Goal: Task Accomplishment & Management: Complete application form

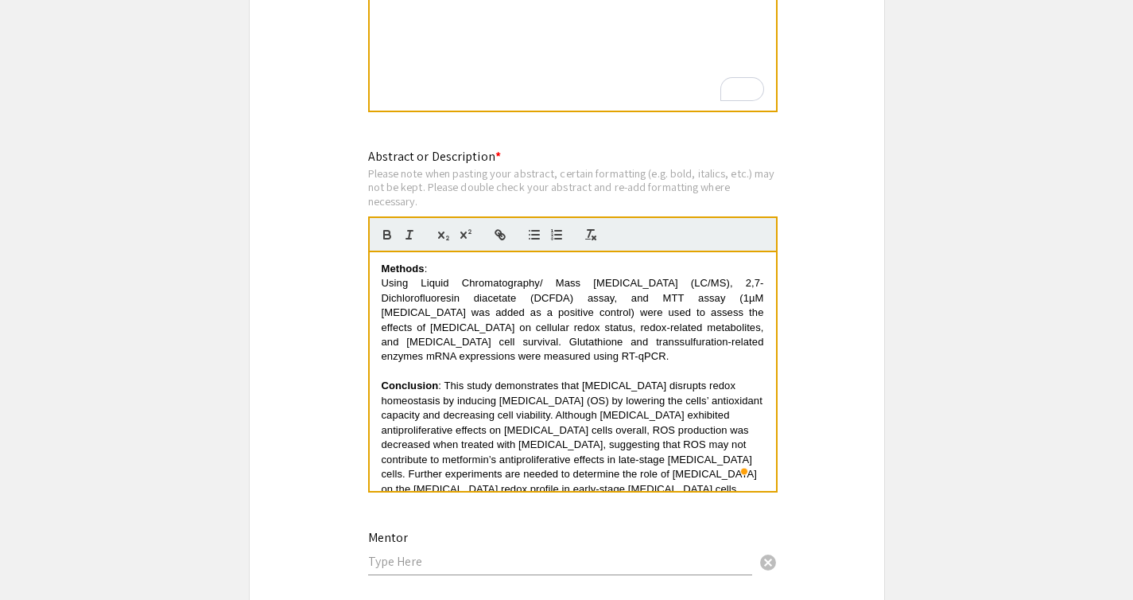
scroll to position [338, 0]
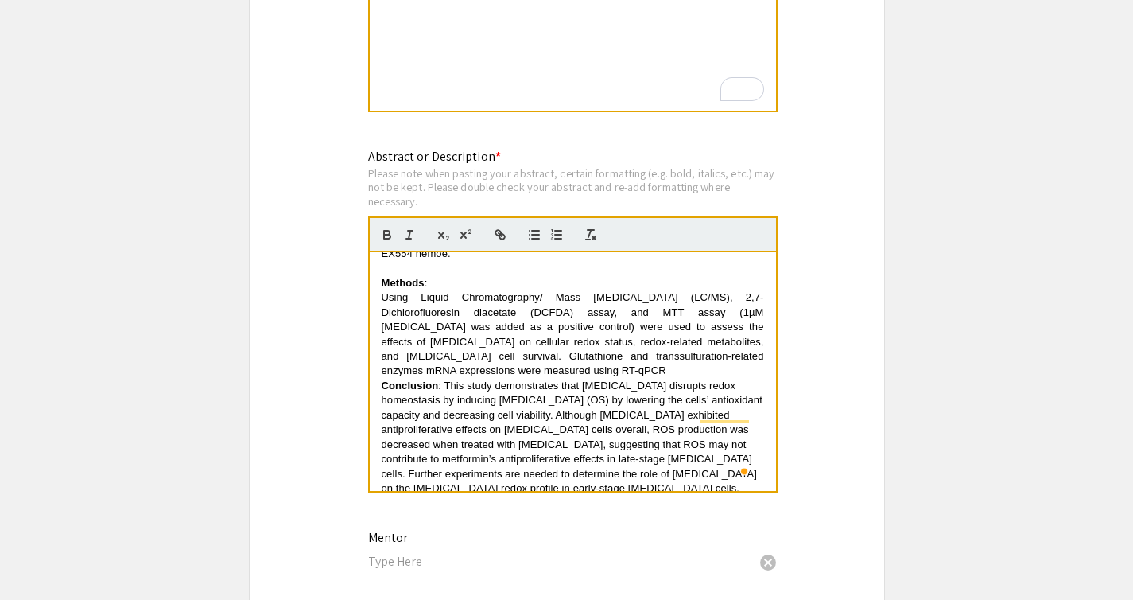
click at [568, 404] on span ": This study demonstrates that metformin disrupts redox homeostasis by inducing…" at bounding box center [574, 436] width 384 height 115
drag, startPoint x: 568, startPoint y: 404, endPoint x: 568, endPoint y: 283, distance: 120.9
click at [568, 282] on div "Purpose: To evaluate the ability of metformin to modulate cellular redox status…" at bounding box center [573, 371] width 406 height 239
click at [555, 291] on span "Using Liquid Chromatography/ Mass Spectrophotometry (LC/MS), 2,7- Dichlorofluor…" at bounding box center [575, 333] width 386 height 85
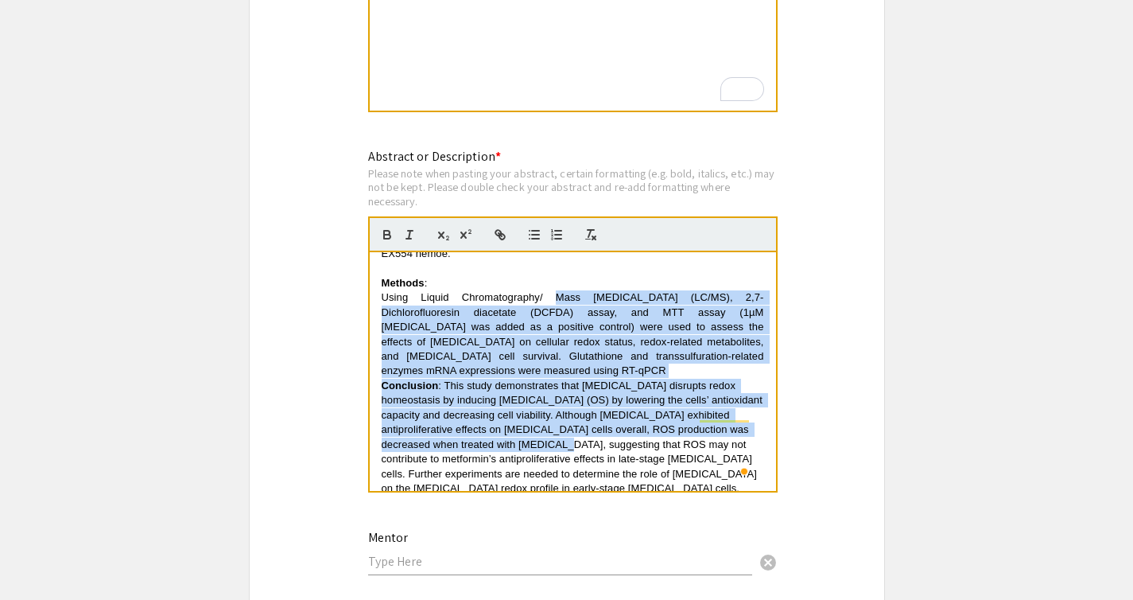
drag, startPoint x: 555, startPoint y: 287, endPoint x: 594, endPoint y: 447, distance: 164.6
click at [594, 446] on div "Purpose: To evaluate the ability of metformin to modulate cellular redox status…" at bounding box center [573, 371] width 406 height 239
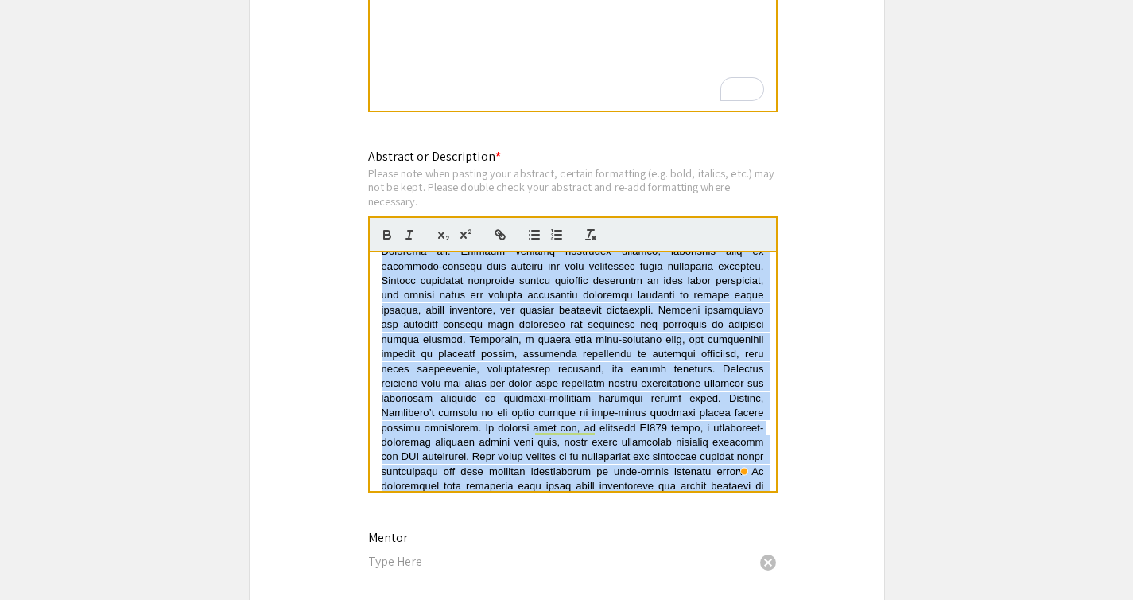
scroll to position [0, 0]
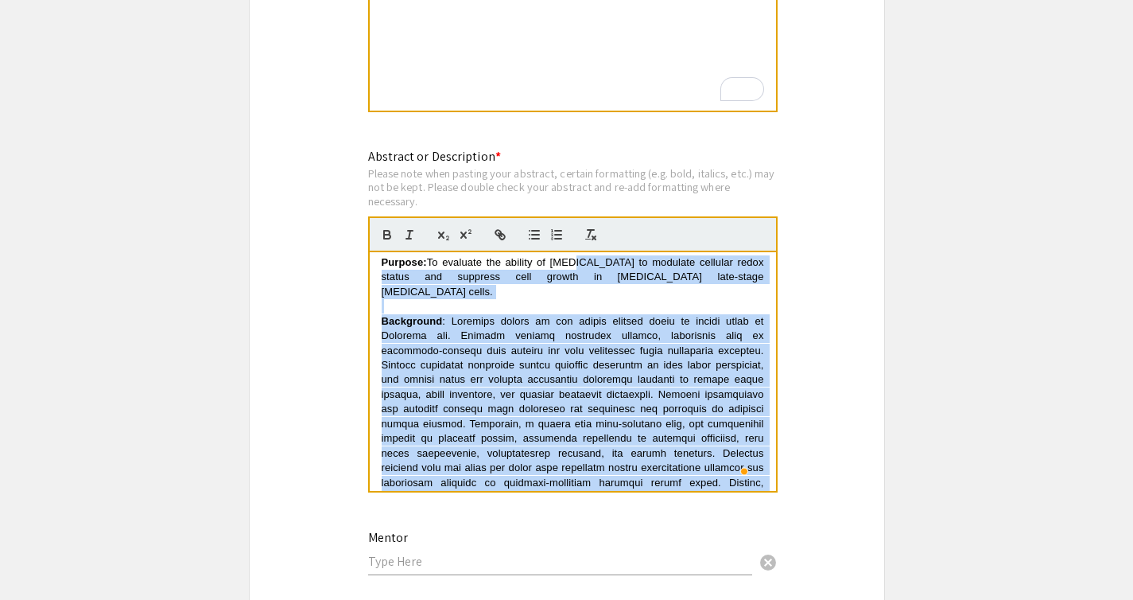
drag, startPoint x: 581, startPoint y: 479, endPoint x: 568, endPoint y: 251, distance: 227.9
click at [568, 251] on quill-editor "Purpose: To evaluate the ability of metformin to modulate cellular redox status…" at bounding box center [573, 354] width 410 height 276
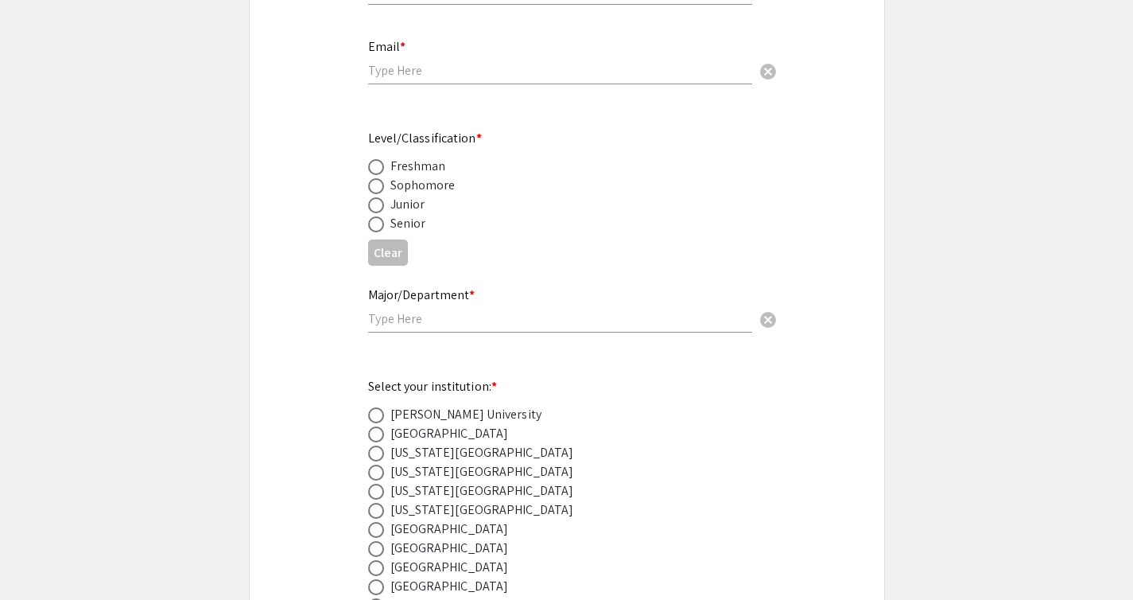
scroll to position [72, 0]
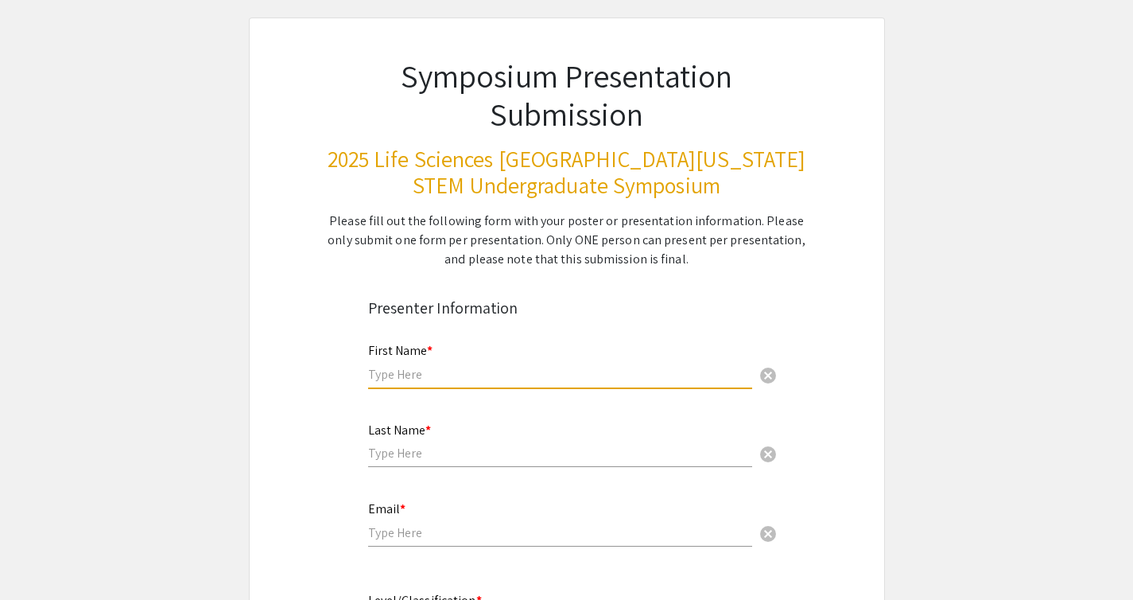
click at [558, 373] on input "text" at bounding box center [560, 374] width 384 height 17
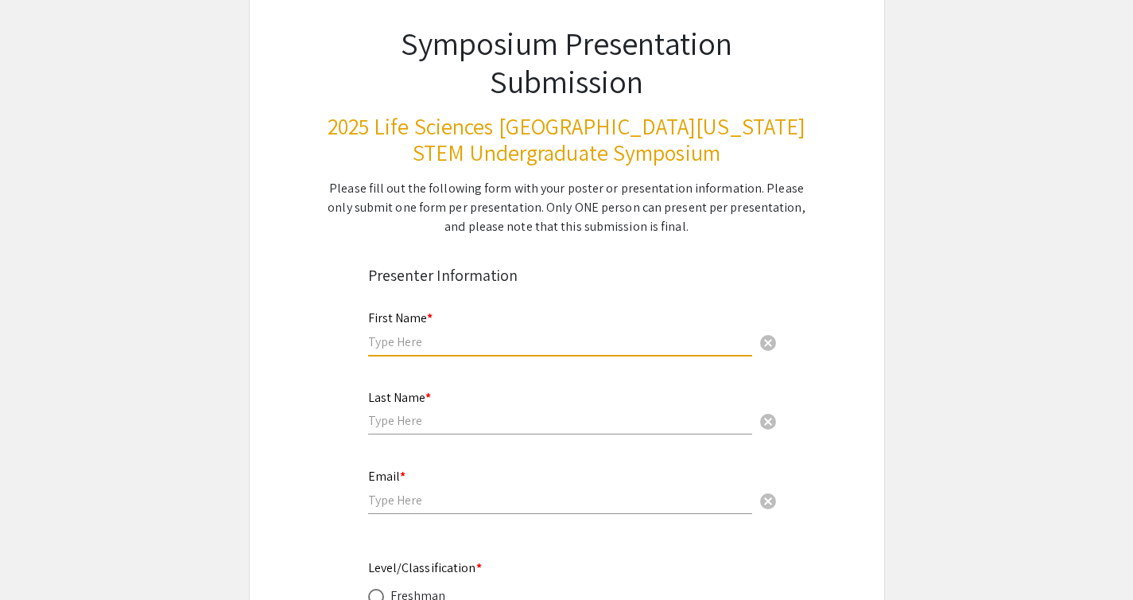
scroll to position [106, 0]
type input "Ammar"
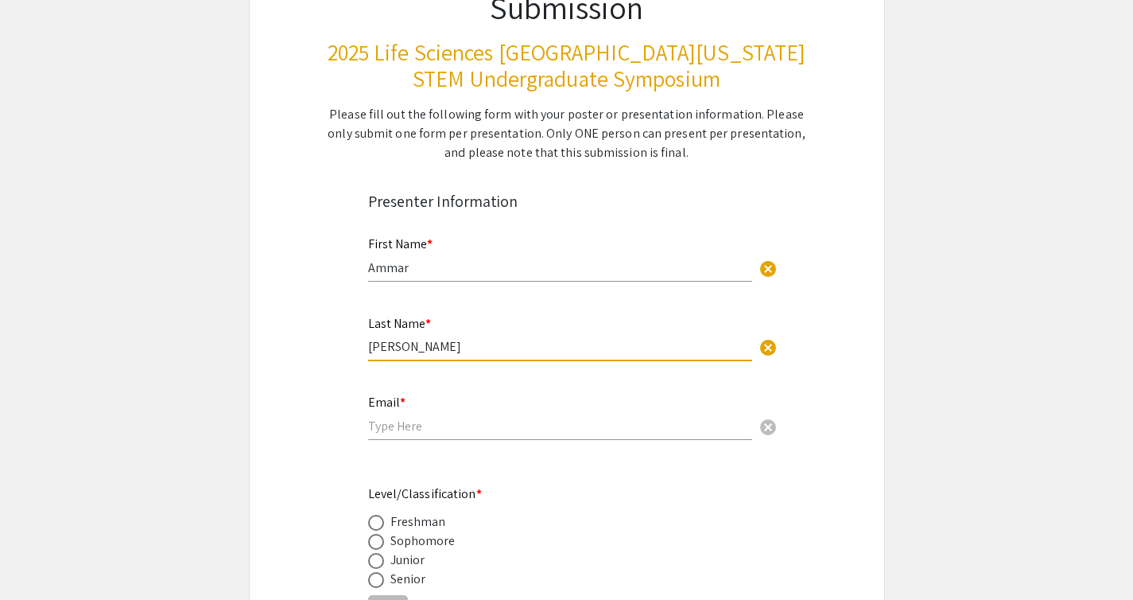
scroll to position [219, 0]
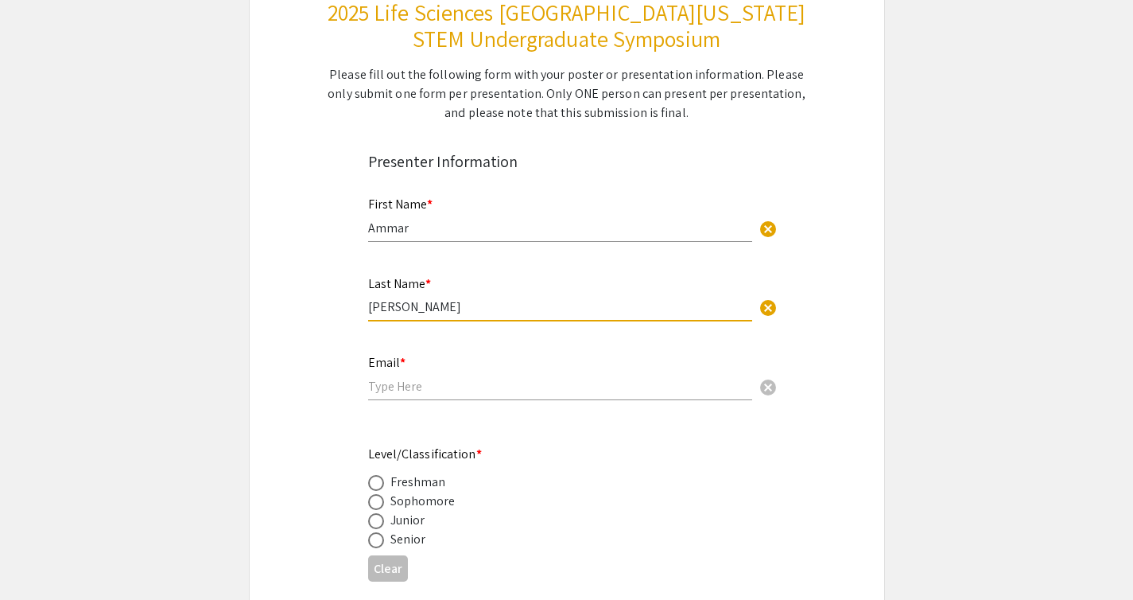
type input "[PERSON_NAME]"
click at [415, 387] on input "email" at bounding box center [560, 386] width 384 height 17
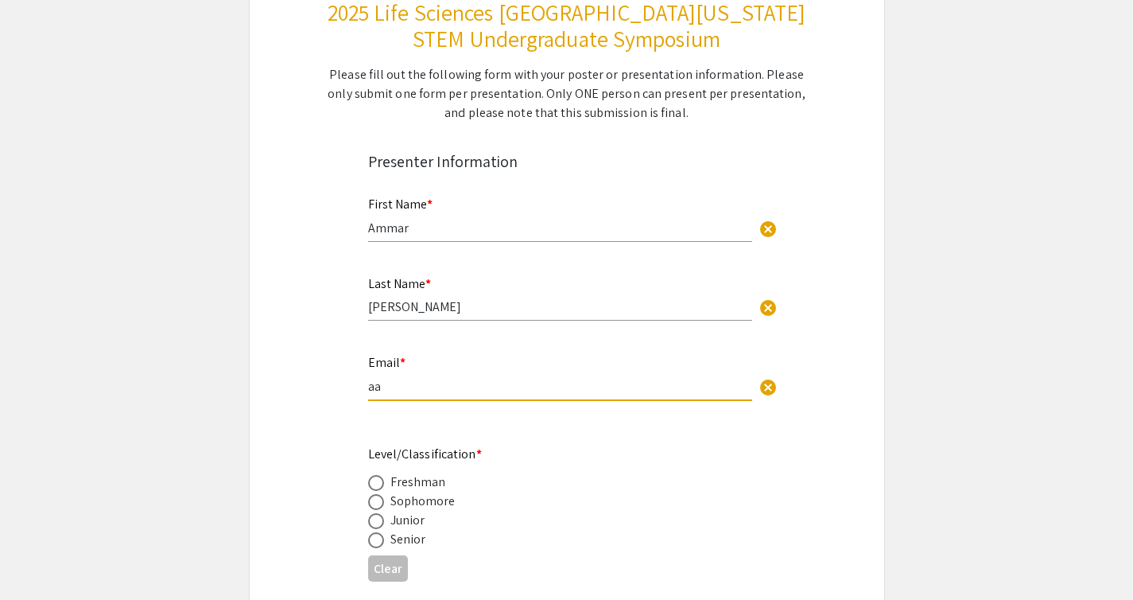
type input "a"
type input "m"
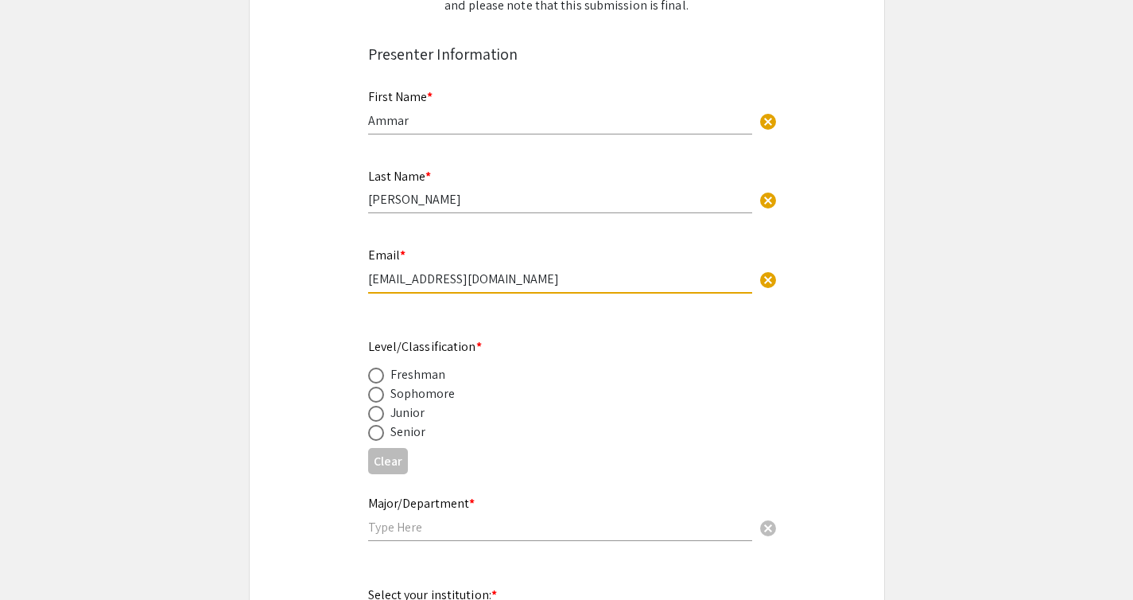
scroll to position [345, 0]
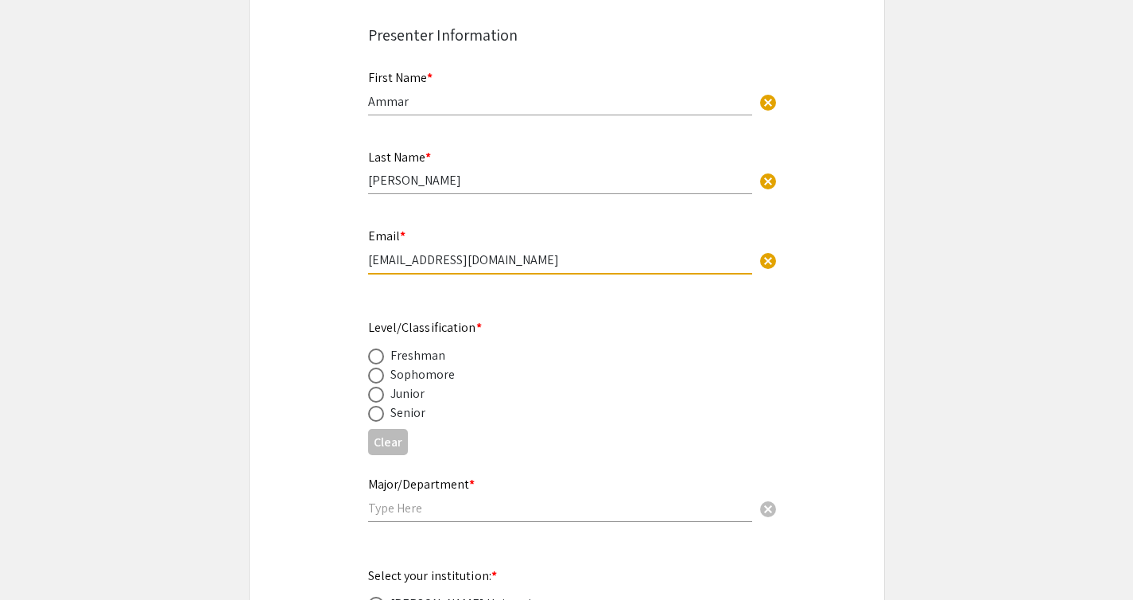
type input "[EMAIL_ADDRESS][DOMAIN_NAME]"
click at [379, 418] on span at bounding box center [376, 414] width 16 height 16
click at [379, 418] on input "radio" at bounding box center [376, 414] width 16 height 16
radio input "true"
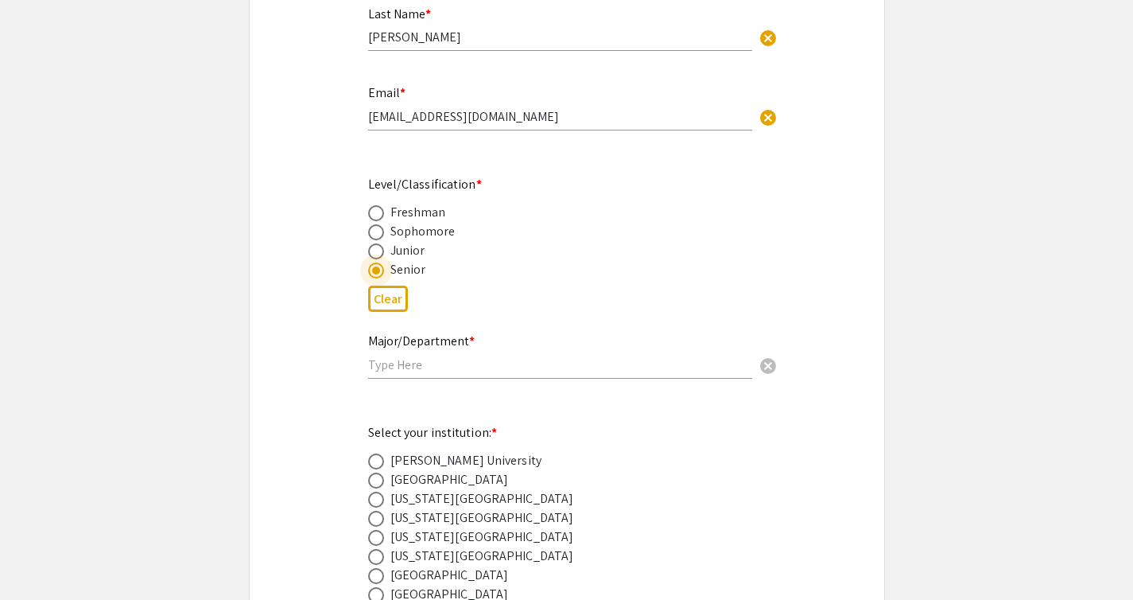
scroll to position [489, 0]
click at [548, 370] on input "text" at bounding box center [560, 364] width 384 height 17
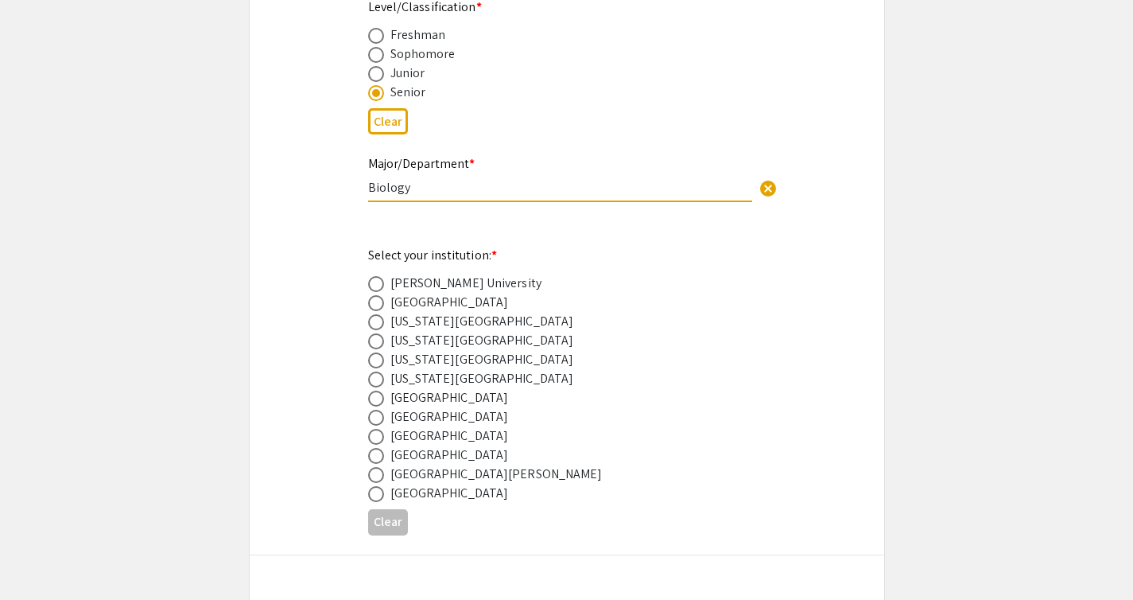
scroll to position [674, 0]
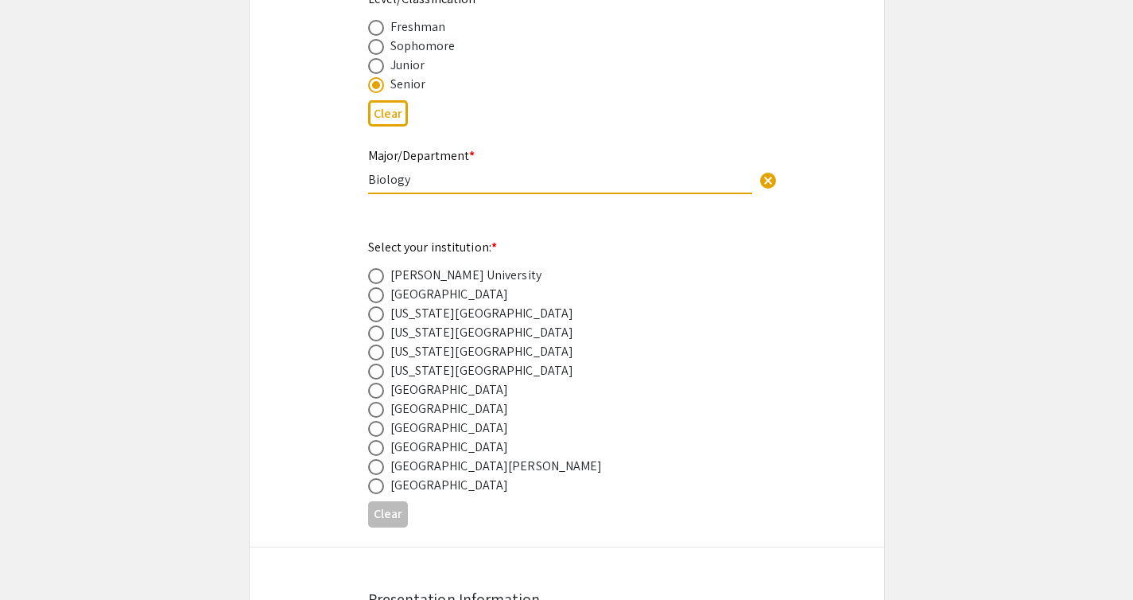
type input "Biology"
click at [378, 434] on span at bounding box center [376, 429] width 16 height 16
click at [378, 434] on input "radio" at bounding box center [376, 429] width 16 height 16
radio input "true"
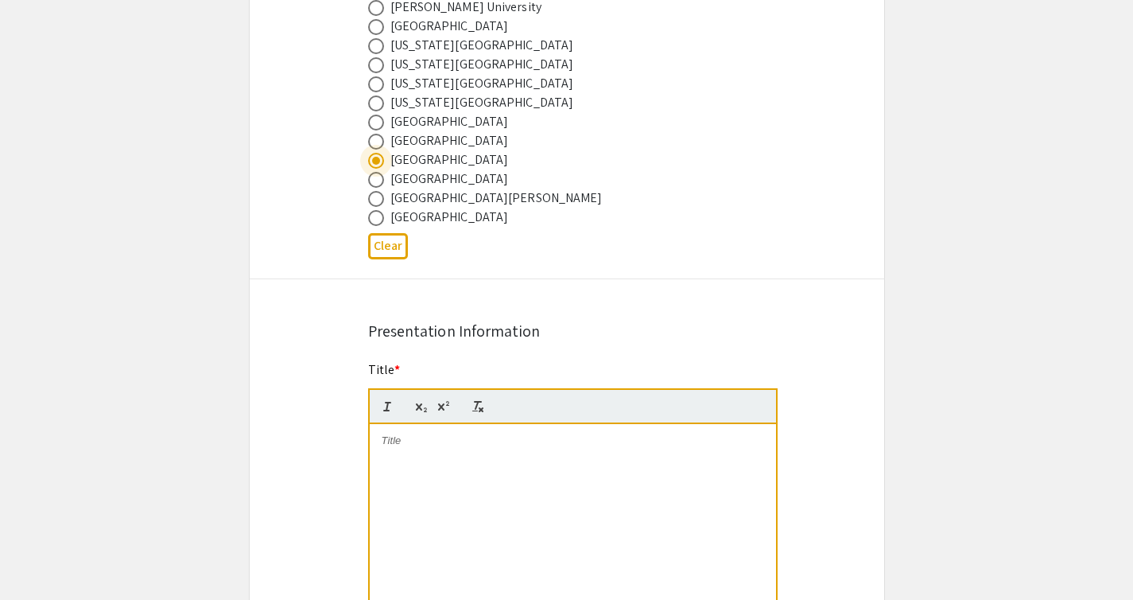
scroll to position [1063, 0]
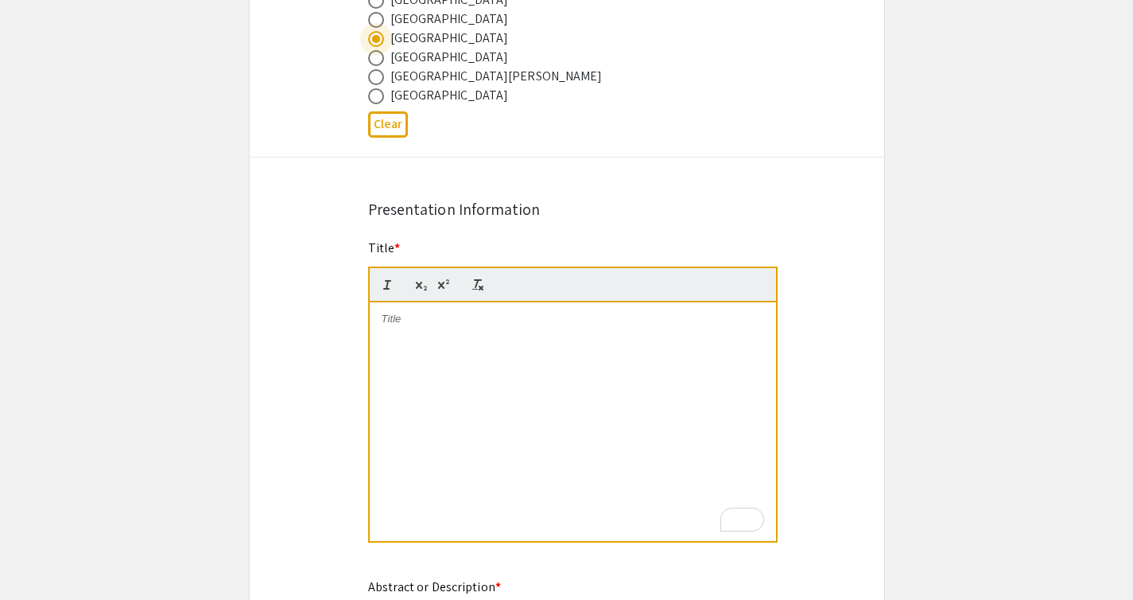
click at [530, 333] on div "To enrich screen reader interactions, please activate Accessibility in Grammarl…" at bounding box center [573, 421] width 406 height 239
click at [432, 330] on div "To enrich screen reader interactions, please activate Accessibility in Grammarl…" at bounding box center [573, 421] width 406 height 239
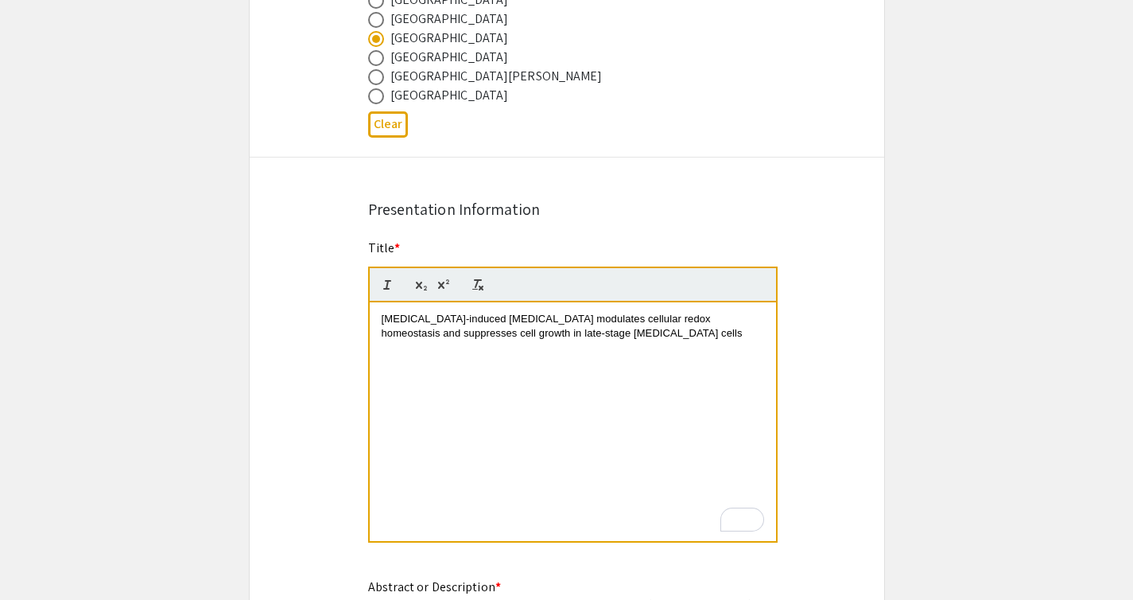
scroll to position [0, 0]
click at [844, 348] on div "Symposium Presentation Submission 2025 Life Sciences [GEOGRAPHIC_DATA][US_STATE…" at bounding box center [567, 461] width 636 height 2871
click at [461, 335] on span "Metformin-induced oxidative stress modulates cellular redox homeostasis and sup…" at bounding box center [562, 326] width 361 height 26
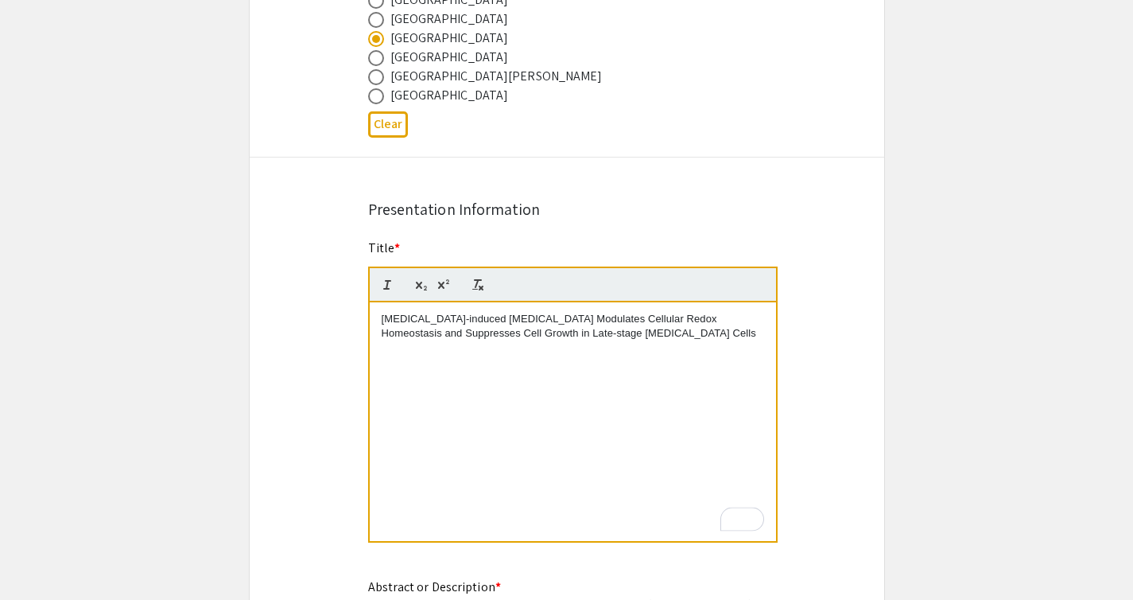
click at [869, 298] on div "Symposium Presentation Submission 2025 Life Sciences [GEOGRAPHIC_DATA][US_STATE…" at bounding box center [567, 461] width 636 height 2871
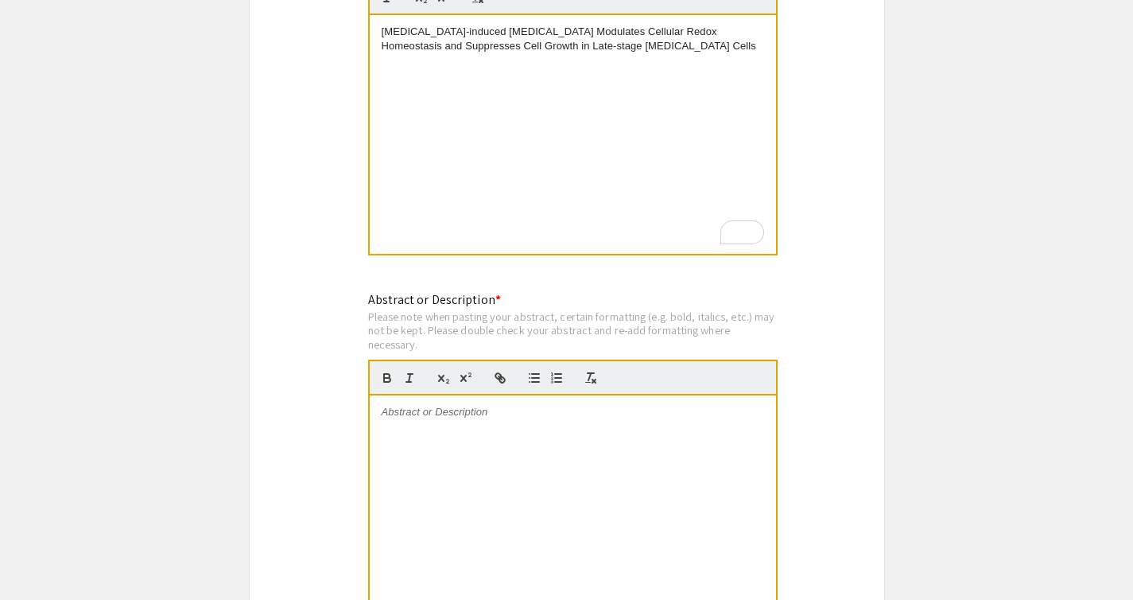
scroll to position [1425, 0]
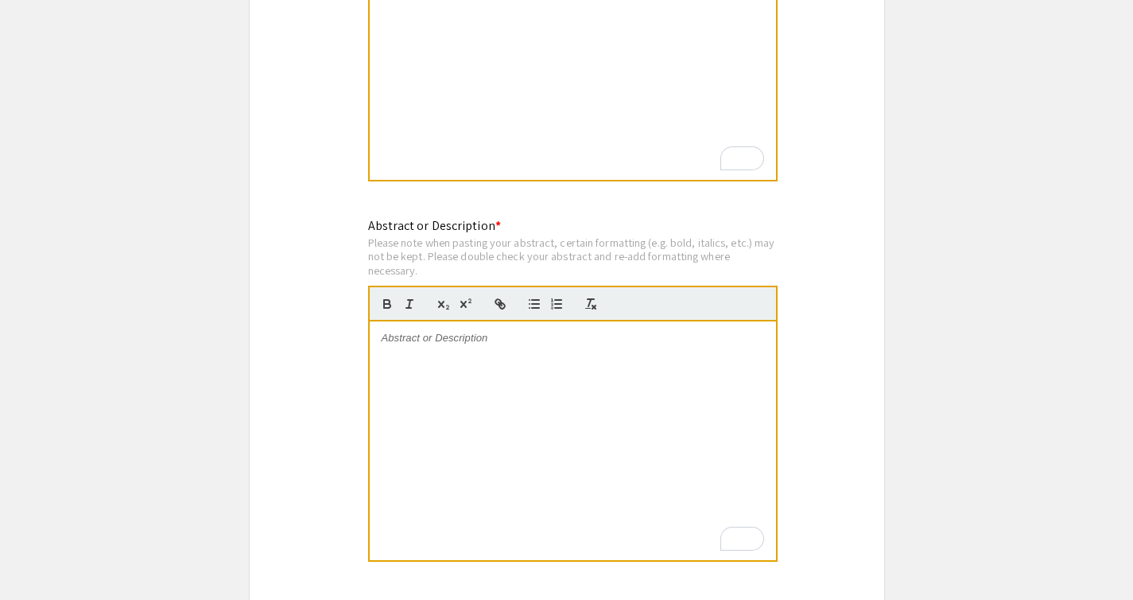
click at [516, 335] on p "To enrich screen reader interactions, please activate Accessibility in Grammarl…" at bounding box center [573, 338] width 383 height 14
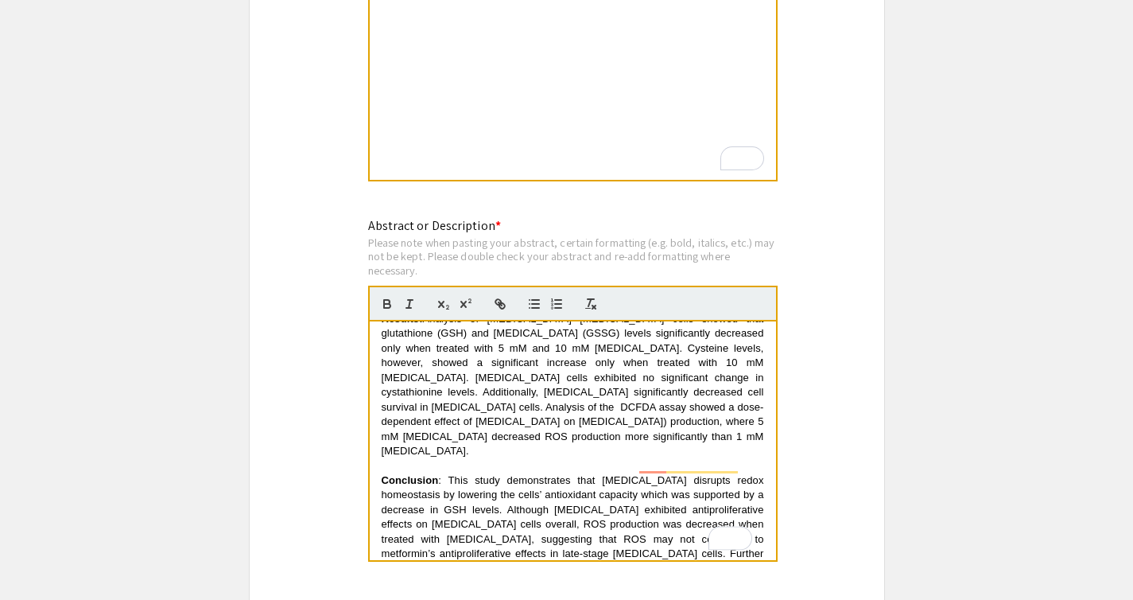
scroll to position [485, 0]
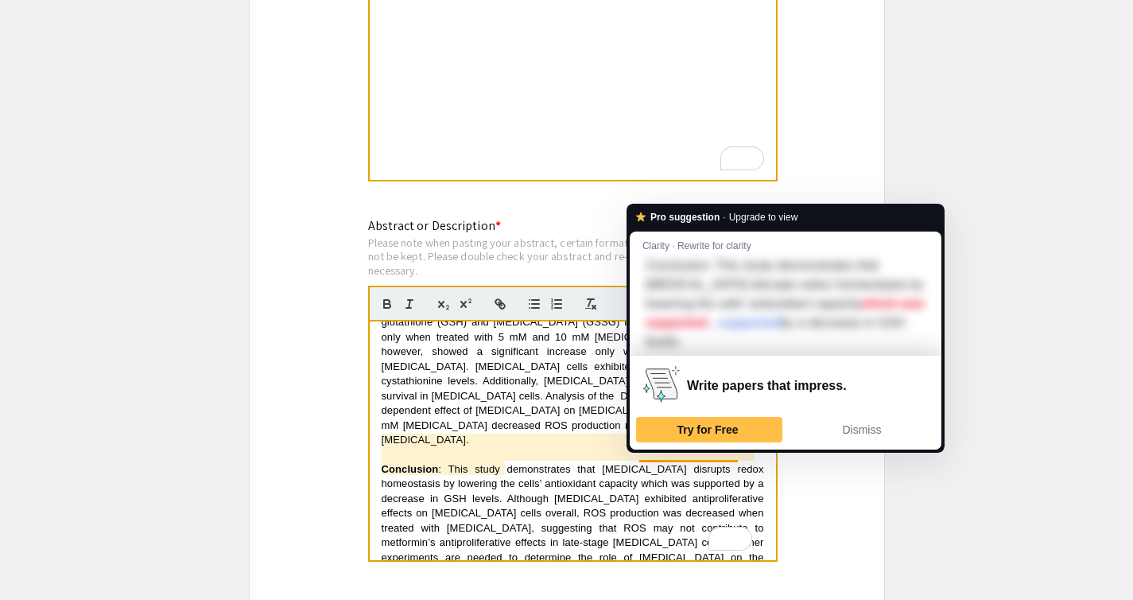
click at [637, 554] on div "Purpose: To evaluate the ability of metformin to modulate cellular redox status…" at bounding box center [573, 440] width 406 height 239
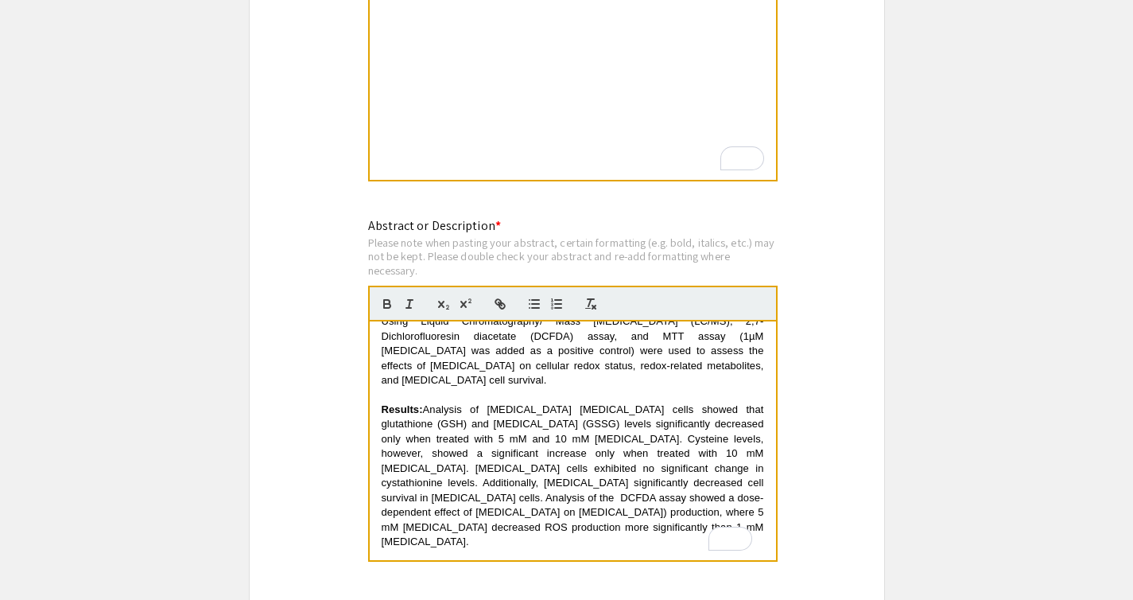
scroll to position [332, 0]
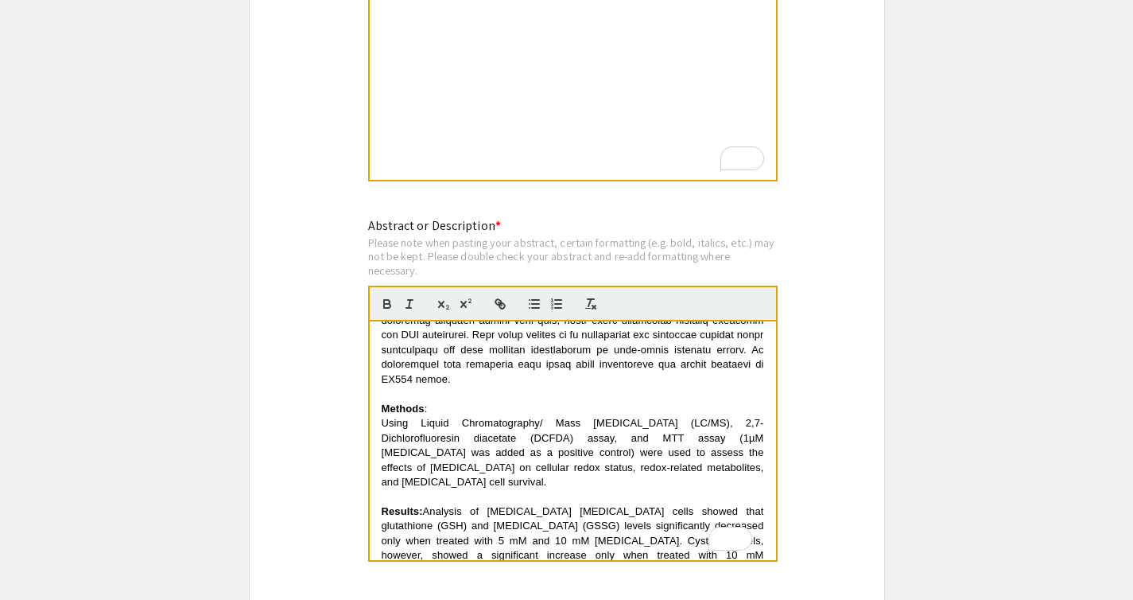
click at [453, 402] on p "Methods :" at bounding box center [573, 409] width 383 height 14
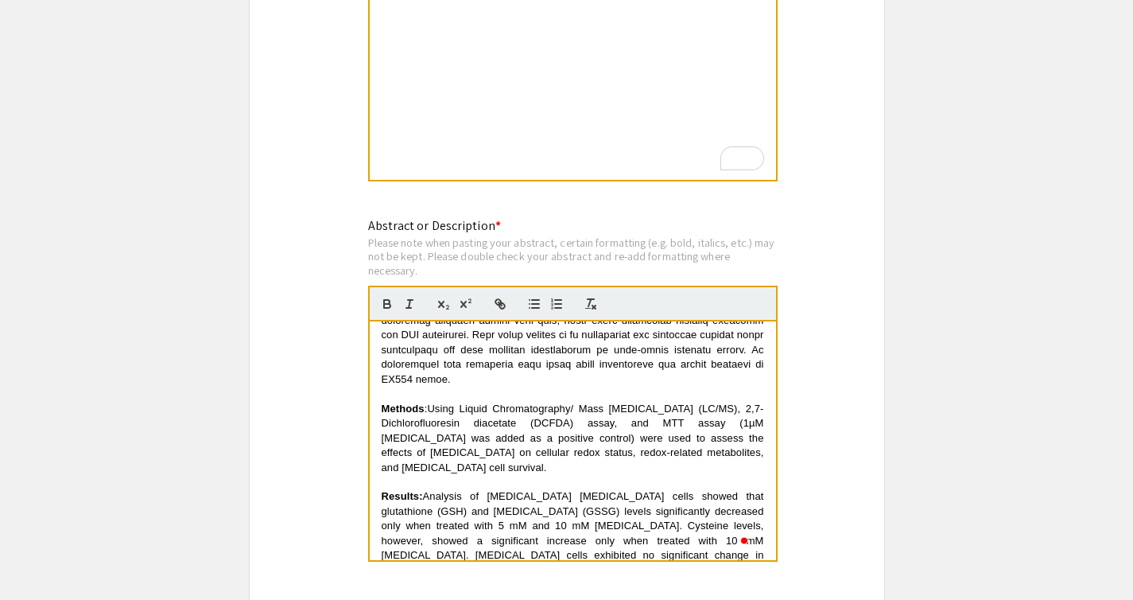
click at [890, 356] on app-submissions "Symposium Presentation Submission 2025 Life Sciences [GEOGRAPHIC_DATA][US_STATE…" at bounding box center [566, 100] width 1133 height 2871
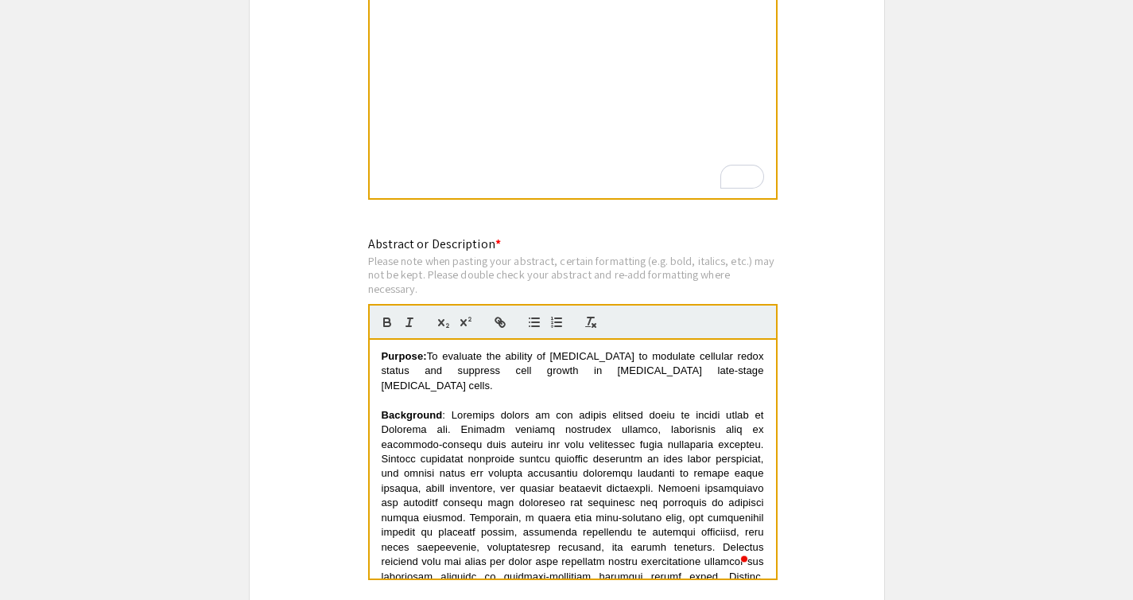
click at [848, 344] on div "Symposium Presentation Submission 2025 Life Sciences [GEOGRAPHIC_DATA][US_STATE…" at bounding box center [567, 119] width 636 height 2871
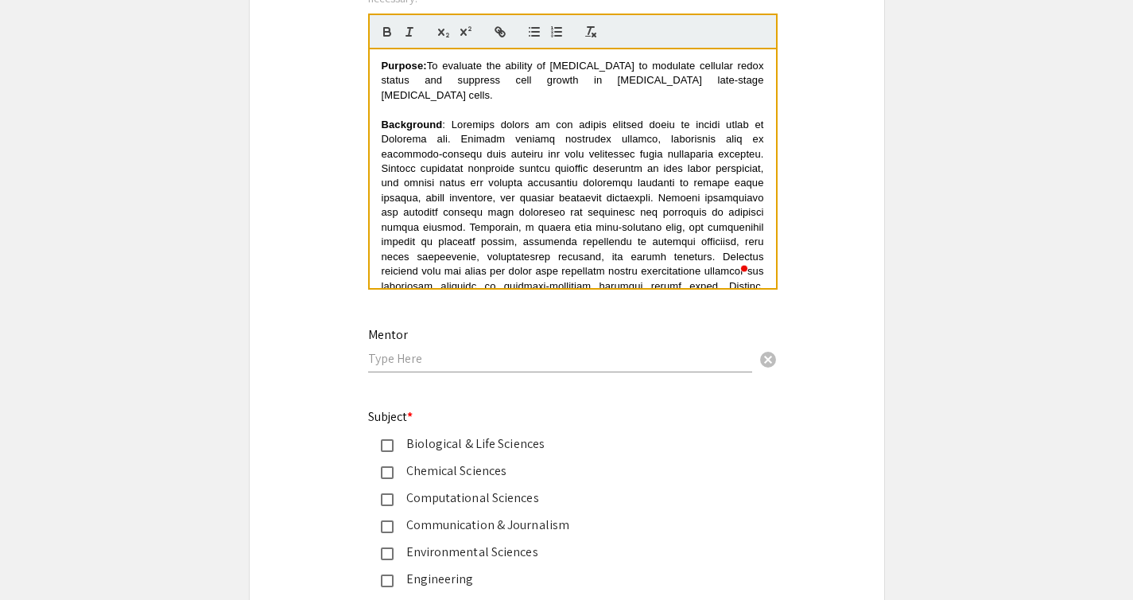
click at [616, 383] on div "Mentor cancel" at bounding box center [560, 350] width 384 height 76
click at [605, 364] on input "text" at bounding box center [560, 358] width 384 height 17
type input "[PERSON_NAME]"
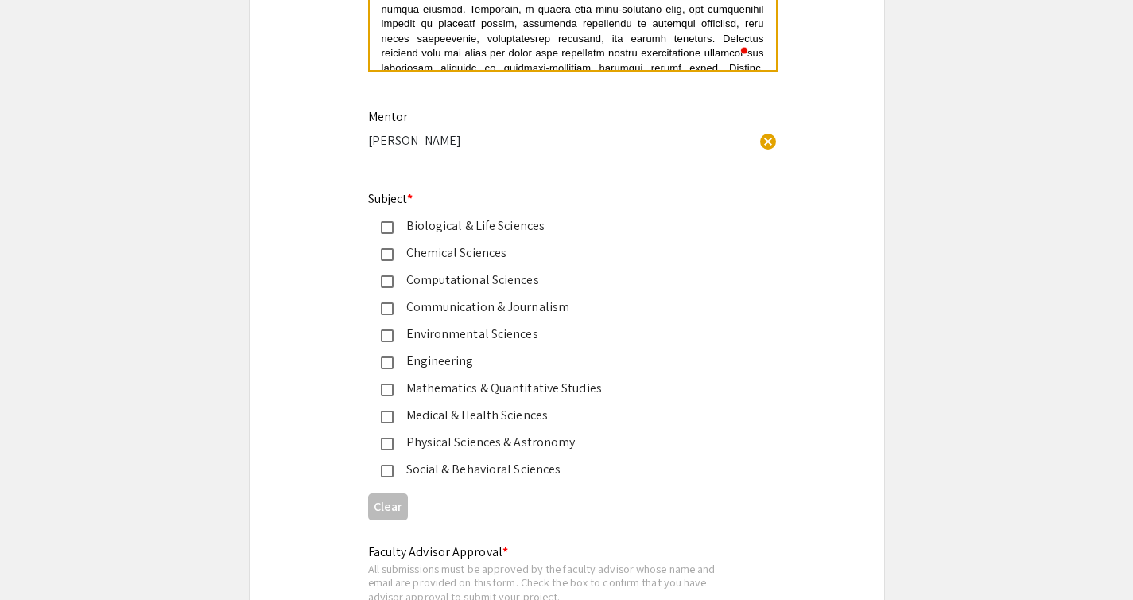
click at [469, 229] on div "Biological & Life Sciences" at bounding box center [561, 225] width 334 height 19
click at [535, 411] on div "Medical & Health Sciences" at bounding box center [561, 415] width 334 height 19
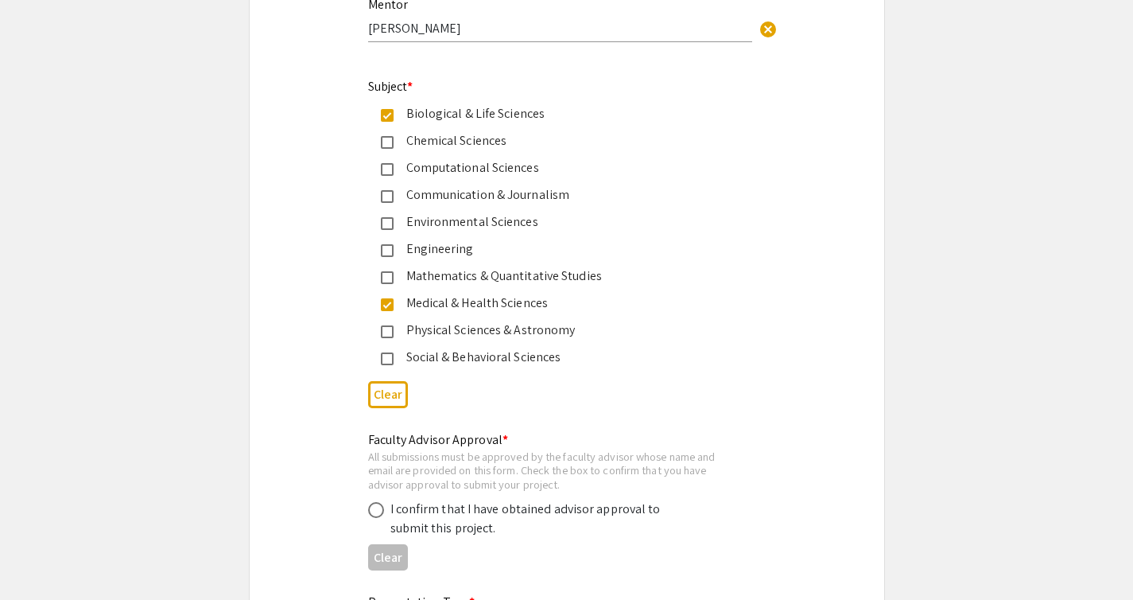
click at [377, 523] on div "I confirm that I have obtained advisor approval to submit this project." at bounding box center [554, 519] width 372 height 38
click at [375, 516] on span at bounding box center [376, 510] width 16 height 16
click at [375, 516] on input "radio" at bounding box center [376, 510] width 16 height 16
radio input "true"
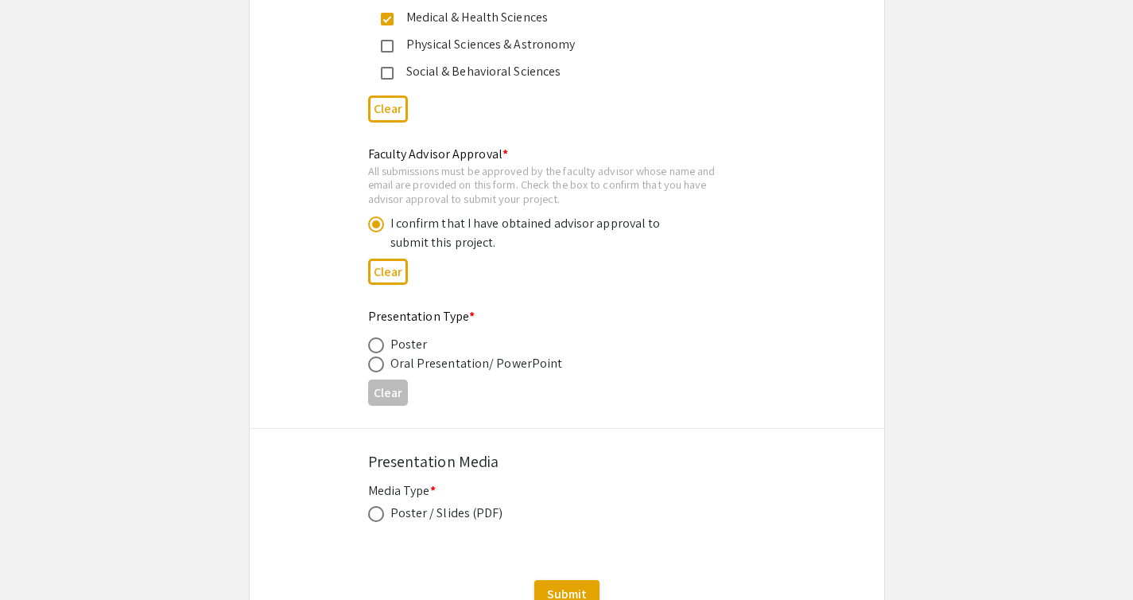
click at [383, 352] on label at bounding box center [379, 345] width 22 height 16
click at [383, 352] on input "radio" at bounding box center [376, 345] width 16 height 16
radio input "true"
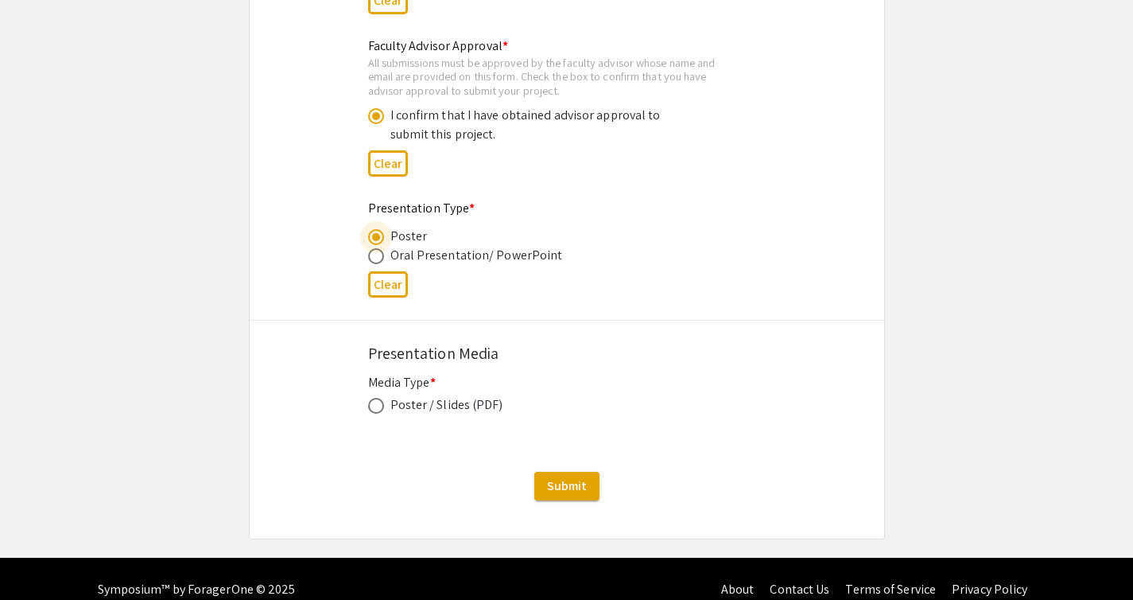
click at [378, 410] on span at bounding box center [376, 406] width 16 height 16
click at [378, 410] on input "radio" at bounding box center [376, 406] width 16 height 16
radio input "true"
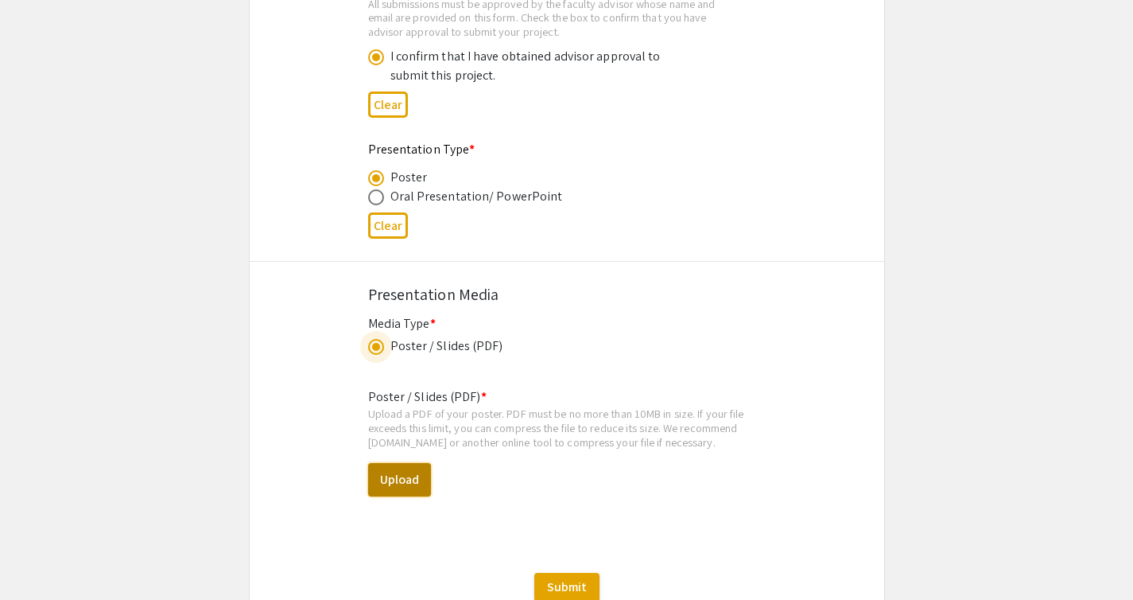
click at [398, 480] on button "Upload" at bounding box center [399, 479] width 63 height 33
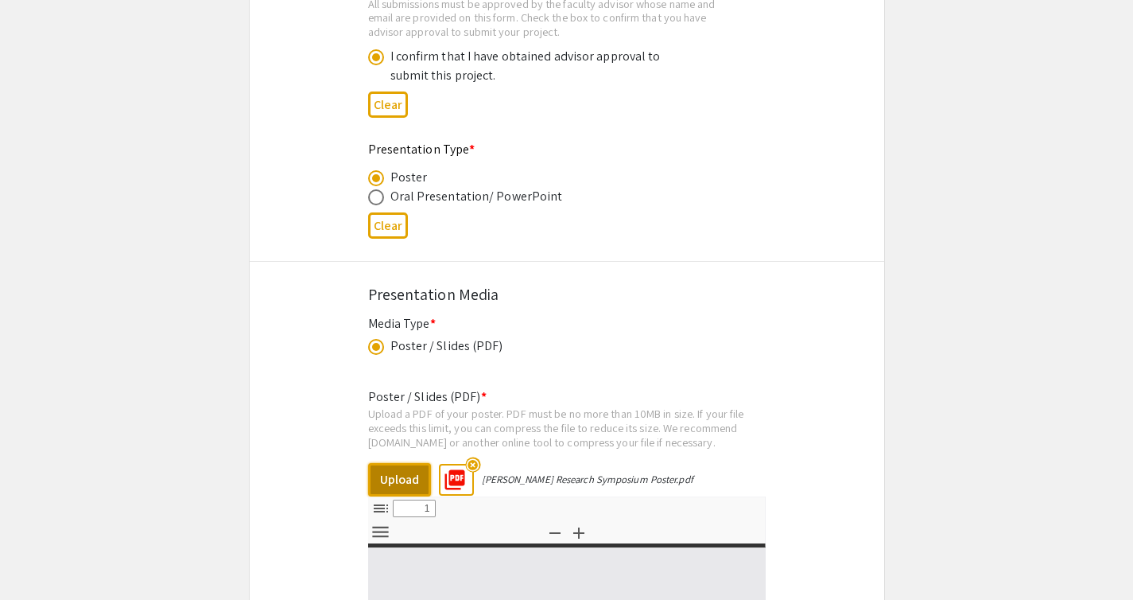
select select "custom"
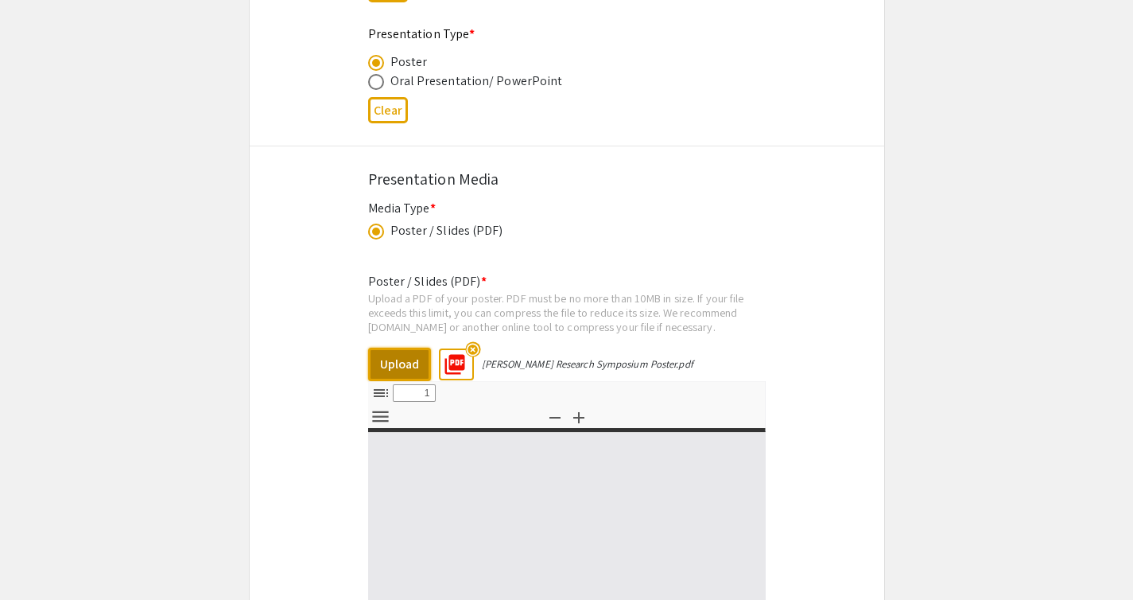
type input "0"
select select "custom"
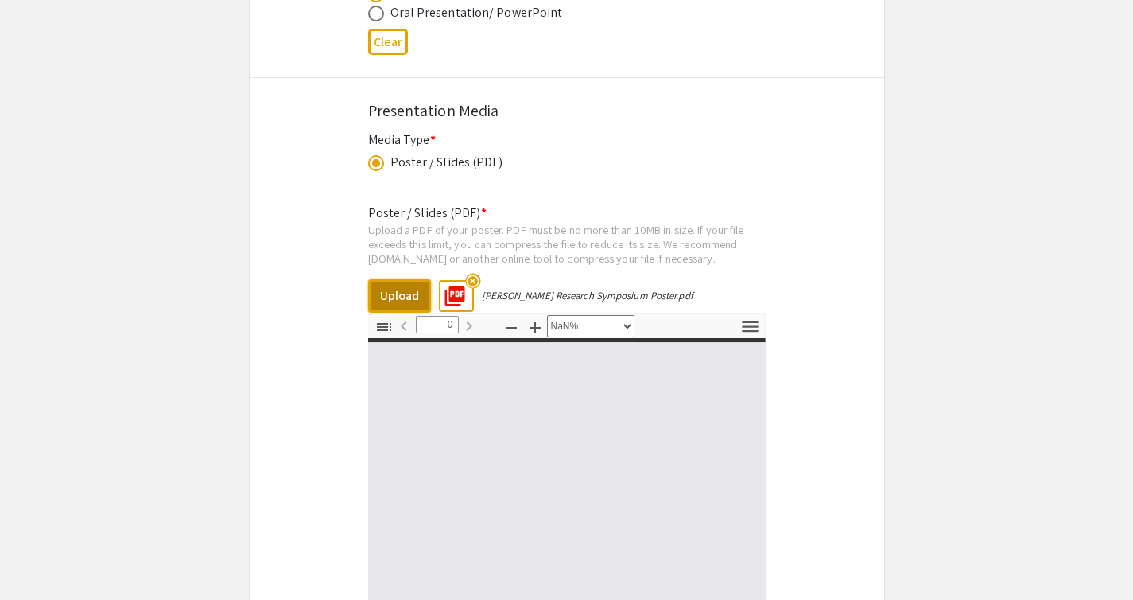
type input "1"
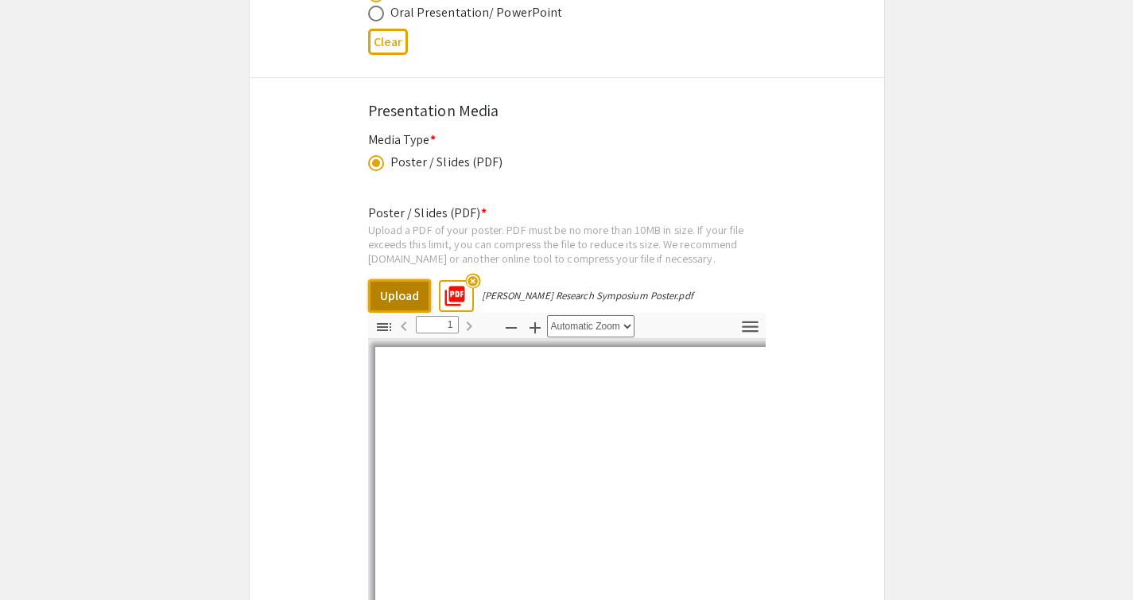
scroll to position [2672, 0]
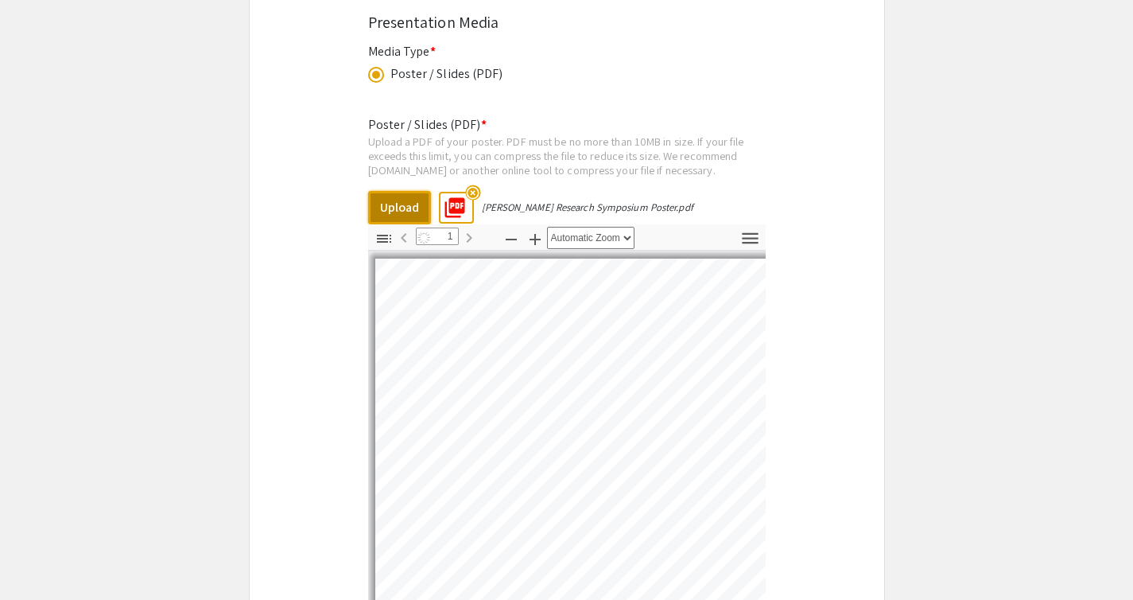
select select "auto"
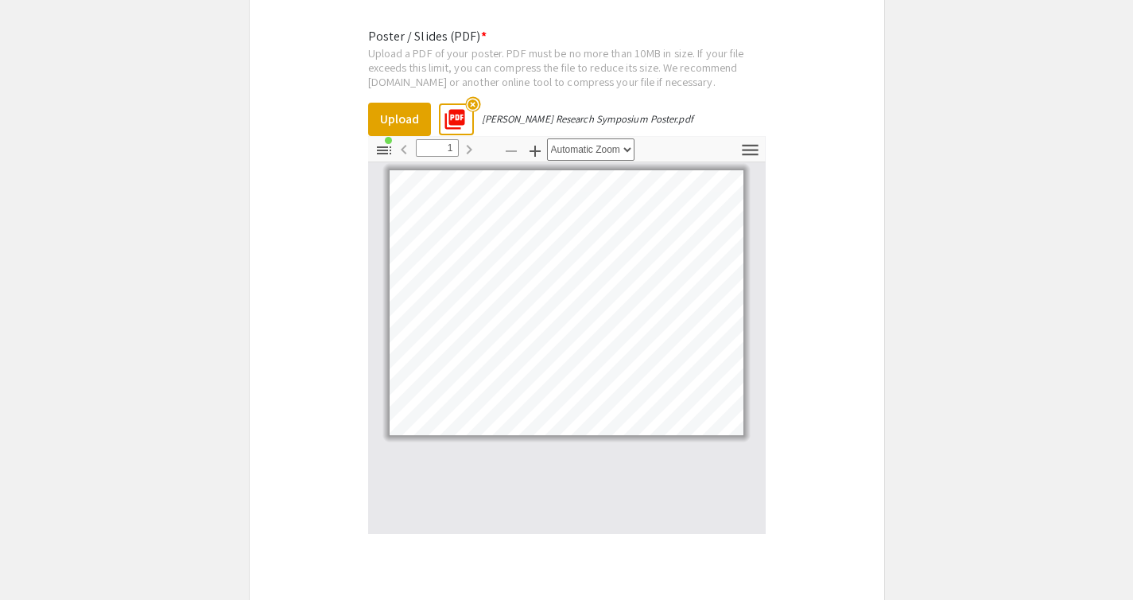
click at [375, 153] on icon "button" at bounding box center [384, 150] width 19 height 19
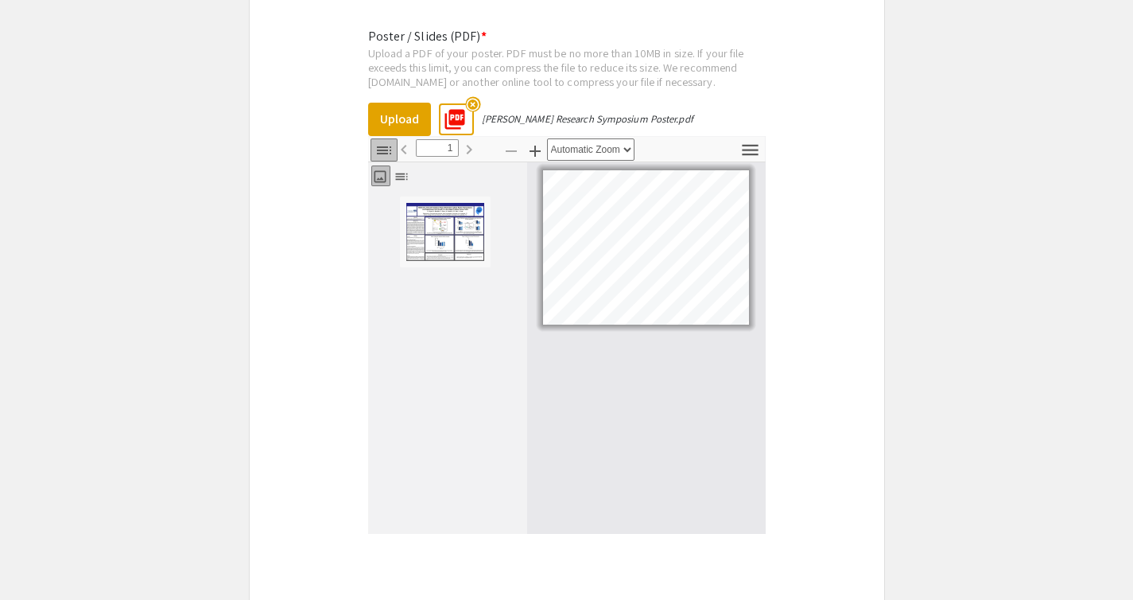
click at [378, 153] on icon "button" at bounding box center [384, 150] width 19 height 19
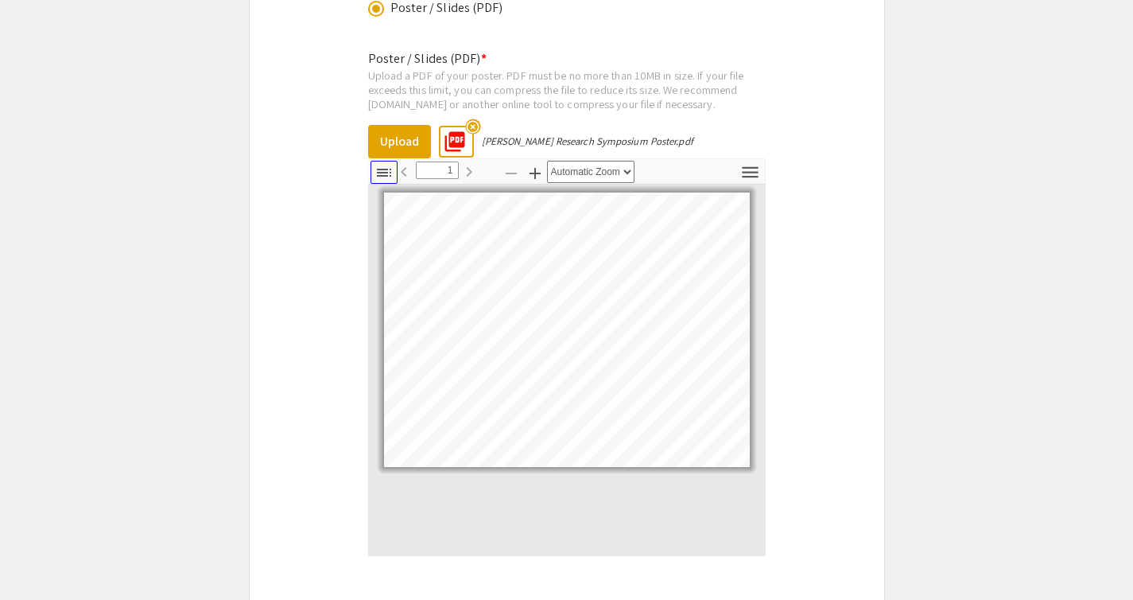
scroll to position [2813, 0]
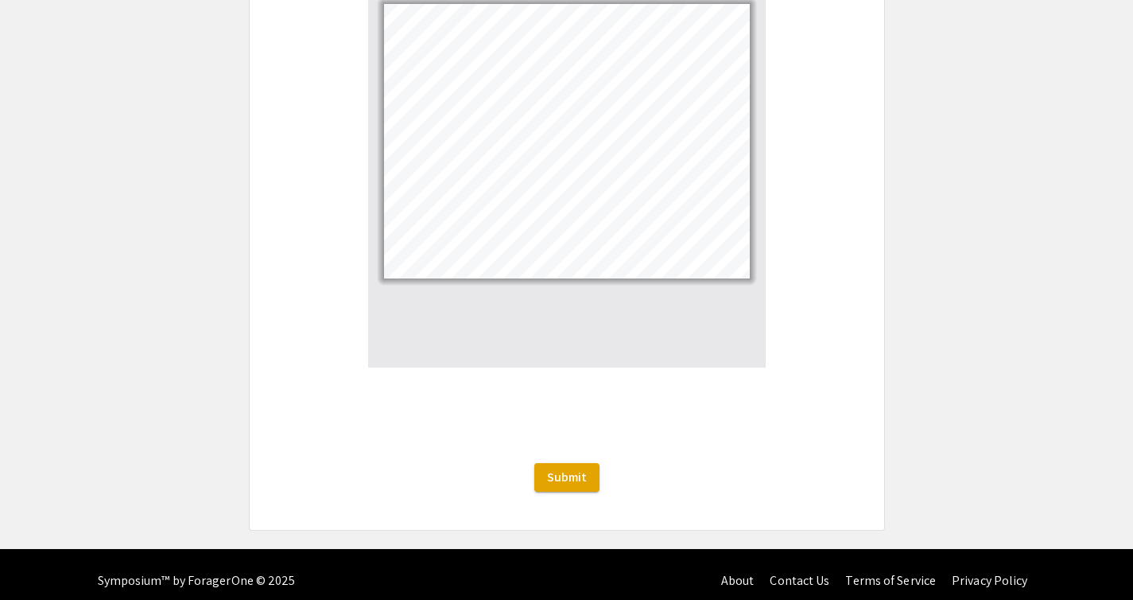
scroll to position [3023, 0]
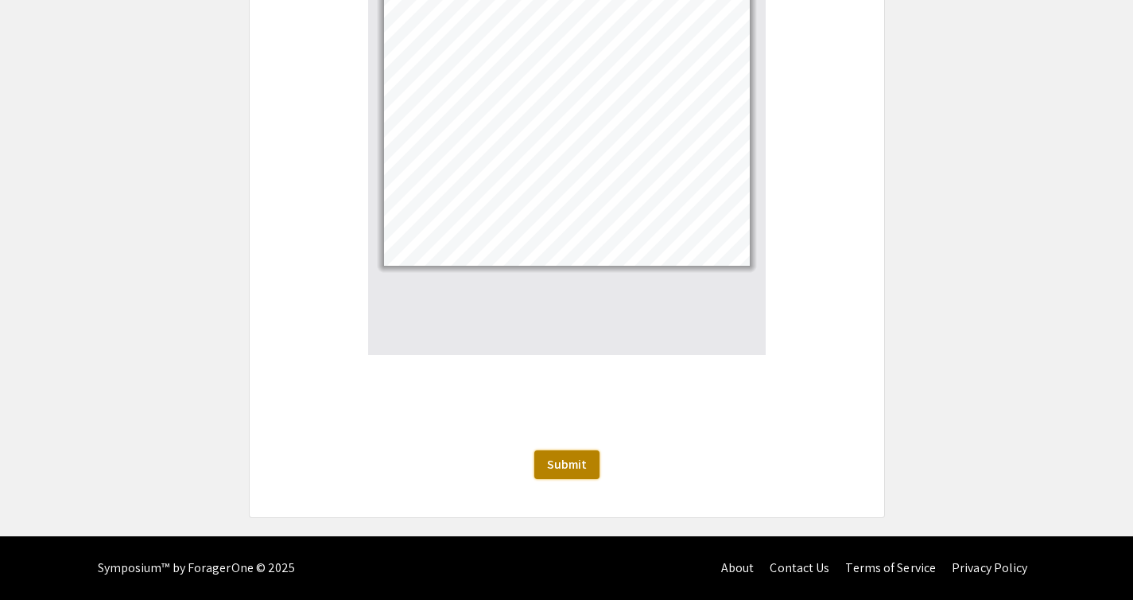
click at [568, 471] on span "Submit" at bounding box center [567, 464] width 40 height 17
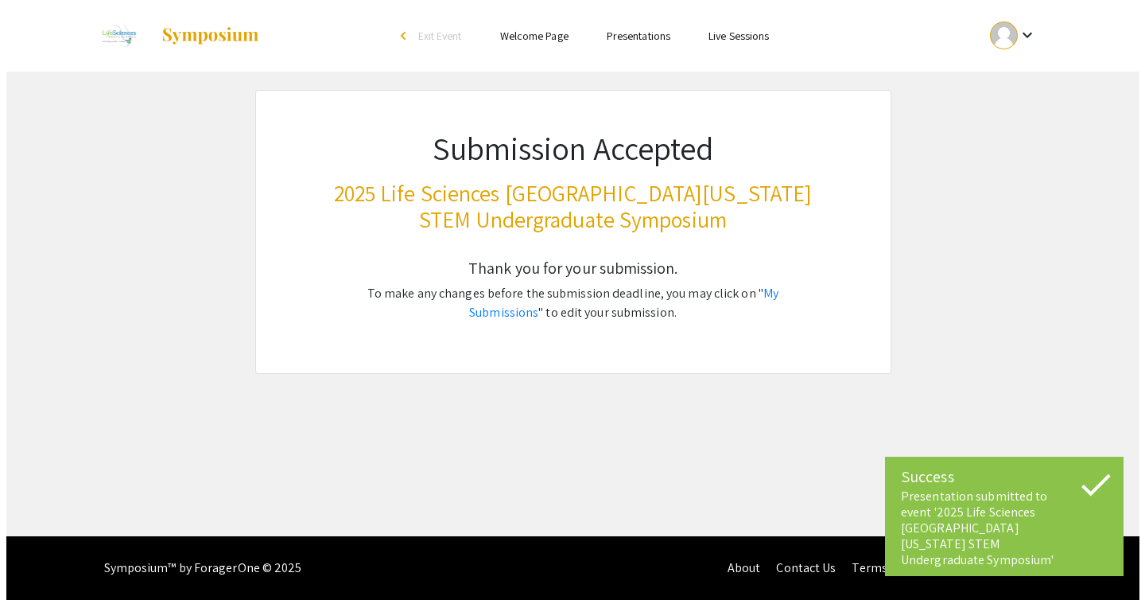
scroll to position [0, 0]
click at [908, 285] on app-submissions "Submission Accepted 2025 Life Sciences South Florida STEM Undergraduate Symposi…" at bounding box center [572, 232] width 1145 height 284
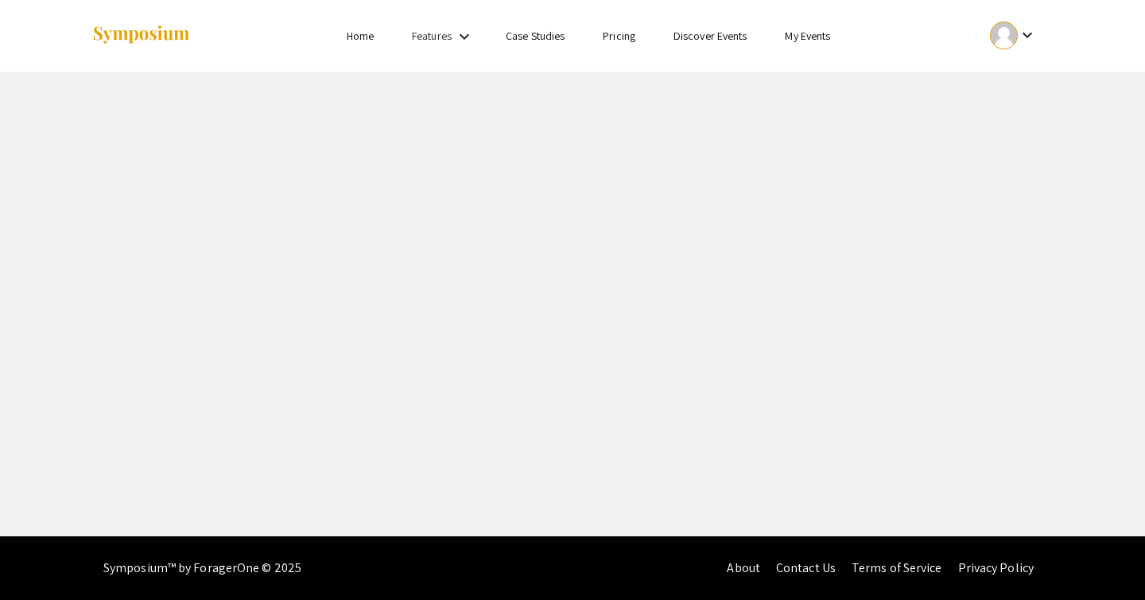
click at [1018, 38] on mat-icon "keyboard_arrow_down" at bounding box center [1027, 34] width 19 height 19
click at [1076, 41] on div at bounding box center [572, 300] width 1145 height 600
click at [1017, 39] on div at bounding box center [1004, 35] width 28 height 28
click at [1017, 119] on button "My Submissions" at bounding box center [1023, 117] width 98 height 38
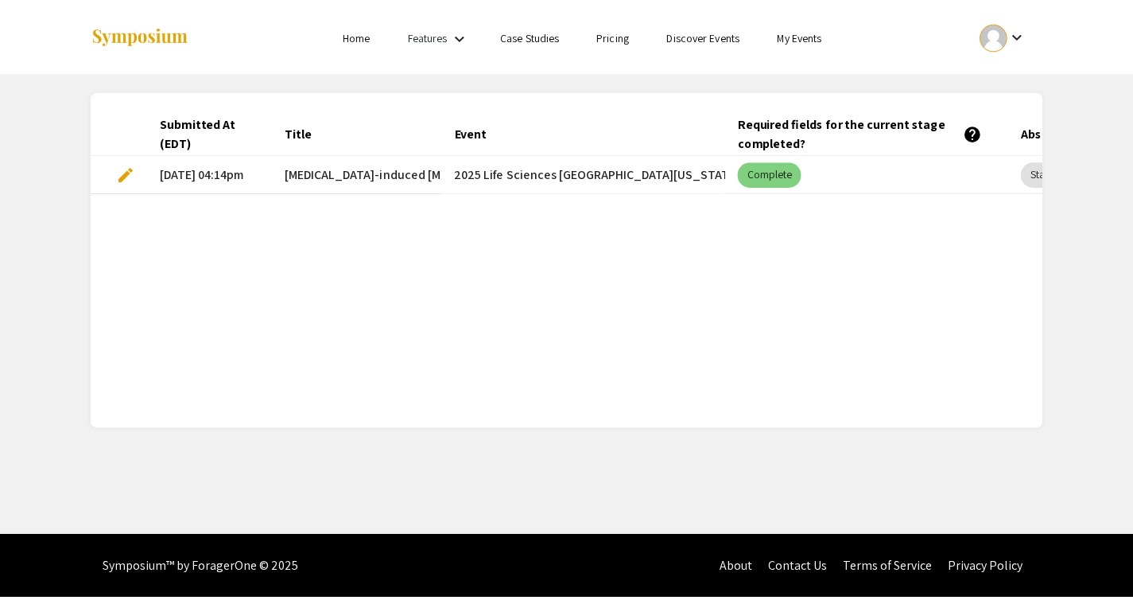
scroll to position [0, 251]
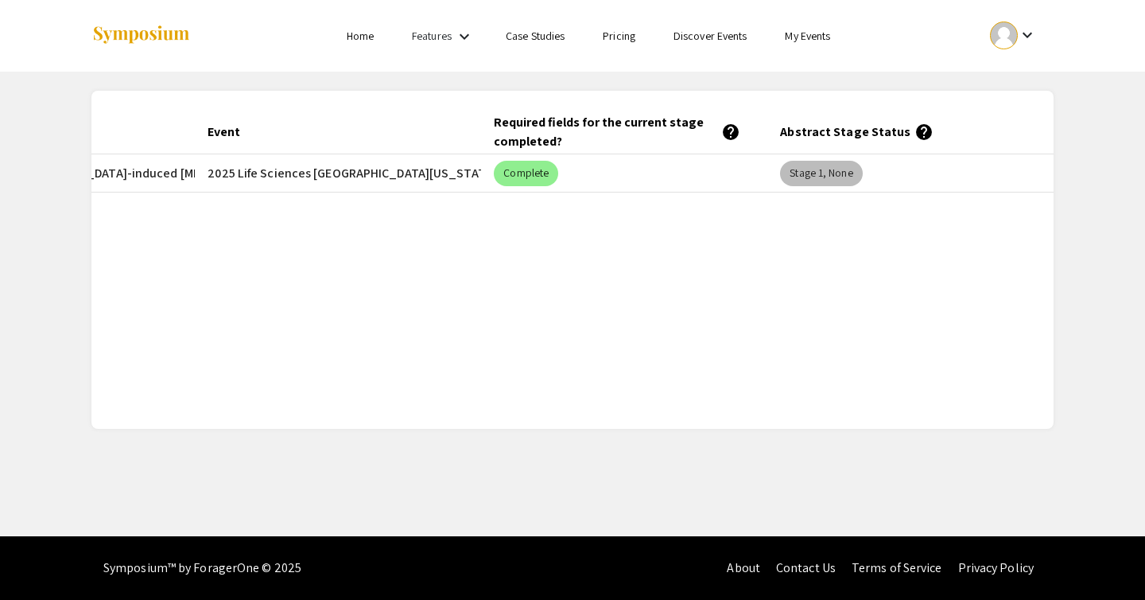
click at [818, 174] on mat-chip "Stage 1, None" at bounding box center [821, 173] width 82 height 25
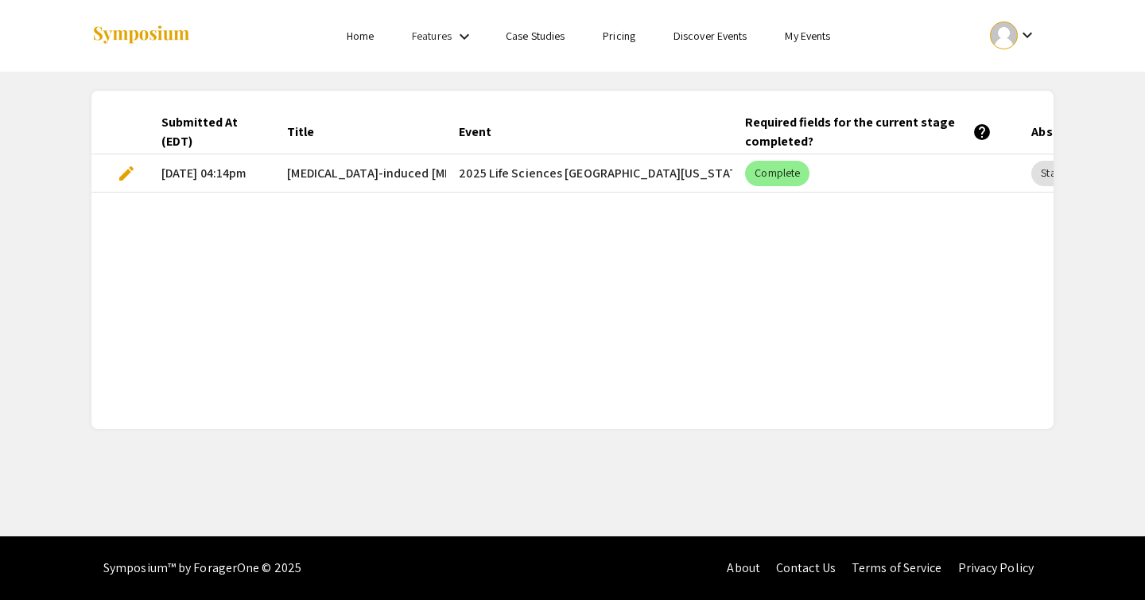
click at [126, 173] on span "edit" at bounding box center [126, 173] width 19 height 19
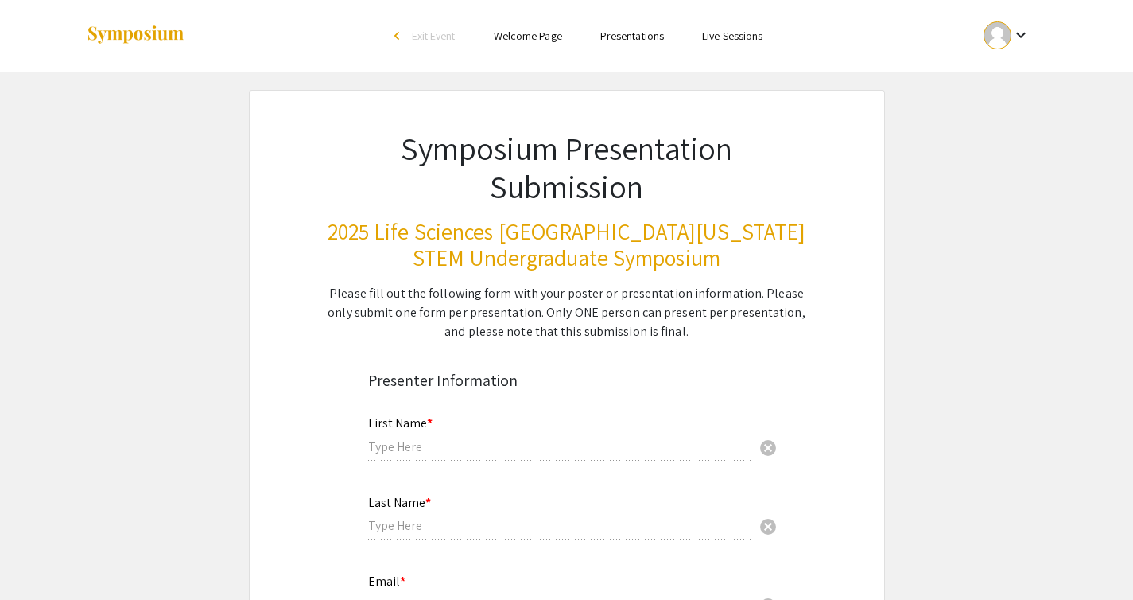
type input "Ammar"
type input "[PERSON_NAME]"
type input "[EMAIL_ADDRESS][DOMAIN_NAME]"
radio input "true"
type input "Biology"
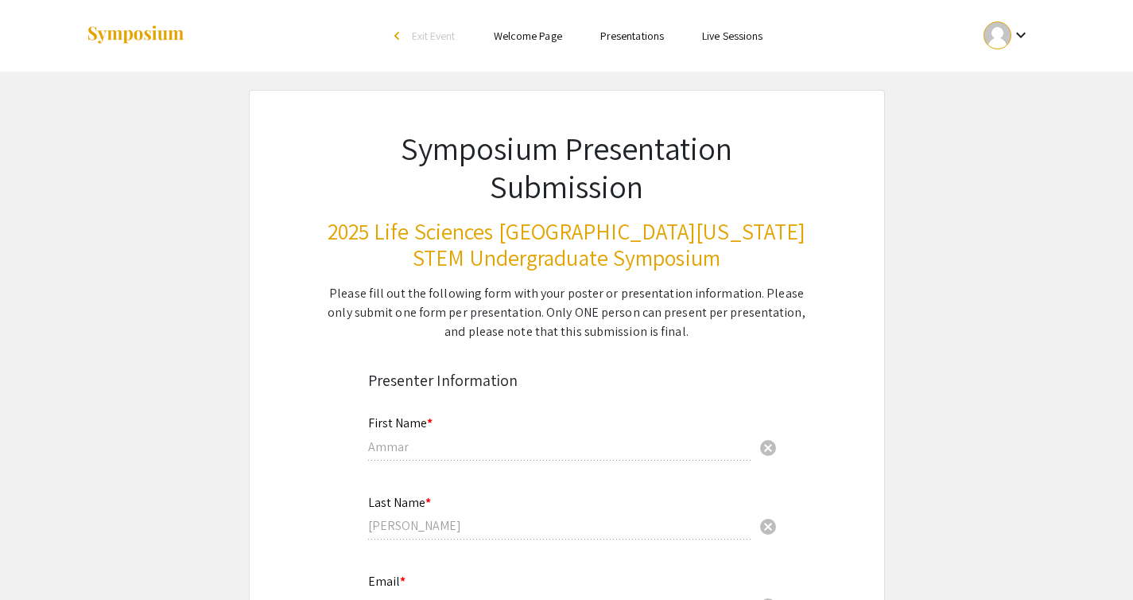
radio input "true"
type input "[PERSON_NAME]"
radio input "true"
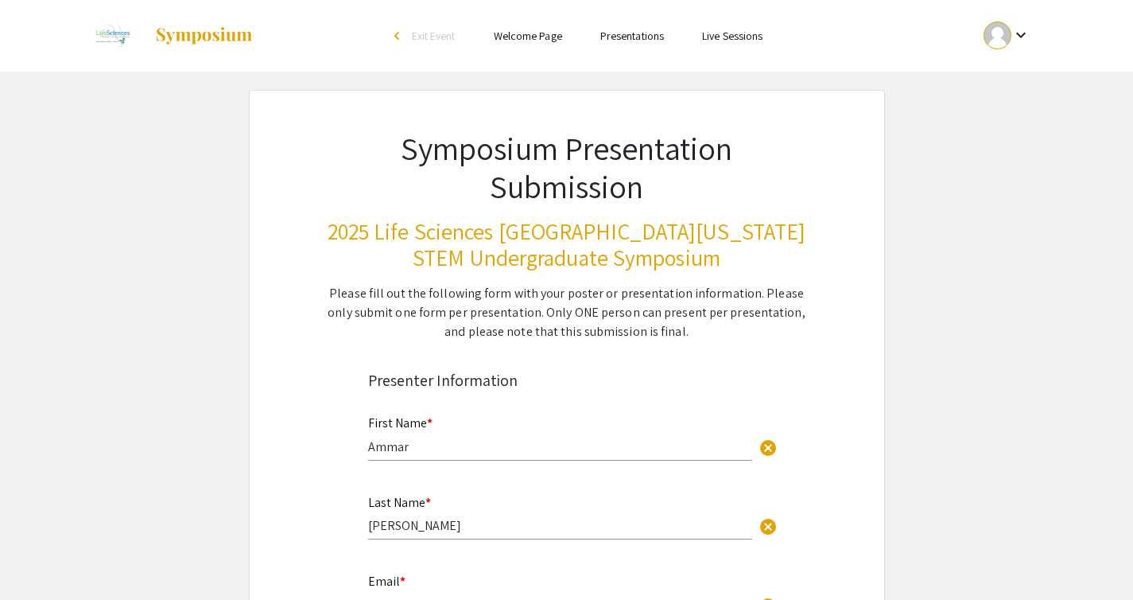
select select "custom"
type input "0"
select select "auto"
type input "1"
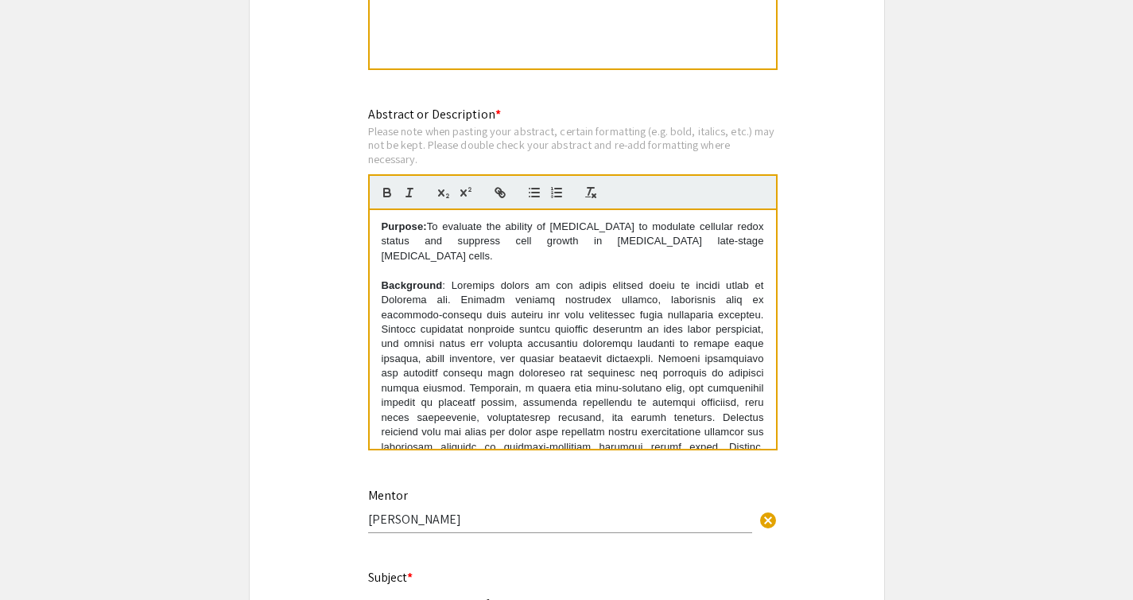
select select "auto"
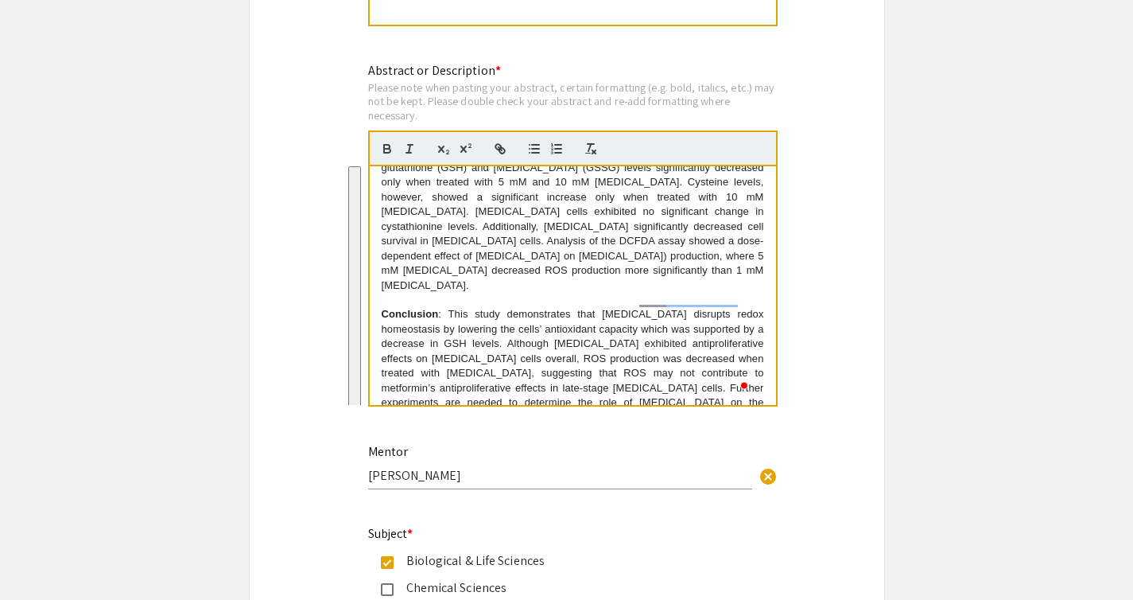
scroll to position [470, 0]
click at [836, 277] on div "Symposium Presentation Submission 2025 Life Sciences [GEOGRAPHIC_DATA][US_STATE…" at bounding box center [567, 233] width 636 height 3447
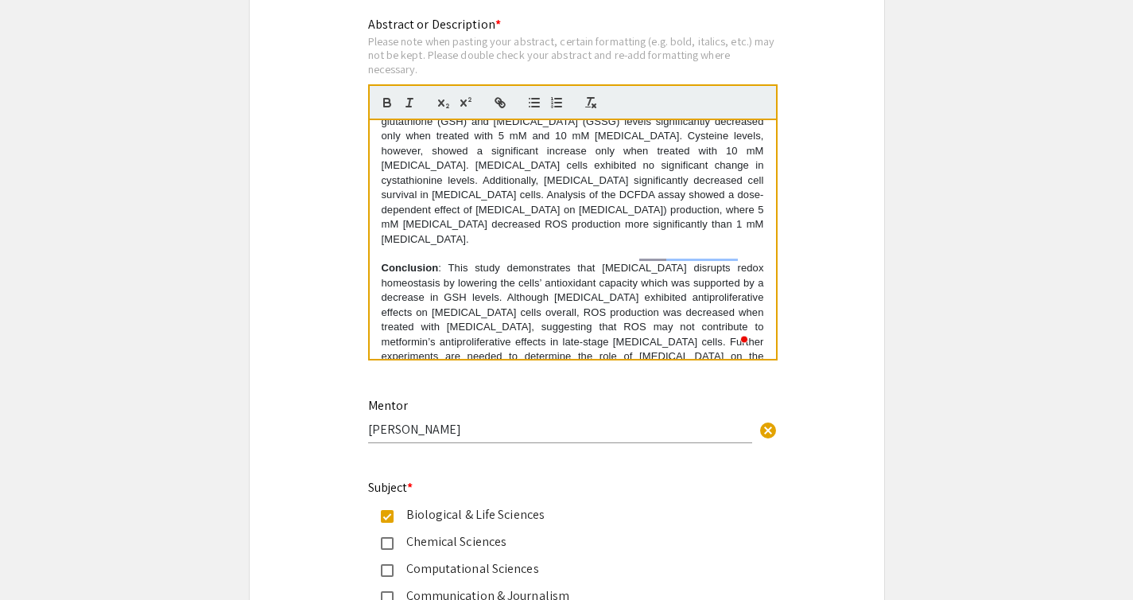
scroll to position [1625, 0]
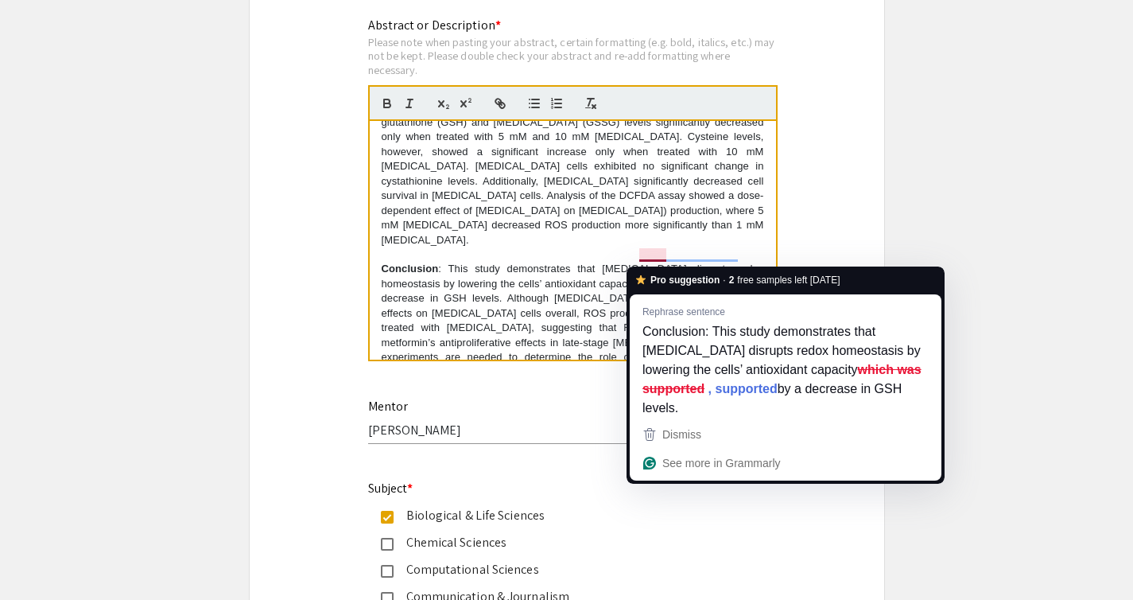
click at [654, 262] on p "Conclusion : This study demonstrates that [MEDICAL_DATA] disrupts redox homeost…" at bounding box center [573, 321] width 383 height 118
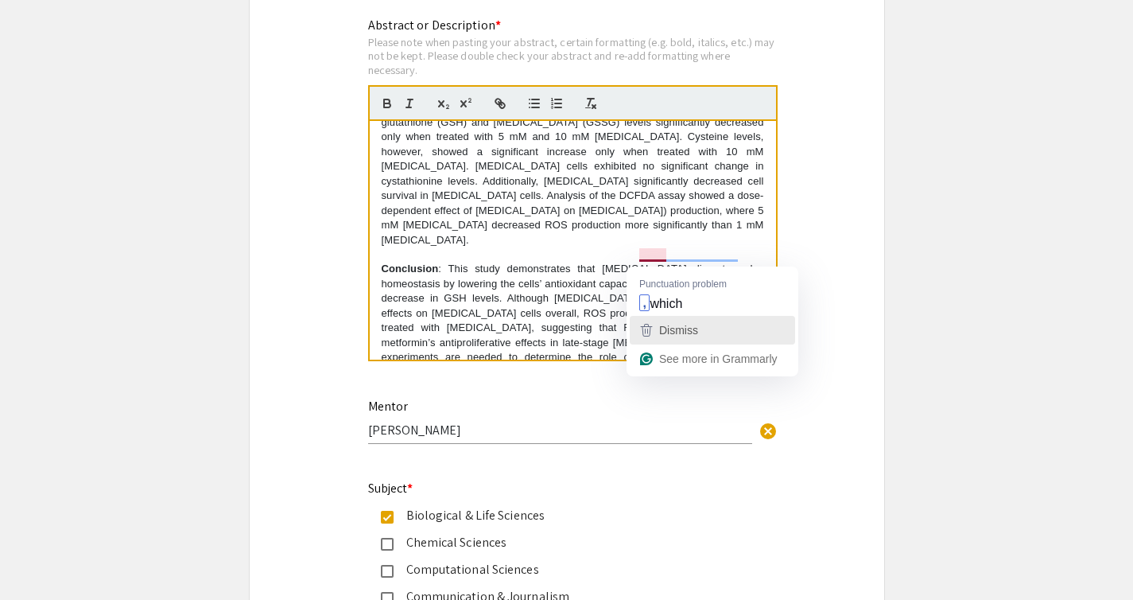
click at [686, 329] on span "Dismiss" at bounding box center [678, 330] width 39 height 13
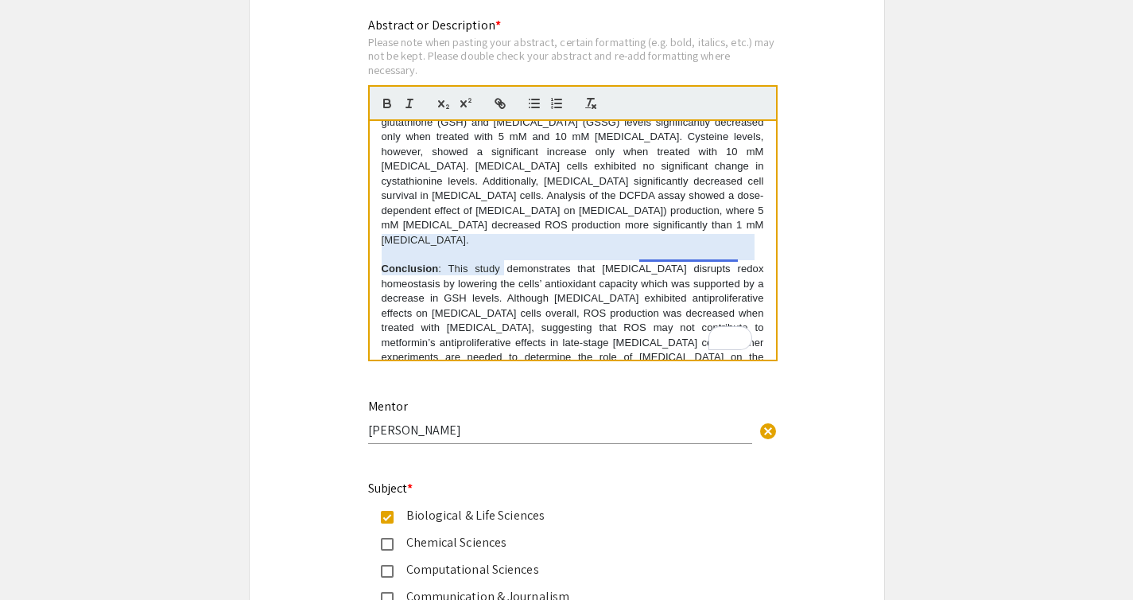
click at [688, 262] on p "Conclusion : This study demonstrates that [MEDICAL_DATA] disrupts redox homeost…" at bounding box center [573, 321] width 383 height 118
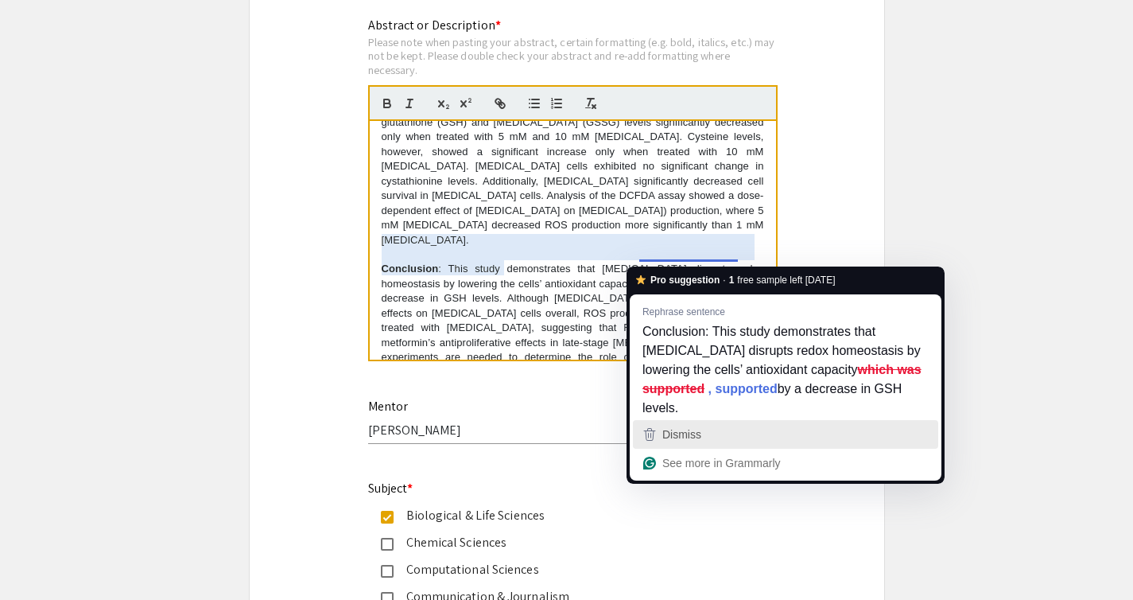
click at [698, 434] on span "Dismiss" at bounding box center [682, 434] width 39 height 13
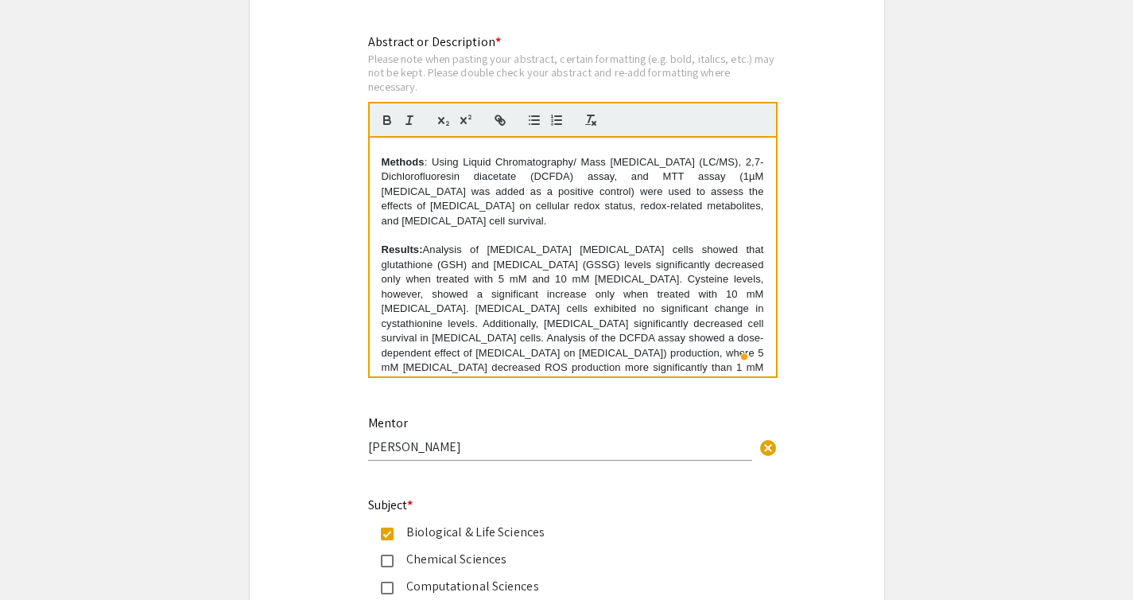
scroll to position [154, 0]
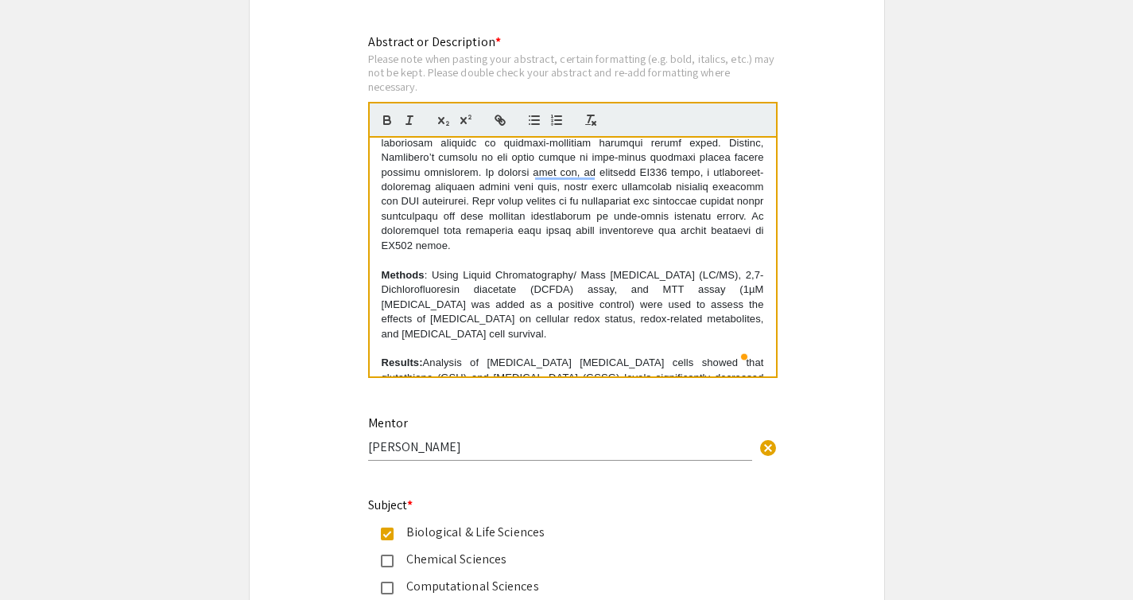
drag, startPoint x: 387, startPoint y: 262, endPoint x: 429, endPoint y: 274, distance: 43.6
click at [433, 277] on p "Methods : Using Liquid Chromatography/ Mass [MEDICAL_DATA] (LC/MS), 2,7- Dichlo…" at bounding box center [573, 304] width 383 height 73
click at [447, 286] on p "Methods : Using Liquid Chromatography/ Mass [MEDICAL_DATA] (LC/MS), 2,7- Dichlo…" at bounding box center [573, 304] width 383 height 73
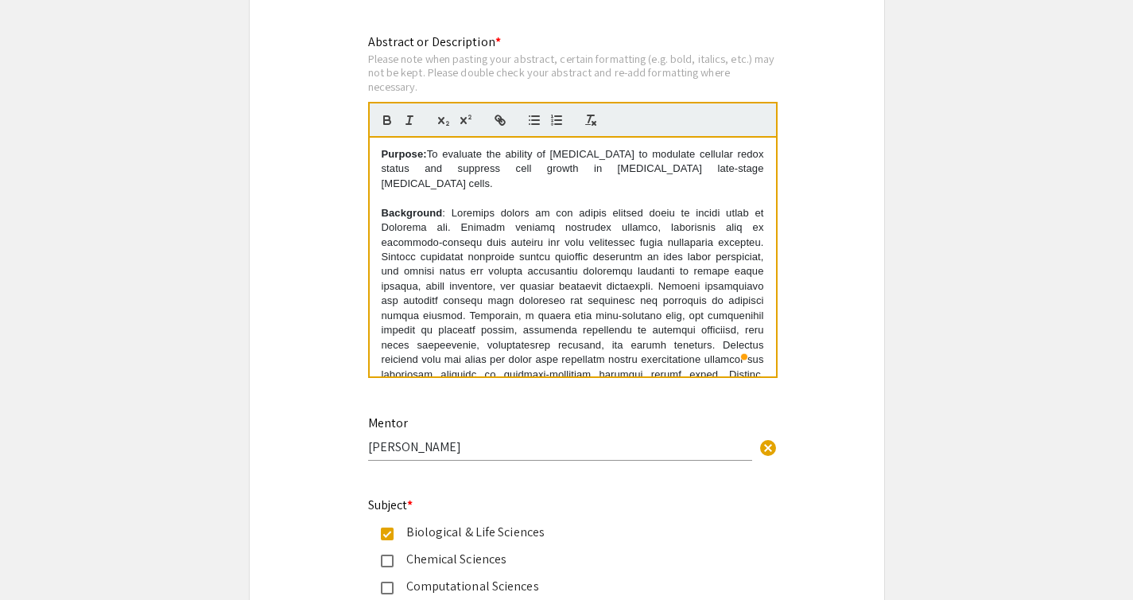
click at [639, 218] on p "Background" at bounding box center [573, 345] width 383 height 279
drag, startPoint x: 654, startPoint y: 217, endPoint x: 693, endPoint y: 220, distance: 39.1
click at [693, 220] on p "Background" at bounding box center [573, 345] width 383 height 279
click at [754, 216] on p "Background" at bounding box center [573, 345] width 383 height 279
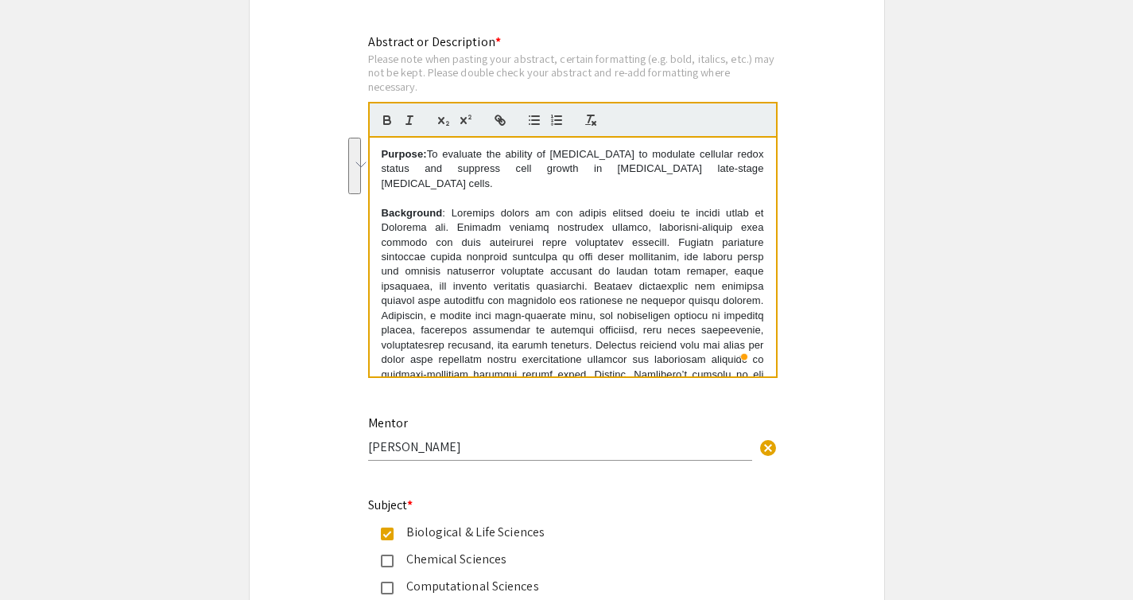
drag, startPoint x: 667, startPoint y: 230, endPoint x: 609, endPoint y: 274, distance: 73.8
click at [608, 274] on p "Background" at bounding box center [573, 338] width 383 height 264
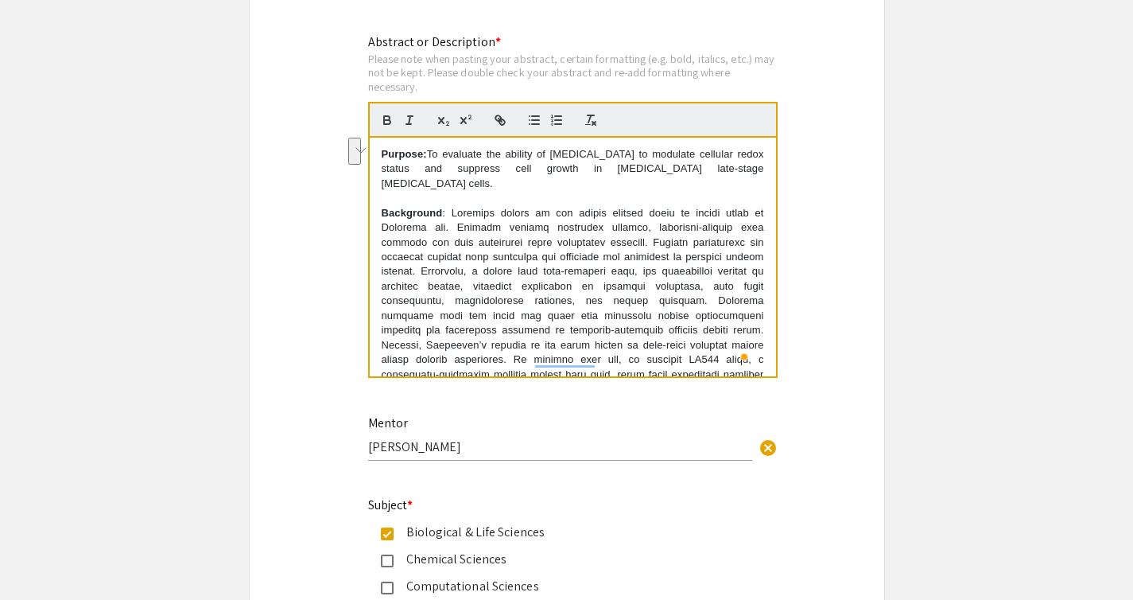
drag, startPoint x: 686, startPoint y: 232, endPoint x: 423, endPoint y: 245, distance: 262.8
click at [420, 243] on p "Background" at bounding box center [573, 323] width 383 height 235
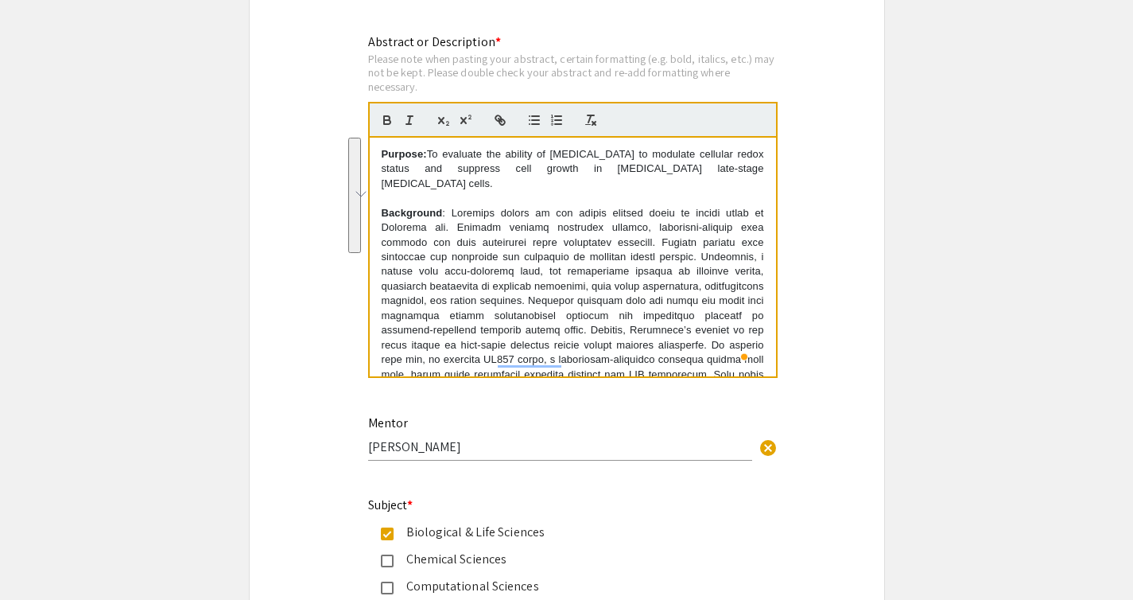
drag, startPoint x: 691, startPoint y: 247, endPoint x: 445, endPoint y: 350, distance: 266.3
click at [445, 350] on p "Background" at bounding box center [573, 316] width 383 height 220
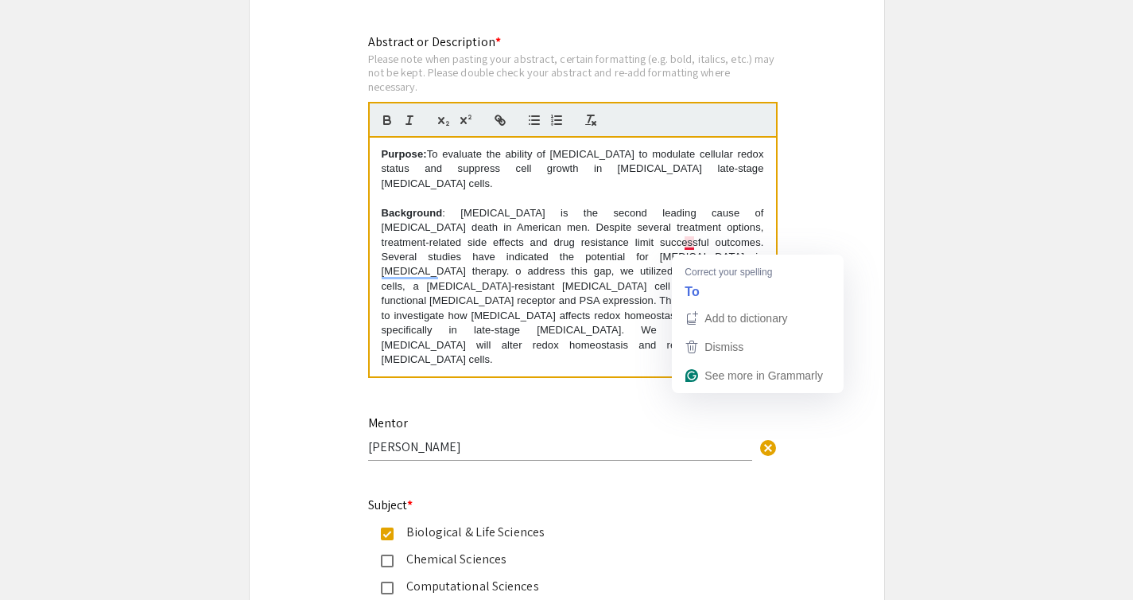
click at [686, 250] on p "Background : [MEDICAL_DATA] is the second leading cause of [MEDICAL_DATA] death…" at bounding box center [573, 286] width 383 height 161
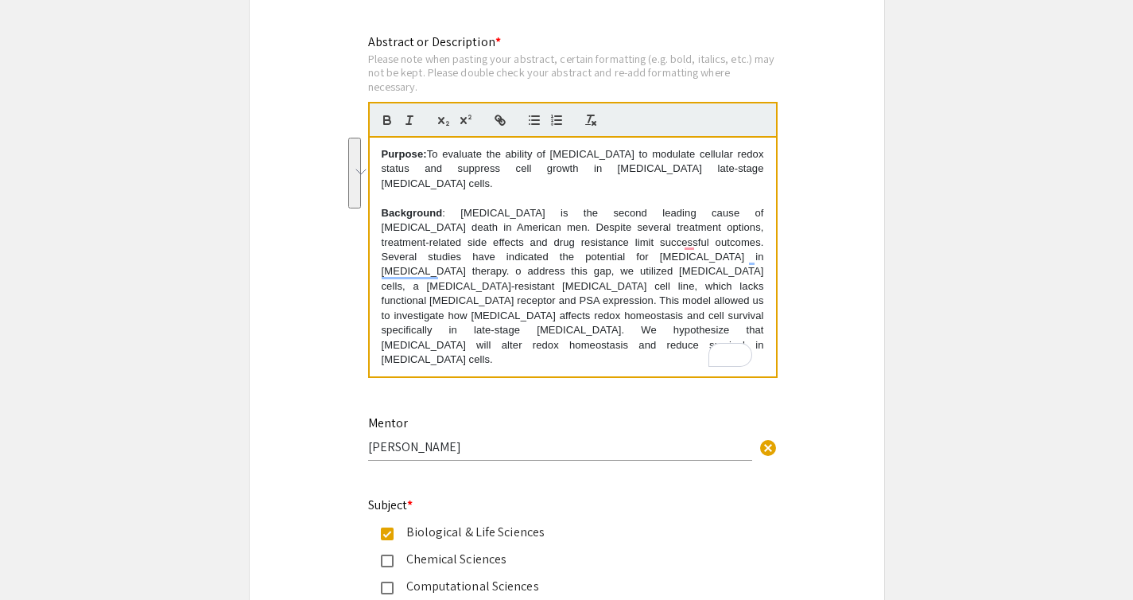
drag, startPoint x: 686, startPoint y: 250, endPoint x: 645, endPoint y: 301, distance: 66.2
click at [645, 301] on p "Background : [MEDICAL_DATA] is the second leading cause of [MEDICAL_DATA] death…" at bounding box center [573, 286] width 383 height 161
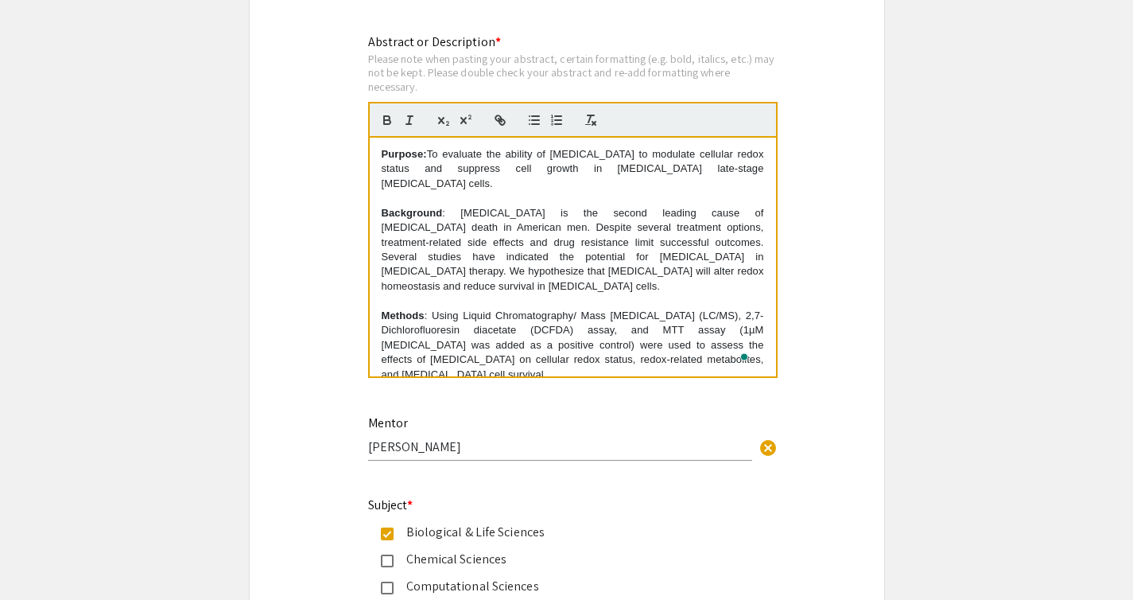
click at [431, 220] on p "Background : [MEDICAL_DATA] is the second leading cause of [MEDICAL_DATA] death…" at bounding box center [573, 250] width 383 height 88
click at [485, 216] on p "Background : [MEDICAL_DATA] is the second leading cause of [MEDICAL_DATA] death…" at bounding box center [573, 250] width 383 height 88
click at [731, 220] on p "Background : [MEDICAL_DATA] is the second leading cause of [MEDICAL_DATA] death…" at bounding box center [573, 250] width 383 height 88
click at [701, 220] on p "Background : [MEDICAL_DATA] is the second leading cause of [MEDICAL_DATA] death…" at bounding box center [573, 250] width 383 height 88
click at [440, 232] on p "Background : [MEDICAL_DATA] is the second leading cause of [MEDICAL_DATA] death…" at bounding box center [573, 250] width 383 height 88
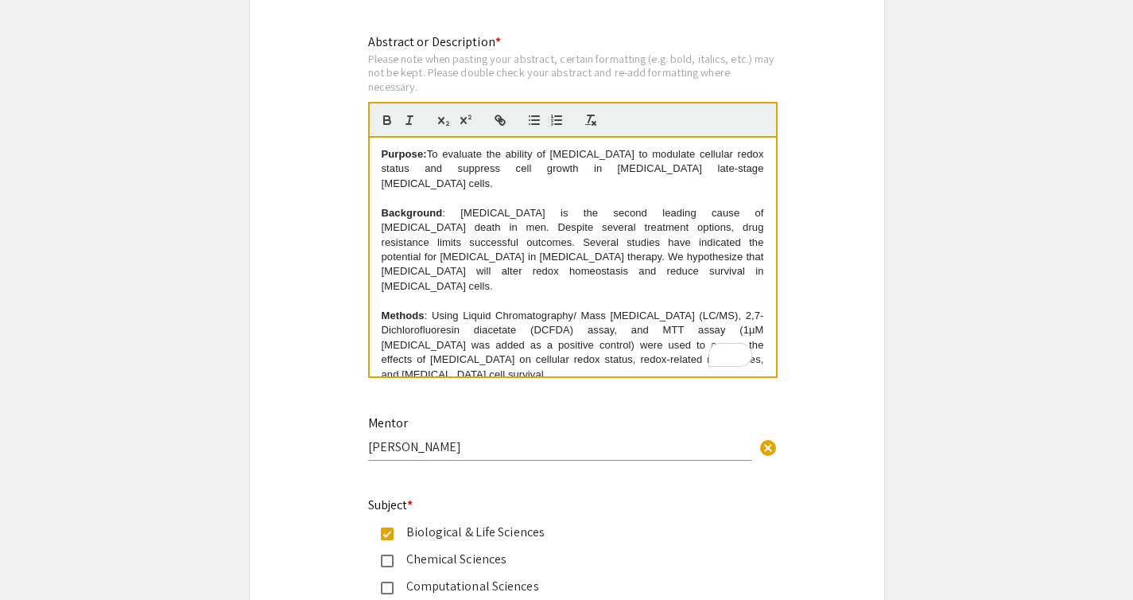
click at [753, 217] on p "Background : [MEDICAL_DATA] is the second leading cause of [MEDICAL_DATA] death…" at bounding box center [573, 250] width 383 height 88
drag, startPoint x: 440, startPoint y: 234, endPoint x: 485, endPoint y: 229, distance: 45.6
click at [485, 229] on p "Background : [MEDICAL_DATA] is the second leading cause of [MEDICAL_DATA] death…" at bounding box center [573, 250] width 383 height 88
click at [436, 230] on p "Background : [MEDICAL_DATA] is the second leading cause of [MEDICAL_DATA] death…" at bounding box center [573, 250] width 383 height 88
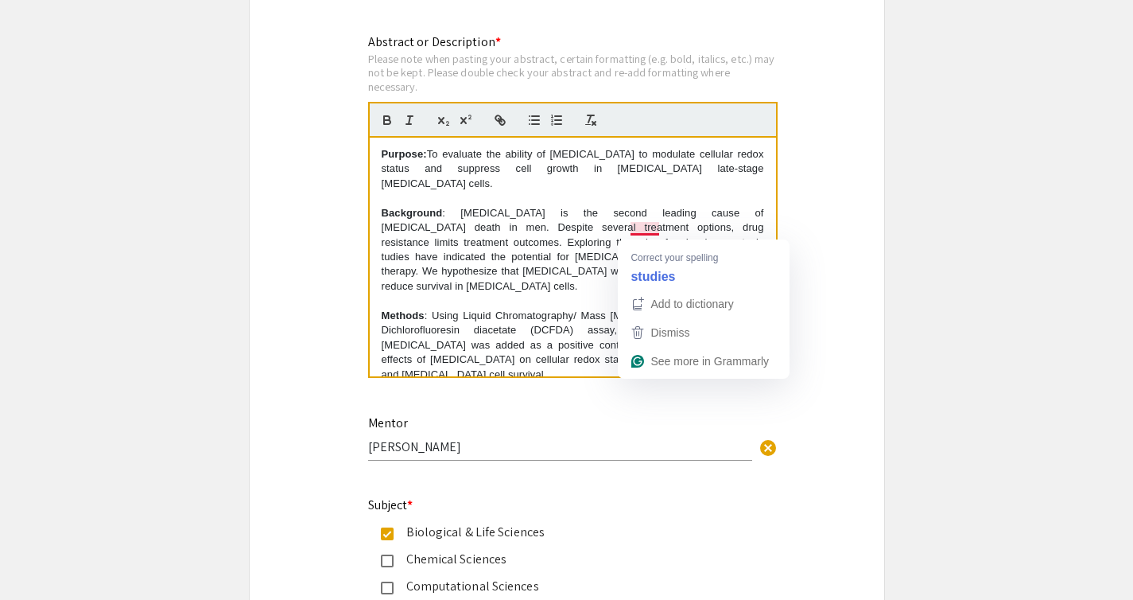
click at [638, 233] on p "Background : [MEDICAL_DATA] is the second leading cause of [MEDICAL_DATA] death…" at bounding box center [573, 250] width 383 height 88
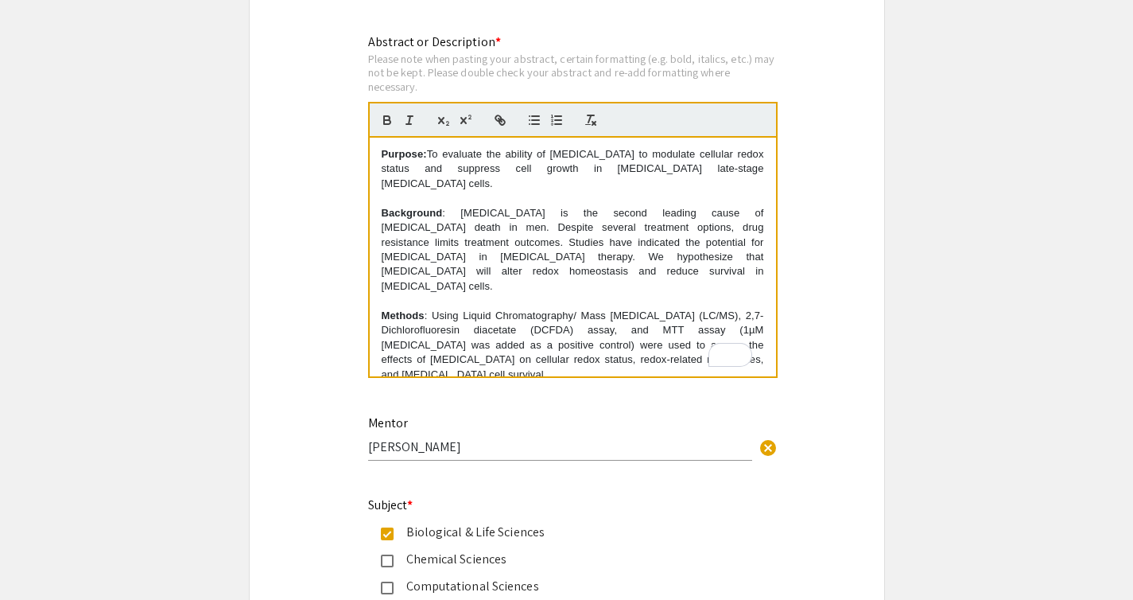
click at [428, 249] on p "Background : [MEDICAL_DATA] is the second leading cause of [MEDICAL_DATA] death…" at bounding box center [573, 250] width 383 height 88
drag, startPoint x: 385, startPoint y: 159, endPoint x: 437, endPoint y: 163, distance: 52.6
click at [437, 164] on p "Purpose: To evaluate the ability of [MEDICAL_DATA] to modulate cellular redox s…" at bounding box center [573, 169] width 383 height 44
click at [532, 262] on p "Background : [MEDICAL_DATA] is the second leading cause of [MEDICAL_DATA] death…" at bounding box center [573, 250] width 383 height 88
click at [427, 247] on p "Background : [MEDICAL_DATA] is the second leading cause of [MEDICAL_DATA] death…" at bounding box center [573, 250] width 383 height 88
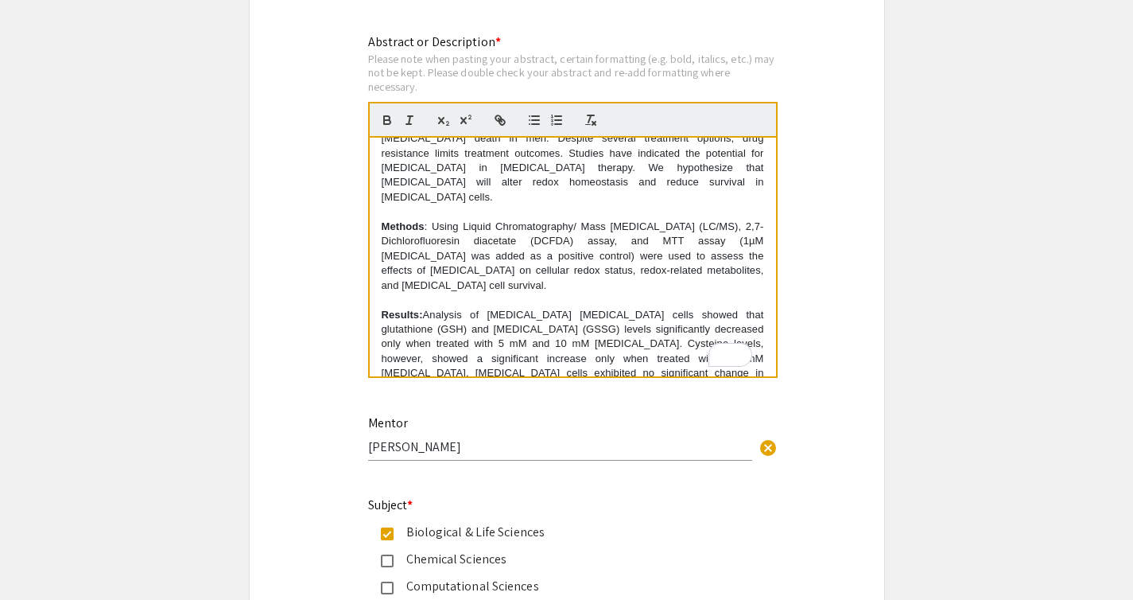
scroll to position [104, 0]
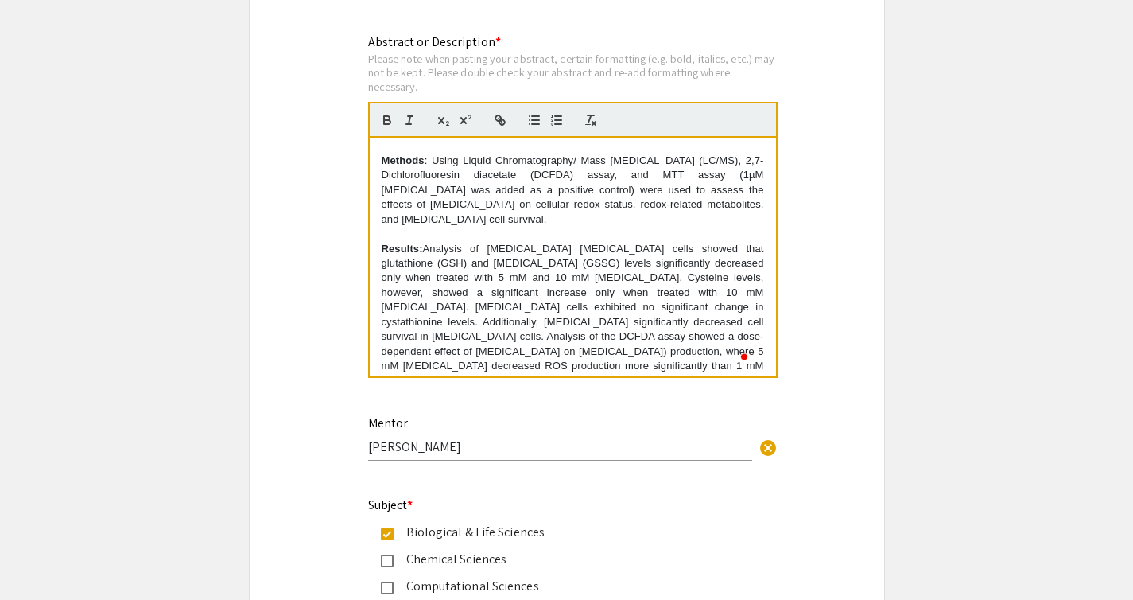
drag, startPoint x: 441, startPoint y: 225, endPoint x: 635, endPoint y: 224, distance: 194.1
click at [636, 242] on p "Results: Analysis of [MEDICAL_DATA] [MEDICAL_DATA] cells showed that glutathion…" at bounding box center [573, 315] width 383 height 147
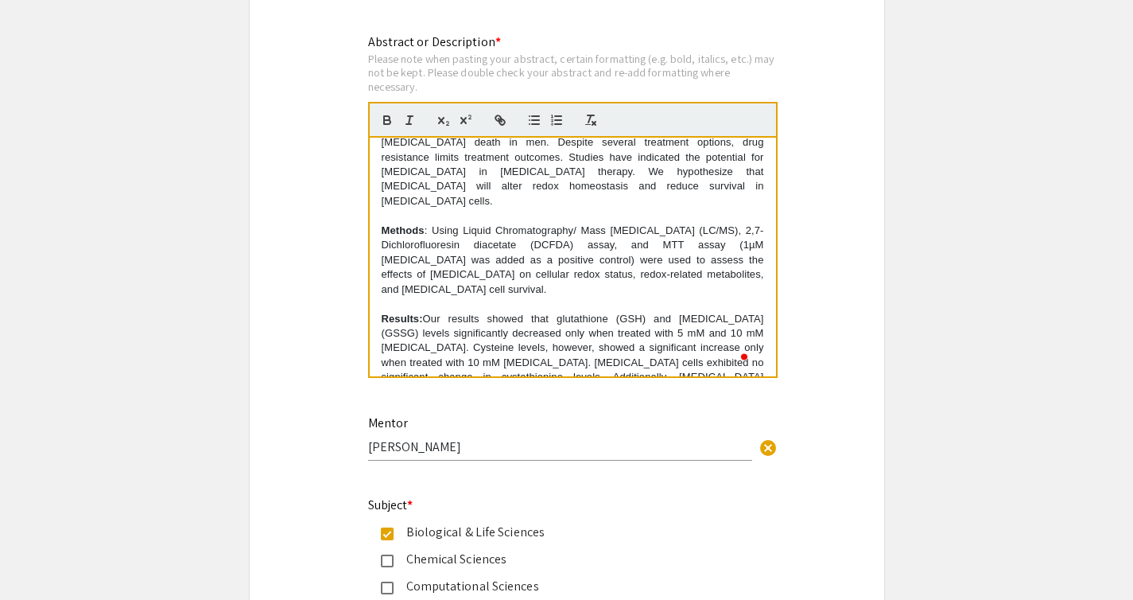
scroll to position [72, 0]
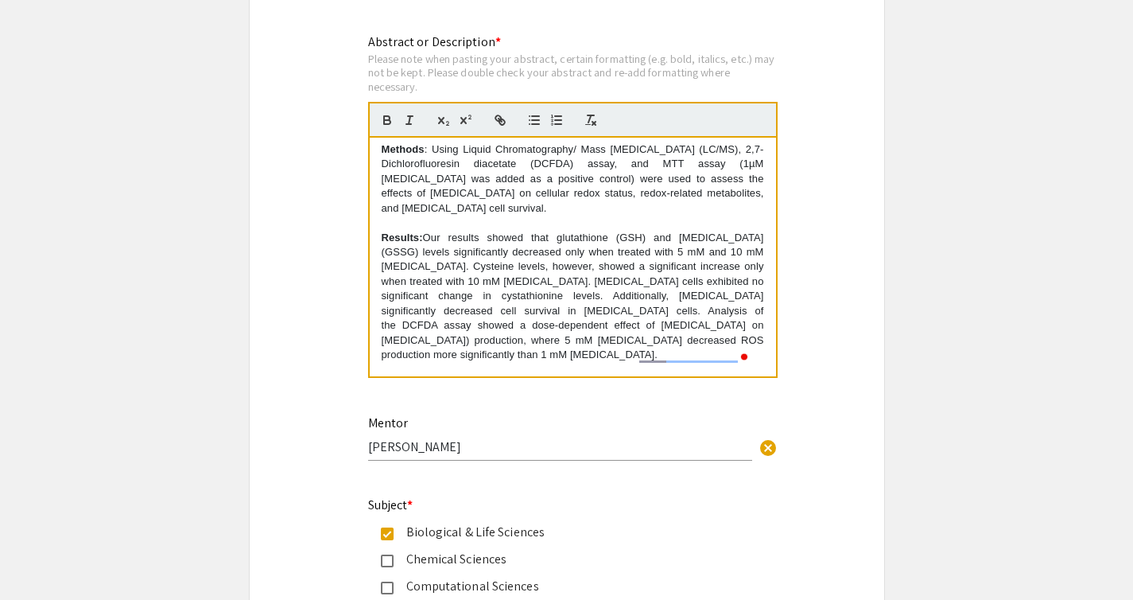
drag, startPoint x: 564, startPoint y: 230, endPoint x: 496, endPoint y: 243, distance: 69.7
click at [496, 243] on p "Results: Our results showed that glutathione (GSH) and [MEDICAL_DATA] (GSSG) le…" at bounding box center [573, 297] width 383 height 132
click at [435, 247] on p "Results: Our results showed that glutathione (GSH) and [MEDICAL_DATA] (GSSG) le…" at bounding box center [573, 297] width 383 height 132
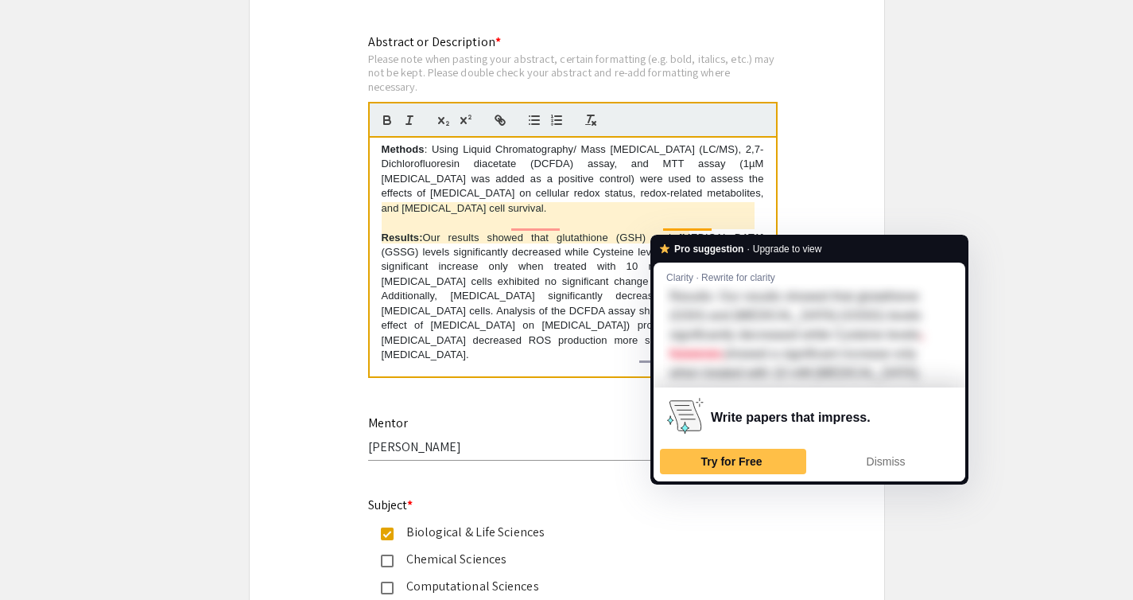
click at [671, 231] on p "Results: Our results showed that glutathione (GSH) and [MEDICAL_DATA] (GSSG) le…" at bounding box center [573, 297] width 383 height 132
click at [624, 253] on p "Results: Our results showed that glutathione (GSH) and [MEDICAL_DATA] (GSSG) le…" at bounding box center [573, 297] width 383 height 132
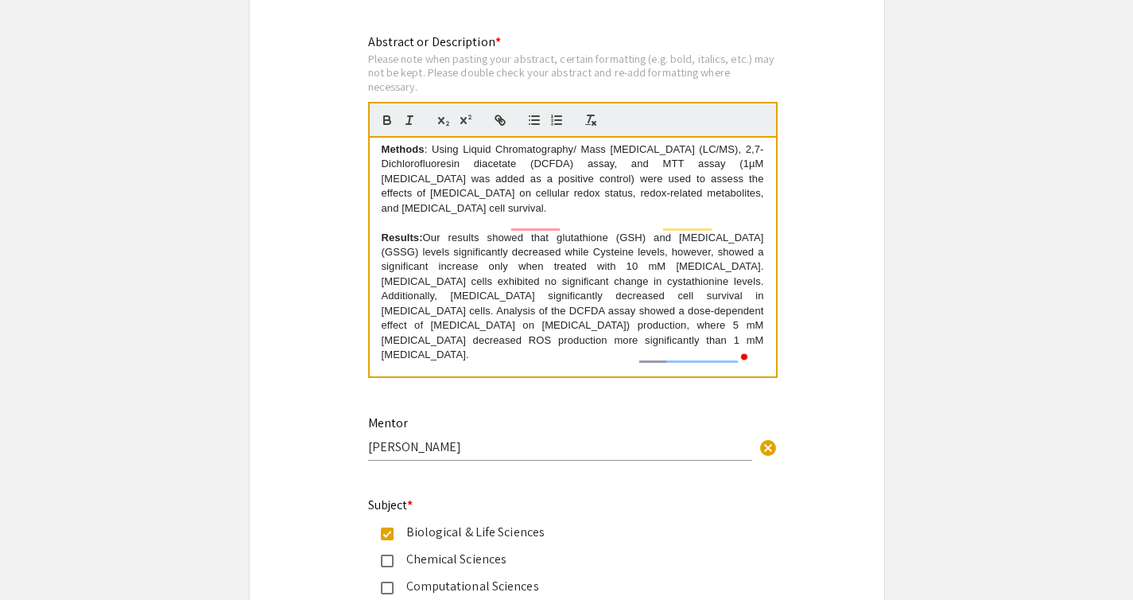
click at [686, 242] on p "Results: Our results showed that glutathione (GSH) and [MEDICAL_DATA] (GSSG) le…" at bounding box center [573, 297] width 383 height 132
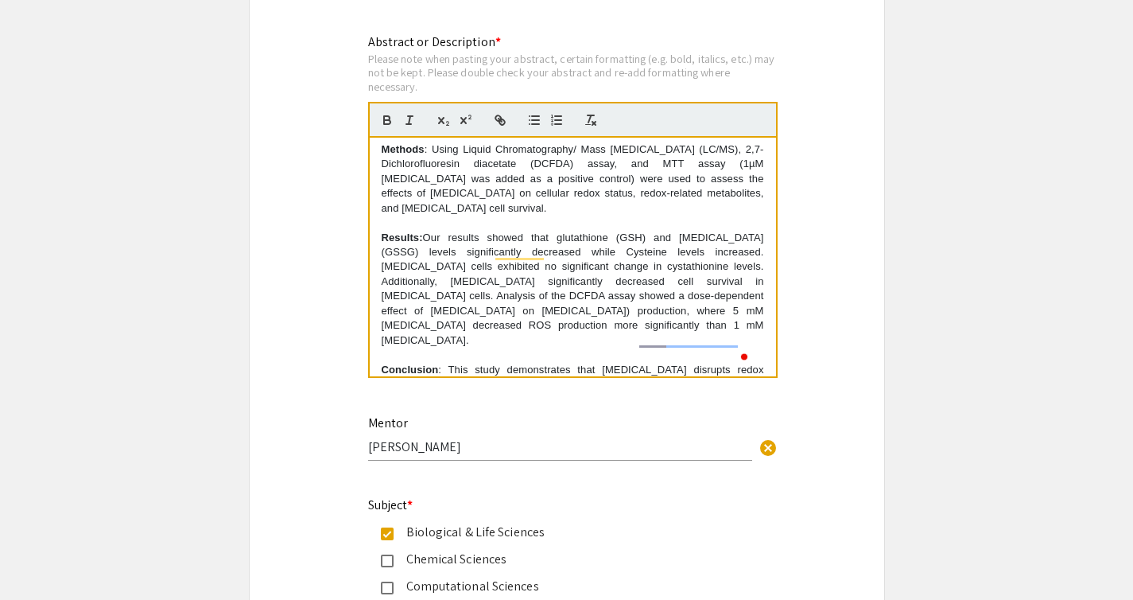
click at [721, 231] on p "Results: Our results showed that glutathione (GSH) and [MEDICAL_DATA] (GSSG) le…" at bounding box center [573, 290] width 383 height 118
drag, startPoint x: 720, startPoint y: 226, endPoint x: 695, endPoint y: 240, distance: 28.5
click at [695, 240] on p "Results: Our results showed that glutathione (GSH) and [MEDICAL_DATA] (GSSG) le…" at bounding box center [573, 290] width 383 height 118
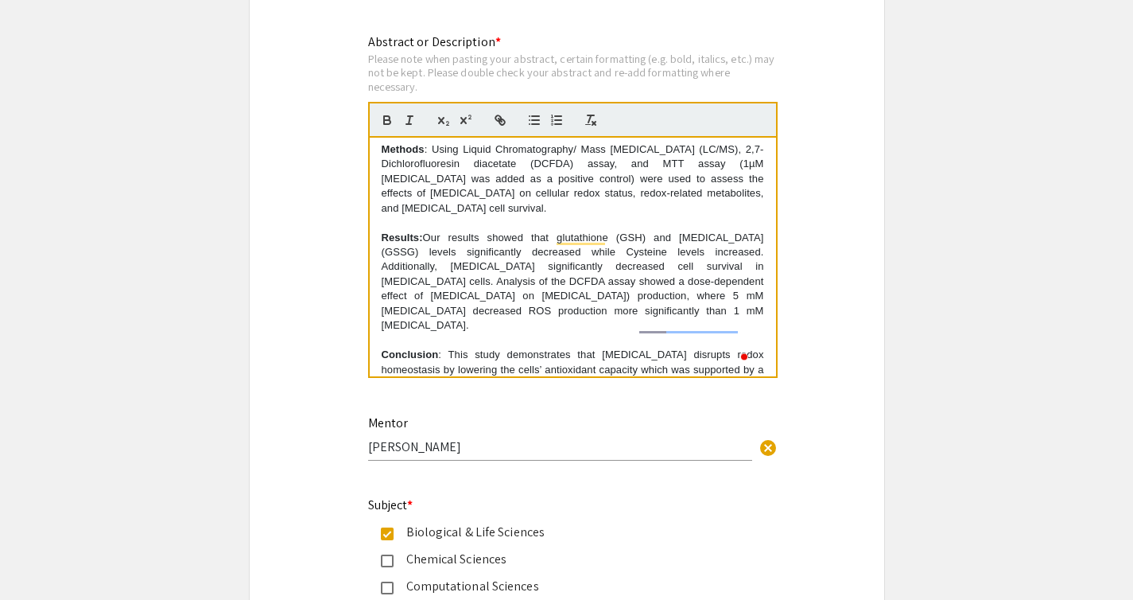
click at [465, 231] on p "Results: Our results showed that glutathione (GSH) and [MEDICAL_DATA] (GSSG) le…" at bounding box center [573, 282] width 383 height 103
click at [551, 231] on p "Results: Our results showed that glutathione (GSH) and [MEDICAL_DATA] (GSSG) le…" at bounding box center [573, 282] width 383 height 103
click at [591, 231] on p "Results: Our results showed that glutathione (GSH) and [MEDICAL_DATA] (GSSG) le…" at bounding box center [573, 282] width 383 height 103
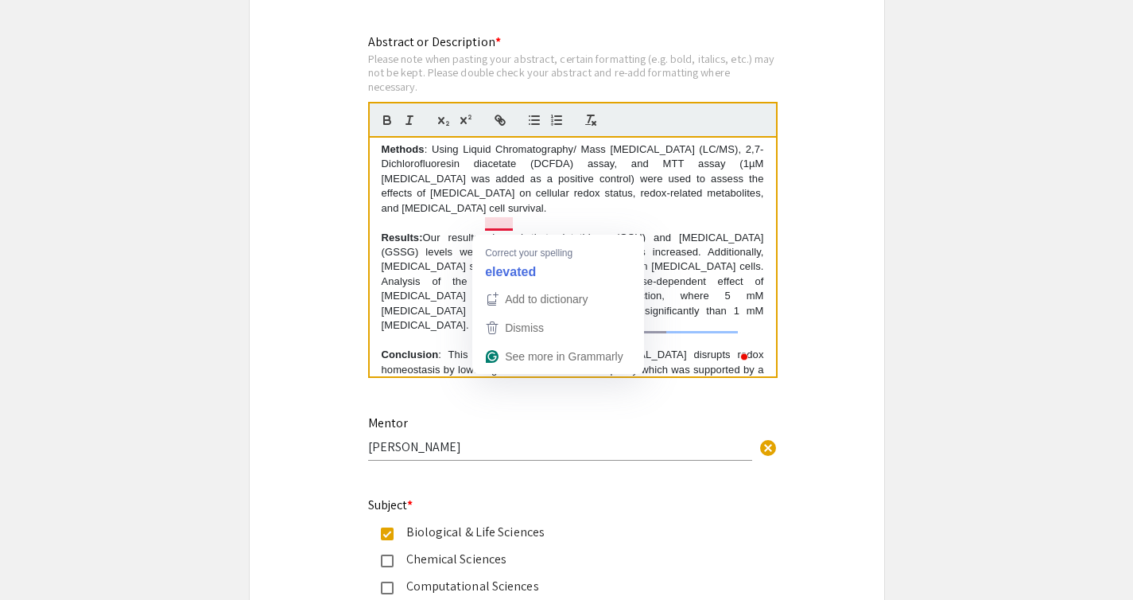
click at [508, 231] on p "Results: Our results showed that glutathione (GSH) and [MEDICAL_DATA] (GSSG) le…" at bounding box center [573, 282] width 383 height 103
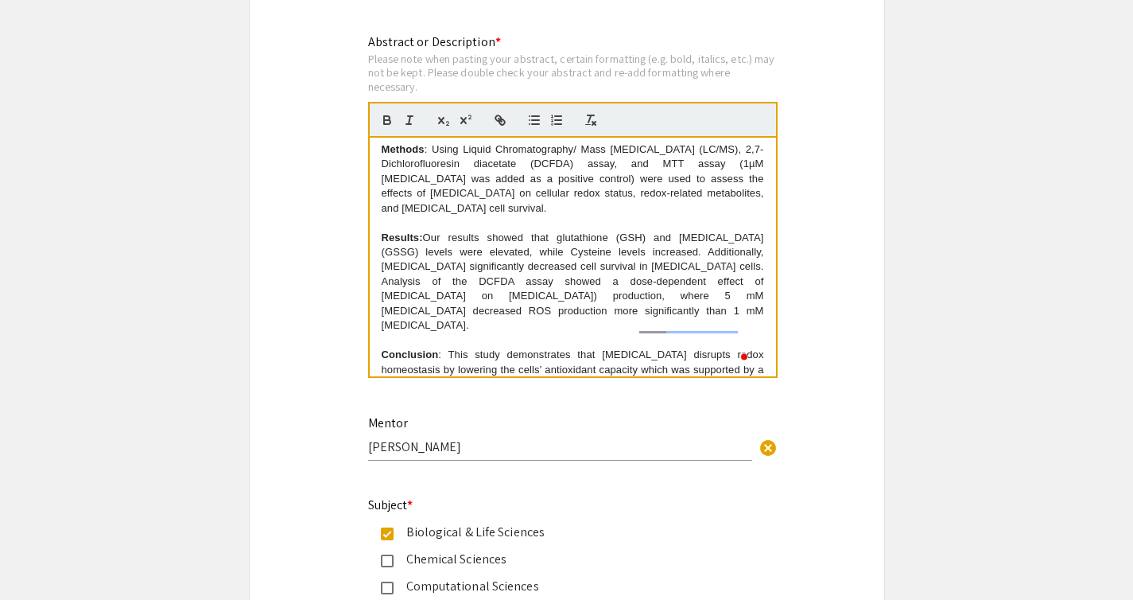
click at [585, 239] on p "Results: Our results showed that glutathione (GSH) and [MEDICAL_DATA] (GSSG) le…" at bounding box center [573, 282] width 383 height 103
click at [525, 231] on p "Results: Our results showed that glutathione (GSH) and [MEDICAL_DATA] (GSSG) le…" at bounding box center [573, 282] width 383 height 103
click at [647, 231] on p "Results: Our results showed that glutathione (GSH) and [MEDICAL_DATA] (GSSG) le…" at bounding box center [573, 282] width 383 height 103
click at [690, 231] on p "Results: Our results showed that glutathione (GSH) and [MEDICAL_DATA] (GSSG) le…" at bounding box center [573, 282] width 383 height 103
click at [701, 231] on p "Results: Our results showed that glutathione (GSH) and [MEDICAL_DATA] (GSSG) le…" at bounding box center [573, 282] width 383 height 103
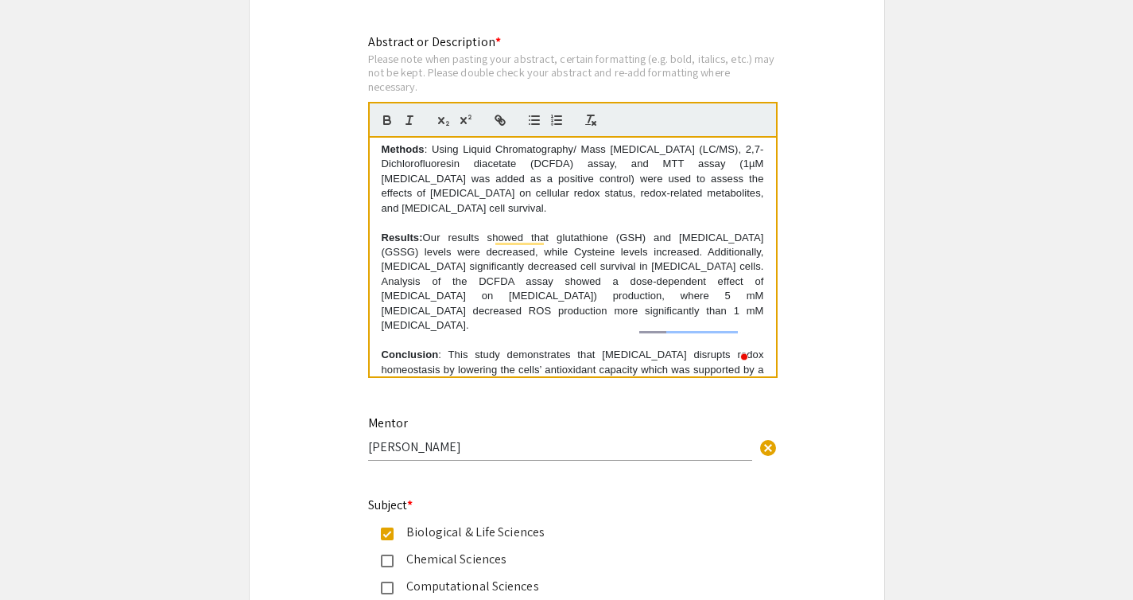
click at [698, 231] on p "Results: Our results showed that glutathione (GSH) and [MEDICAL_DATA] (GSSG) le…" at bounding box center [573, 282] width 383 height 103
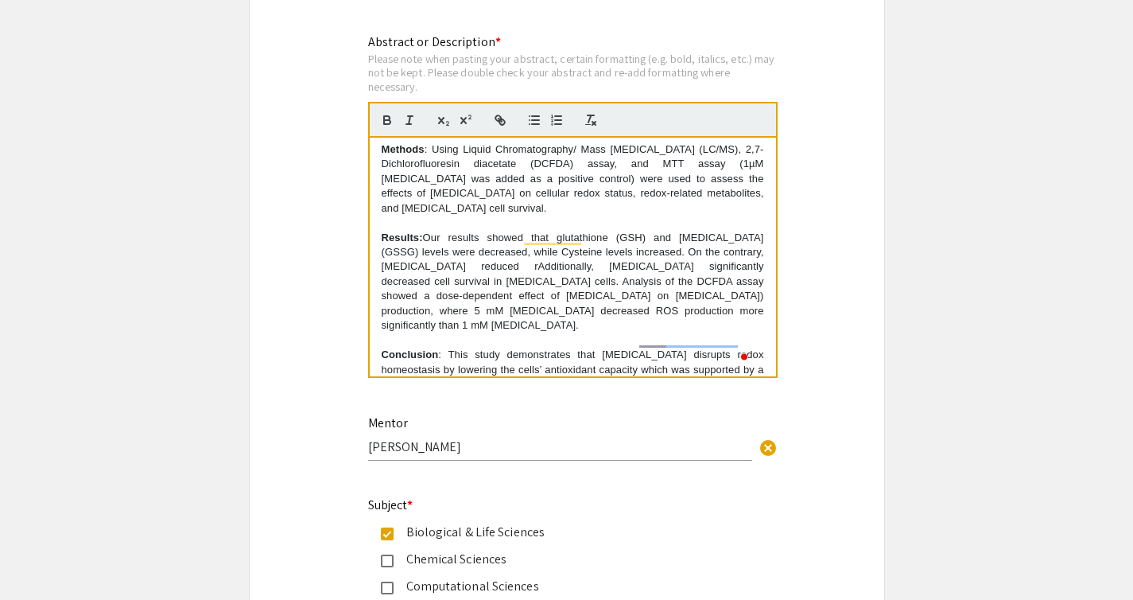
drag, startPoint x: 547, startPoint y: 274, endPoint x: 746, endPoint y: 270, distance: 198.9
click at [747, 270] on p "Results: Our results showed that glutathione (GSH) and [MEDICAL_DATA] (GSSG) le…" at bounding box center [573, 282] width 383 height 103
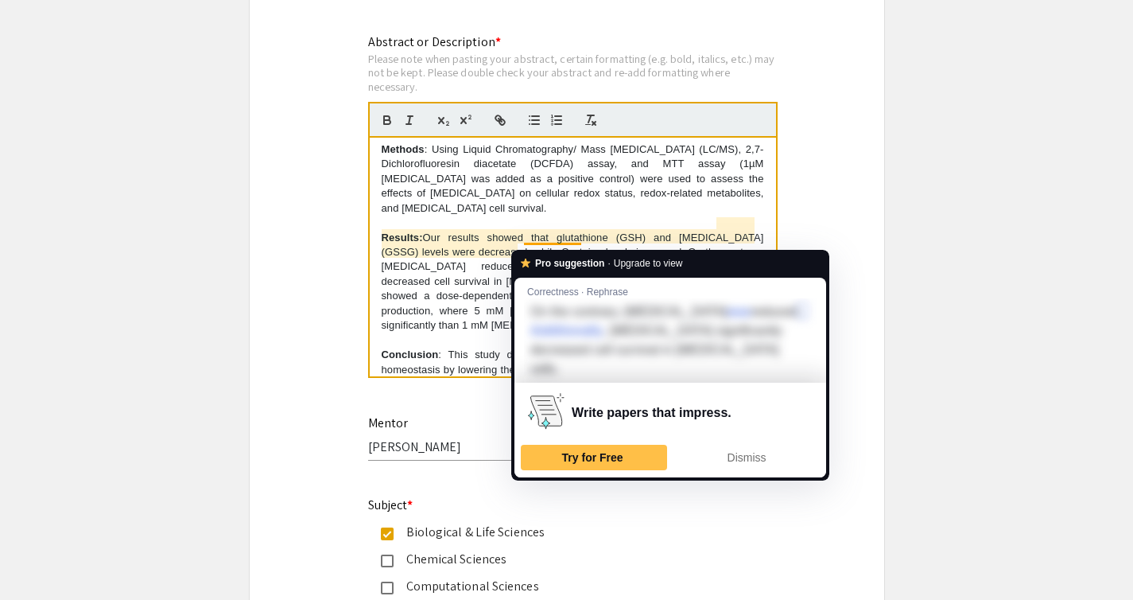
click at [529, 242] on p "Results: Our results showed that glutathione (GSH) and [MEDICAL_DATA] (GSSG) le…" at bounding box center [573, 282] width 383 height 103
click at [531, 242] on p "Results: Our results showed that glutathione (GSH) and [MEDICAL_DATA] (GSSG) le…" at bounding box center [573, 282] width 383 height 103
click at [734, 445] on div "Dismiss" at bounding box center [747, 457] width 132 height 25
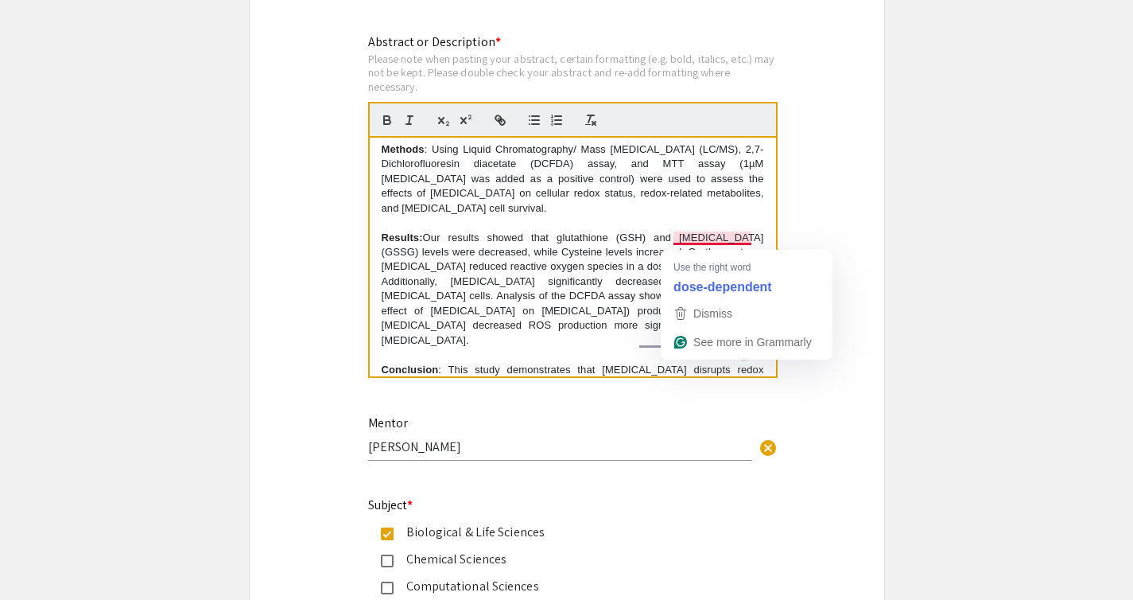
click at [700, 244] on p "Results: Our results showed that glutathione (GSH) and [MEDICAL_DATA] (GSSG) le…" at bounding box center [573, 290] width 383 height 118
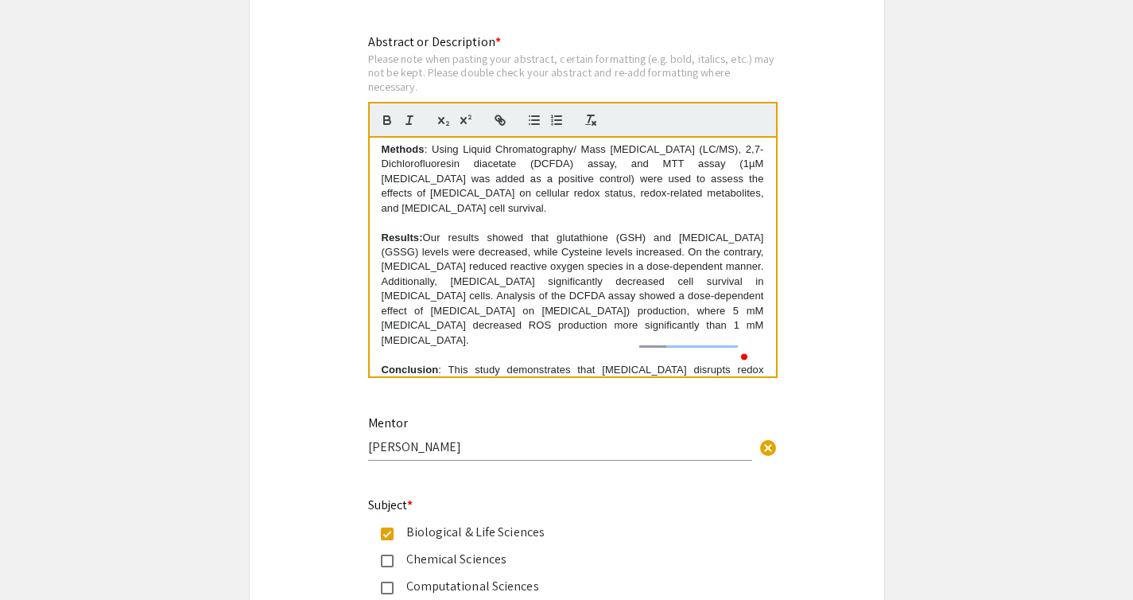
drag, startPoint x: 746, startPoint y: 297, endPoint x: 414, endPoint y: 272, distance: 333.5
click at [414, 272] on p "Results: Our results showed that glutathione (GSH) and [MEDICAL_DATA] (GSSG) le…" at bounding box center [573, 290] width 383 height 118
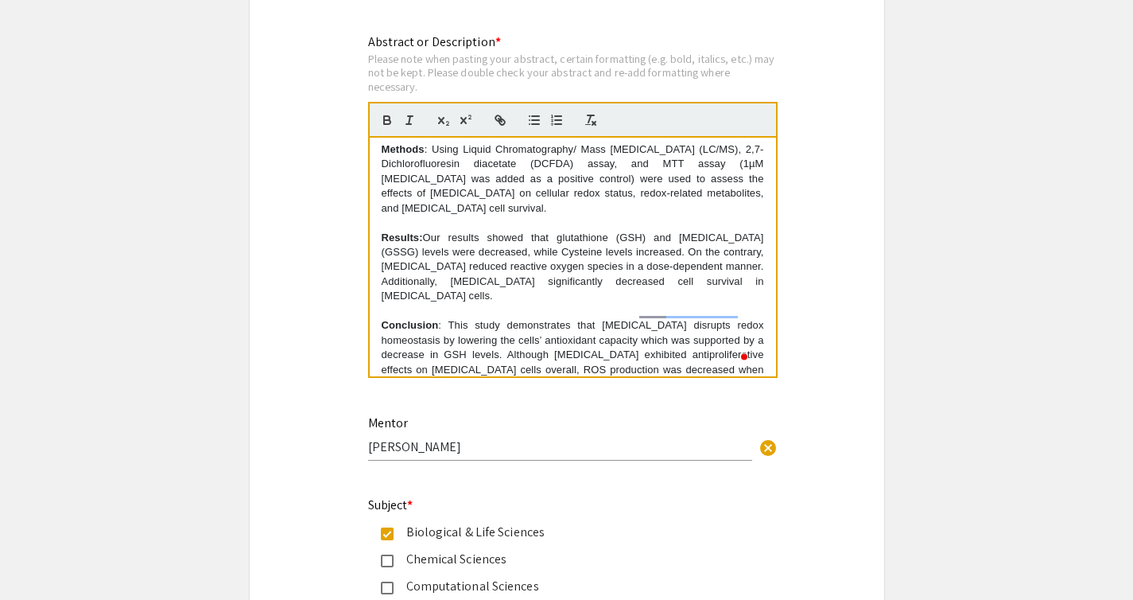
click at [477, 259] on p "Results: Our results showed that glutathione (GSH) and [MEDICAL_DATA] (GSSG) le…" at bounding box center [573, 267] width 383 height 73
click at [476, 259] on p "Results: Our results showed that glutathione (GSH) and [MEDICAL_DATA] (GSSG) le…" at bounding box center [573, 267] width 383 height 73
click at [540, 231] on p "Results: Our results showed that glutathione (GSH) and [MEDICAL_DATA] (GSSG) le…" at bounding box center [573, 267] width 383 height 73
click at [535, 231] on p "Results: Our results showed that glutathione (GSH) and [MEDICAL_DATA] (GSSG) le…" at bounding box center [573, 267] width 383 height 73
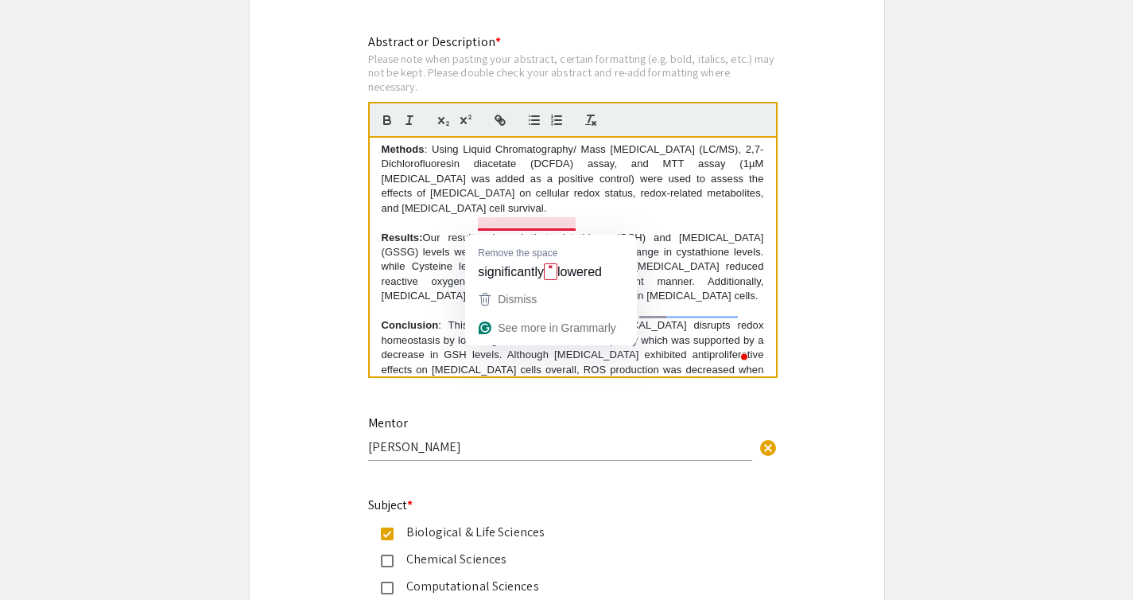
click at [558, 231] on p "Results: Our results showed that glutathione (GSH) and [MEDICAL_DATA] (GSSG) le…" at bounding box center [573, 267] width 383 height 73
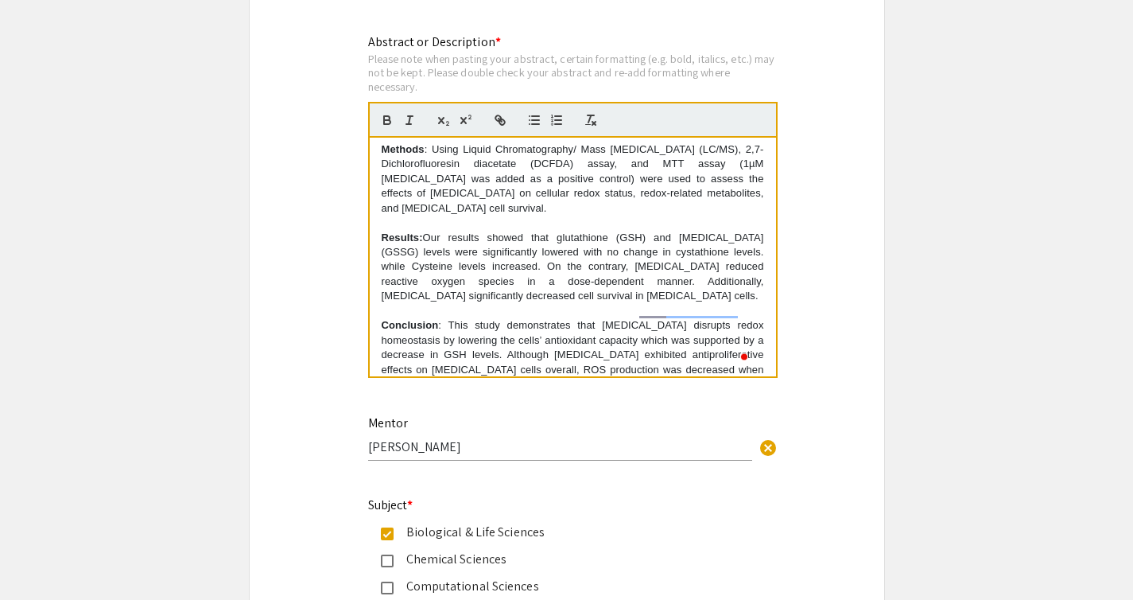
click at [753, 231] on p "Results: Our results showed that glutathione (GSH) and [MEDICAL_DATA] (GSSG) le…" at bounding box center [573, 267] width 383 height 73
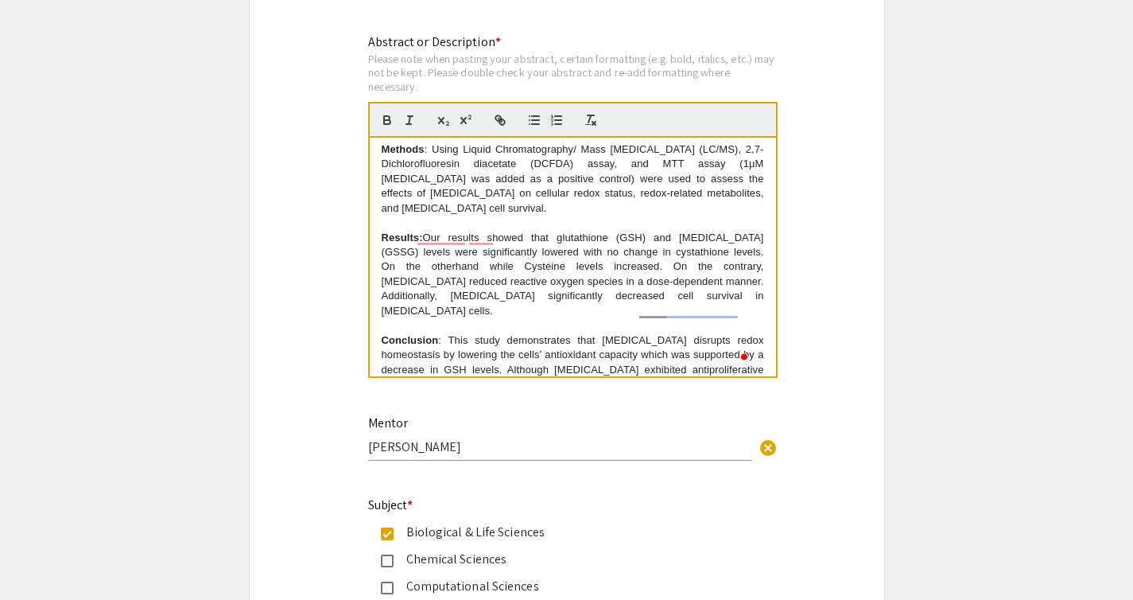
click at [497, 246] on p "Results: Our results showed that glutathione (GSH) and [MEDICAL_DATA] (GSSG) le…" at bounding box center [573, 275] width 383 height 88
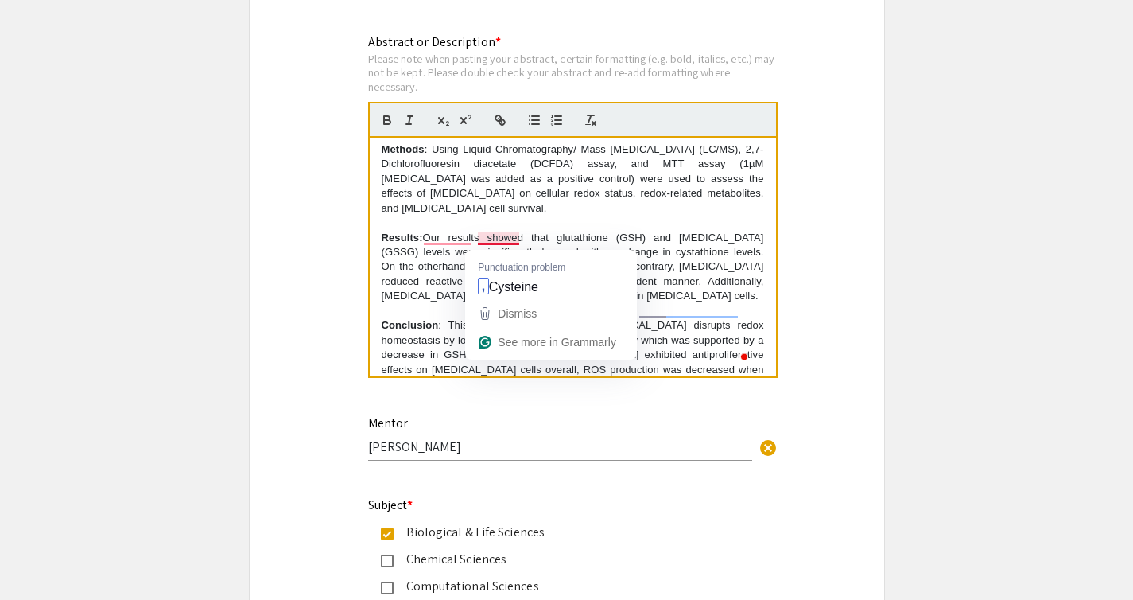
click at [490, 242] on p "Results: Our results showed that glutathione (GSH) and [MEDICAL_DATA] (GSSG) le…" at bounding box center [573, 267] width 383 height 73
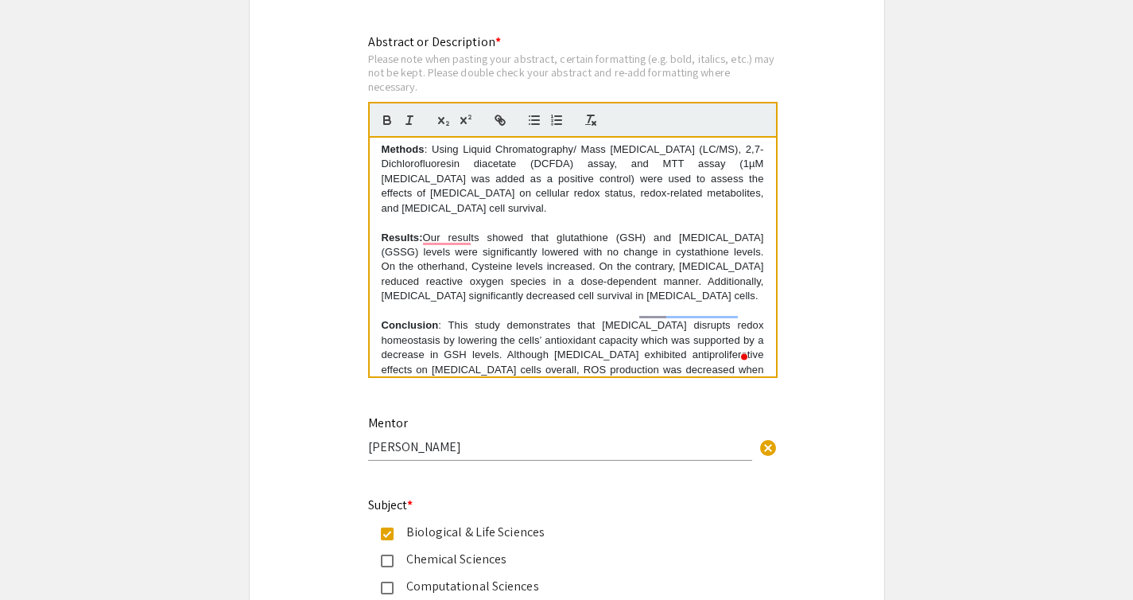
click at [488, 240] on p "Results: Our results showed that glutathione (GSH) and [MEDICAL_DATA] (GSSG) le…" at bounding box center [573, 267] width 383 height 73
click at [609, 243] on p "Results: Our results showed that glutathione (GSH) and [MEDICAL_DATA] (GSSG) le…" at bounding box center [573, 267] width 383 height 73
click at [483, 244] on p "Results: Our results showed that glutathione (GSH) and [MEDICAL_DATA] (GSSG) le…" at bounding box center [573, 267] width 383 height 73
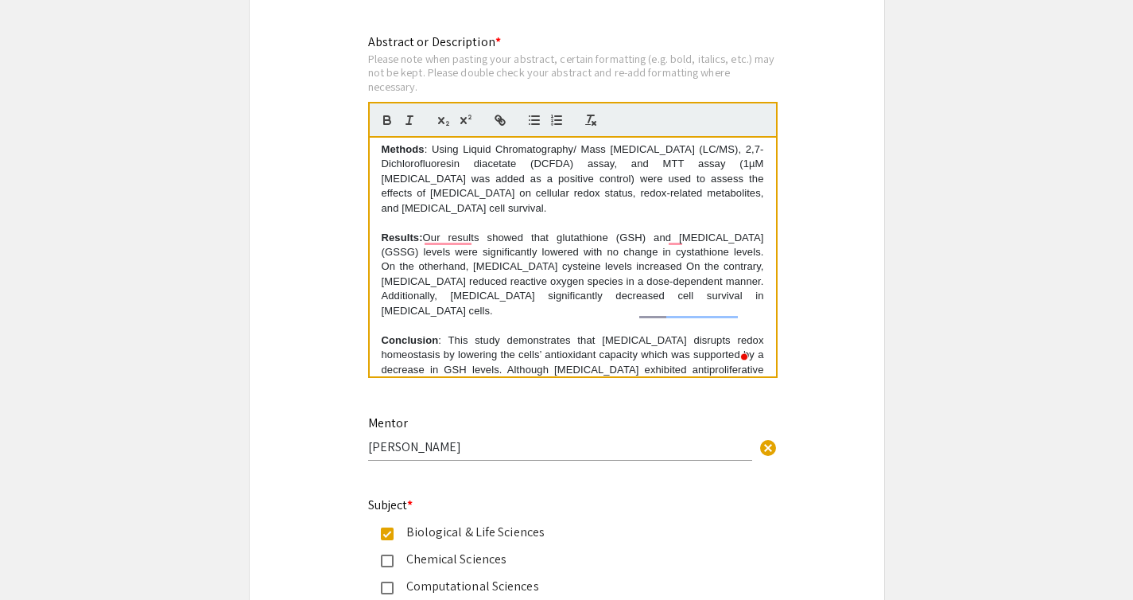
click at [664, 244] on p "Results: Our results showed that glutathione (GSH) and [MEDICAL_DATA] (GSSG) le…" at bounding box center [573, 275] width 383 height 88
click at [700, 244] on p "Results: Our results showed that glutathione (GSH) and [MEDICAL_DATA] (GSSG) le…" at bounding box center [573, 275] width 383 height 88
click at [699, 244] on p "Results: Our results showed that glutathione (GSH) and [MEDICAL_DATA] (GSSG) le…" at bounding box center [573, 275] width 383 height 88
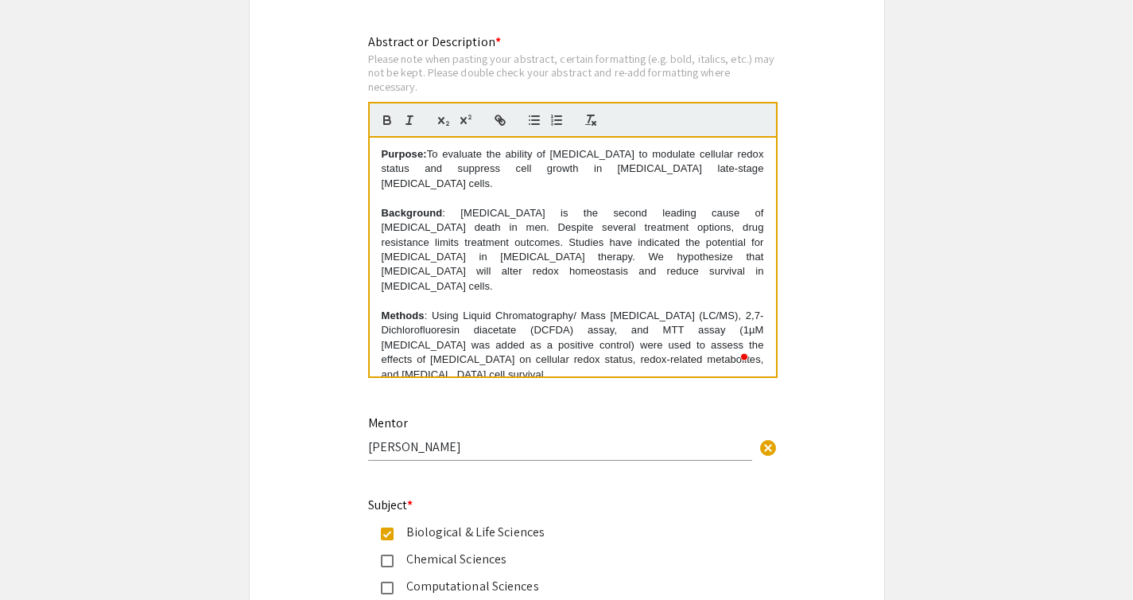
scroll to position [166, 0]
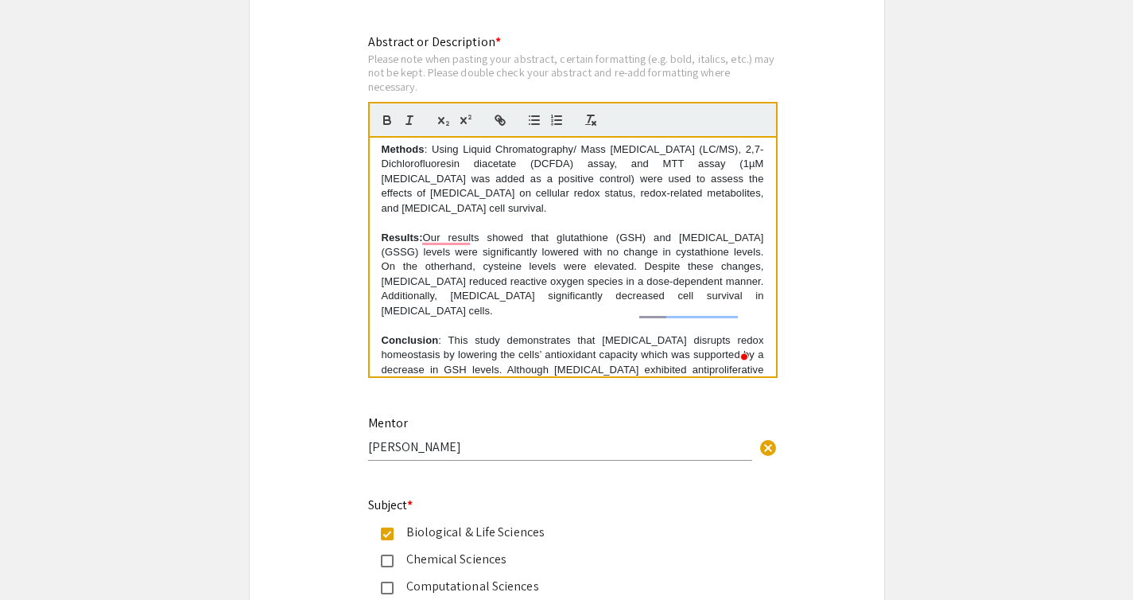
click at [750, 256] on p "Results: Our results showed that glutathione (GSH) and [MEDICAL_DATA] (GSSG) le…" at bounding box center [573, 275] width 383 height 88
click at [489, 272] on p "Results: Our results showed that glutathione (GSH) and [MEDICAL_DATA] (GSSG) le…" at bounding box center [573, 275] width 383 height 88
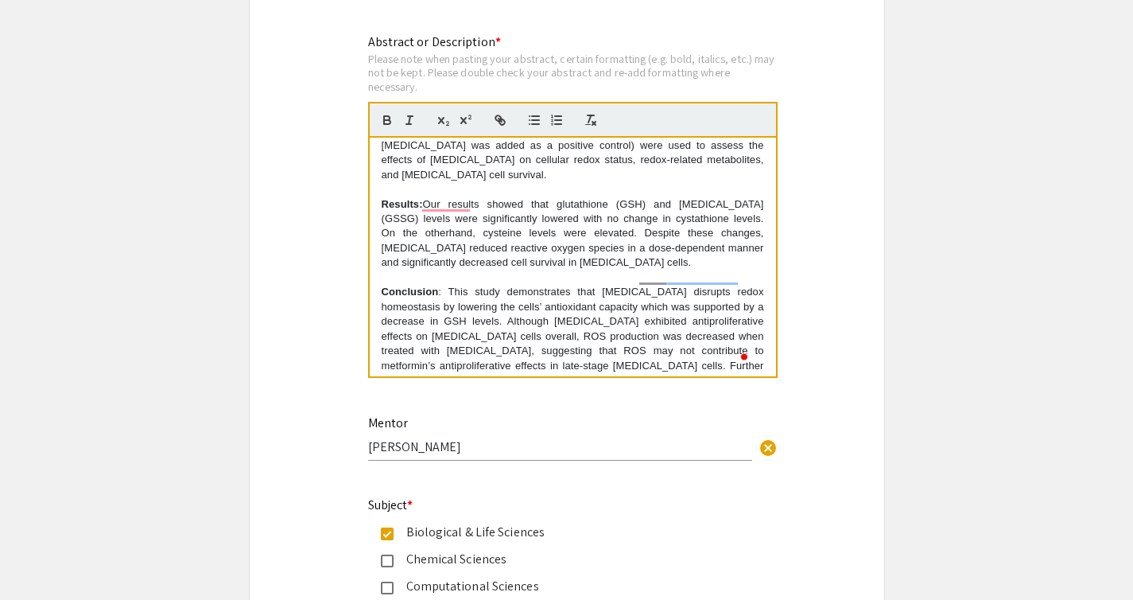
scroll to position [206, 0]
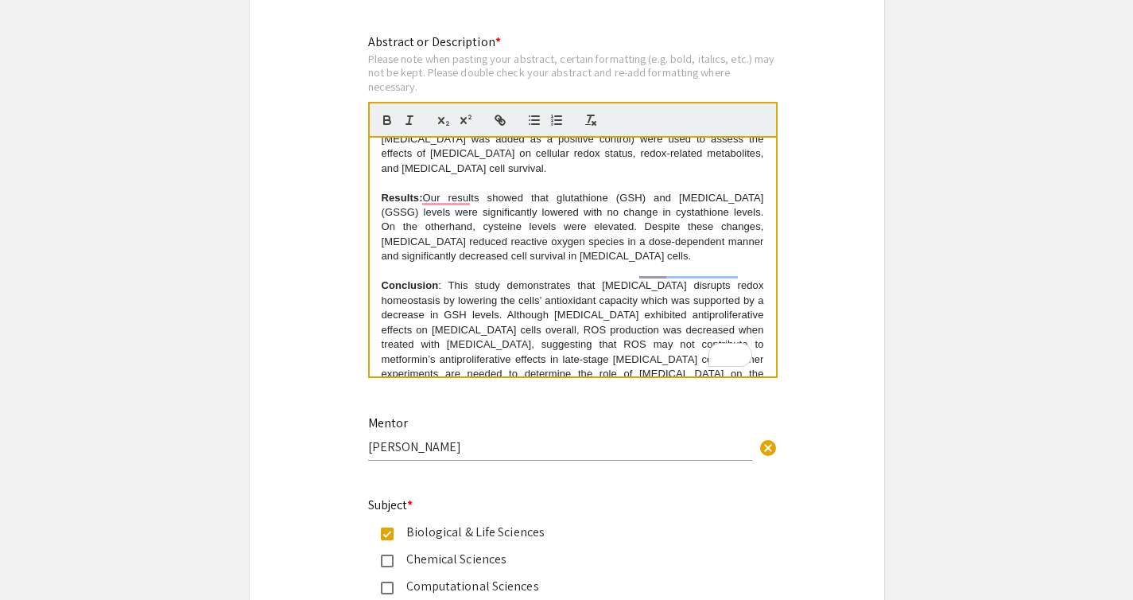
click at [455, 278] on p "Conclusion : This study demonstrates that [MEDICAL_DATA] disrupts redox homeost…" at bounding box center [573, 337] width 383 height 118
drag, startPoint x: 590, startPoint y: 258, endPoint x: 528, endPoint y: 257, distance: 62.0
click at [528, 278] on p "Conclusion : This study demonstrates that [MEDICAL_DATA] disrupts redox homeost…" at bounding box center [573, 337] width 383 height 118
drag, startPoint x: 515, startPoint y: 261, endPoint x: 455, endPoint y: 259, distance: 60.5
click at [455, 278] on p "Conclusion : This study demonstrates that [MEDICAL_DATA] disrupts redox homeost…" at bounding box center [573, 337] width 383 height 118
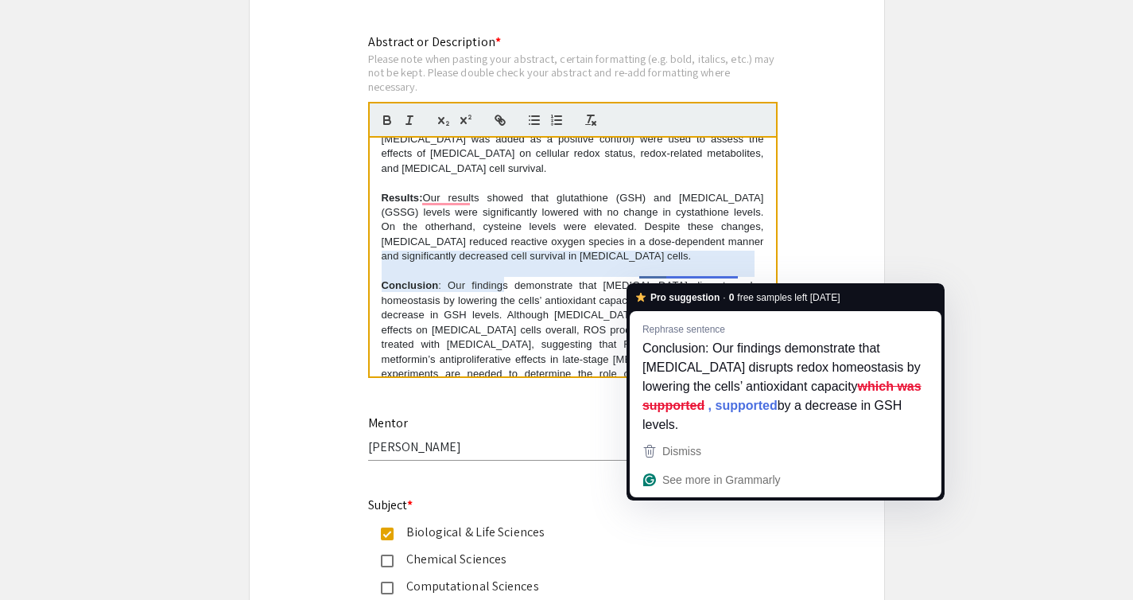
click at [686, 278] on p "Conclusion : Our findings demonstrate that metformin disrupts redox homeostasis…" at bounding box center [573, 337] width 383 height 118
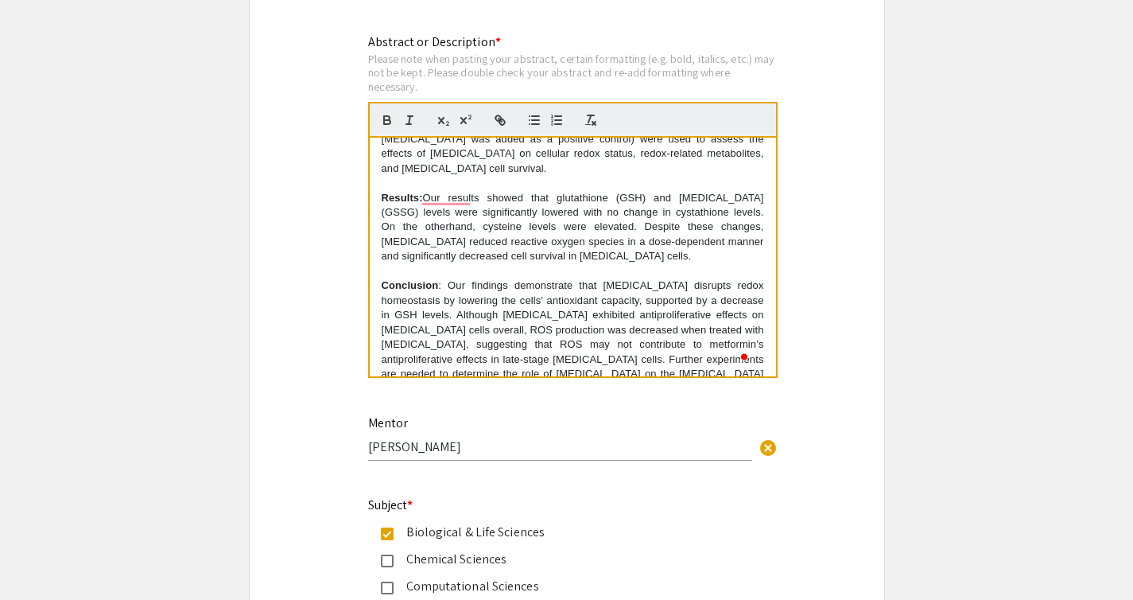
click at [456, 350] on p "Conclusion : Our findings demonstrate that metformin disrupts redox homeostasis…" at bounding box center [573, 337] width 383 height 118
drag, startPoint x: 647, startPoint y: 349, endPoint x: 649, endPoint y: 364, distance: 14.5
click at [649, 364] on p "Conclusion : Our findings demonstrate that metformin disrupts redox homeostasis…" at bounding box center [573, 337] width 383 height 118
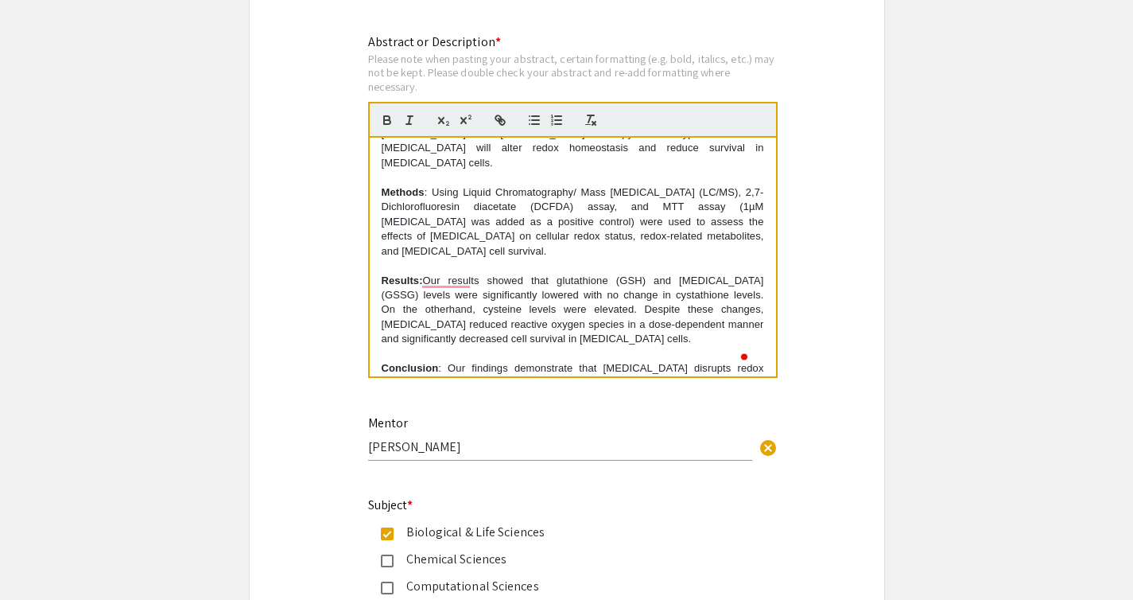
scroll to position [0, 0]
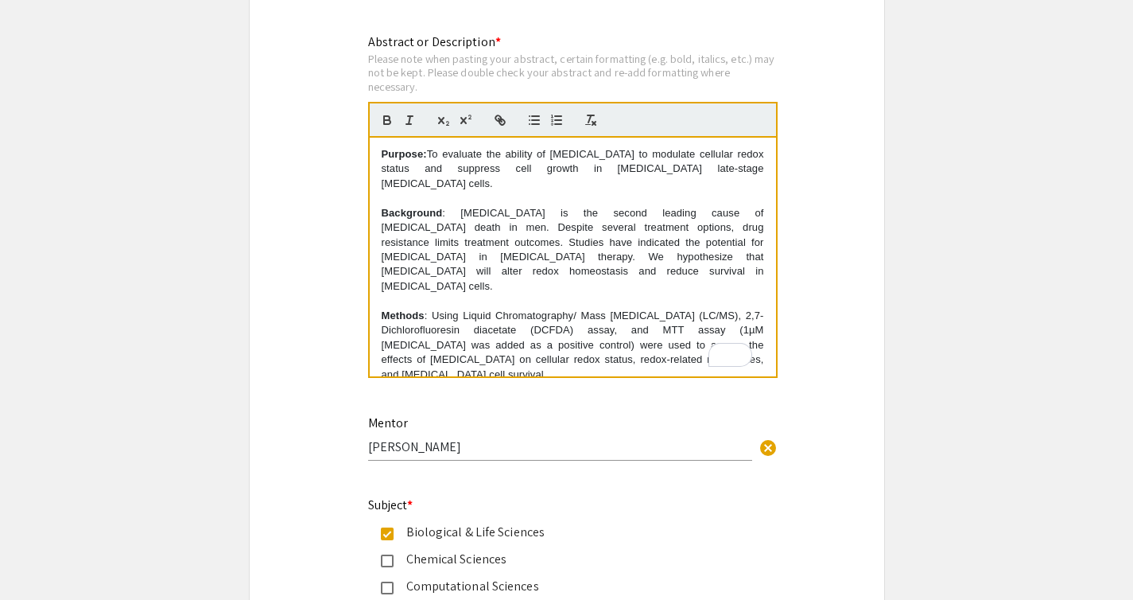
click at [427, 248] on p "Background : [MEDICAL_DATA] is the second leading cause of [MEDICAL_DATA] death…" at bounding box center [573, 250] width 383 height 88
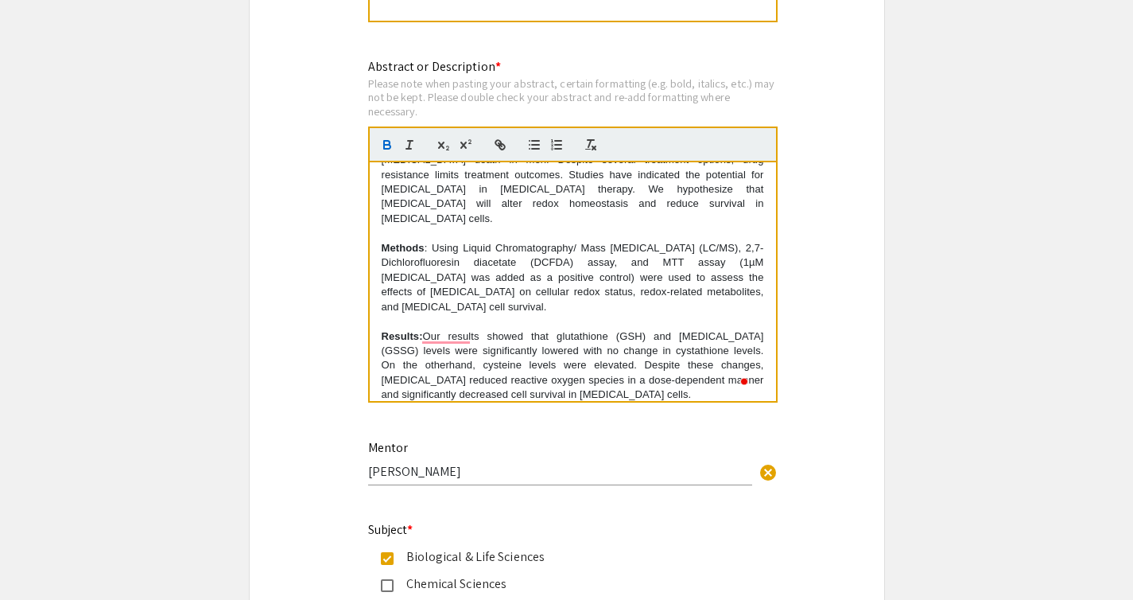
scroll to position [76, 0]
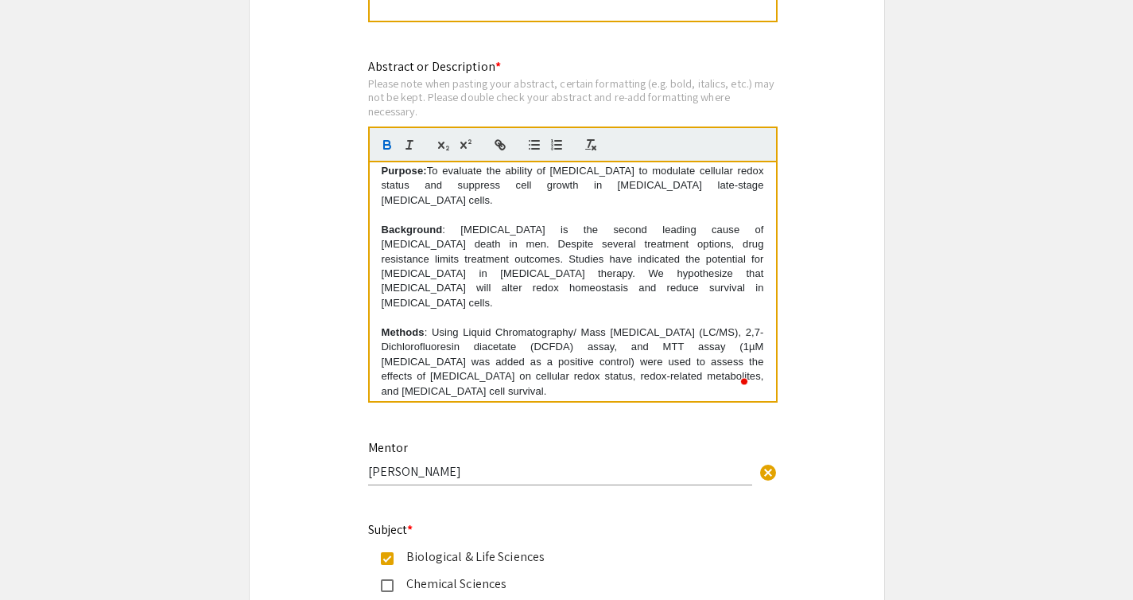
click at [425, 262] on p "Background : [MEDICAL_DATA] is the second leading cause of [MEDICAL_DATA] death…" at bounding box center [573, 267] width 383 height 88
click at [422, 262] on p "Background : [MEDICAL_DATA] is the second leading cause of [MEDICAL_DATA] death…" at bounding box center [573, 267] width 383 height 88
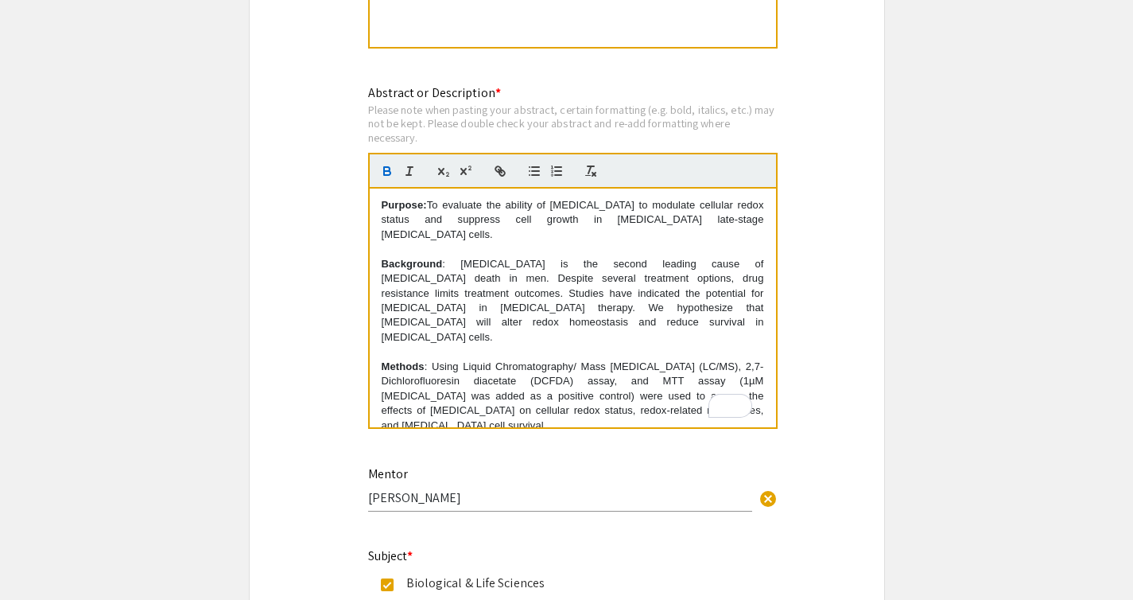
click at [423, 297] on p "Background : [MEDICAL_DATA] is the second leading cause of [MEDICAL_DATA] death…" at bounding box center [573, 301] width 383 height 88
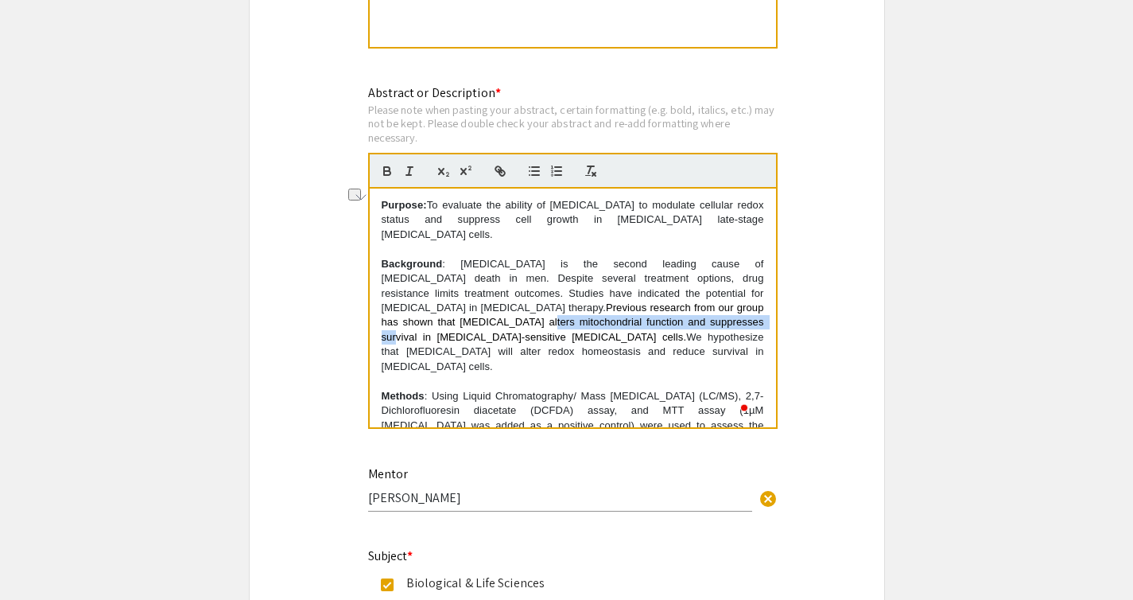
drag, startPoint x: 605, startPoint y: 313, endPoint x: 380, endPoint y: 318, distance: 225.2
click at [380, 318] on div "Purpose: To evaluate the ability of metformin to modulate cellular redox status…" at bounding box center [573, 308] width 406 height 239
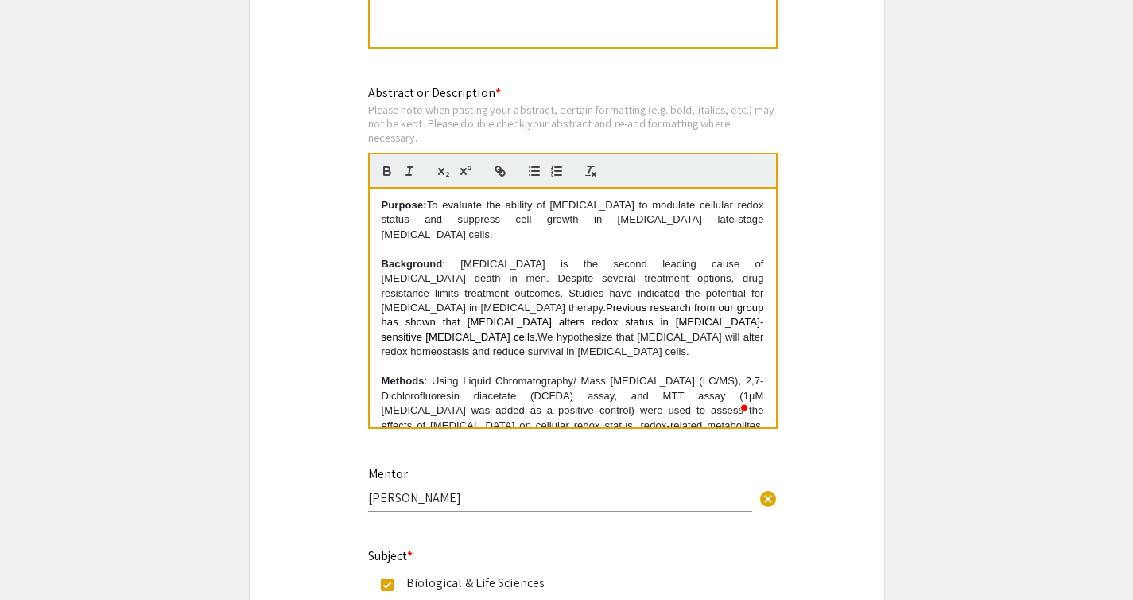
click at [646, 313] on span "Previous research from our group has shown that metformin alters redox status i…" at bounding box center [575, 321] width 386 height 41
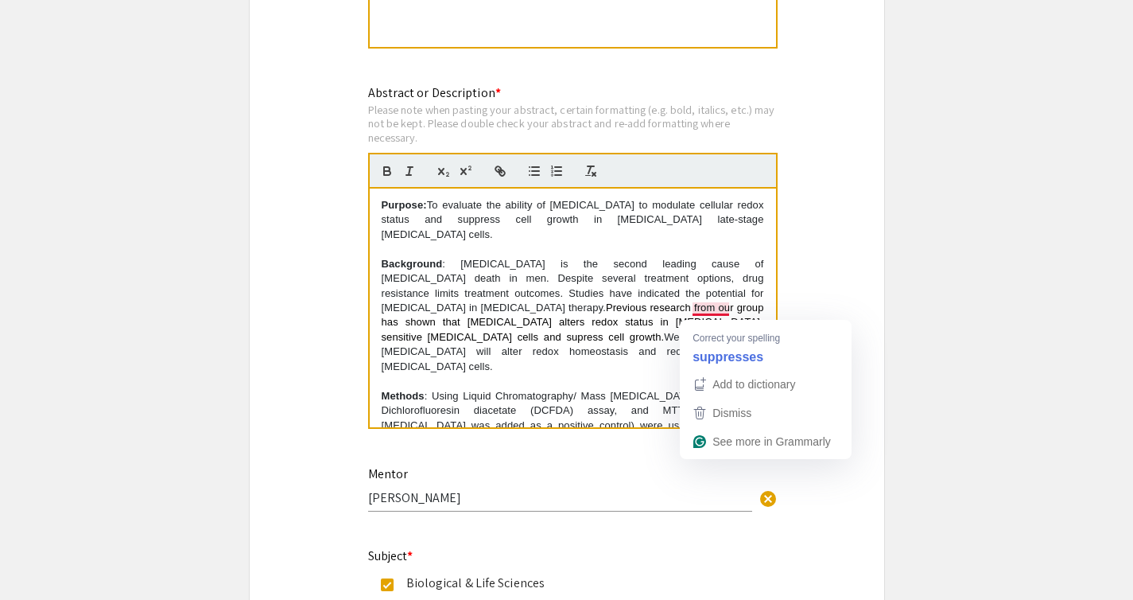
click at [720, 313] on span "Previous research from our group has shown that metformin alters redox status i…" at bounding box center [575, 321] width 386 height 41
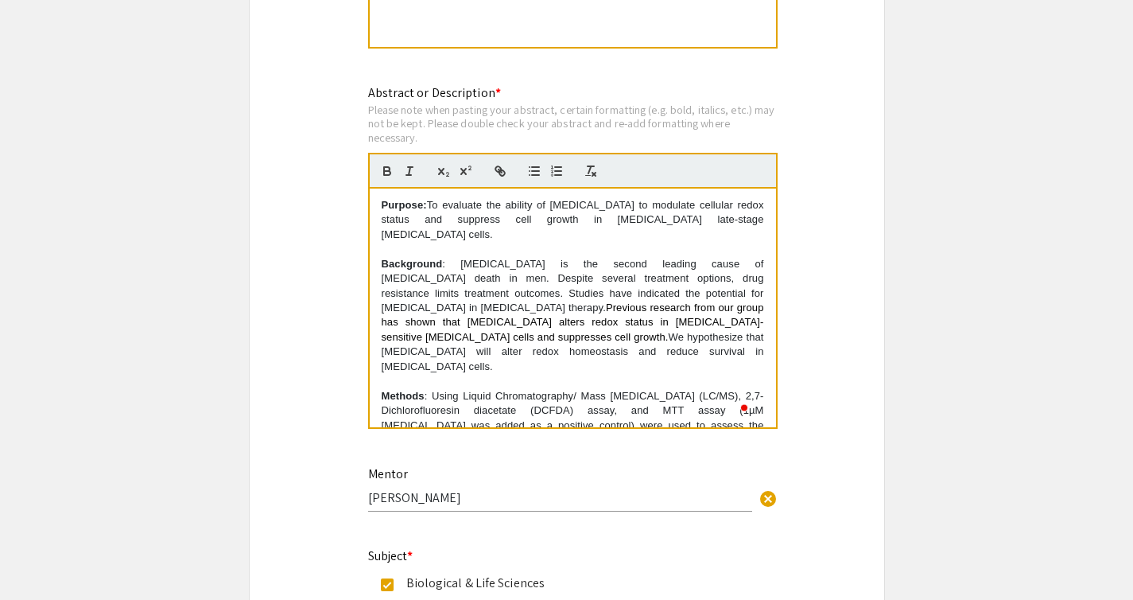
drag, startPoint x: 433, startPoint y: 212, endPoint x: 497, endPoint y: 224, distance: 65.7
click at [497, 225] on p "Purpose: To evaluate the ability of [MEDICAL_DATA] to modulate cellular redox s…" at bounding box center [573, 220] width 383 height 44
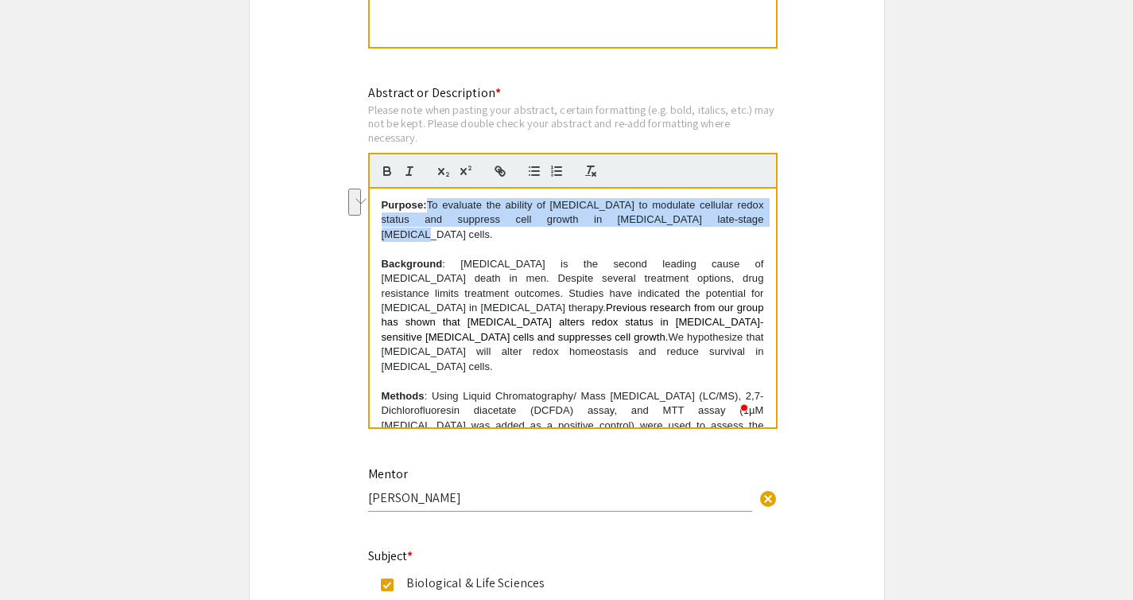
drag, startPoint x: 433, startPoint y: 212, endPoint x: 697, endPoint y: 223, distance: 264.3
click at [698, 224] on p "Purpose: To evaluate the ability of [MEDICAL_DATA] to modulate cellular redox s…" at bounding box center [573, 220] width 383 height 44
click at [697, 223] on p "Purpose: To evaluate the ability of [MEDICAL_DATA] to modulate cellular redox s…" at bounding box center [573, 220] width 383 height 44
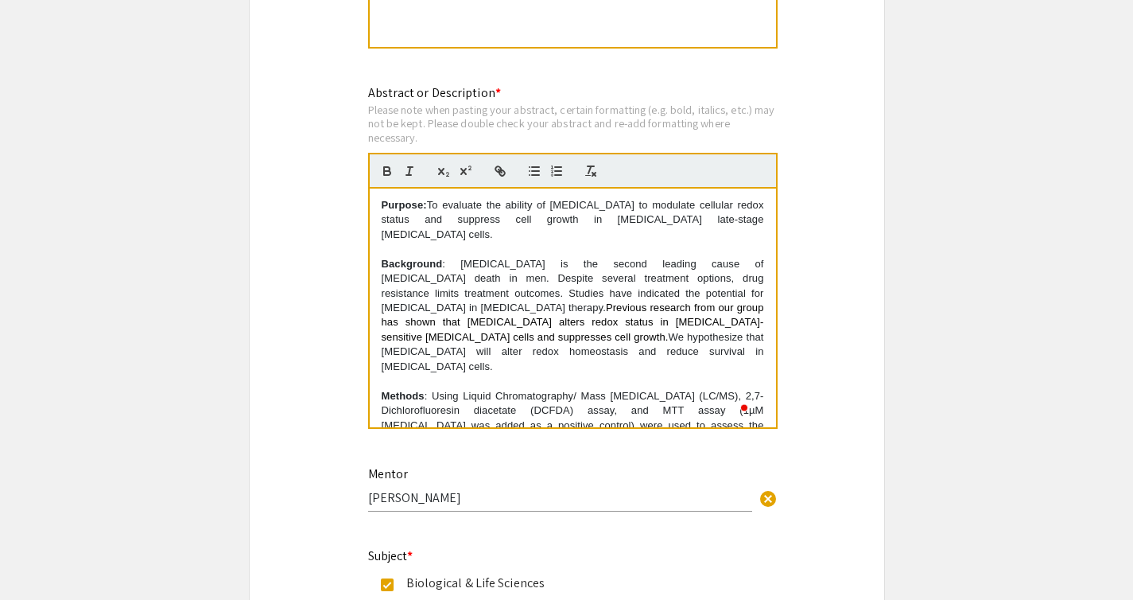
click at [437, 209] on p "Purpose: To evaluate the ability of [MEDICAL_DATA] to modulate cellular redox s…" at bounding box center [573, 220] width 383 height 44
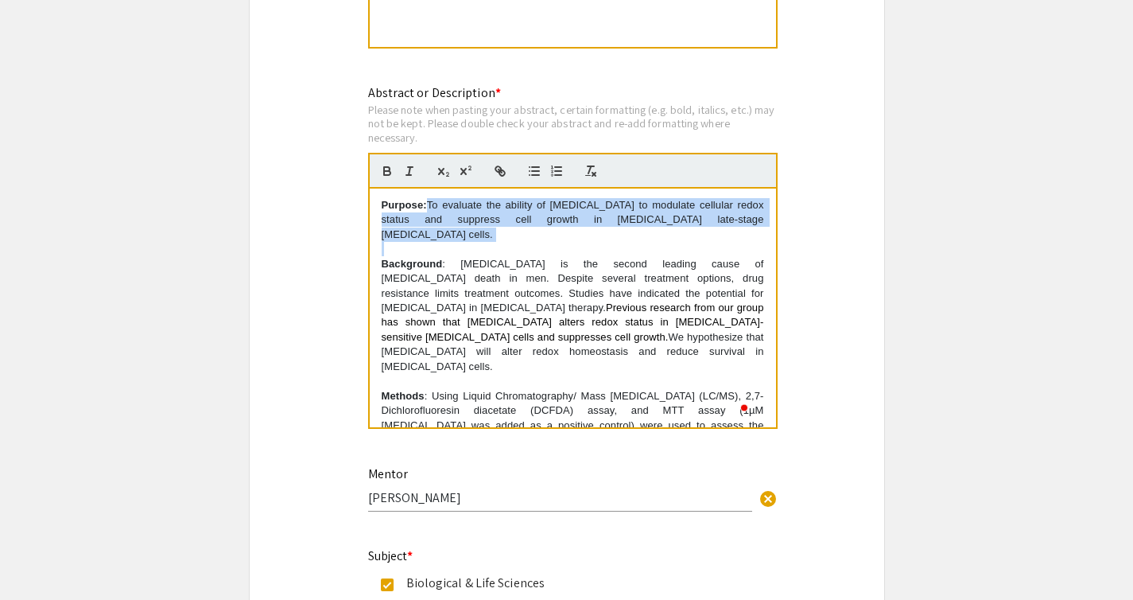
drag, startPoint x: 437, startPoint y: 209, endPoint x: 675, endPoint y: 231, distance: 238.8
click at [676, 231] on div "Purpose: To evaluate the ability of metformin to modulate cellular redox status…" at bounding box center [573, 308] width 406 height 239
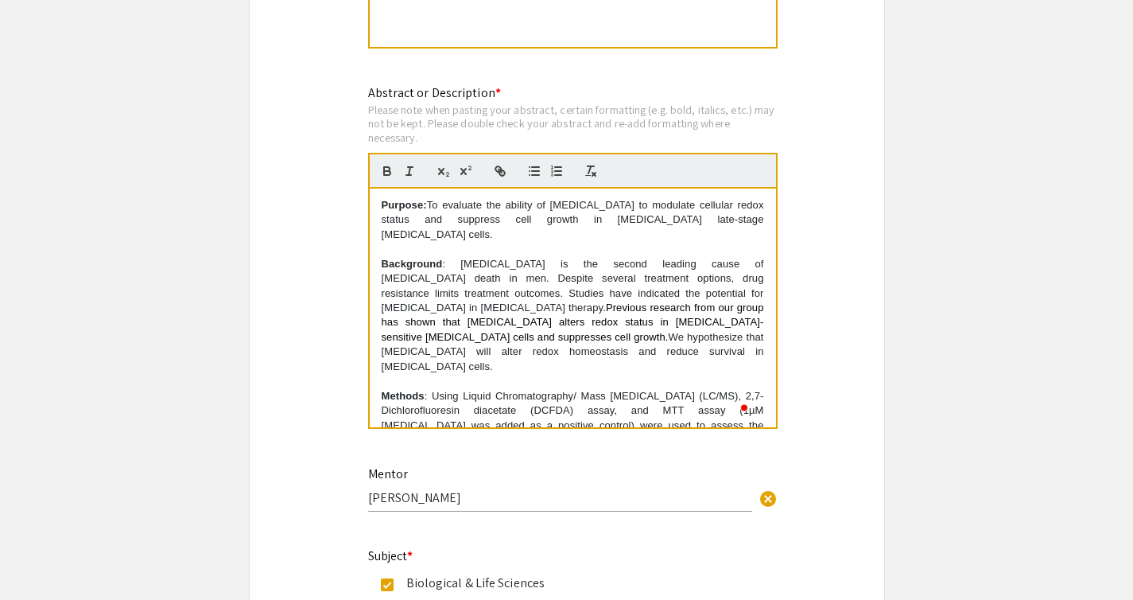
click at [607, 340] on p "Background : Prostate cancer is the second leading cause of cancer death in men…" at bounding box center [573, 316] width 383 height 118
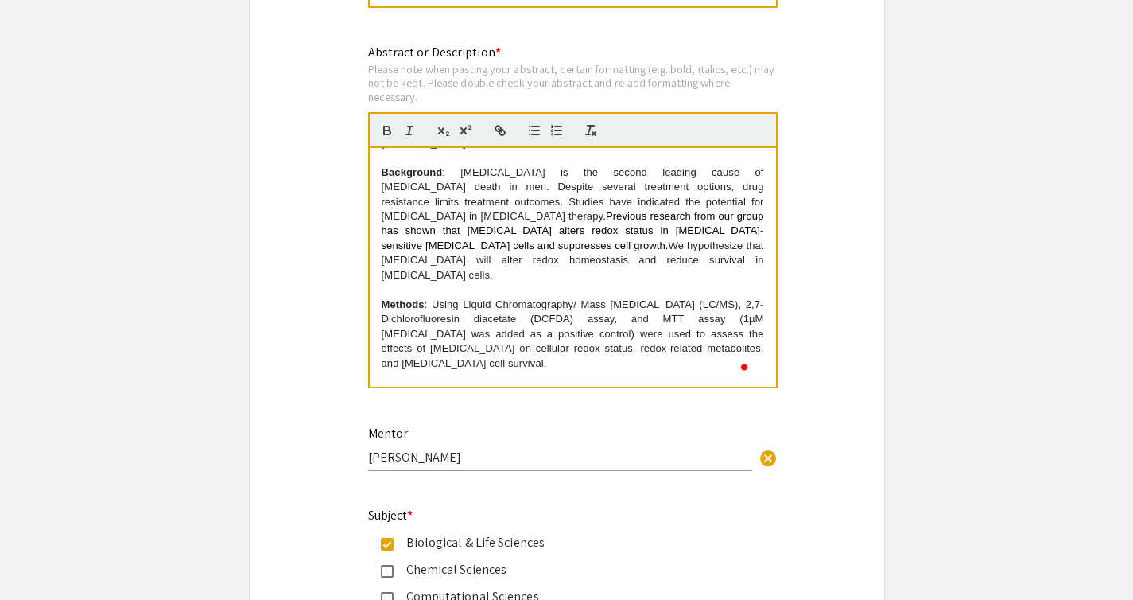
scroll to position [0, 0]
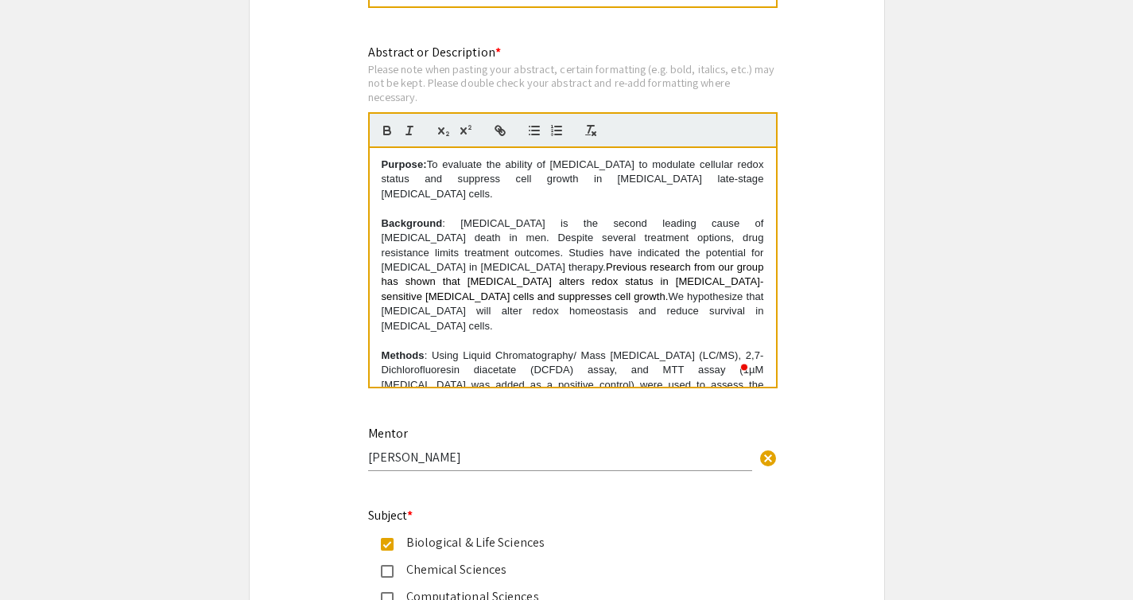
click at [434, 164] on p "Purpose: To evaluate the ability of [MEDICAL_DATA] to modulate cellular redox s…" at bounding box center [573, 179] width 383 height 44
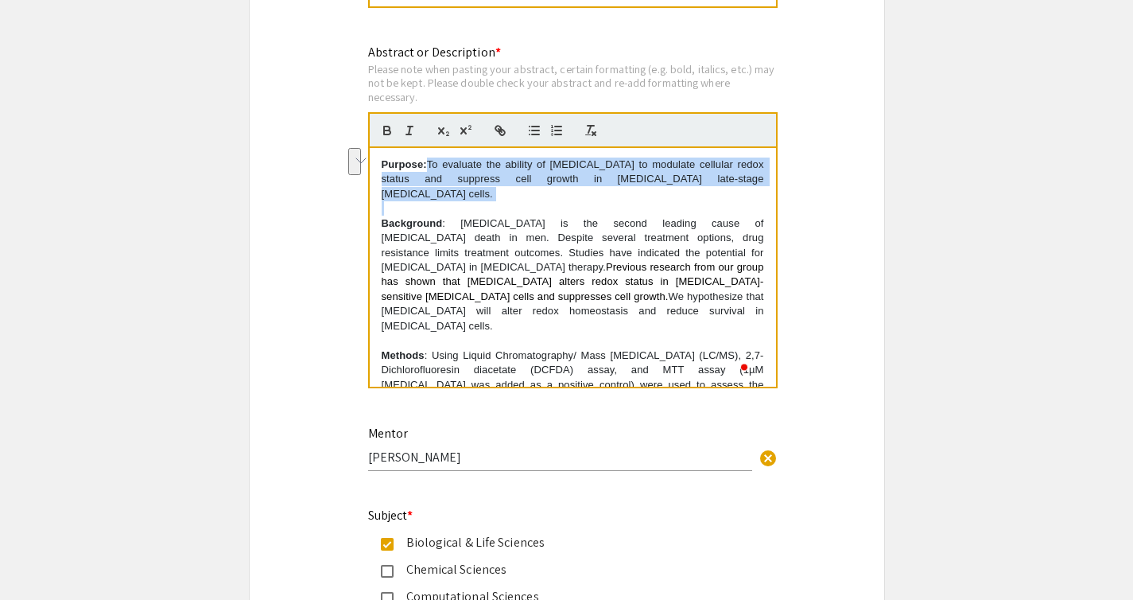
drag, startPoint x: 434, startPoint y: 164, endPoint x: 705, endPoint y: 186, distance: 271.4
click at [705, 186] on p "Purpose: To evaluate the ability of [MEDICAL_DATA] to modulate cellular redox s…" at bounding box center [573, 179] width 383 height 44
copy p "To evaluate the ability of [MEDICAL_DATA] to modulate cellular redox status and…"
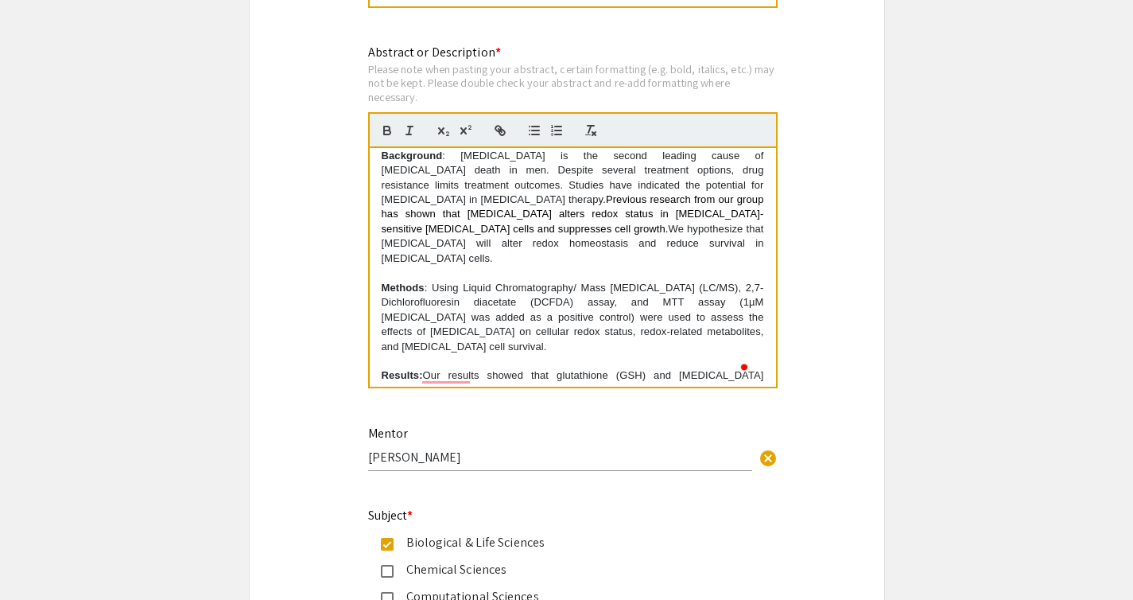
scroll to position [50, 0]
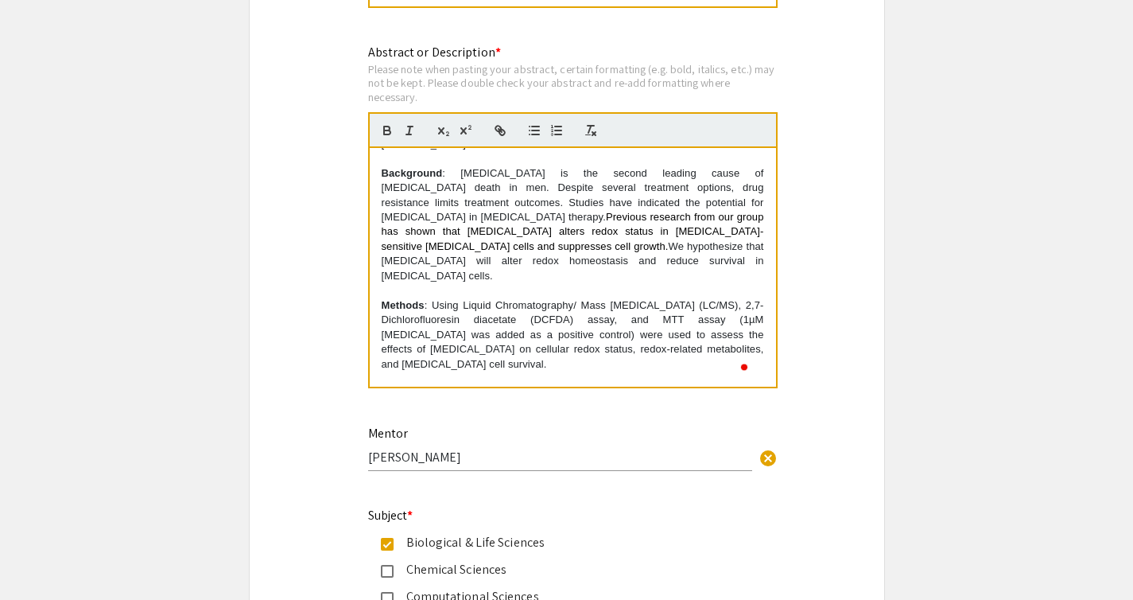
click at [511, 243] on p "Background : Prostate cancer is the second leading cause of cancer death in men…" at bounding box center [573, 225] width 383 height 118
click at [507, 246] on p "Background : Prostate cancer is the second leading cause of cancer death in men…" at bounding box center [573, 225] width 383 height 118
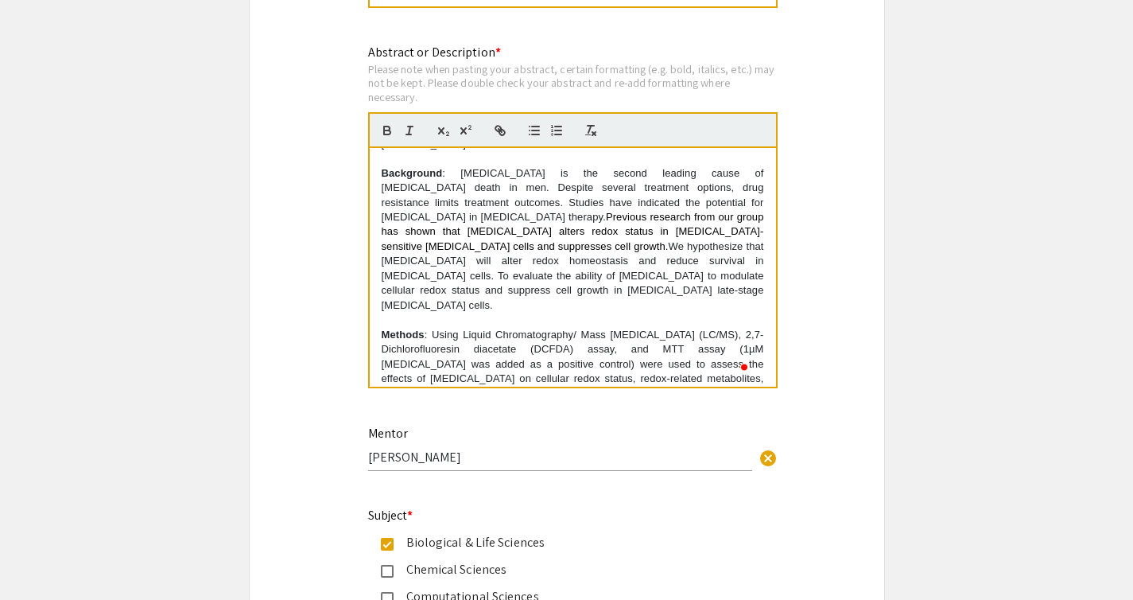
scroll to position [0, 0]
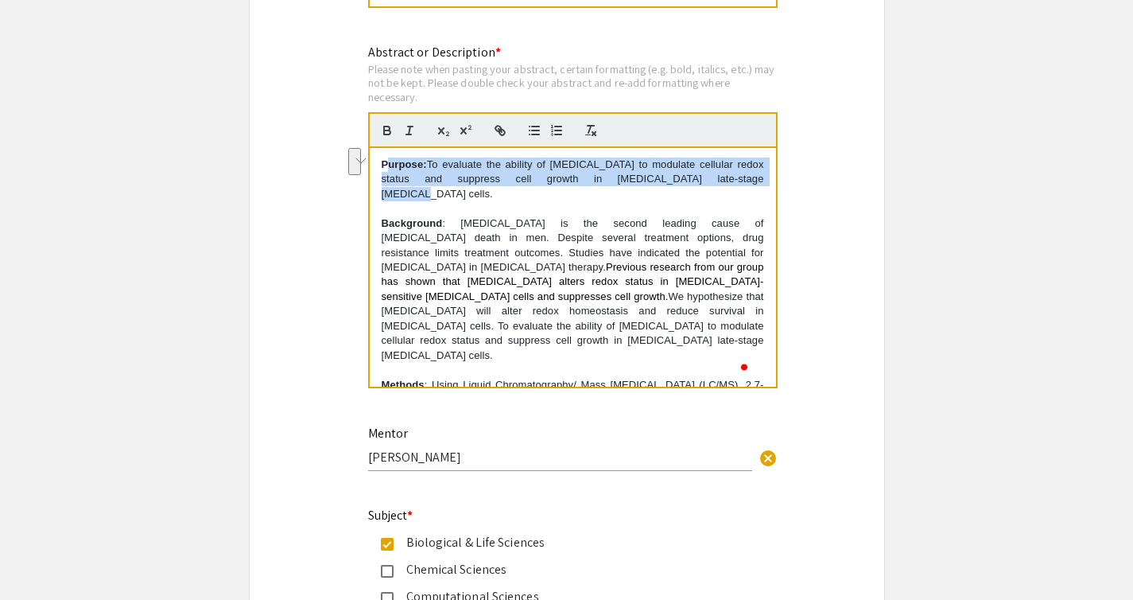
drag, startPoint x: 389, startPoint y: 164, endPoint x: 692, endPoint y: 185, distance: 303.8
click at [695, 187] on p "Purpose: To evaluate the ability of [MEDICAL_DATA] to modulate cellular redox s…" at bounding box center [573, 179] width 383 height 44
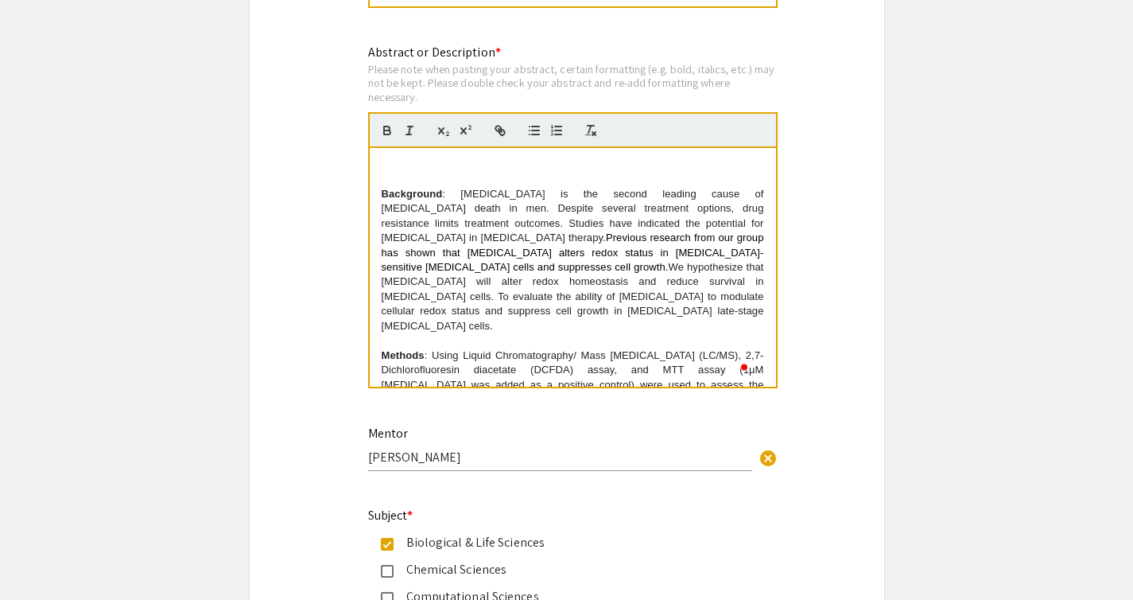
click at [399, 200] on strong "Background" at bounding box center [412, 194] width 61 height 12
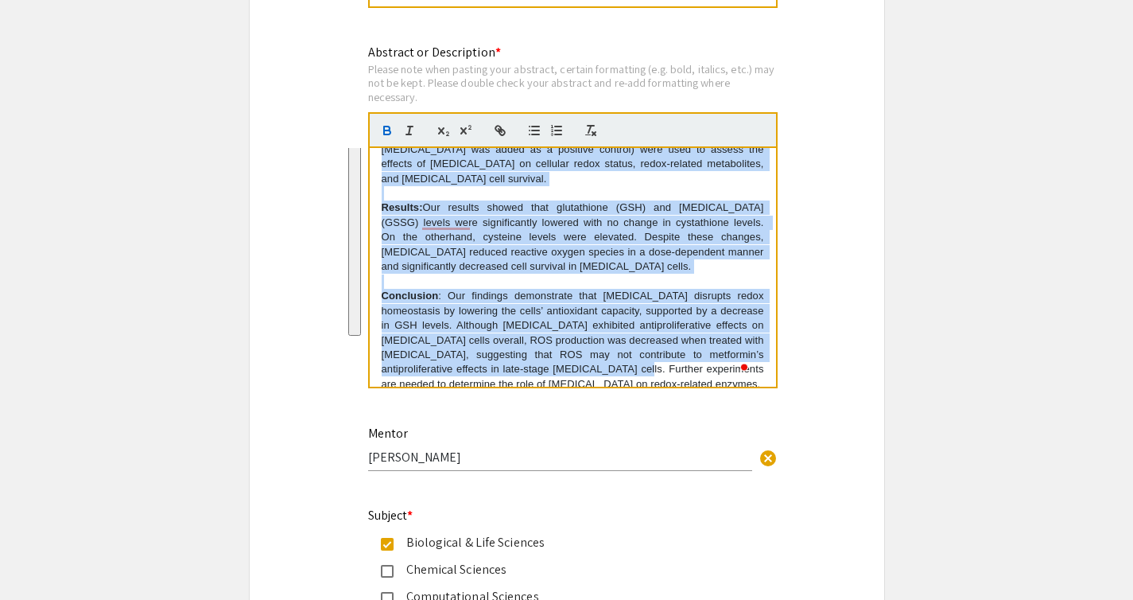
drag, startPoint x: 399, startPoint y: 200, endPoint x: 724, endPoint y: 366, distance: 364.3
click at [724, 366] on div "Background : Prostate cancer is the second leading cause of cancer death in men…" at bounding box center [573, 267] width 406 height 239
copy div "Background : Prostate cancer is the second leading cause of cancer death in men…"
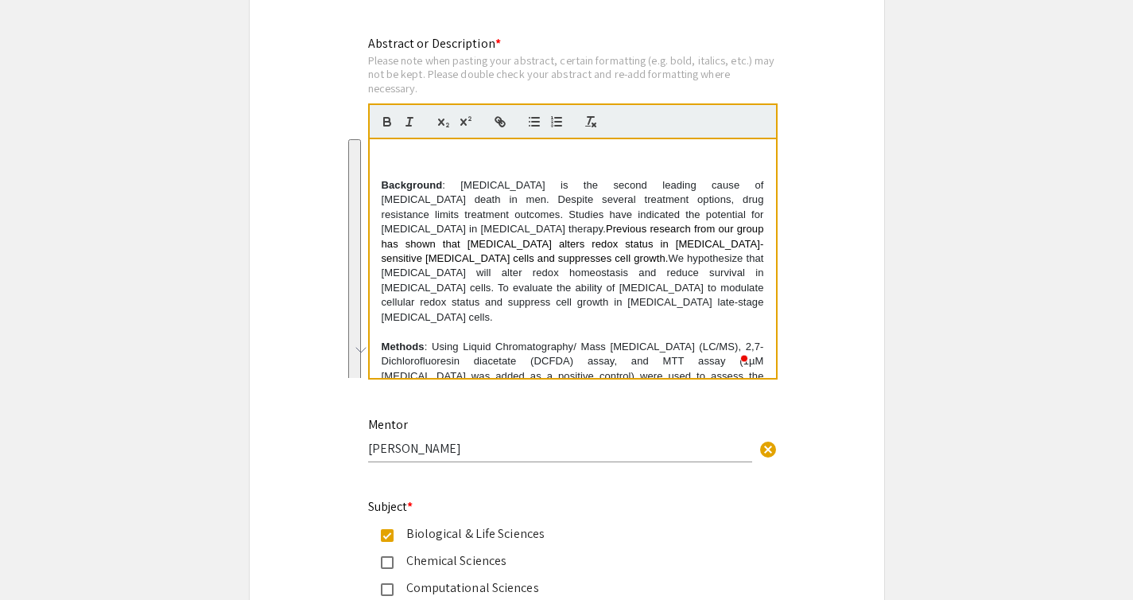
click at [846, 205] on div "Symposium Presentation Submission 2025 Life Sciences [GEOGRAPHIC_DATA][US_STATE…" at bounding box center [567, 206] width 636 height 3447
click at [467, 161] on p "To enrich screen reader interactions, please activate Accessibility in Grammarl…" at bounding box center [573, 156] width 383 height 14
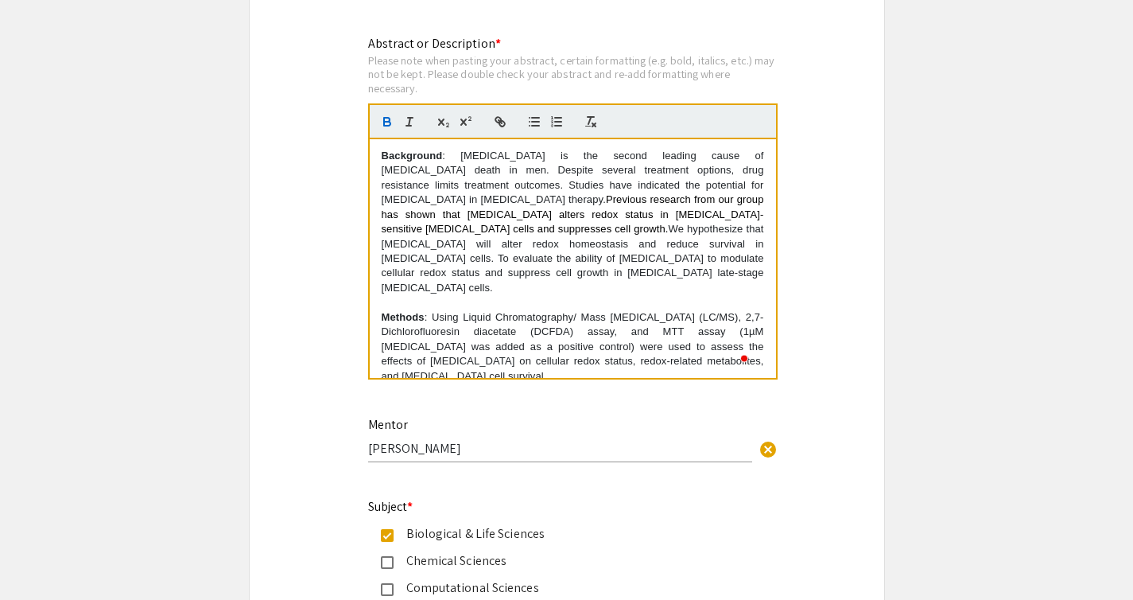
click at [499, 295] on p "To enrich screen reader interactions, please activate Accessibility in Grammarl…" at bounding box center [573, 302] width 383 height 14
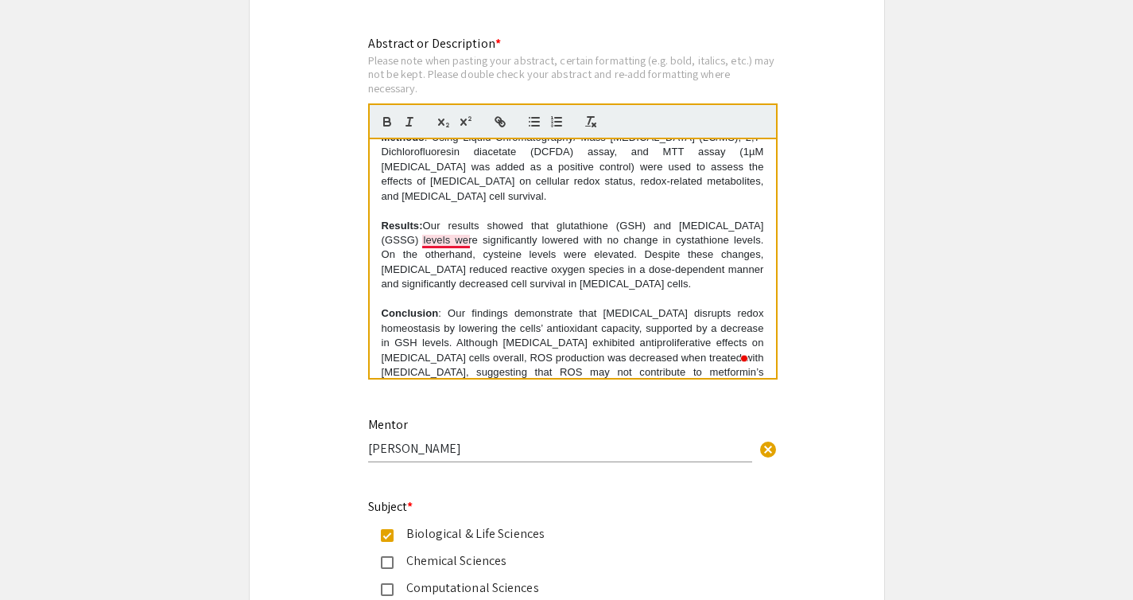
click at [456, 243] on p "Results: Our results showed that glutathione (GSH) and glutathione disulfide (G…" at bounding box center [573, 255] width 383 height 73
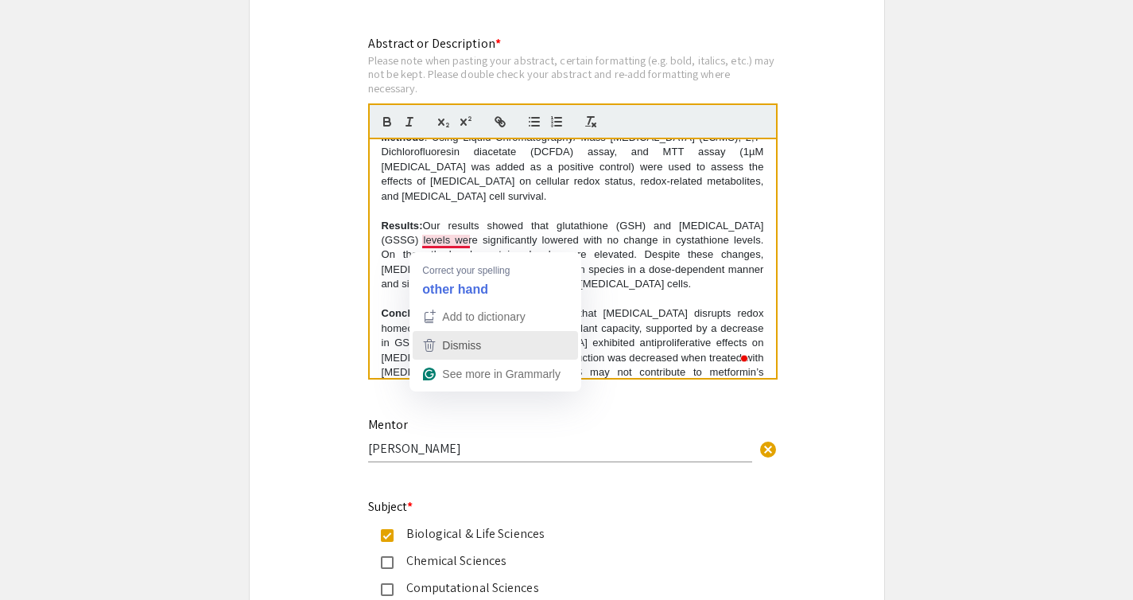
click at [542, 337] on div "Dismiss" at bounding box center [495, 345] width 151 height 24
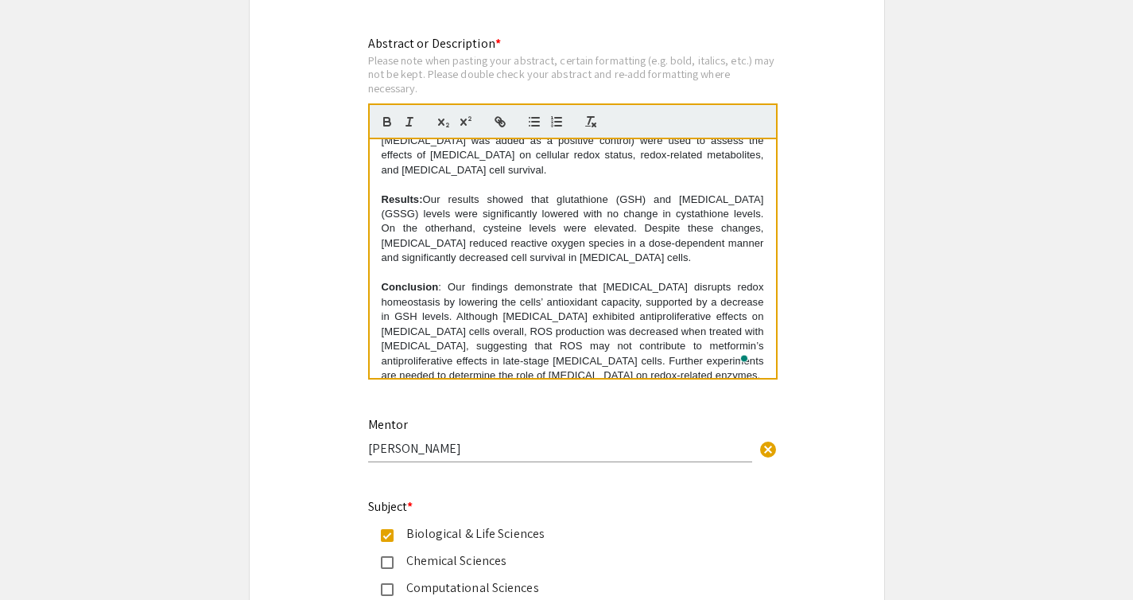
click at [599, 280] on p "Conclusion : Our findings demonstrate that metformin disrupts redox homeostasis…" at bounding box center [573, 331] width 383 height 103
click at [581, 280] on p "Conclusion : Our findings demonstrate that metformin disrupts redox homeostasis…" at bounding box center [573, 331] width 383 height 103
drag, startPoint x: 452, startPoint y: 279, endPoint x: 382, endPoint y: 278, distance: 70.0
click at [382, 280] on p "Conclusion : Our findings demonstrate that metformin disrupts redox homeostasis…" at bounding box center [573, 331] width 383 height 103
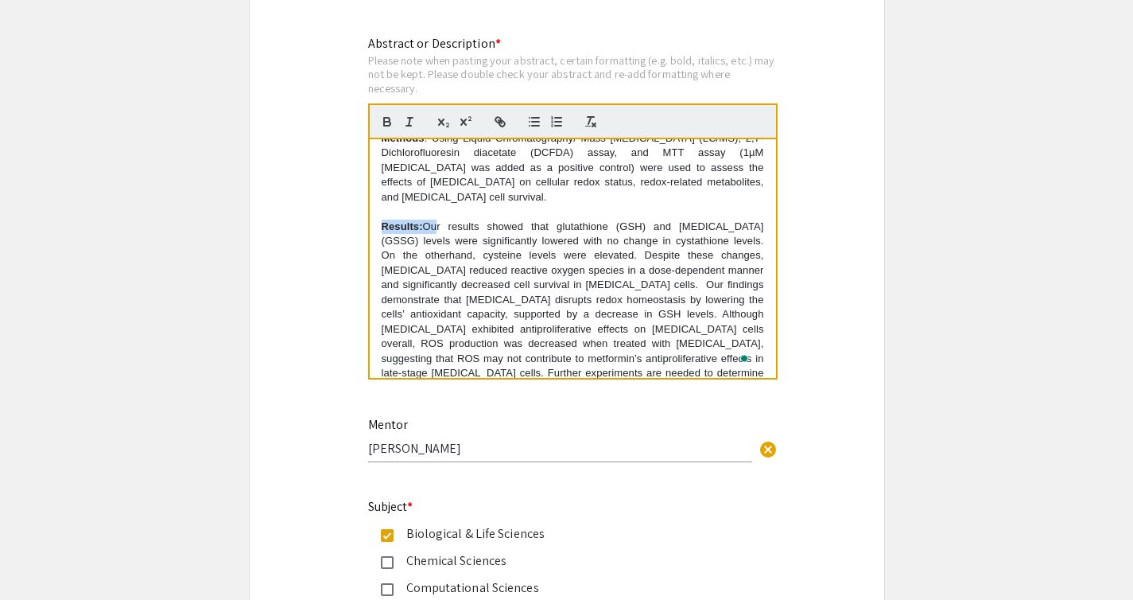
drag, startPoint x: 433, startPoint y: 217, endPoint x: 380, endPoint y: 218, distance: 52.5
click at [380, 217] on div "Background : Prostate cancer is the second leading cause of cancer death in men…" at bounding box center [573, 258] width 406 height 239
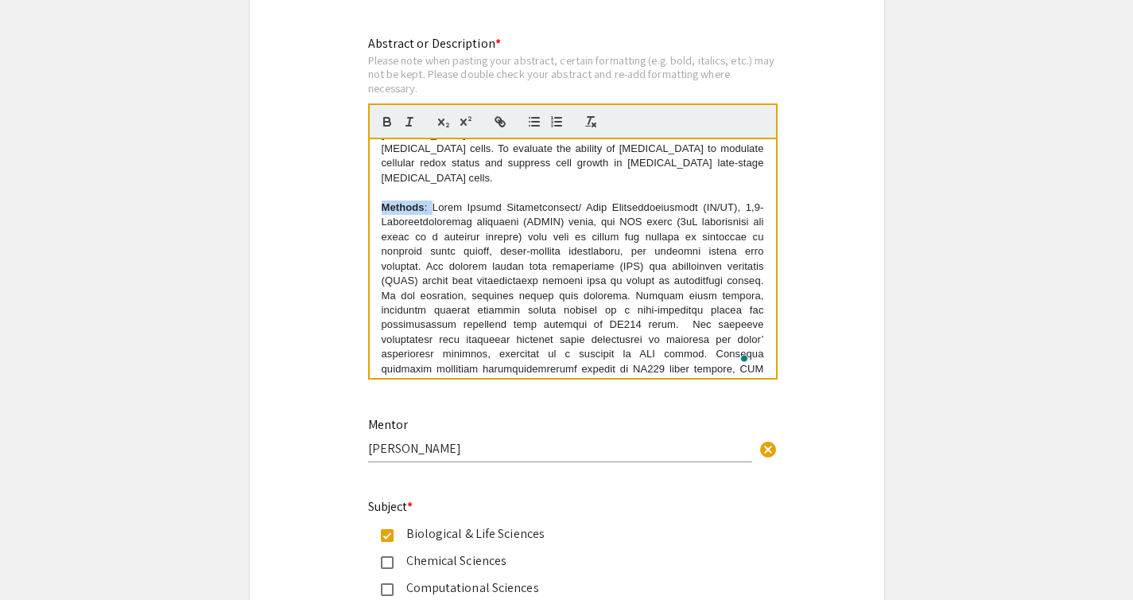
drag, startPoint x: 434, startPoint y: 200, endPoint x: 383, endPoint y: 200, distance: 51.7
click at [383, 200] on p "Methods" at bounding box center [573, 317] width 383 height 235
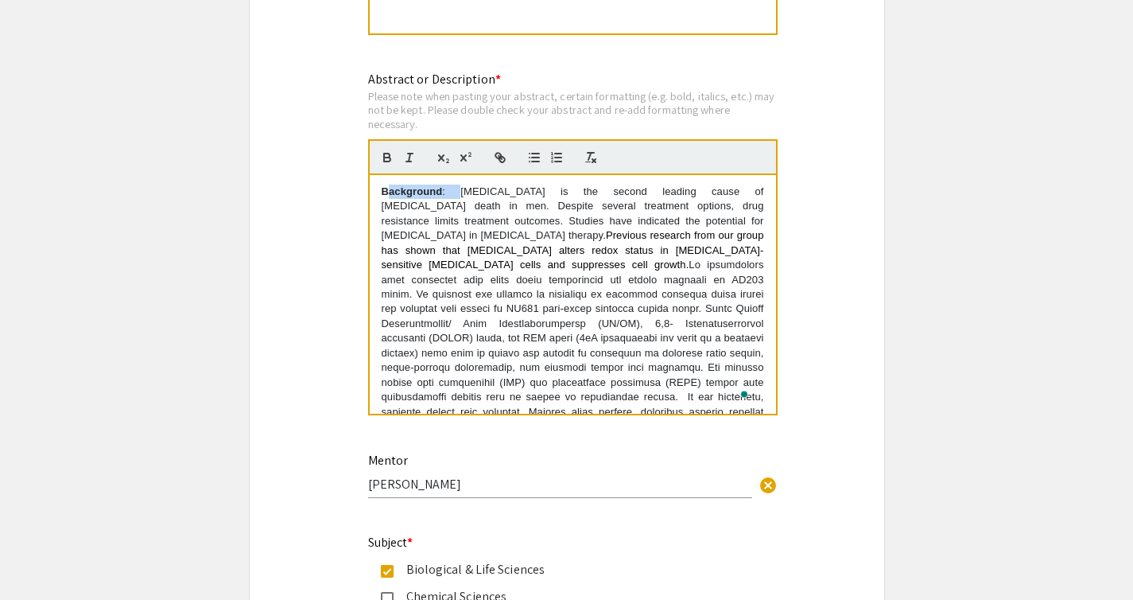
drag, startPoint x: 450, startPoint y: 200, endPoint x: 391, endPoint y: 202, distance: 58.9
click at [391, 202] on p "Background : Prostate cancer is the second leading cause of cancer death in men…" at bounding box center [573, 368] width 383 height 367
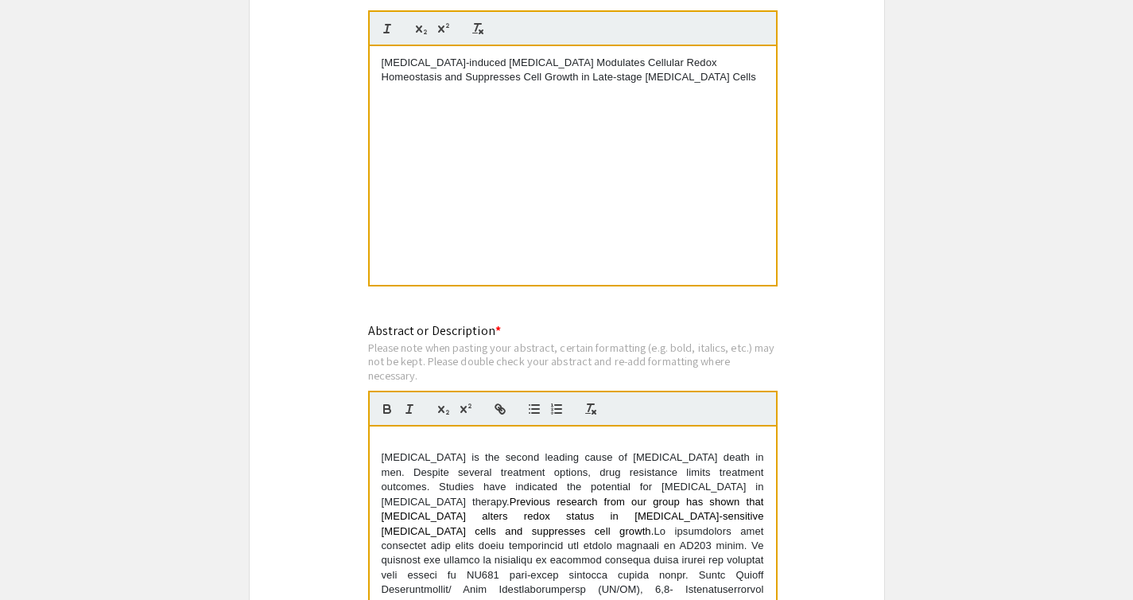
click at [402, 70] on p "[MEDICAL_DATA]-induced [MEDICAL_DATA] Modulates Cellular Redox Homeostasis and …" at bounding box center [573, 70] width 383 height 29
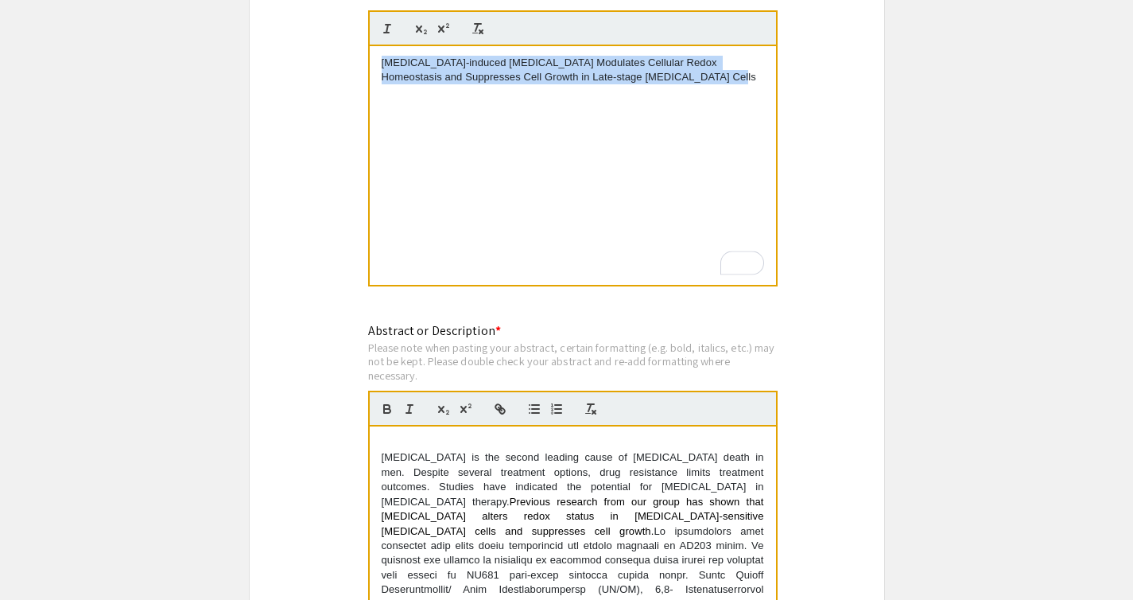
drag, startPoint x: 402, startPoint y: 69, endPoint x: 665, endPoint y: 78, distance: 262.6
click at [665, 78] on p "[MEDICAL_DATA]-induced [MEDICAL_DATA] Modulates Cellular Redox Homeostasis and …" at bounding box center [573, 70] width 383 height 29
copy p "[MEDICAL_DATA]-induced [MEDICAL_DATA] Modulates Cellular Redox Homeostasis and …"
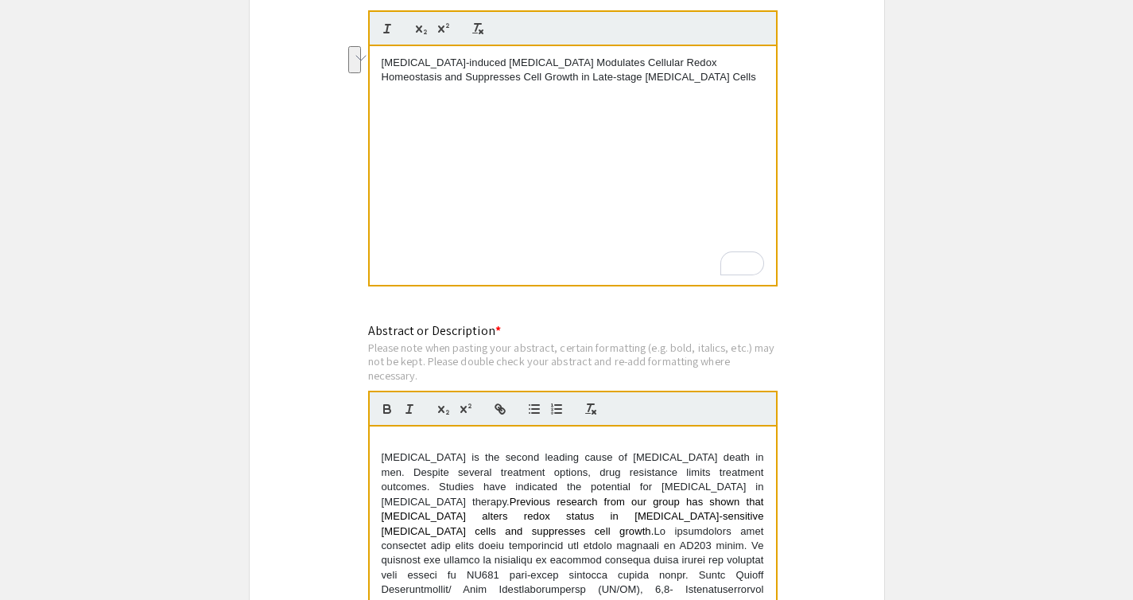
click at [577, 426] on div at bounding box center [573, 409] width 410 height 36
click at [577, 445] on p "To enrich screen reader interactions, please activate Accessibility in Grammarl…" at bounding box center [573, 443] width 383 height 14
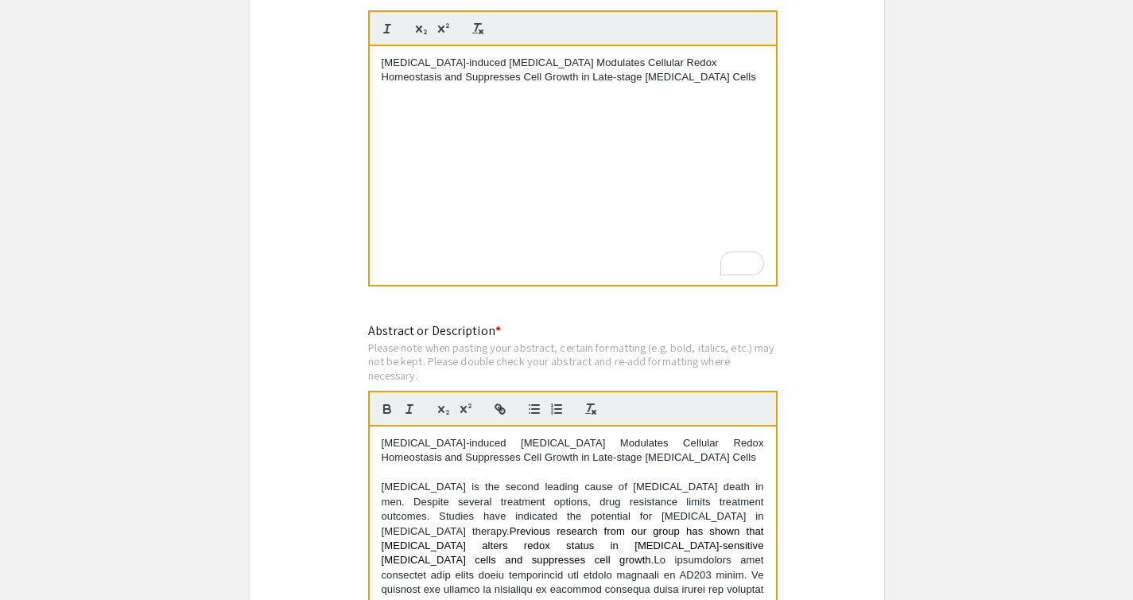
click at [580, 462] on p "[MEDICAL_DATA]-induced [MEDICAL_DATA] Modulates Cellular Redox Homeostasis and …" at bounding box center [573, 450] width 383 height 29
click at [580, 461] on p "[MEDICAL_DATA]-induced [MEDICAL_DATA] Modulates Cellular Redox Homeostasis and …" at bounding box center [573, 450] width 383 height 29
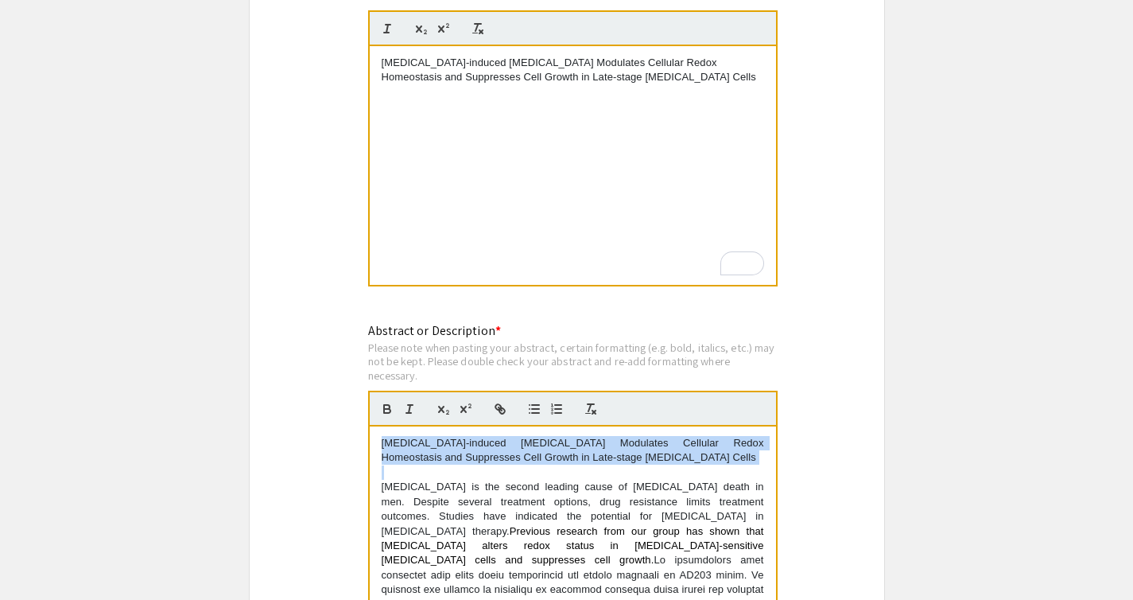
click at [580, 461] on p "[MEDICAL_DATA]-induced [MEDICAL_DATA] Modulates Cellular Redox Homeostasis and …" at bounding box center [573, 450] width 383 height 29
click at [384, 406] on icon "button" at bounding box center [387, 409] width 14 height 14
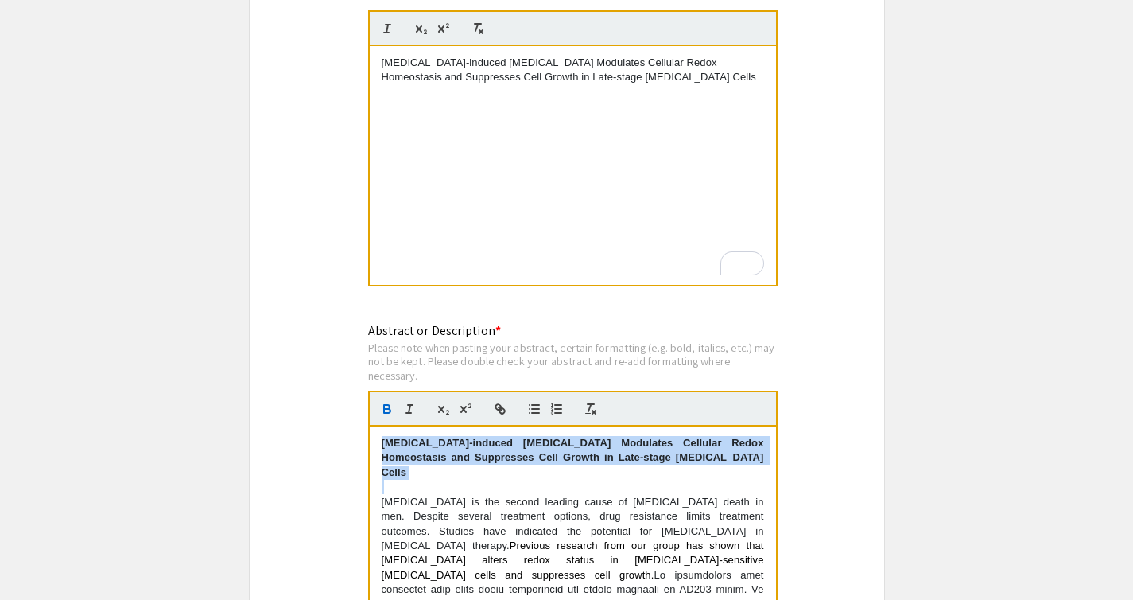
click at [511, 468] on p "[MEDICAL_DATA]-induced [MEDICAL_DATA] Modulates Cellular Redox Homeostasis and …" at bounding box center [573, 458] width 383 height 44
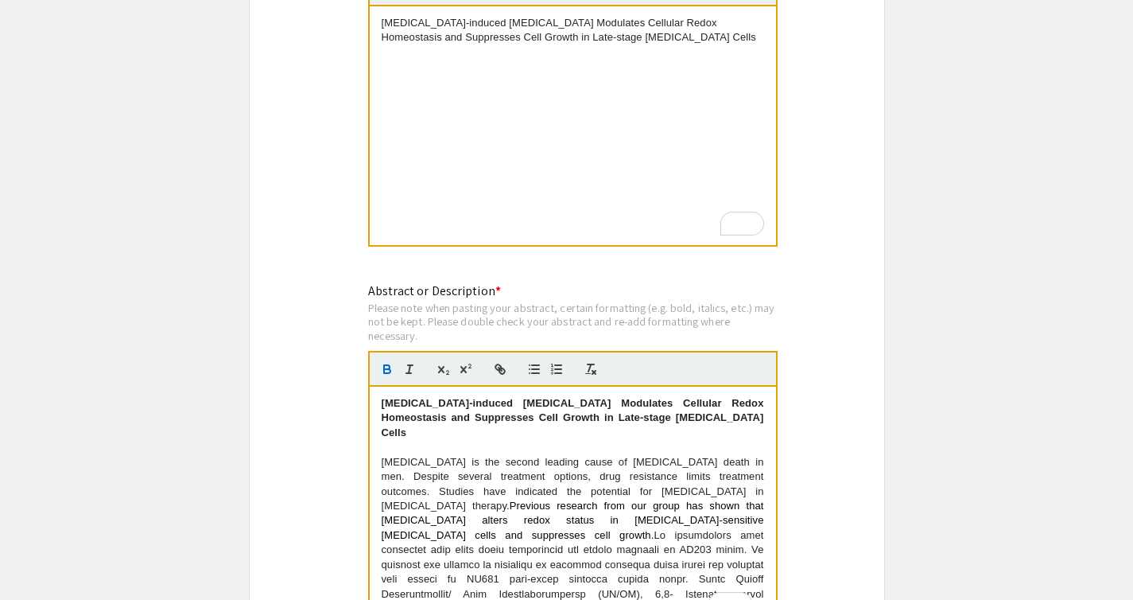
scroll to position [1386, 0]
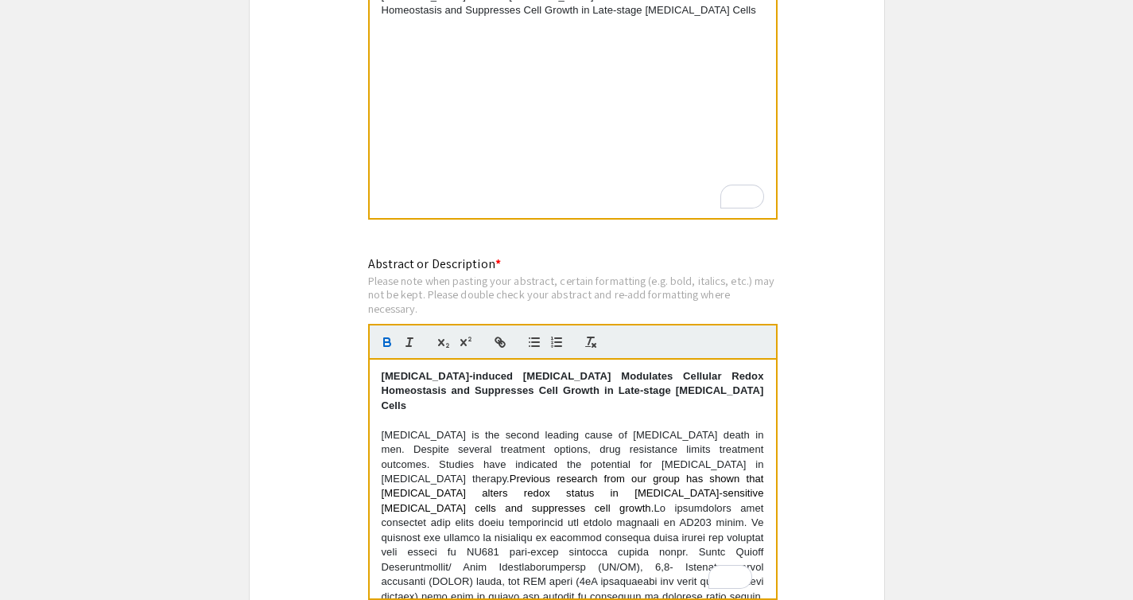
click at [617, 407] on p "[MEDICAL_DATA]-induced [MEDICAL_DATA] Modulates Cellular Redox Homeostasis and …" at bounding box center [573, 391] width 383 height 44
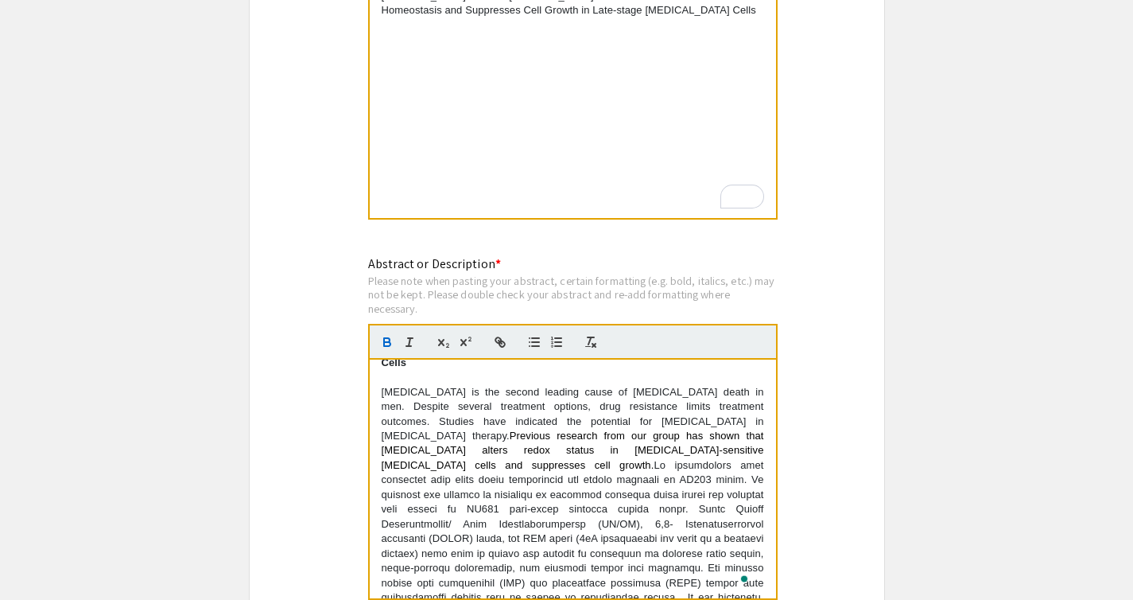
scroll to position [0, 0]
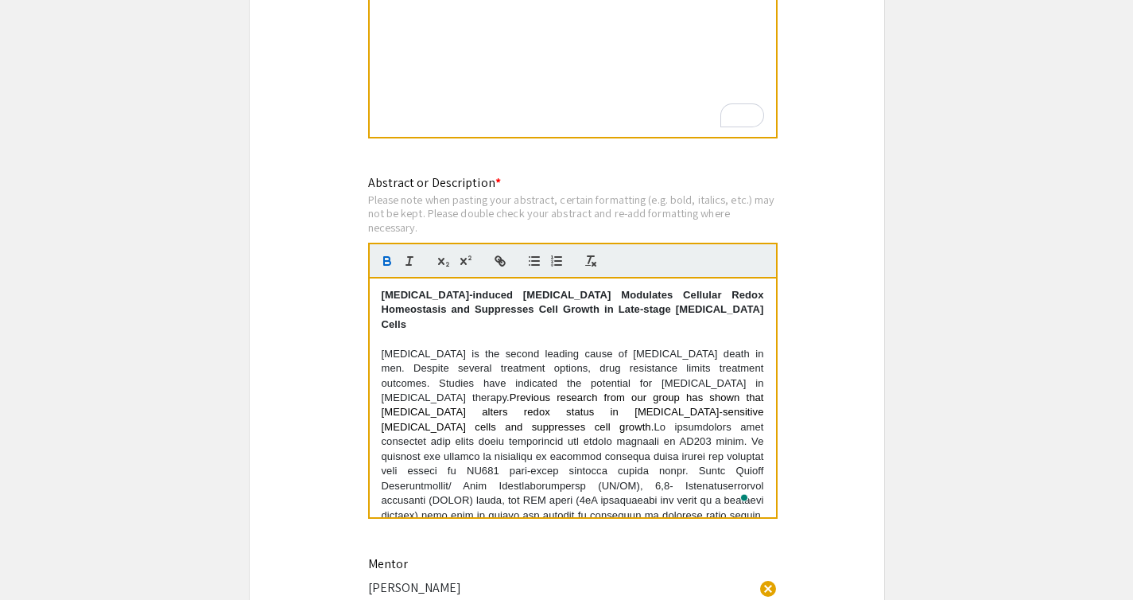
click at [498, 303] on strong "[MEDICAL_DATA]-induced [MEDICAL_DATA] Modulates Cellular Redox Homeostasis and …" at bounding box center [575, 309] width 386 height 41
click at [558, 301] on strong "Metformin-induced oxidative Stress Modulates Cellular Redox Homeostasis and Sup…" at bounding box center [575, 309] width 386 height 41
click at [609, 304] on strong "Metformin-induced oxidative stress Modulates Cellular Redox Homeostasis and Sup…" at bounding box center [575, 309] width 386 height 41
click at [674, 298] on strong "Metformin-induced oxidative stress modulates Cellular Redox Homeostasis and Sup…" at bounding box center [575, 309] width 386 height 41
click at [726, 302] on strong "Metformin-induced oxidative stress modulates cellular Redox Homeostasis and Sup…" at bounding box center [575, 309] width 386 height 41
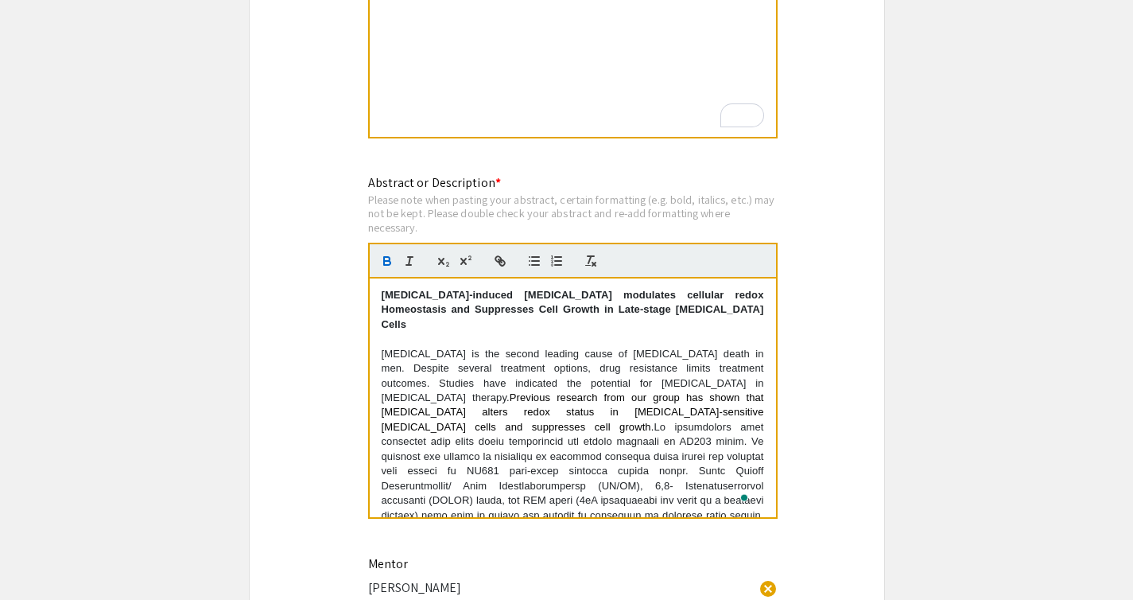
click at [387, 313] on strong "Metformin-induced oxidative stress modulates cellular redox Homeostasis and Sup…" at bounding box center [575, 309] width 386 height 41
click at [409, 314] on strong "Metformin-induced oxidative stress modulates cellular redox homeostasis and Sup…" at bounding box center [575, 309] width 386 height 41
click at [472, 313] on strong "Metformin-induced oxidative stress modulates cellular redox homeostasis and sup…" at bounding box center [575, 309] width 386 height 41
click at [491, 313] on strong "Metformin-induced oxidative stress modulates cellular redox homeostasis and sup…" at bounding box center [575, 309] width 386 height 41
click at [542, 314] on strong "Metformin-induced oxidative stress modulates cellular redox homeostasis and sup…" at bounding box center [575, 309] width 386 height 41
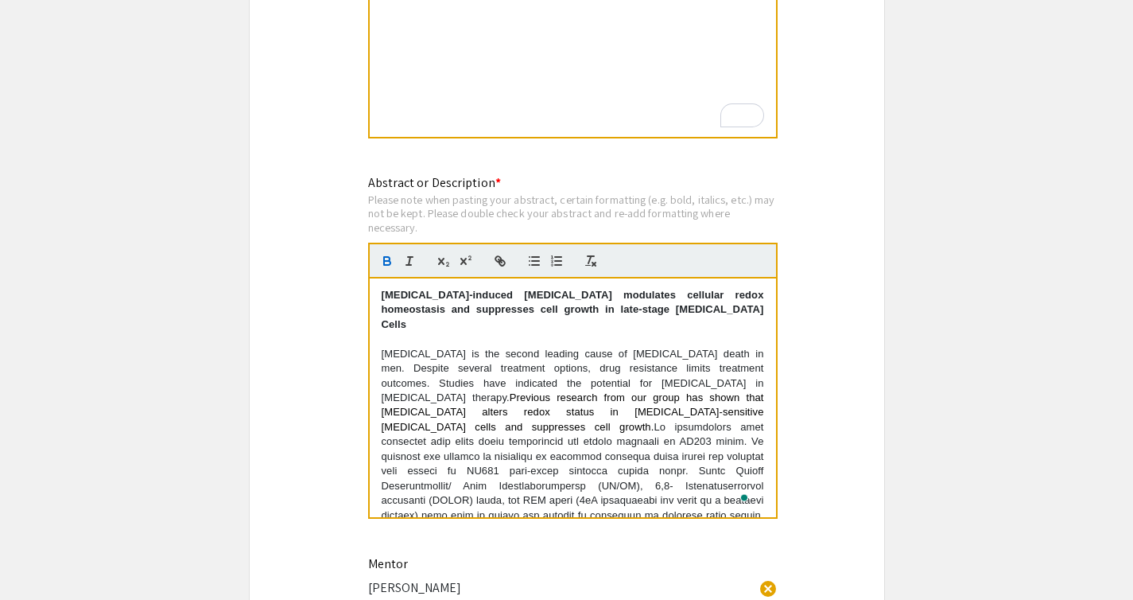
click at [596, 317] on strong "Metformin-induced oxidative stress modulates cellular redox homeostasis and sup…" at bounding box center [575, 309] width 386 height 41
click at [640, 313] on strong "Metformin-induced oxidative stress modulates cellular redox homeostasis and sup…" at bounding box center [575, 309] width 386 height 41
click at [674, 316] on strong "Metformin-induced oxidative stress modulates cellular redox homeostasis and sup…" at bounding box center [575, 309] width 386 height 41
click at [713, 311] on p "Metformin-induced oxidative stress modulates cellular redox homeostasis and sup…" at bounding box center [573, 310] width 383 height 44
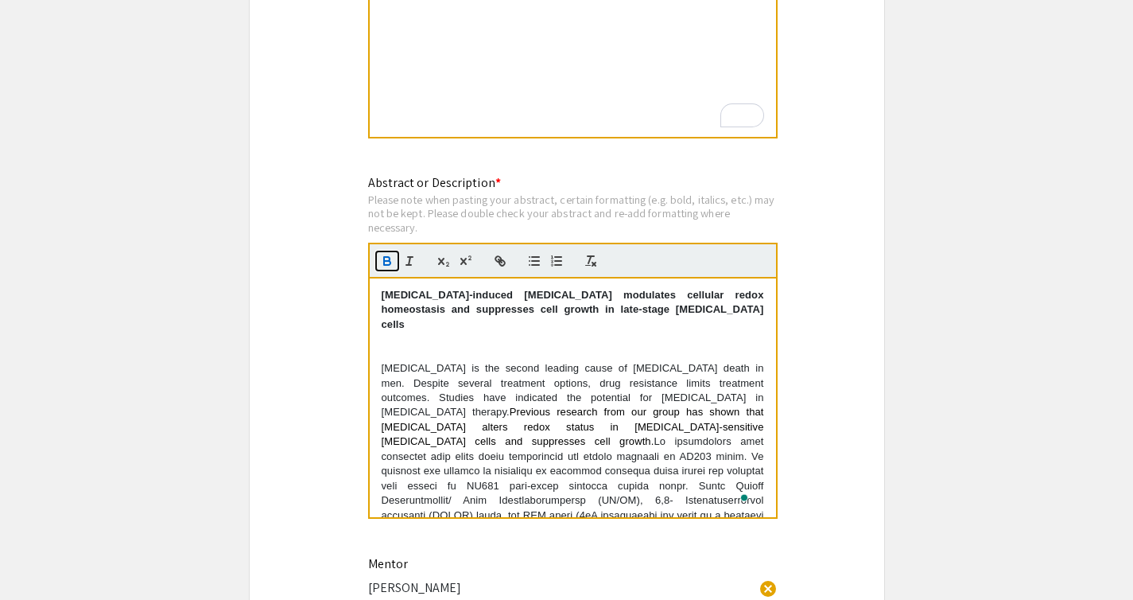
click at [384, 265] on icon "button" at bounding box center [387, 263] width 6 height 4
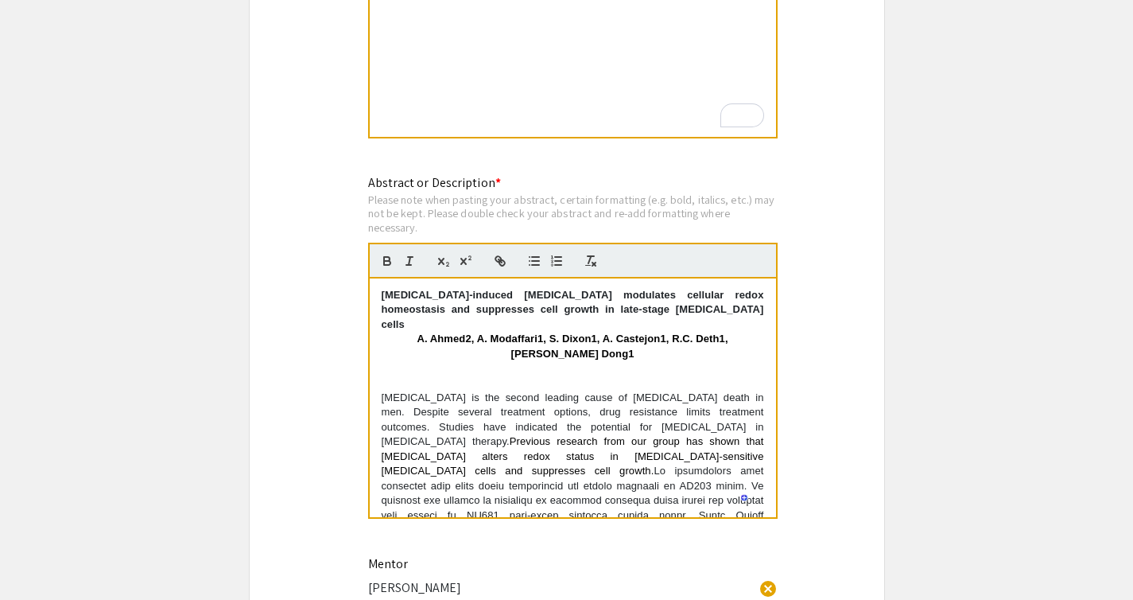
click at [447, 332] on strong "A. Ahmed2, A. Modaffari1, S. Dixon1, A. Castejon1, R.C. Deth1, J. Dong1" at bounding box center [574, 345] width 314 height 26
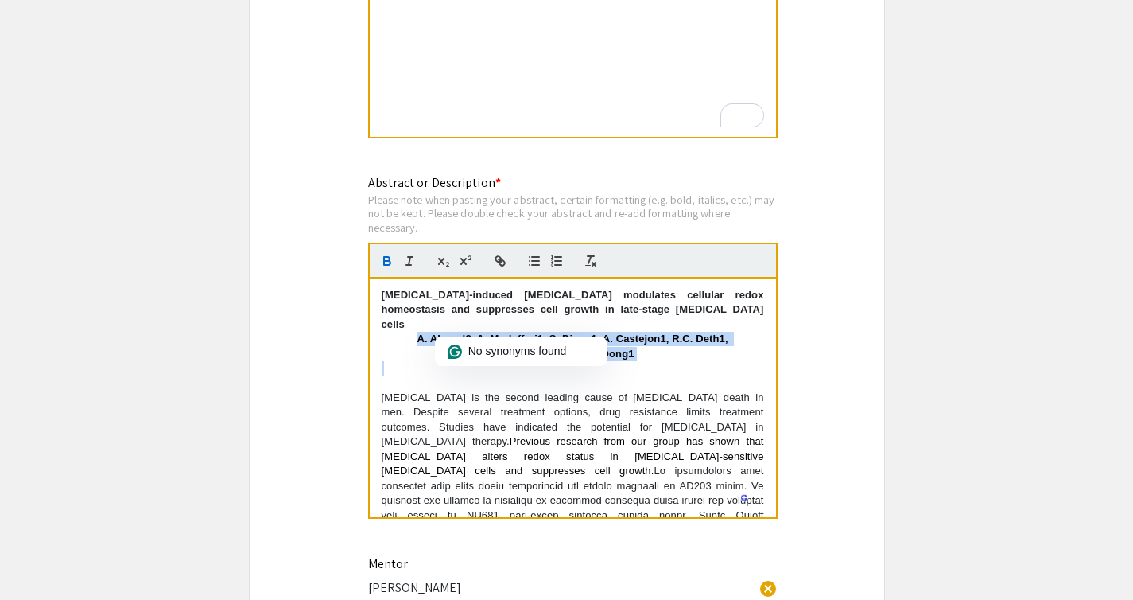
click at [447, 332] on strong "A. Ahmed2, A. Modaffari1, S. Dixon1, A. Castejon1, R.C. Deth1, J. Dong1" at bounding box center [574, 345] width 314 height 26
click at [389, 265] on icon "button" at bounding box center [387, 263] width 6 height 4
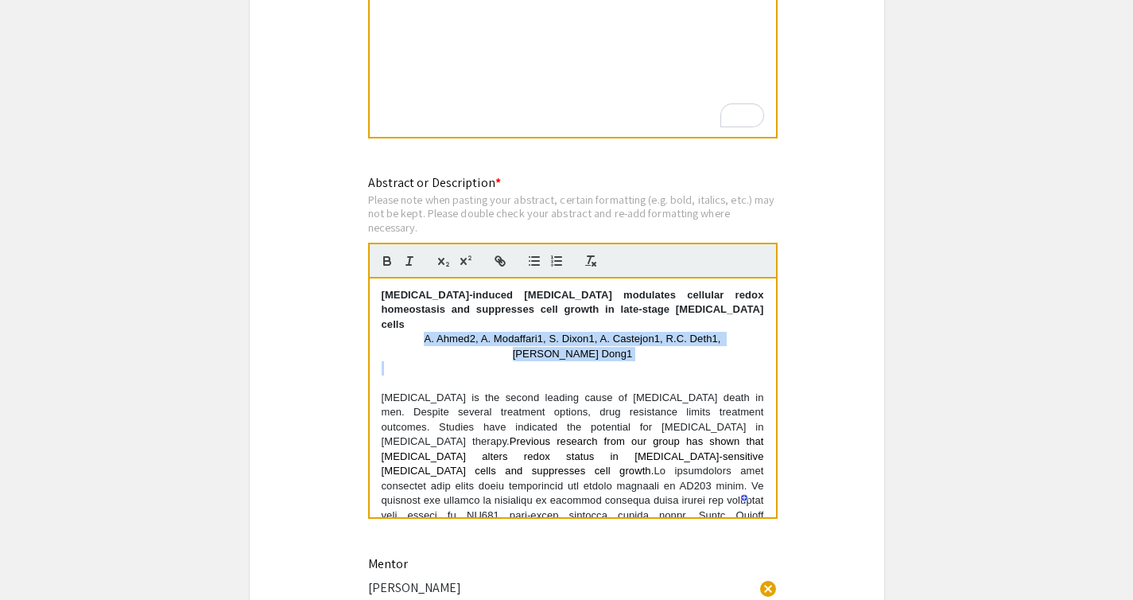
click at [424, 332] on span "A. Ahmed2, A. Modaffari1, S. Dixon1, A. Castejon1, R.C. Deth1, J. Dong1" at bounding box center [574, 345] width 300 height 26
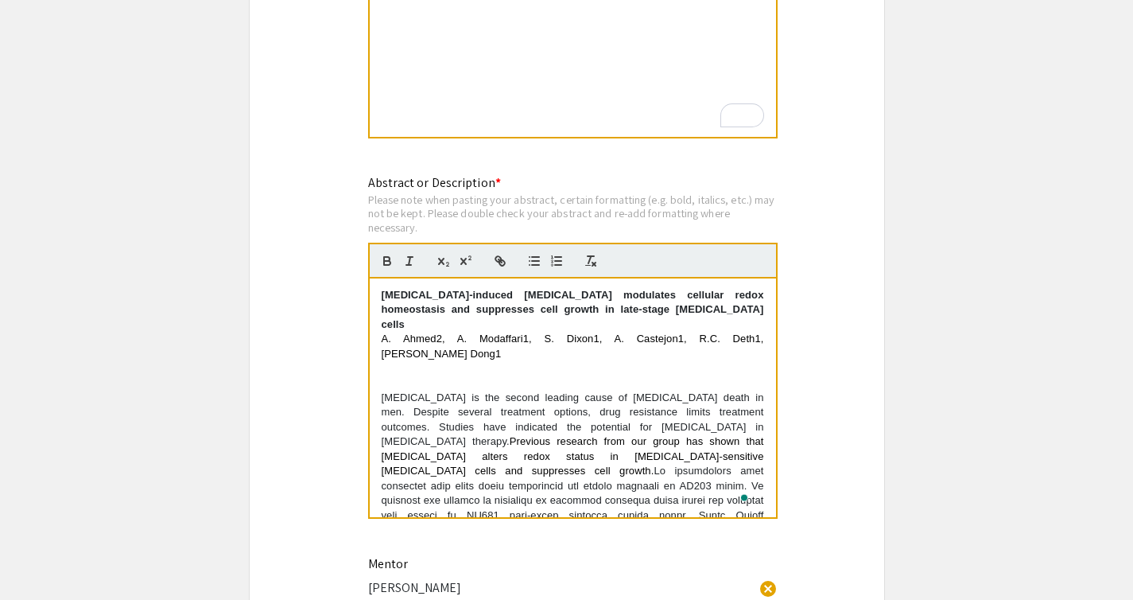
click at [431, 332] on span "A. Ahmed2, A. Modaffari1, S. Dixon1, A. Castejon1, R.C. Deth1, J. Dong1" at bounding box center [575, 345] width 386 height 26
click at [430, 332] on span "A. Ahmed2, A. Modaffari1, S. Dixon1, A. Castejon1, R.C. Deth1, J. Dong1" at bounding box center [575, 345] width 386 height 26
click at [437, 332] on span "A. Ahmed2, A. Modaffari1, S. Dixon1, A. Castejon1, R.C. Deth1, J. Dong1" at bounding box center [575, 345] width 386 height 26
click at [432, 332] on span "A. Ahmed2, A. Modaffari1, S. Dixon1, A. Castejon1, R.C. Deth1, J. Dong1" at bounding box center [575, 345] width 386 height 26
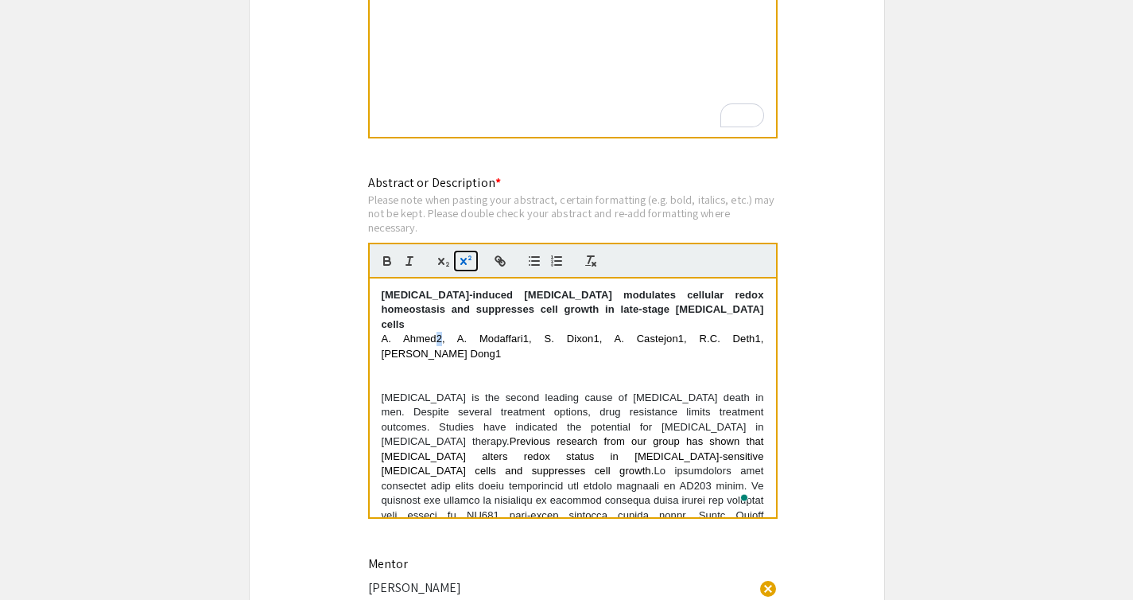
click at [459, 265] on icon "button" at bounding box center [466, 261] width 14 height 14
click at [499, 332] on span ", A. Modaffari1, S. Dixon1, A. Castejon1, R.C. Deth1, J. Dong1" at bounding box center [575, 345] width 386 height 26
click at [466, 268] on icon "button" at bounding box center [466, 261] width 14 height 14
click at [547, 332] on span ", S. Dixon1, A. Castejon1, R.C. Deth1, J. Dong1" at bounding box center [575, 345] width 386 height 26
click at [459, 266] on icon "button" at bounding box center [466, 261] width 14 height 14
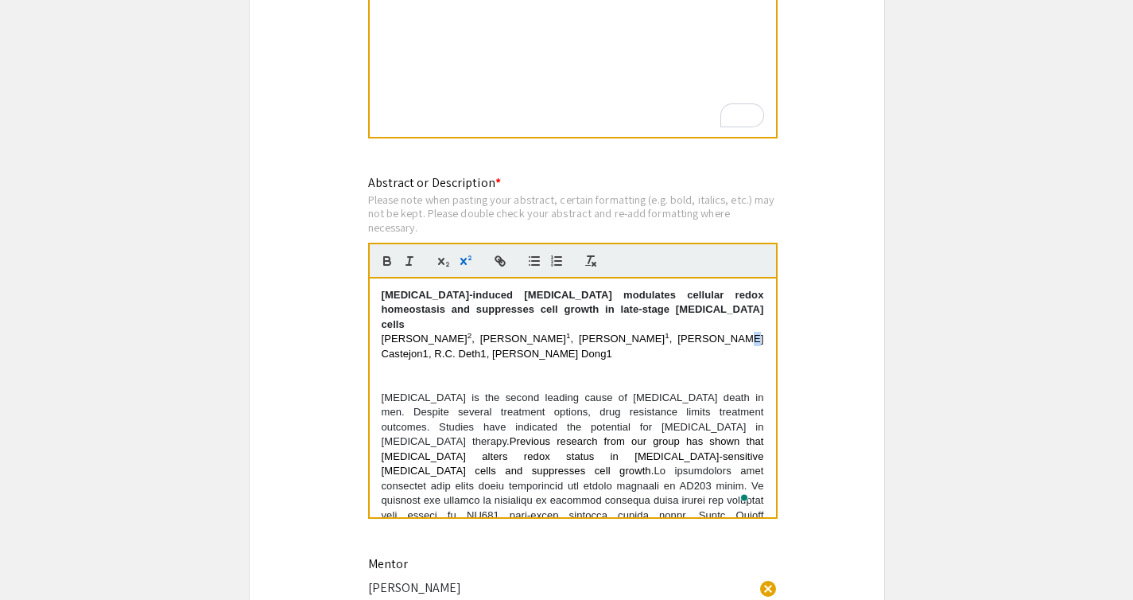
click at [612, 332] on span ", A. Castejon1, R.C. Deth1, J. Dong1" at bounding box center [575, 345] width 386 height 26
click at [464, 265] on icon "button" at bounding box center [463, 261] width 6 height 7
click at [668, 332] on span ", R.C. Deth1, J. Dong1" at bounding box center [575, 345] width 386 height 26
click at [465, 268] on icon "button" at bounding box center [466, 261] width 14 height 14
click at [597, 348] on span ", J. Dong1" at bounding box center [535, 354] width 126 height 12
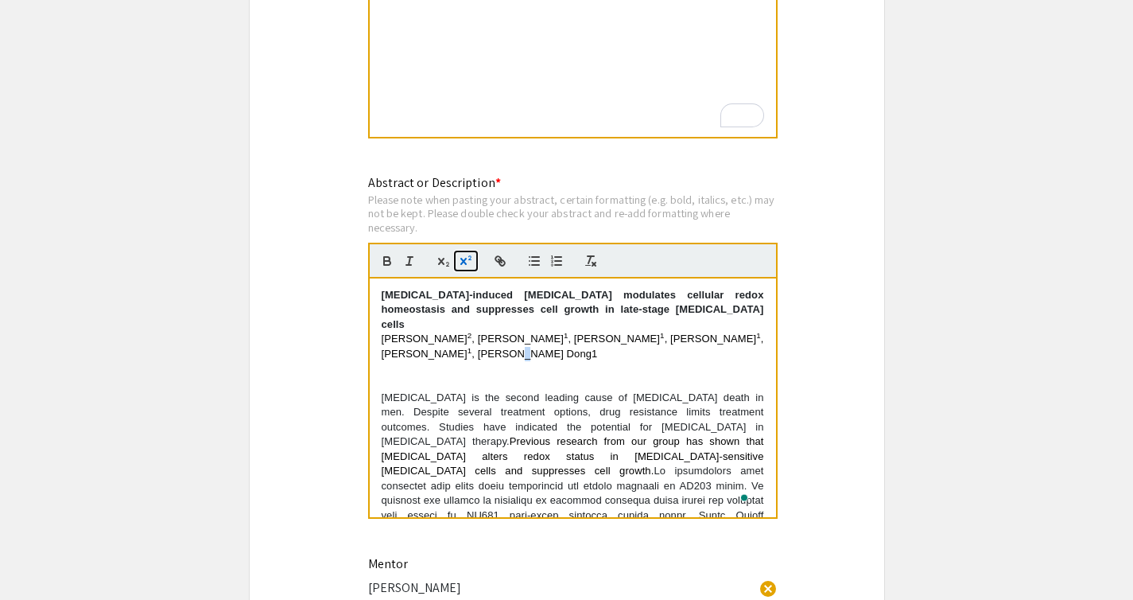
click at [457, 259] on button "button" at bounding box center [466, 260] width 22 height 19
click at [743, 361] on p "To enrich screen reader interactions, please activate Accessibility in Grammarl…" at bounding box center [573, 368] width 383 height 14
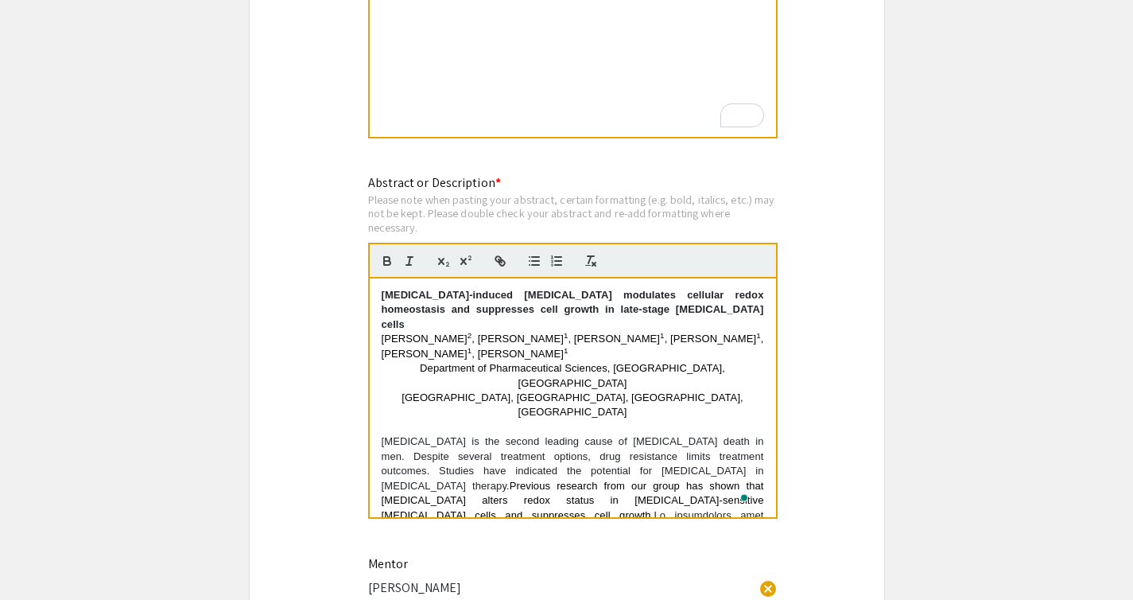
click at [752, 377] on div "Metformin-induced oxidative stress modulates cellular redox homeostasis and sup…" at bounding box center [573, 397] width 406 height 239
click at [622, 361] on p "Department of Pharmaceutical Sciences, Nova Southeastern University, Fort Laude…" at bounding box center [573, 375] width 383 height 29
click at [384, 332] on span "A. Ahmed" at bounding box center [425, 338] width 86 height 12
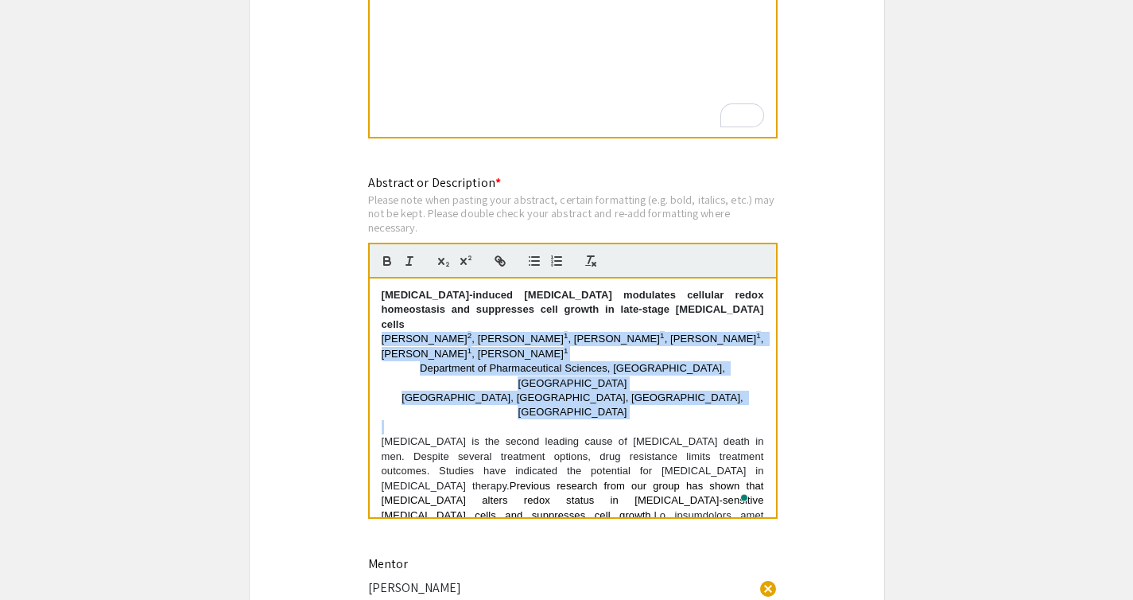
drag, startPoint x: 384, startPoint y: 330, endPoint x: 607, endPoint y: 385, distance: 229.4
click at [607, 386] on div "Metformin-induced oxidative stress modulates cellular redox homeostasis and sup…" at bounding box center [573, 397] width 406 height 239
click at [405, 260] on icon "button" at bounding box center [409, 261] width 14 height 14
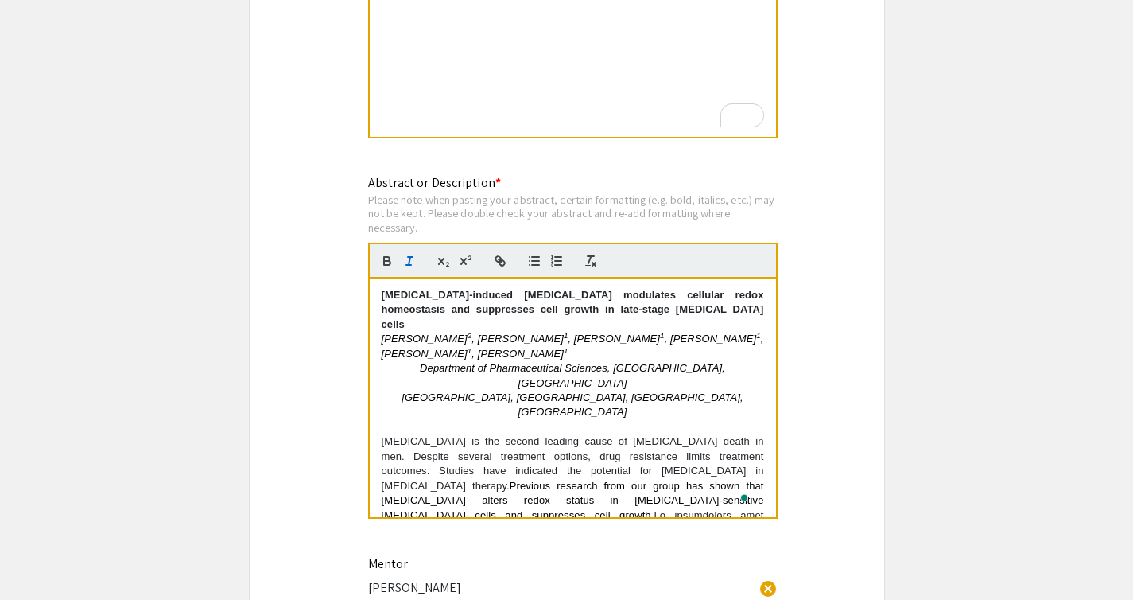
click at [549, 362] on em "Department of Pharmaceutical Sciences, Nova Southeastern University, Fort Laude…" at bounding box center [574, 375] width 309 height 26
click at [529, 362] on em "Department of Pharmaceutical Sciences, Nova Southeastern University, Fort Laude…" at bounding box center [574, 375] width 309 height 26
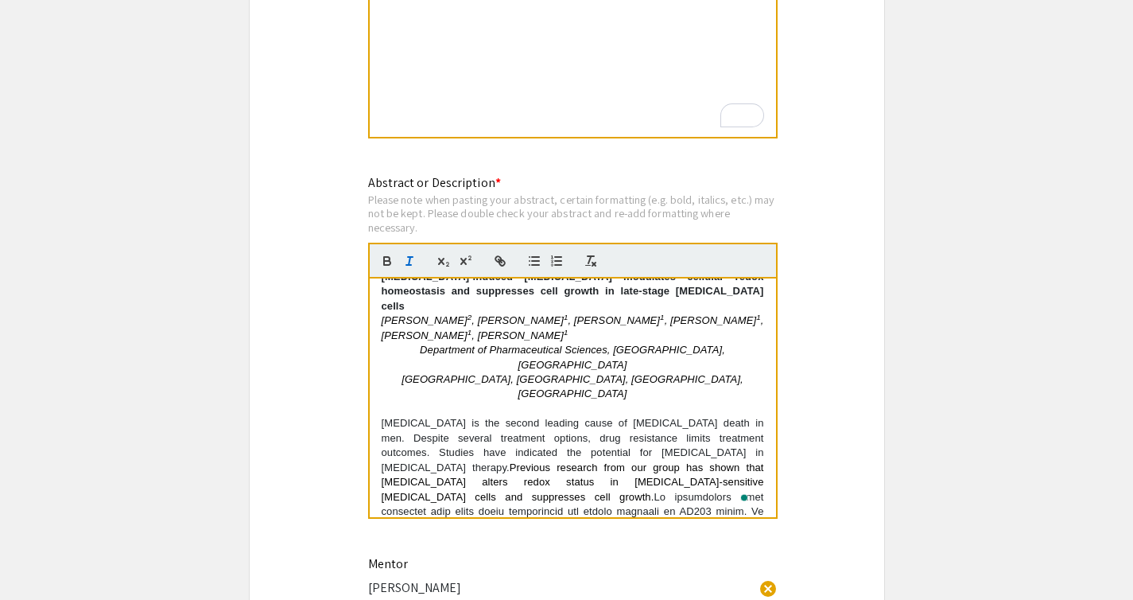
click at [420, 344] on em "Department of Pharmaceutical Sciences, Nova Southeastern University, Fort Laude…" at bounding box center [574, 357] width 309 height 26
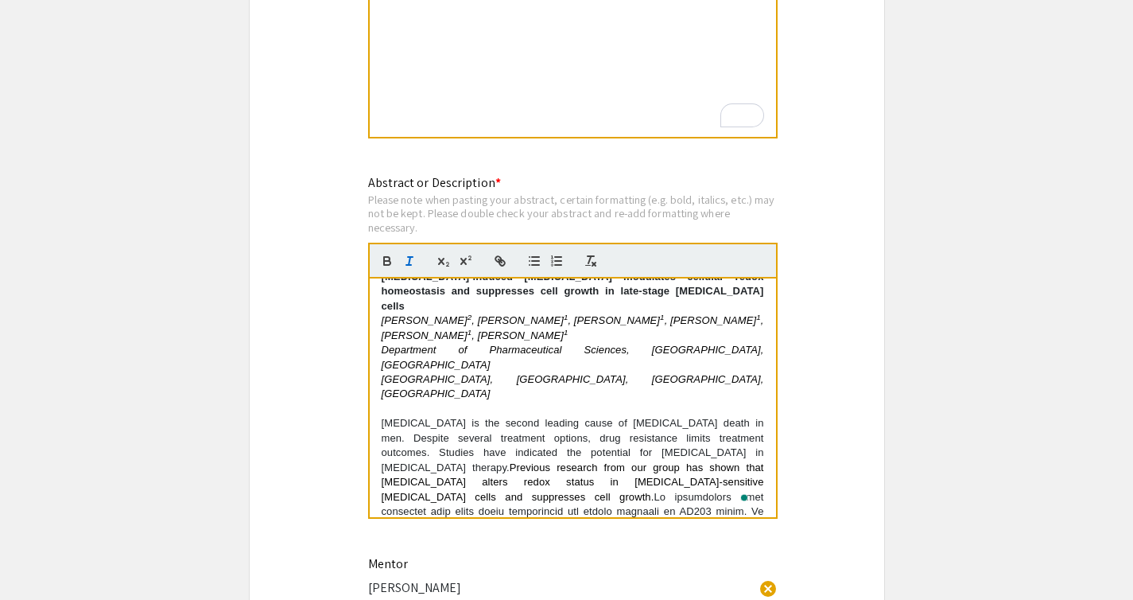
click at [465, 343] on p "Department of Pharmaceutical Sciences, Nova Southeastern University, Fort Laude…" at bounding box center [573, 357] width 383 height 29
click at [465, 274] on div at bounding box center [573, 261] width 410 height 36
click at [465, 261] on icon "button" at bounding box center [466, 261] width 14 height 14
click at [460, 372] on p "Halmos College of Arts and Sciences, Nova Southeastern University, Fort Lauderd…" at bounding box center [573, 386] width 383 height 29
click at [465, 265] on icon "button" at bounding box center [463, 261] width 6 height 7
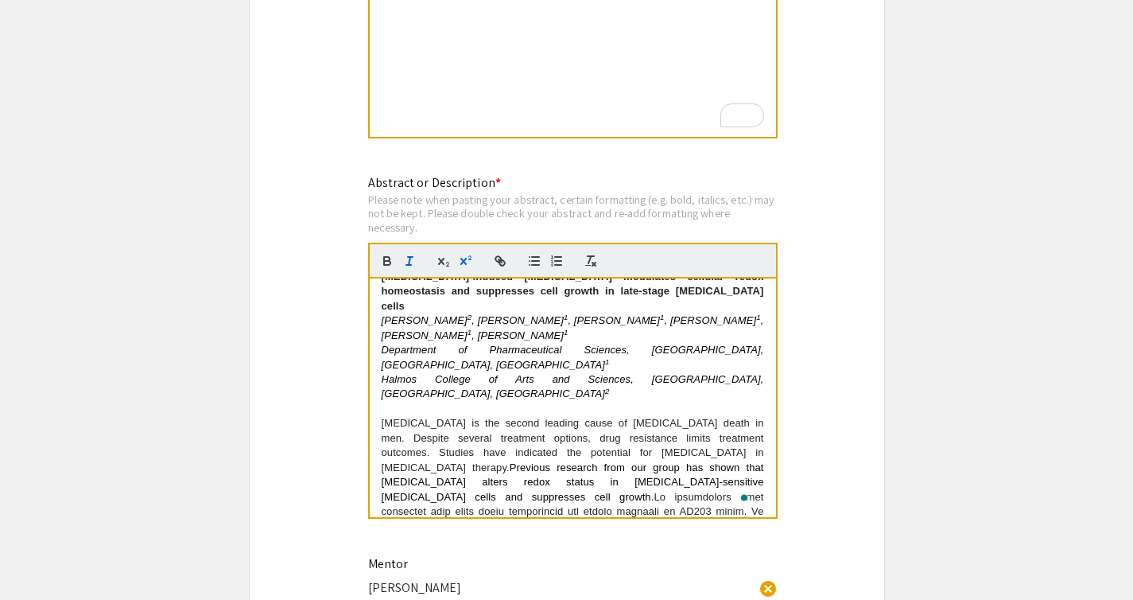
click at [511, 416] on p "Prostate cancer is the second leading cause of cancer death in men. Despite sev…" at bounding box center [573, 599] width 383 height 367
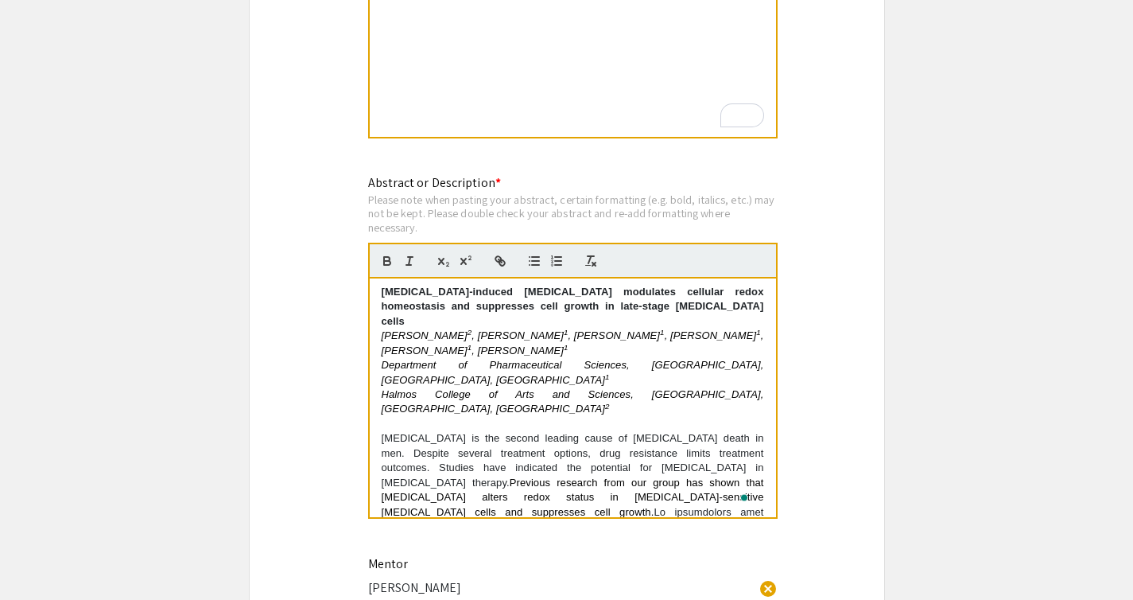
scroll to position [0, 0]
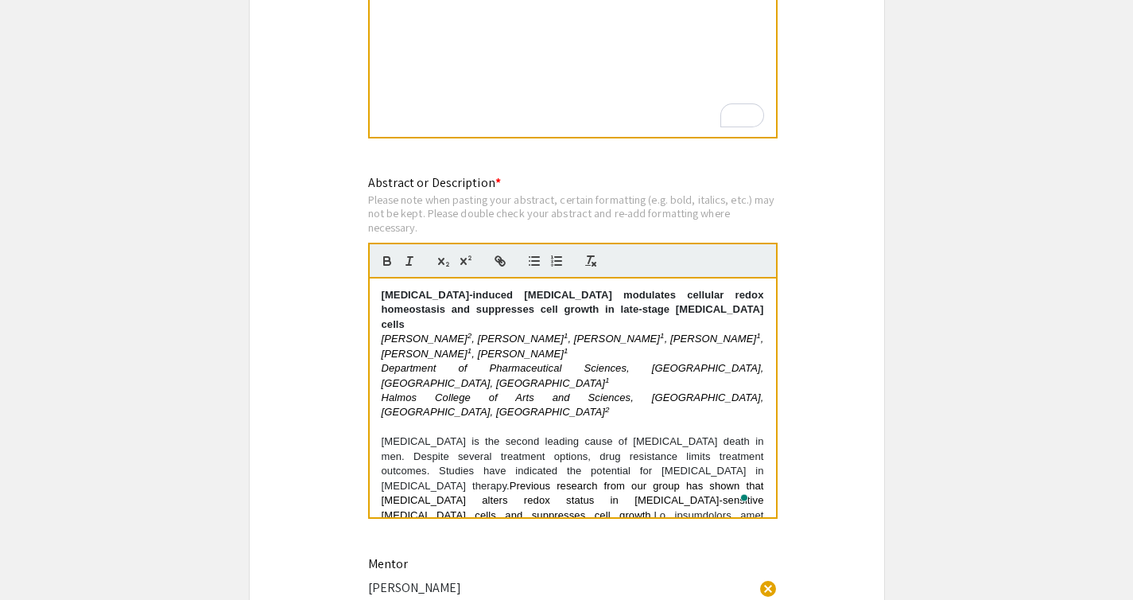
click at [523, 420] on p "To enrich screen reader interactions, please activate Accessibility in Grammarl…" at bounding box center [573, 427] width 383 height 14
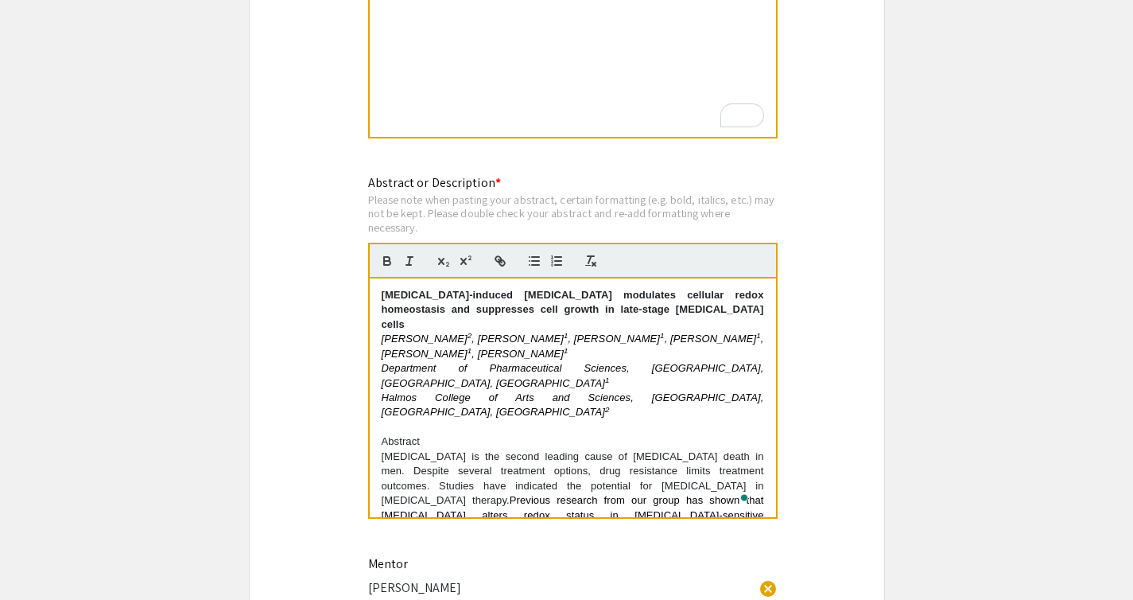
click at [404, 434] on p "Abstract" at bounding box center [573, 441] width 383 height 14
click at [387, 265] on icon "button" at bounding box center [387, 263] width 6 height 4
click at [606, 266] on div at bounding box center [573, 261] width 410 height 36
click at [591, 265] on icon "button" at bounding box center [591, 261] width 14 height 14
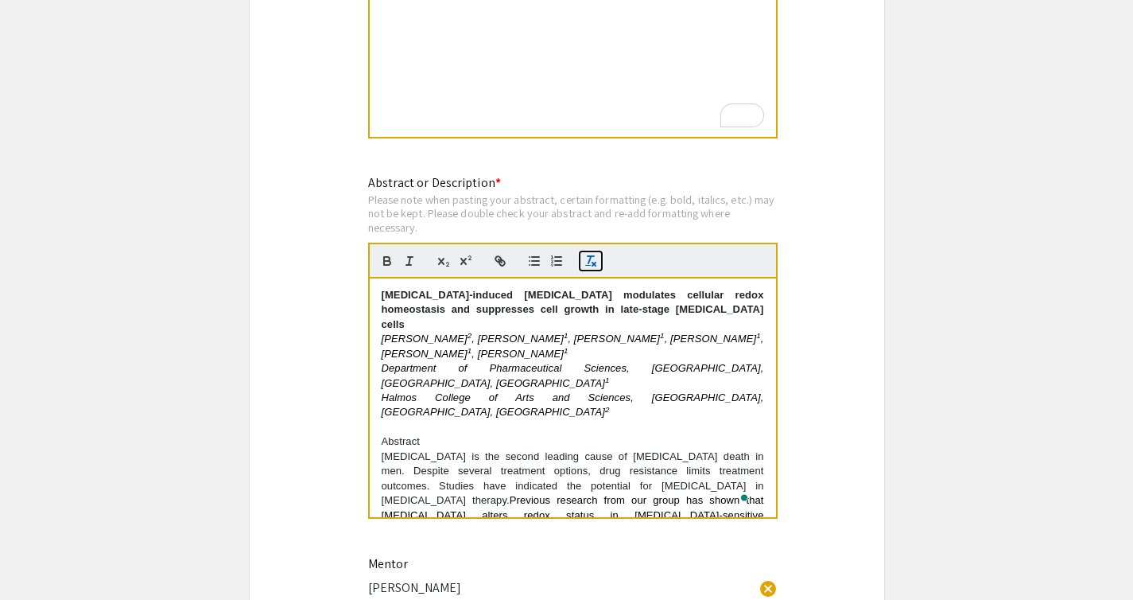
click at [589, 263] on line "button" at bounding box center [590, 259] width 2 height 7
click at [387, 264] on icon "button" at bounding box center [387, 263] width 6 height 4
click at [383, 435] on strong "Abstract" at bounding box center [403, 441] width 43 height 12
click at [562, 435] on strong "Abstract" at bounding box center [563, 441] width 43 height 12
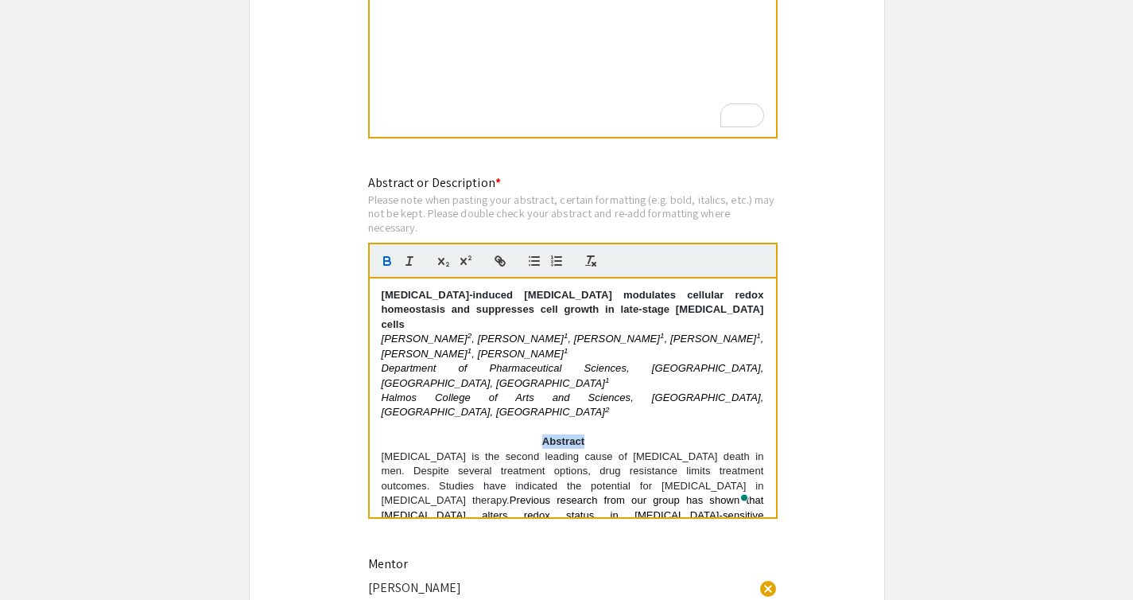
scroll to position [1507, 0]
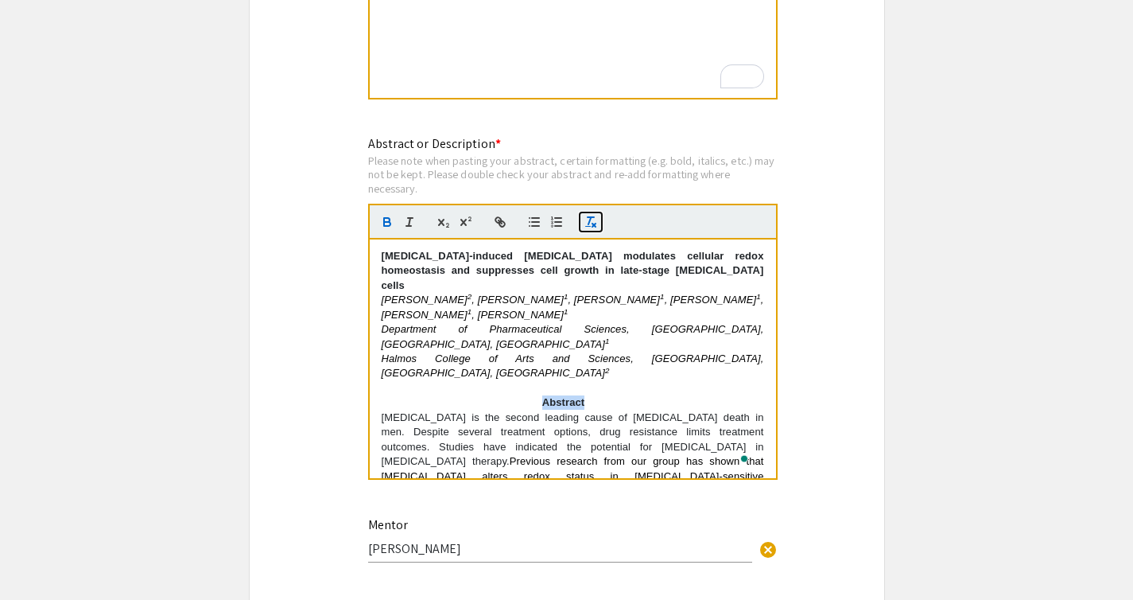
click at [593, 227] on line "button" at bounding box center [594, 225] width 3 height 3
click at [386, 227] on icon "button" at bounding box center [387, 222] width 14 height 14
click at [557, 227] on icon "button" at bounding box center [557, 222] width 14 height 14
click at [537, 227] on icon "button" at bounding box center [534, 222] width 14 height 14
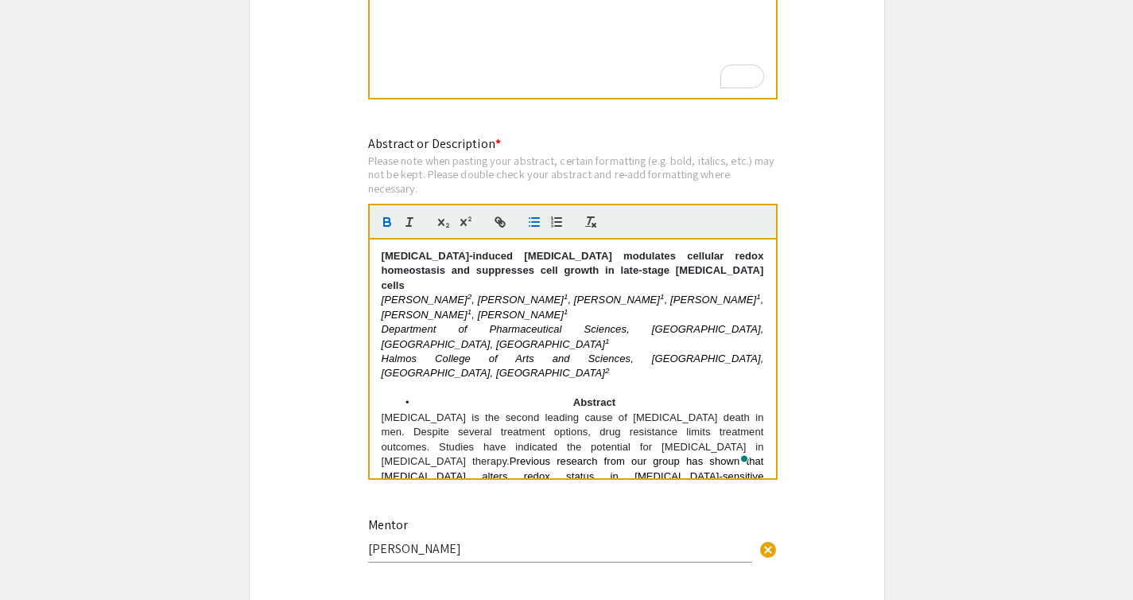
click at [462, 395] on li "Abstract" at bounding box center [580, 402] width 367 height 14
click at [523, 396] on strong "Abstract" at bounding box center [517, 402] width 43 height 12
click at [517, 396] on span "Abstract" at bounding box center [515, 402] width 38 height 12
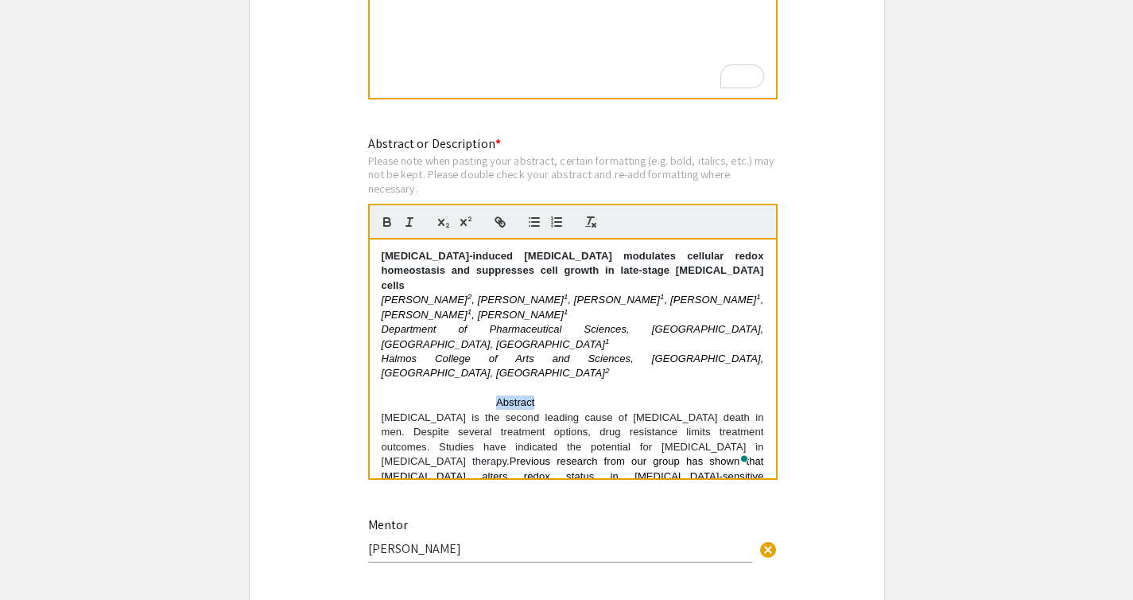
click at [517, 396] on span "Abstract" at bounding box center [515, 402] width 38 height 12
click at [391, 225] on icon "button" at bounding box center [387, 222] width 14 height 14
click at [499, 395] on p "Abstract" at bounding box center [573, 402] width 383 height 14
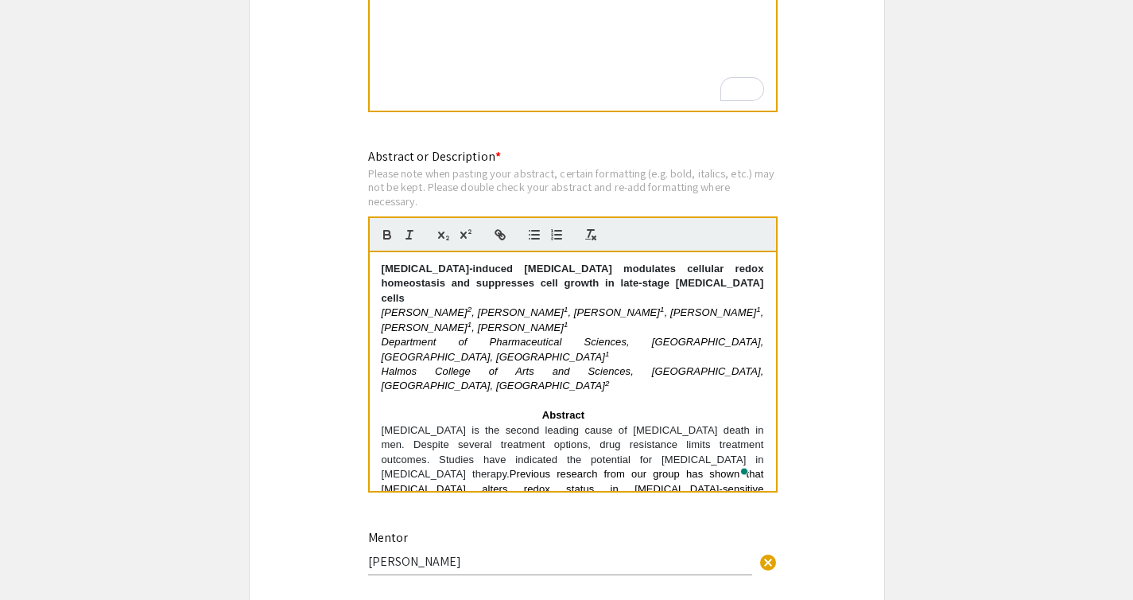
scroll to position [1491, 0]
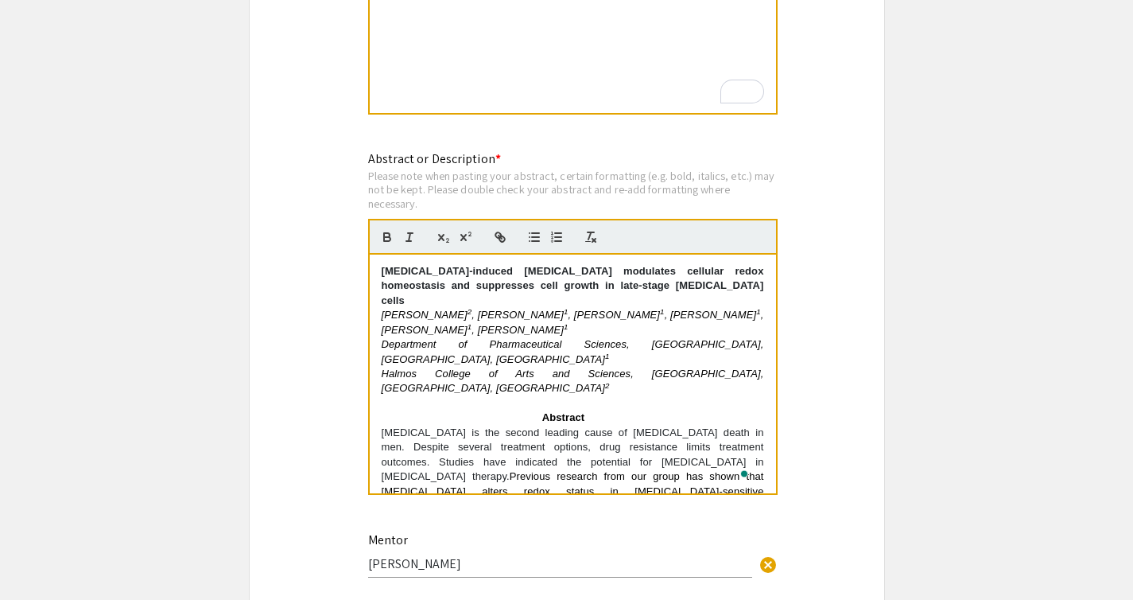
click at [828, 362] on div "Symposium Presentation Submission 2025 Life Sciences [GEOGRAPHIC_DATA][US_STATE…" at bounding box center [567, 321] width 636 height 3447
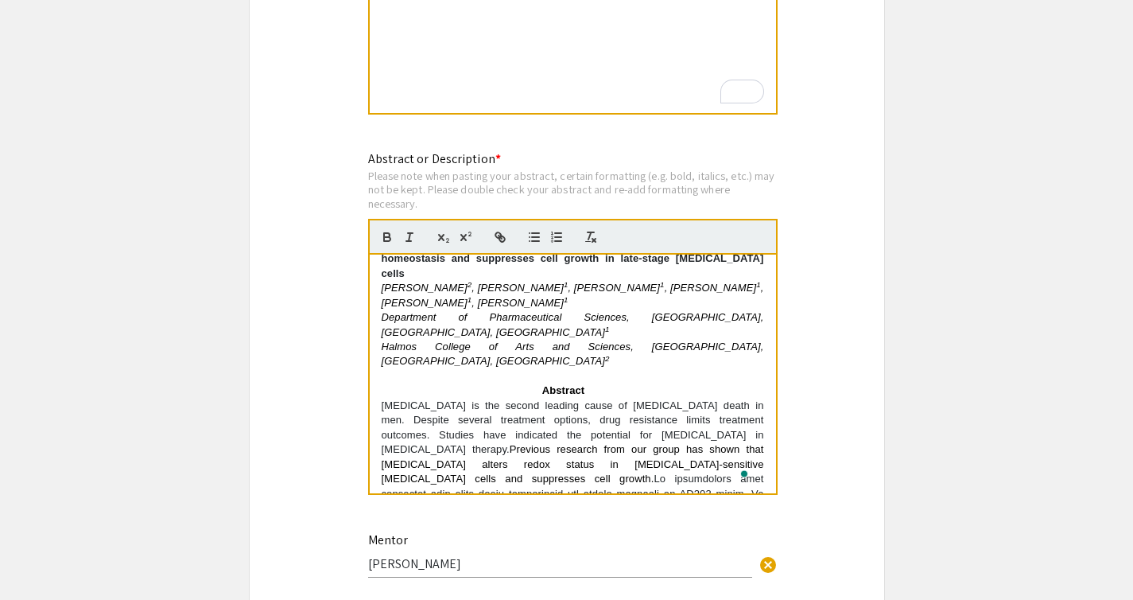
scroll to position [36, 0]
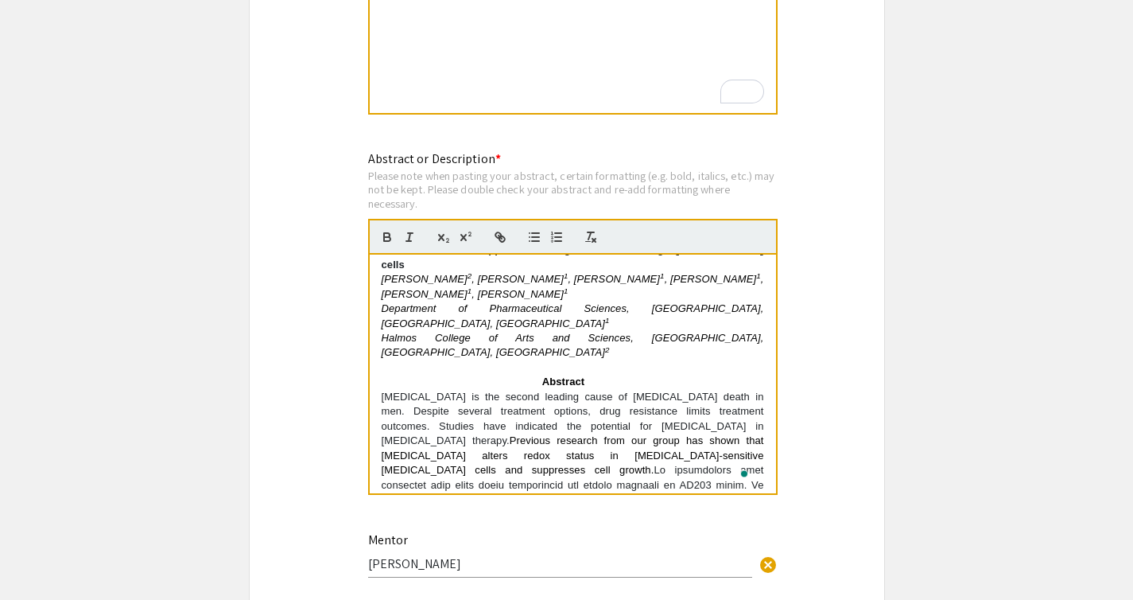
click at [656, 375] on p "Abstract" at bounding box center [573, 382] width 383 height 14
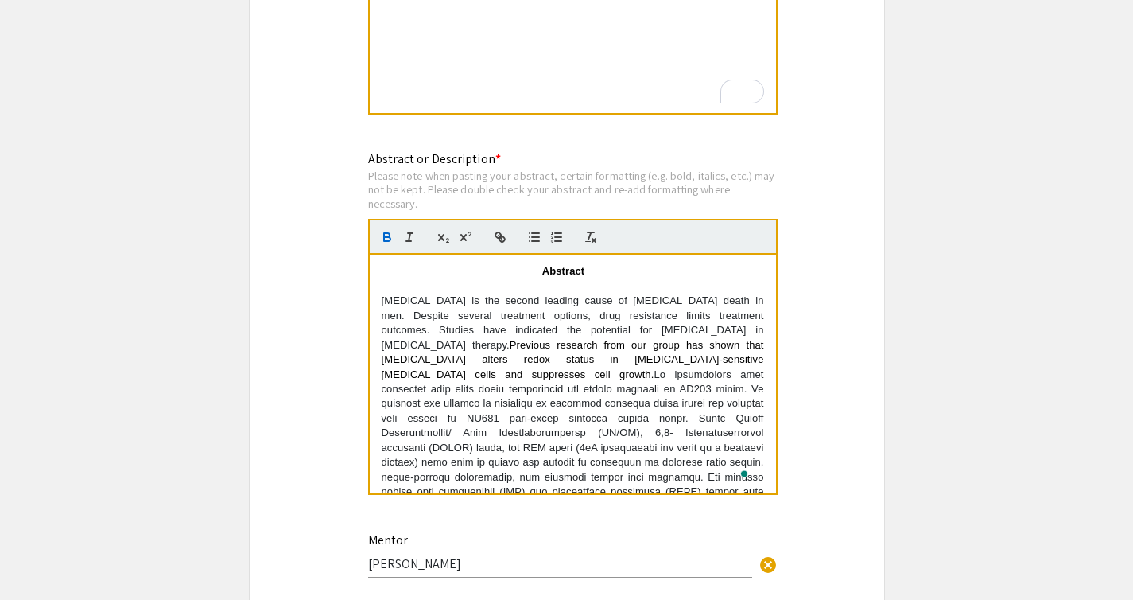
scroll to position [262, 0]
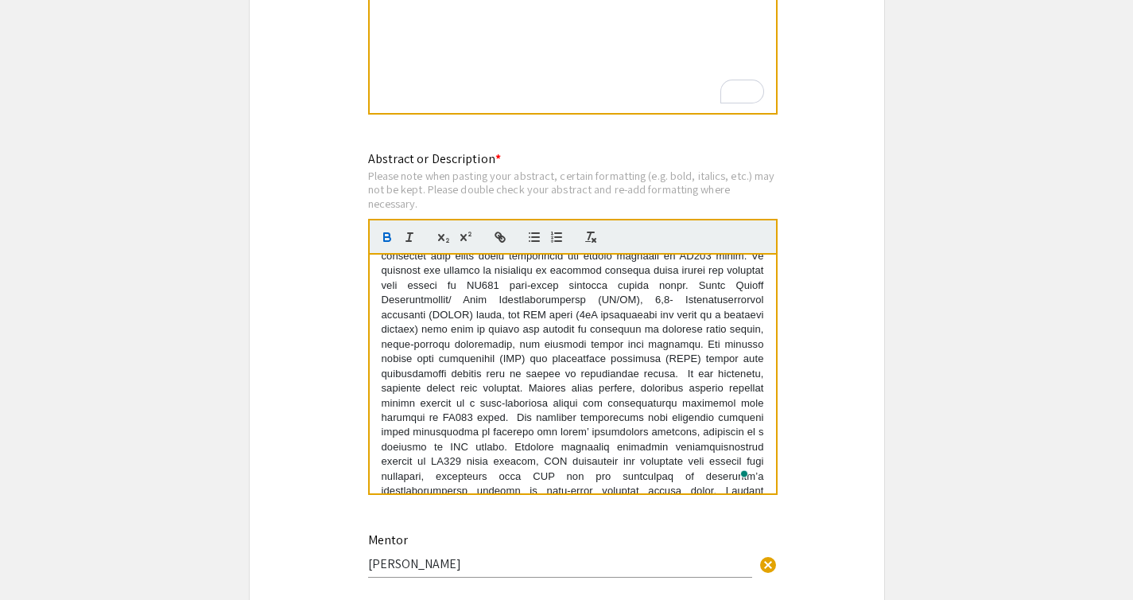
click at [632, 377] on p "Prostate cancer is the second leading cause of cancer death in men. Despite sev…" at bounding box center [573, 344] width 383 height 367
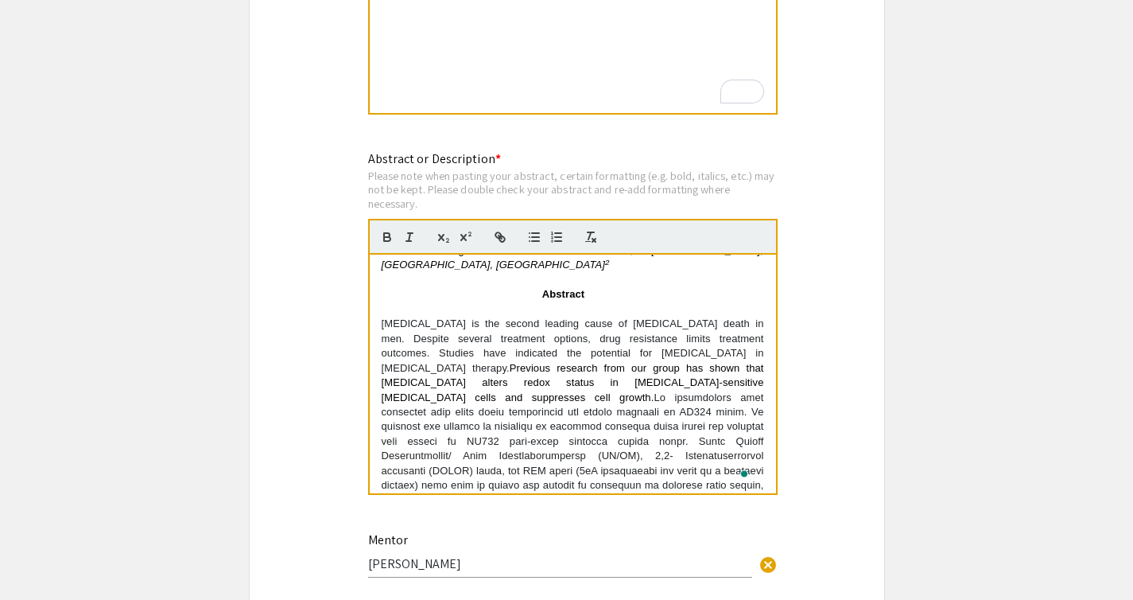
click at [410, 317] on p "Prostate cancer is the second leading cause of cancer death in men. Despite sev…" at bounding box center [573, 500] width 383 height 367
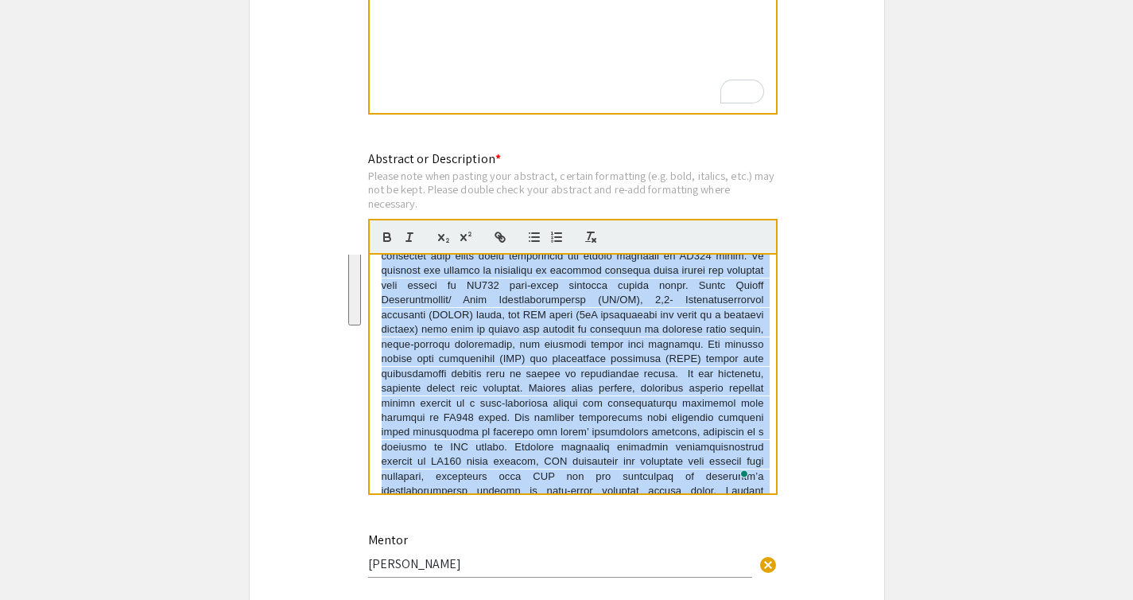
drag, startPoint x: 410, startPoint y: 297, endPoint x: 516, endPoint y: 486, distance: 216.9
click at [516, 486] on p "Prostate cancer is the second leading cause of cancer death in men. Despite sev…" at bounding box center [573, 344] width 383 height 367
copy p "Prostate cancer is the second leading cause of cancer death in men. Despite sev…"
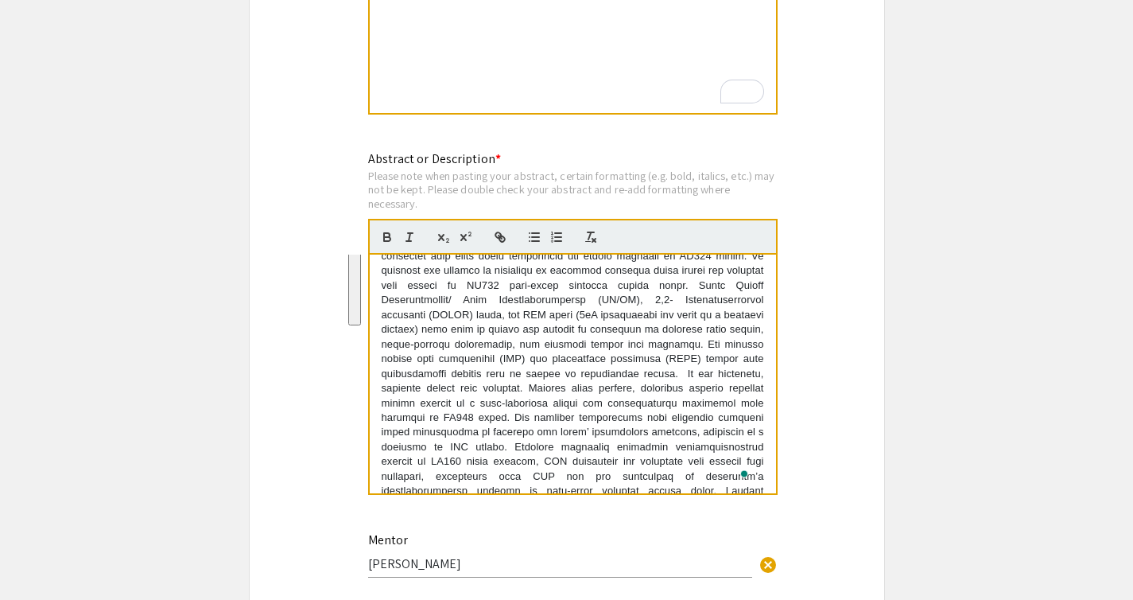
click at [482, 357] on p "Prostate cancer is the second leading cause of cancer death in men. Despite sev…" at bounding box center [573, 344] width 383 height 367
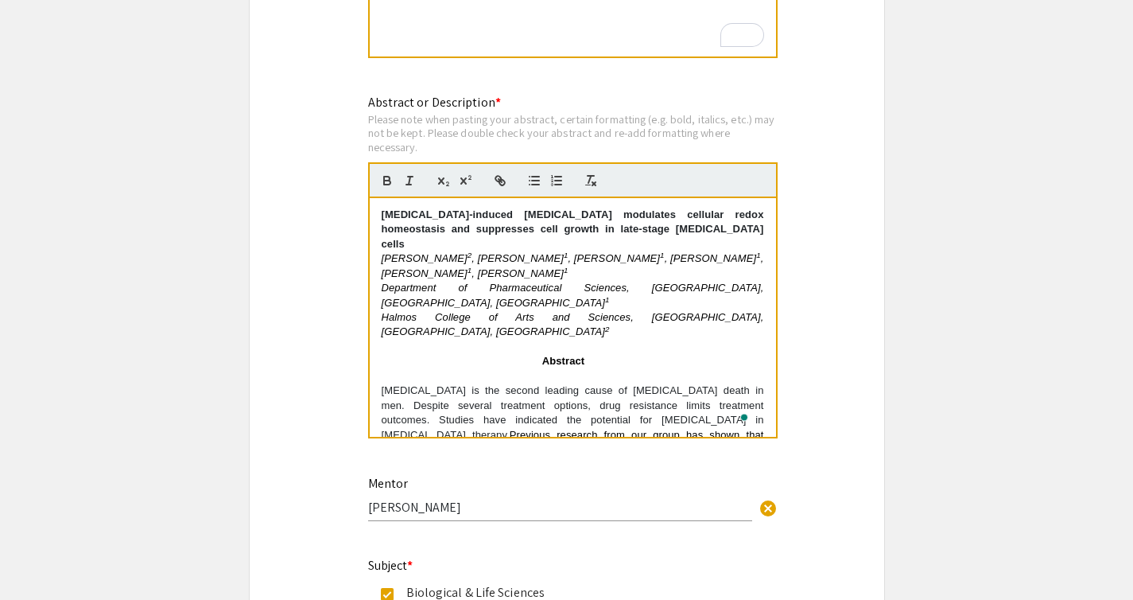
click at [833, 375] on div "Symposium Presentation Submission 2025 Life Sciences [GEOGRAPHIC_DATA][US_STATE…" at bounding box center [567, 265] width 636 height 3447
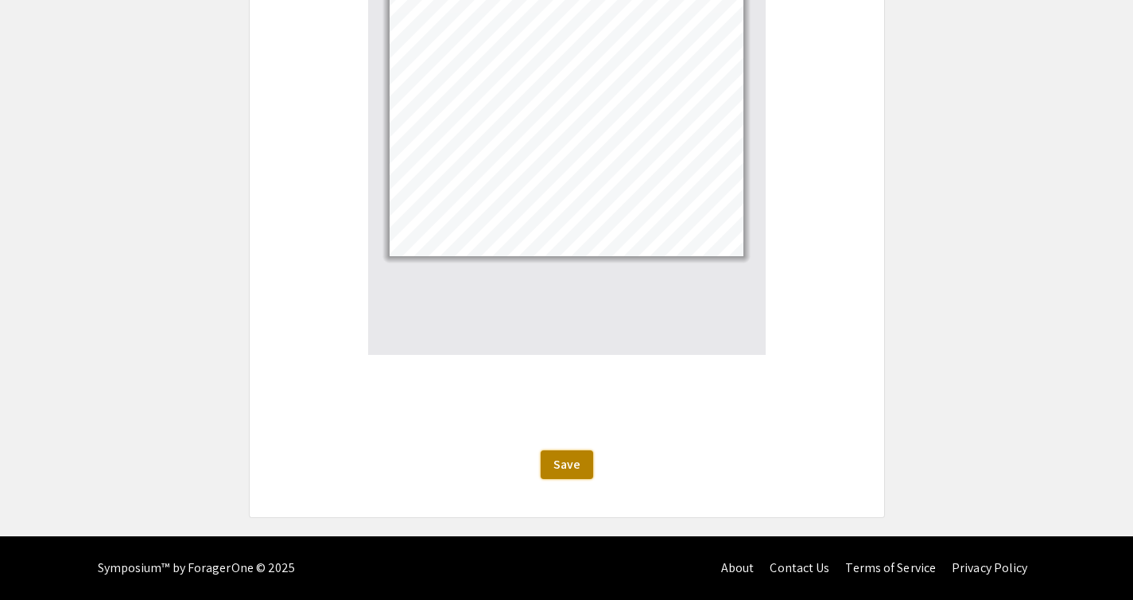
click at [577, 467] on span "Save" at bounding box center [567, 464] width 27 height 17
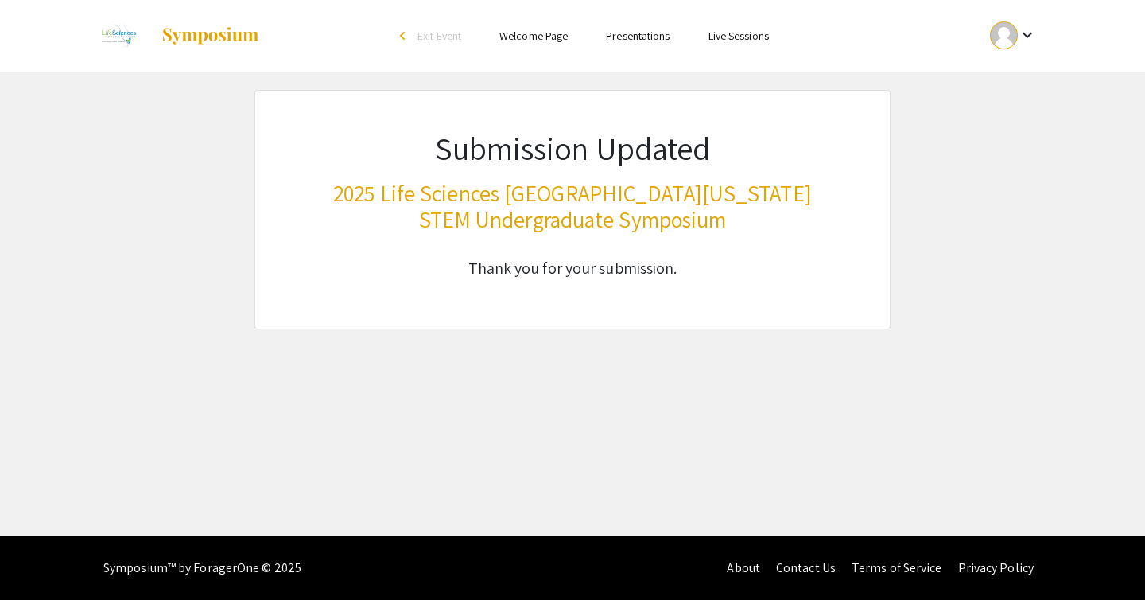
click at [1005, 38] on div at bounding box center [1004, 35] width 28 height 28
click at [1028, 121] on button "My Submissions" at bounding box center [1023, 117] width 98 height 38
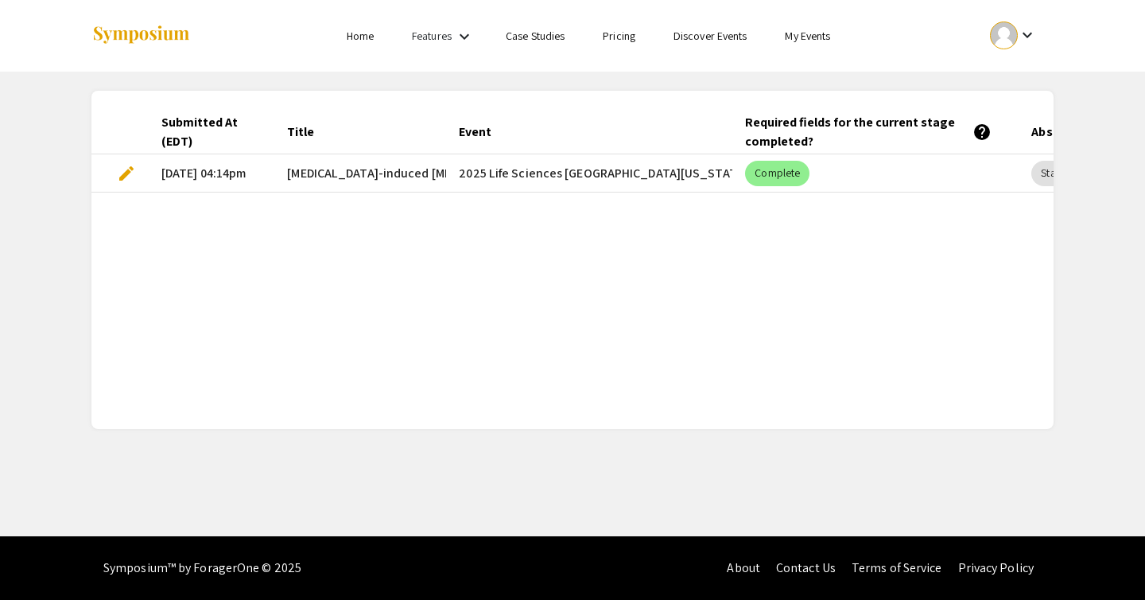
click at [123, 174] on span "edit" at bounding box center [126, 173] width 19 height 19
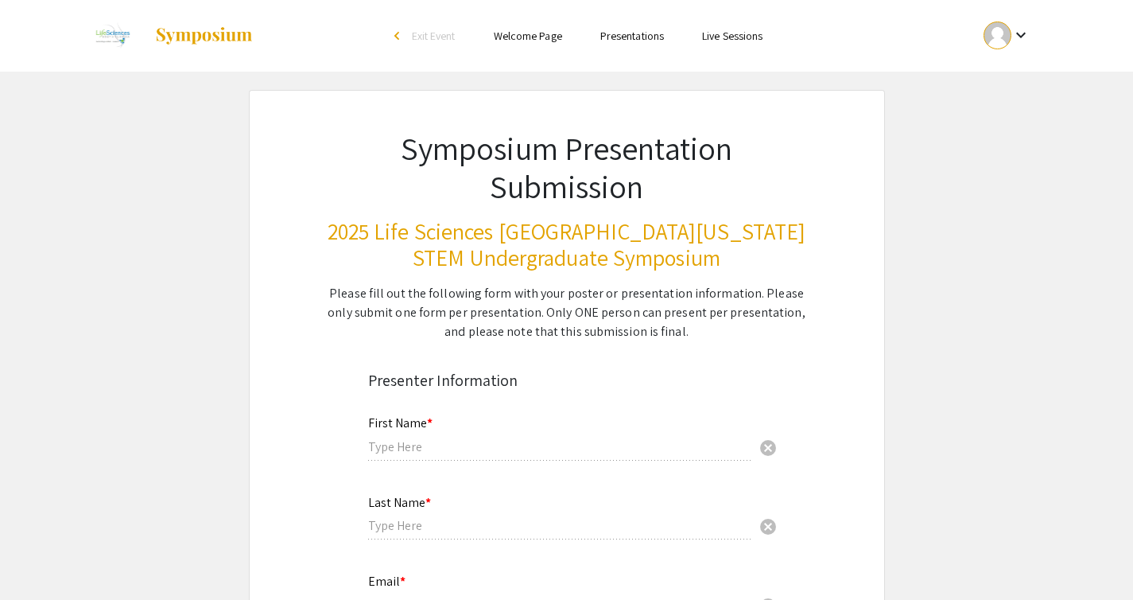
type input "Ammar"
type input "[PERSON_NAME]"
type input "[EMAIL_ADDRESS][DOMAIN_NAME]"
radio input "true"
type input "Biology"
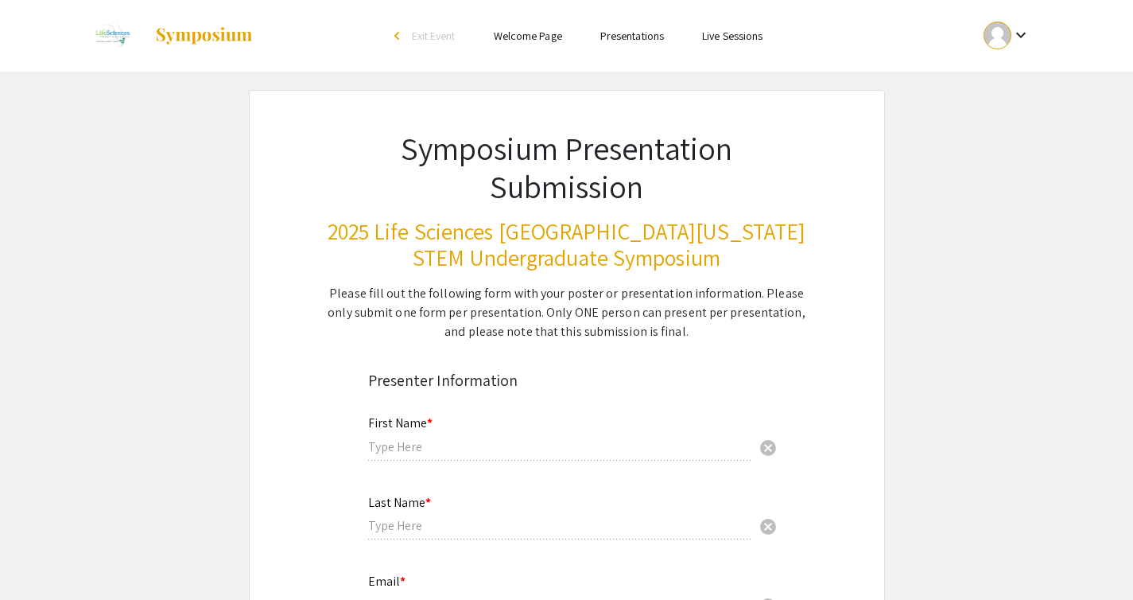
radio input "true"
type input "[PERSON_NAME]"
radio input "true"
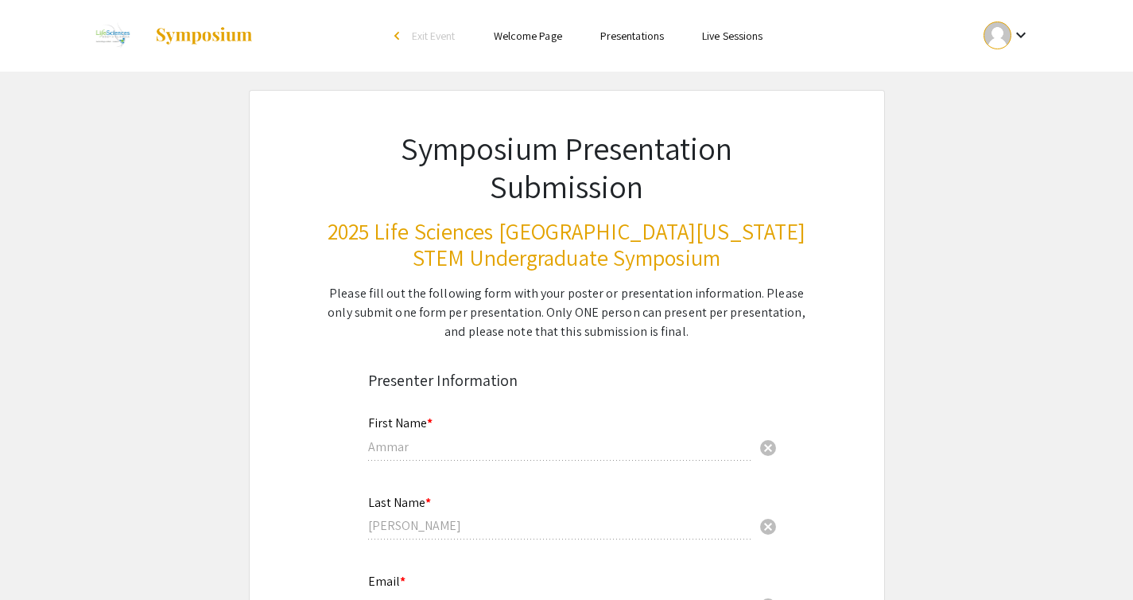
select select "custom"
type input "0"
select select "custom"
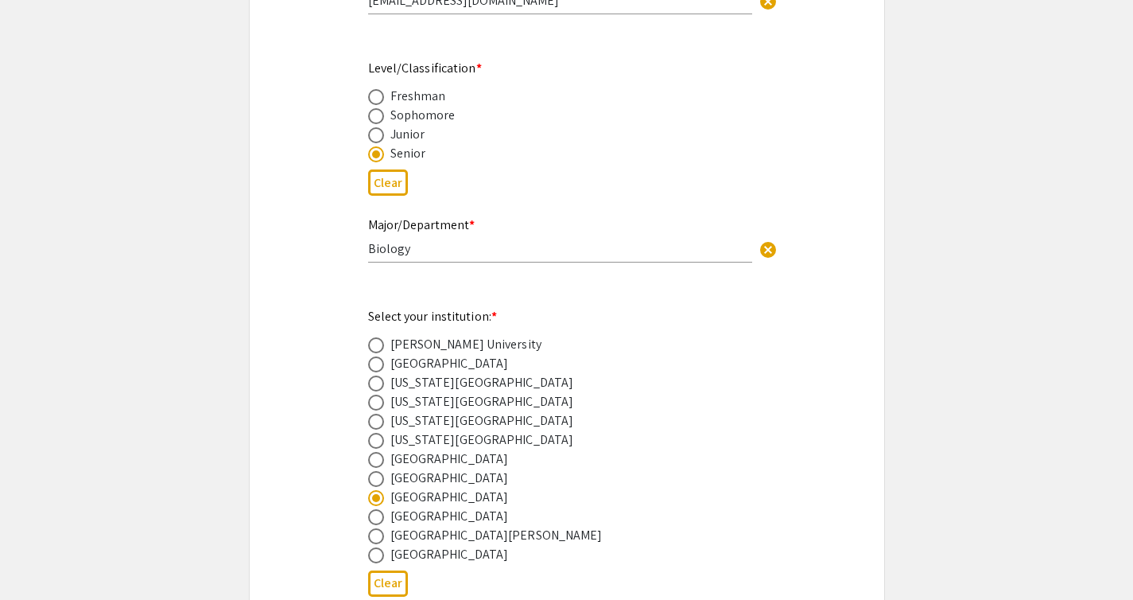
type input "1"
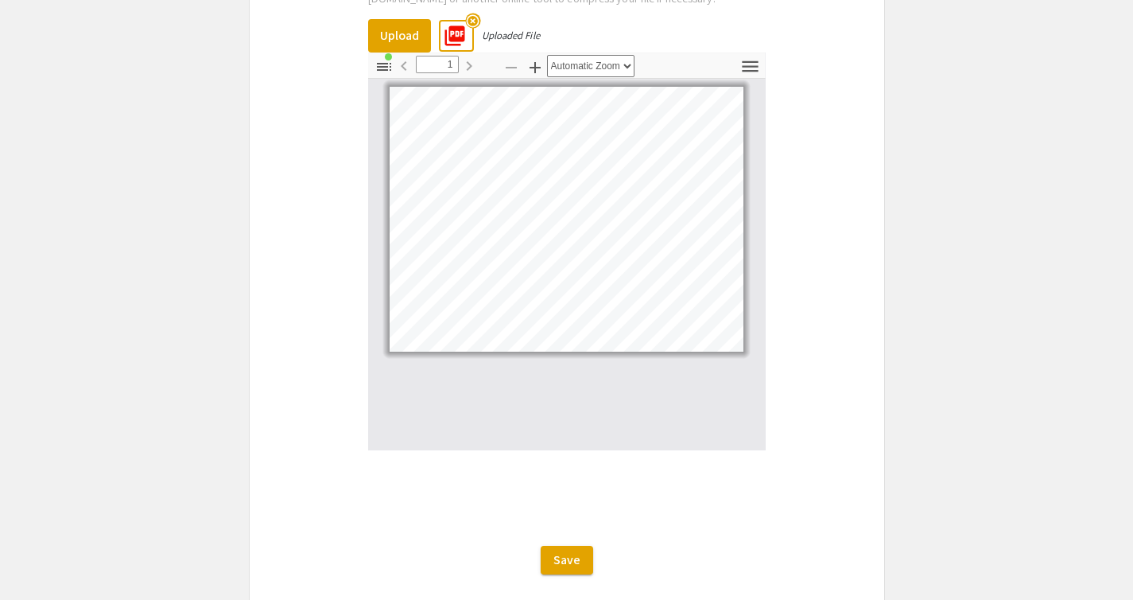
scroll to position [2922, 0]
click at [612, 64] on select "Automatic Zoom Actual Size Page Fit Page Width 50% 100% 125% 150% 200% 300% 400…" at bounding box center [590, 67] width 87 height 22
click at [547, 60] on select "Automatic Zoom Actual Size Page Fit Page Width 50% 100% 125% 150% 200% 300% 400…" at bounding box center [590, 67] width 87 height 22
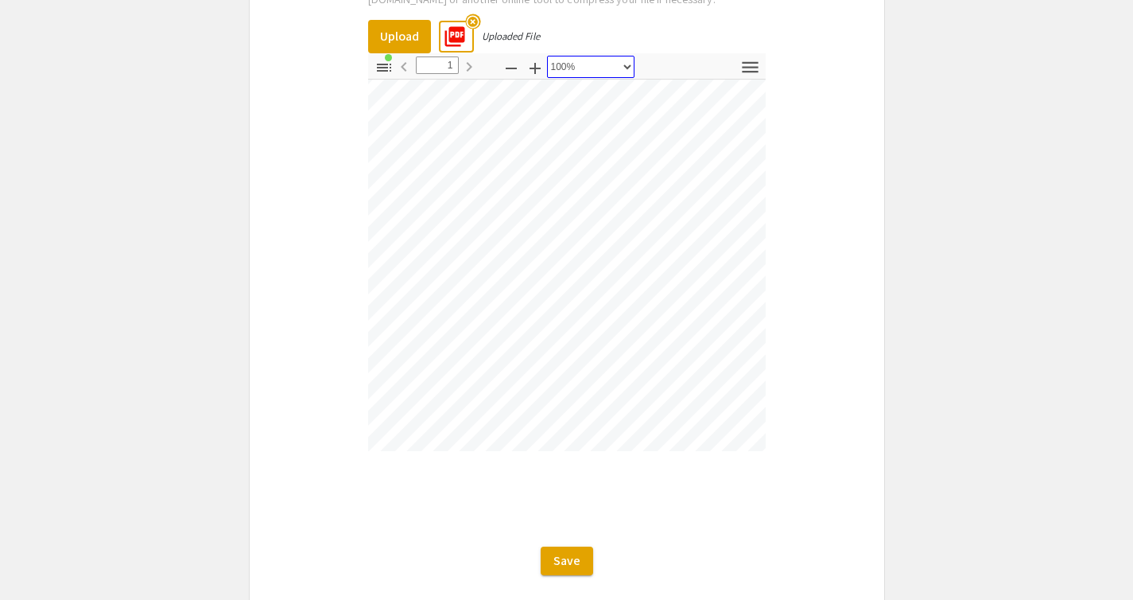
scroll to position [339, 1005]
click at [624, 72] on select "Automatic Zoom Actual Size Page Fit Page Width 50% 100% 125% 150% 200% 300% 400…" at bounding box center [590, 67] width 87 height 22
select select "auto"
click at [547, 60] on select "Automatic Zoom Actual Size Page Fit Page Width 50% 100% 125% 150% 200% 300% 400…" at bounding box center [590, 67] width 87 height 22
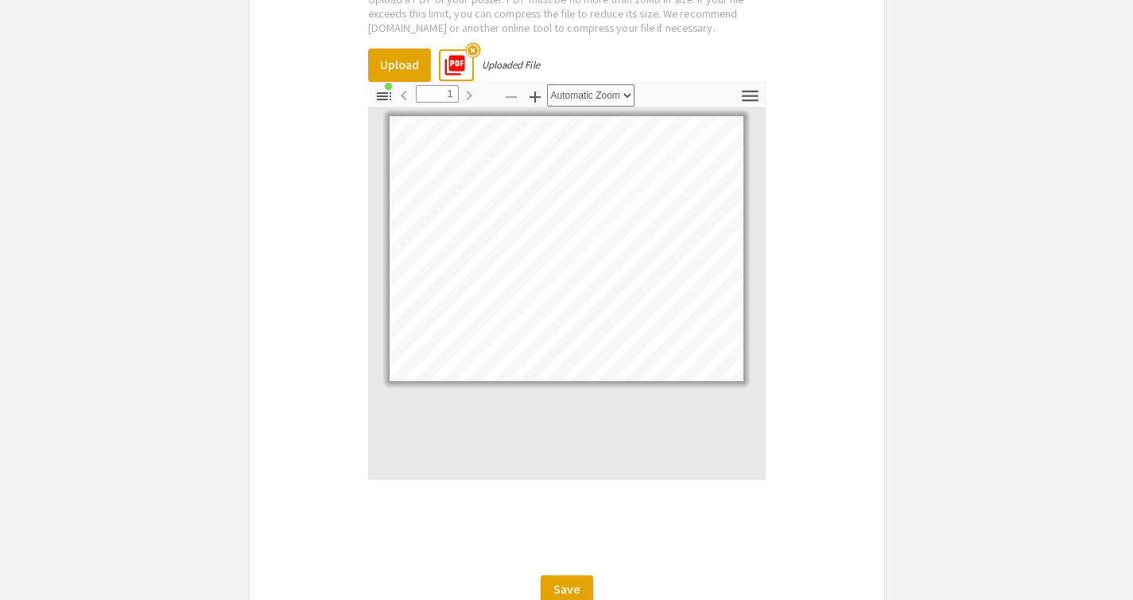
click at [489, 64] on div "Uploaded File" at bounding box center [511, 65] width 58 height 14
click at [472, 58] on mat-icon "highlight_off" at bounding box center [472, 50] width 15 height 15
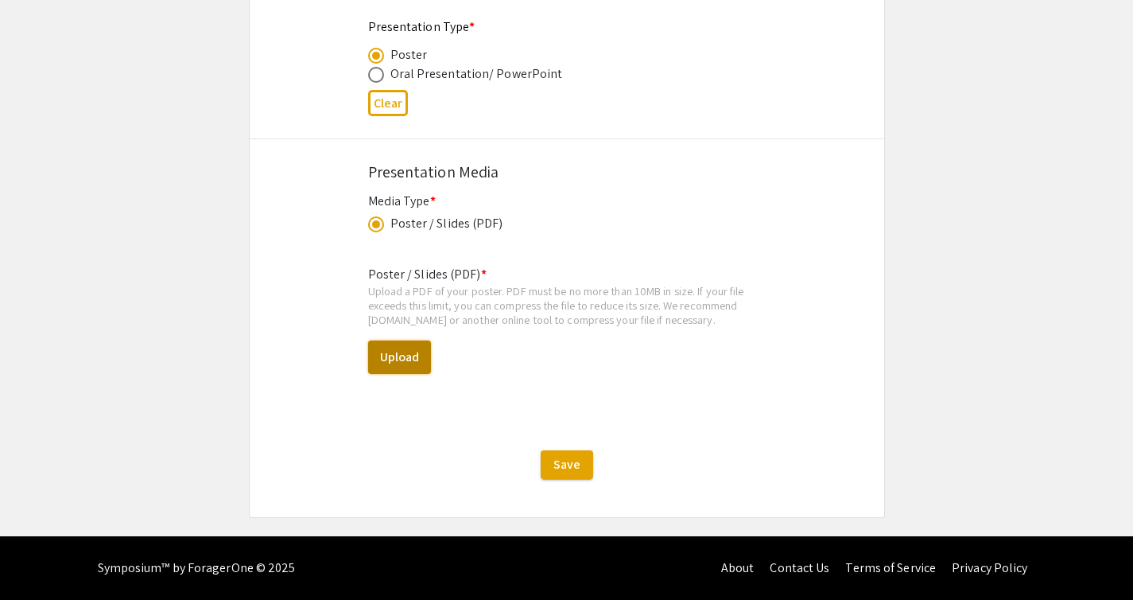
click at [413, 359] on button "Upload" at bounding box center [399, 356] width 63 height 33
select select "custom"
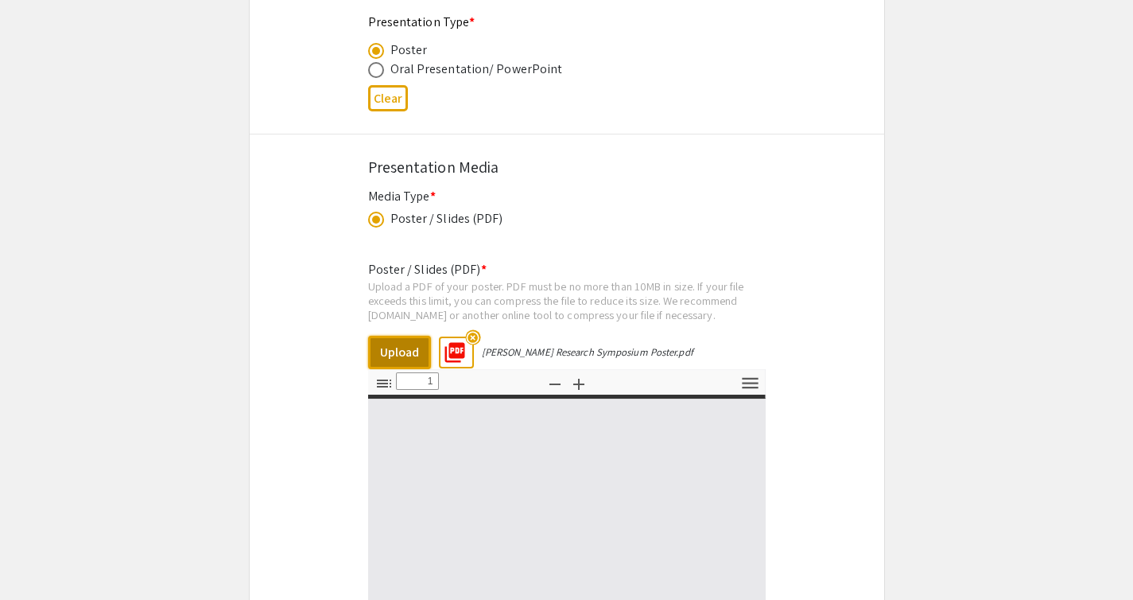
type input "0"
select select "auto"
type input "1"
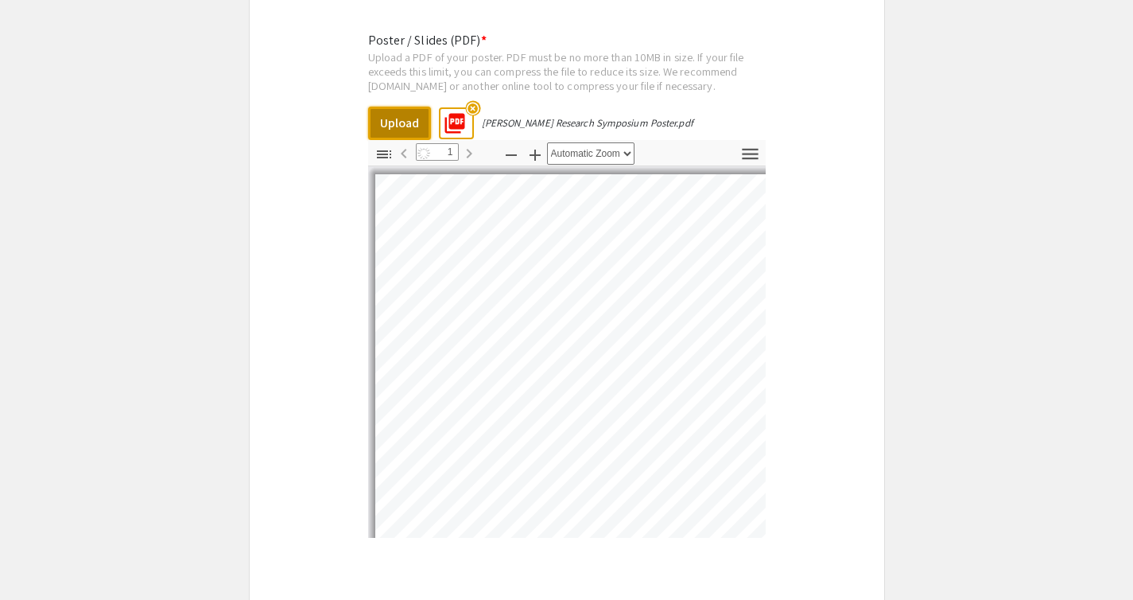
select select "auto"
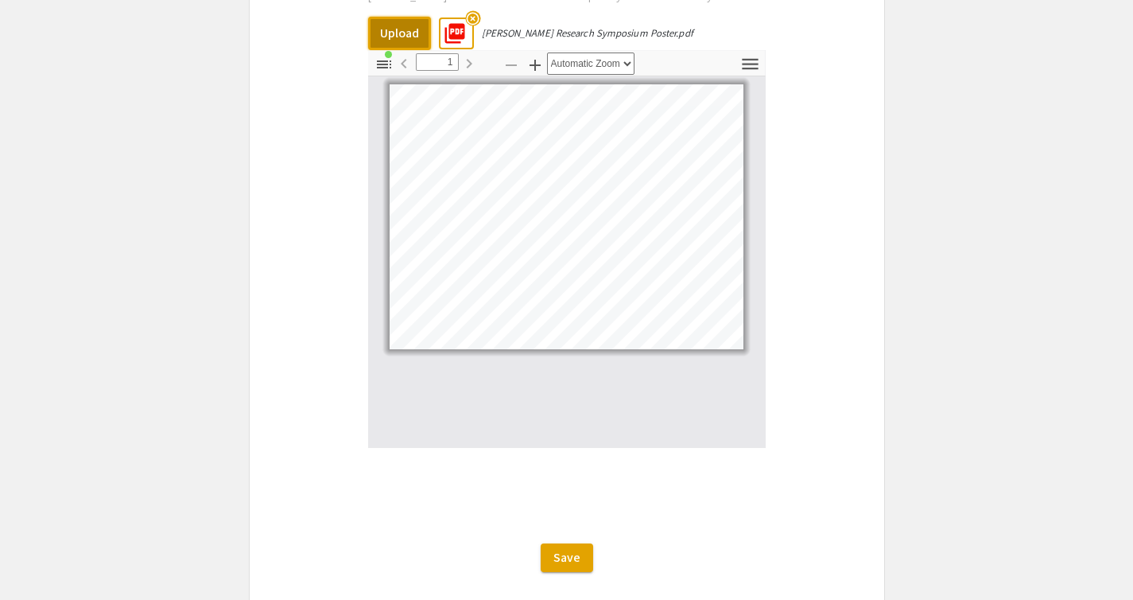
scroll to position [3023, 0]
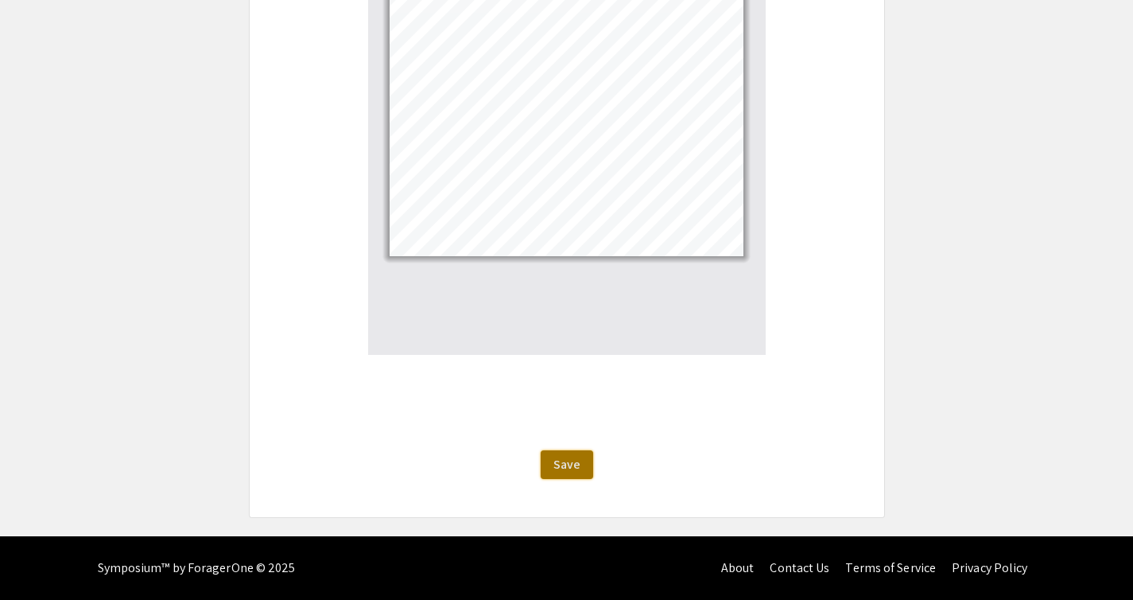
click at [577, 460] on span "Save" at bounding box center [567, 464] width 27 height 17
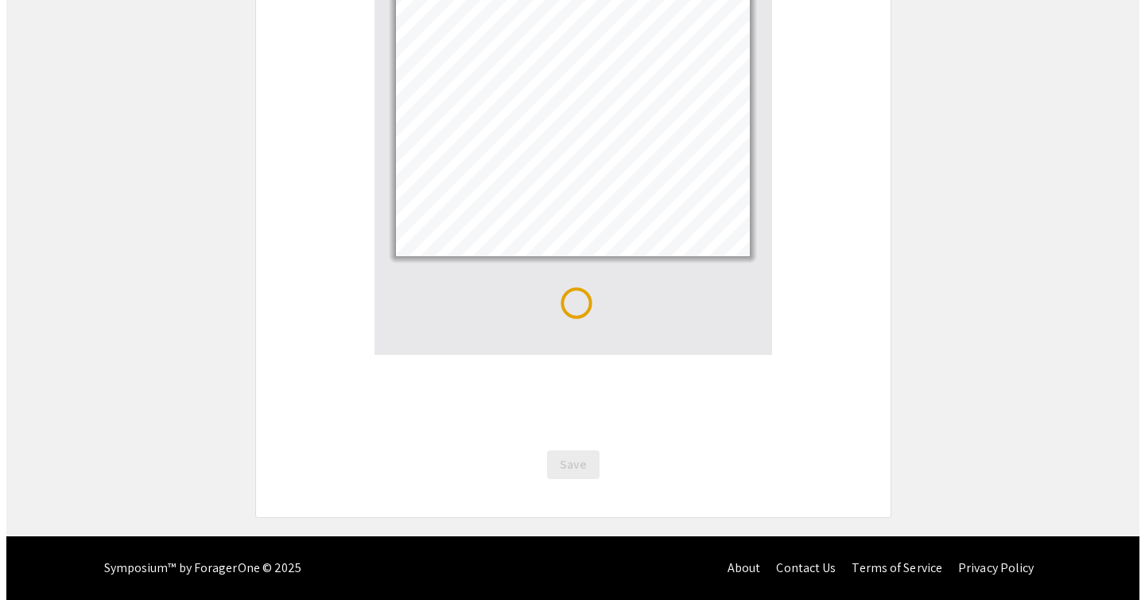
scroll to position [0, 0]
